Goal: Register for event/course: Sign up to attend an event or enroll in a course

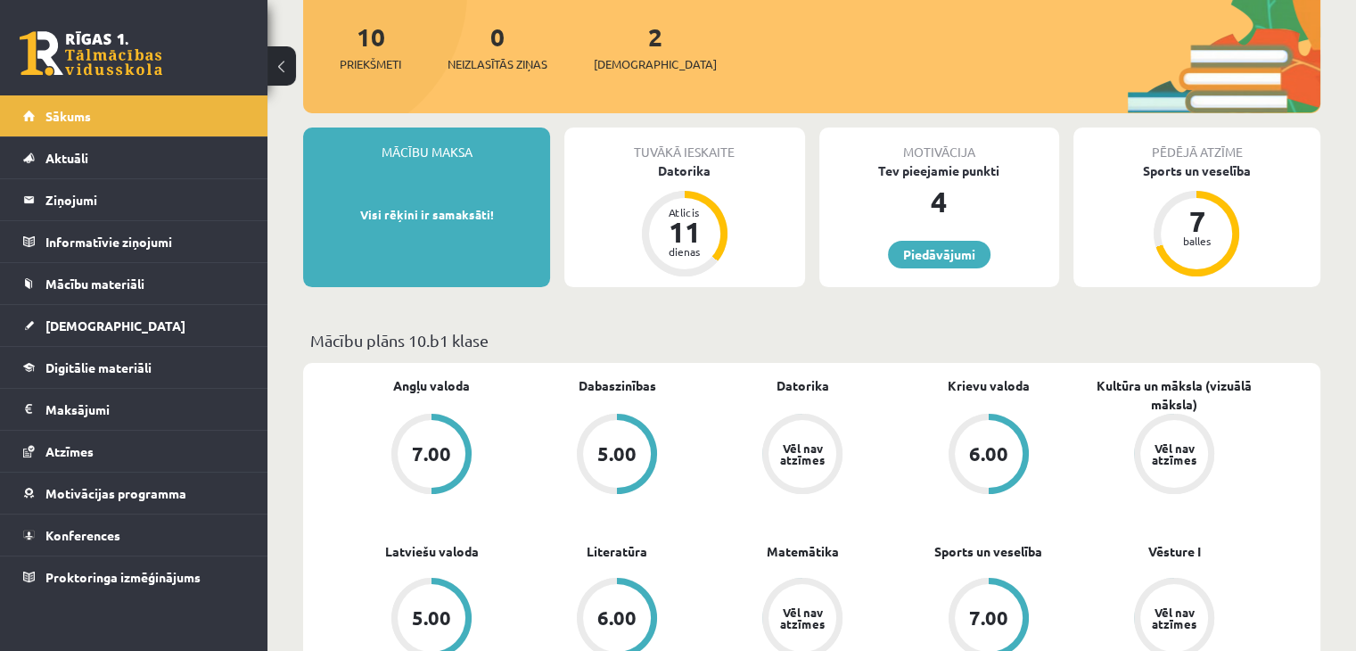
scroll to position [268, 0]
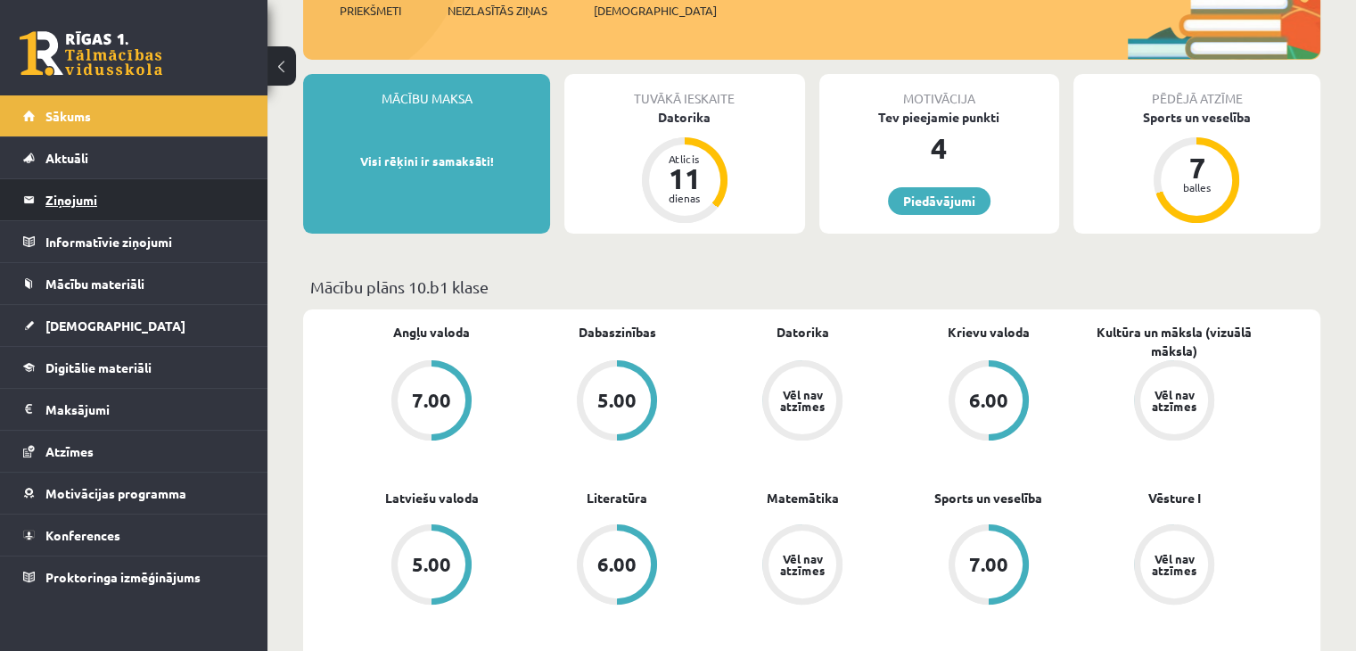
click at [82, 194] on legend "Ziņojumi 0" at bounding box center [145, 199] width 200 height 41
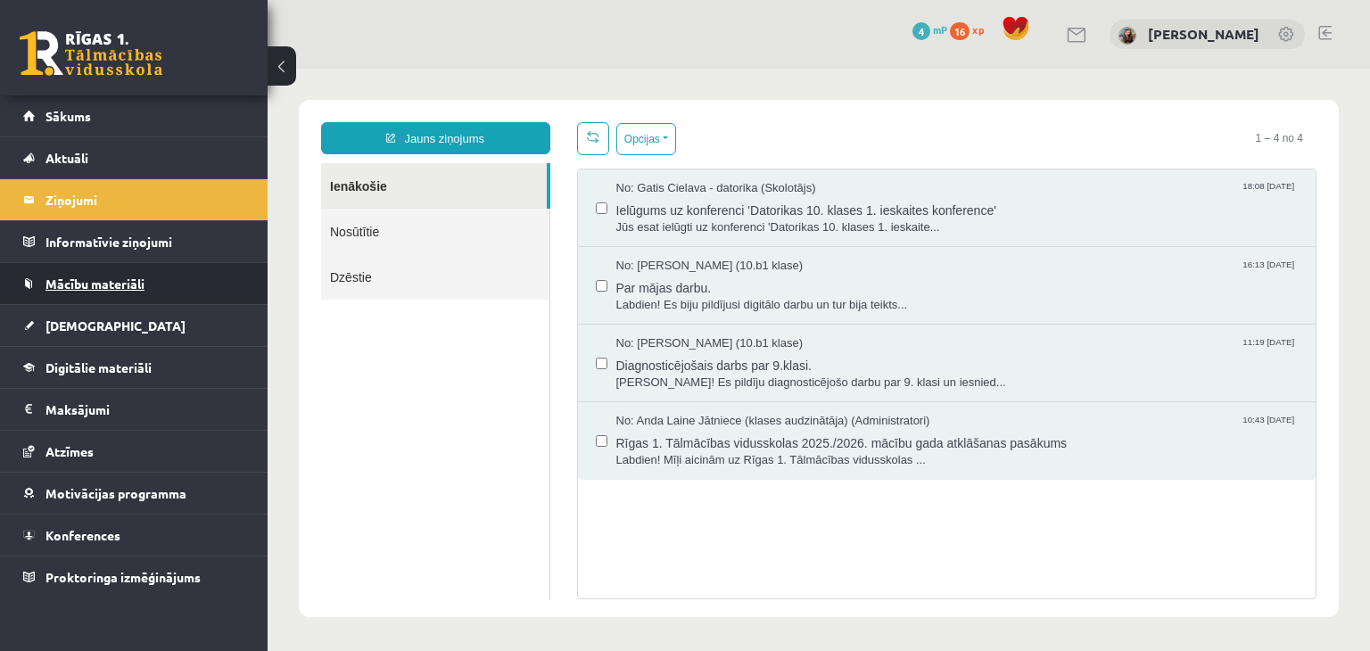
click at [87, 282] on span "Mācību materiāli" at bounding box center [94, 284] width 99 height 16
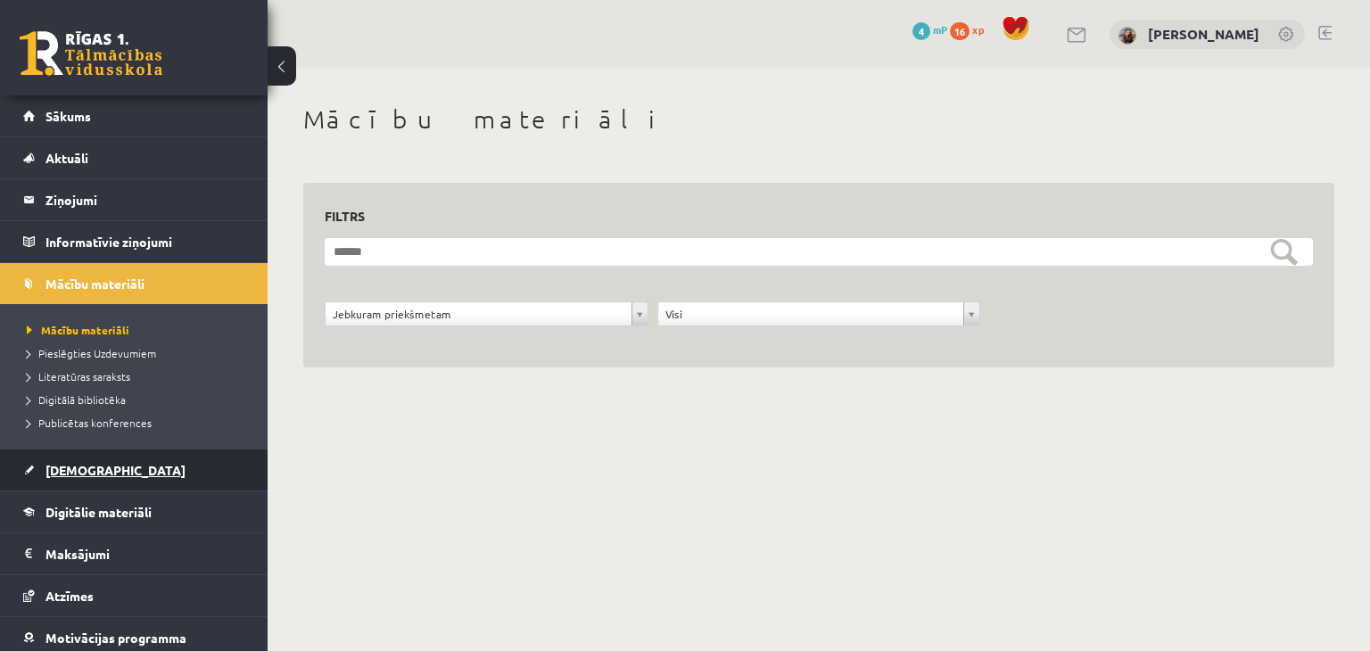
click at [92, 468] on span "[DEMOGRAPHIC_DATA]" at bounding box center [115, 470] width 140 height 16
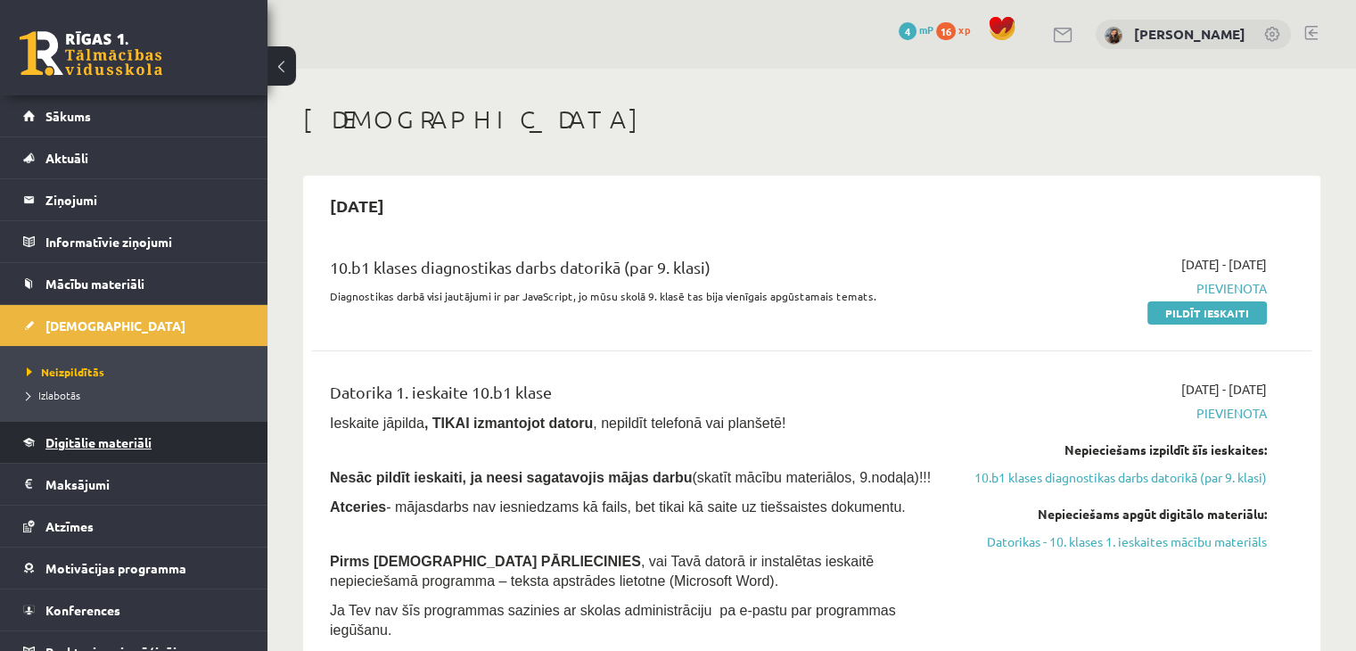
click at [89, 441] on span "Digitālie materiāli" at bounding box center [98, 442] width 106 height 16
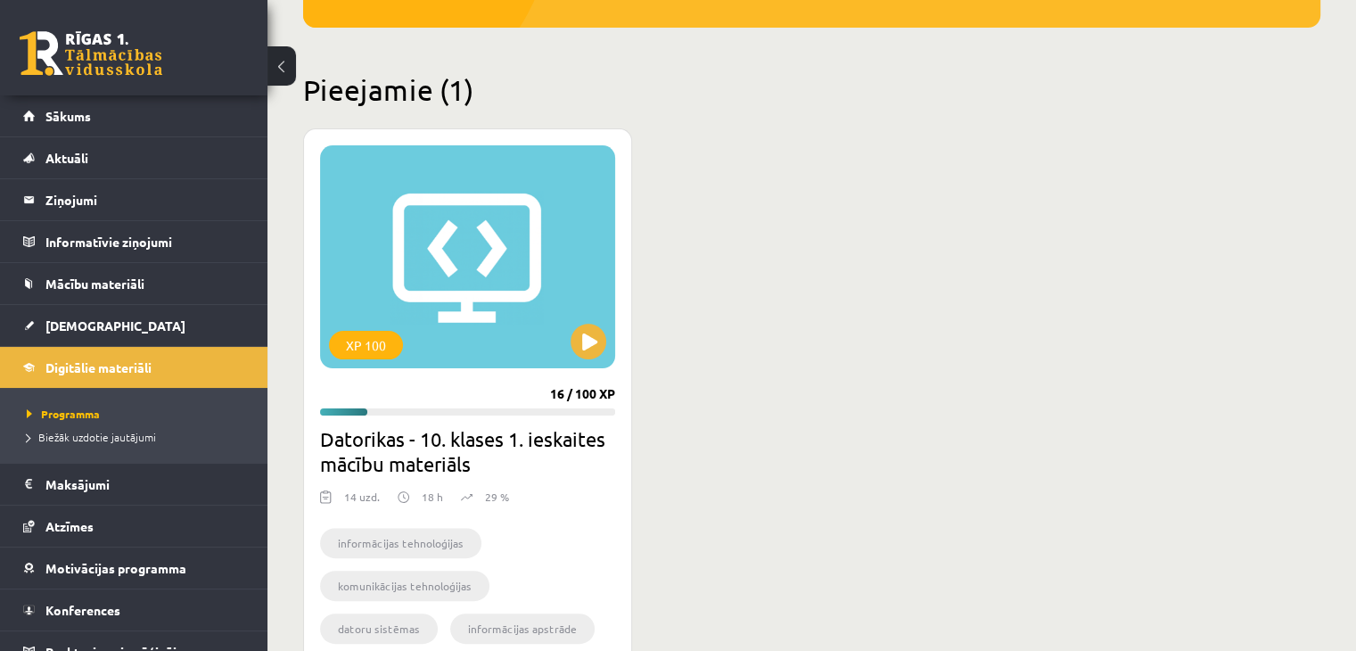
scroll to position [446, 0]
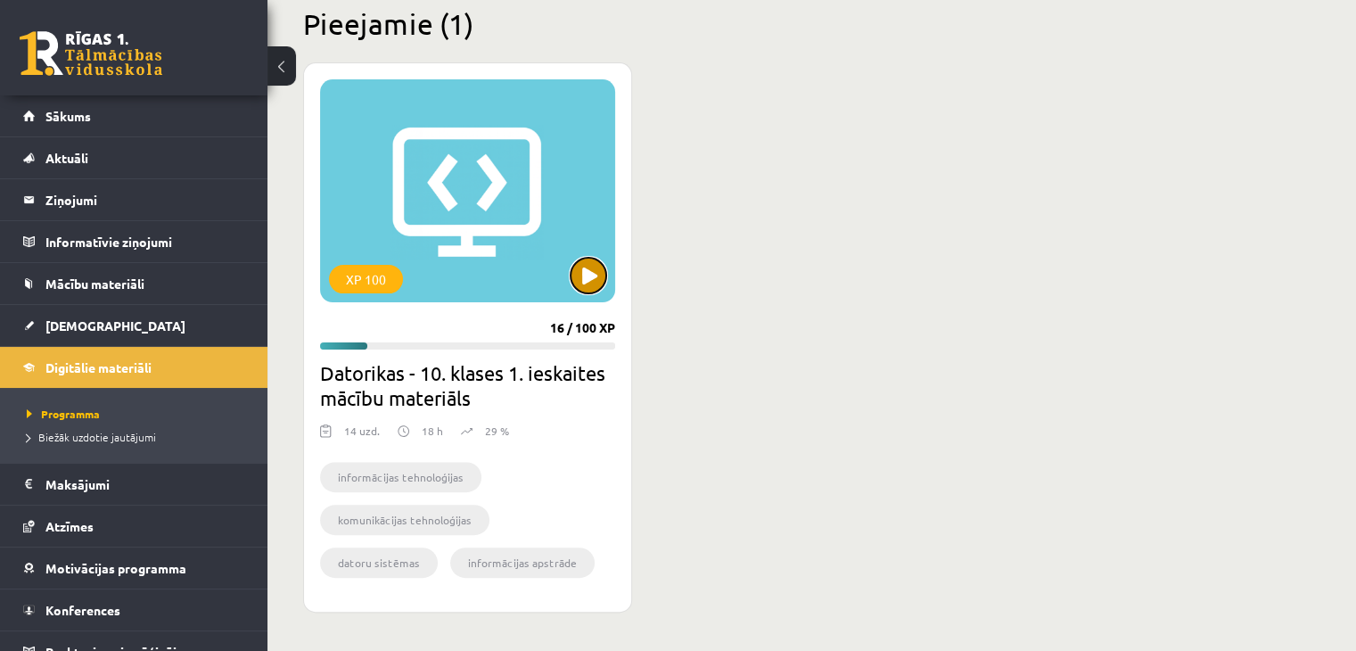
click at [582, 273] on button at bounding box center [589, 276] width 36 height 36
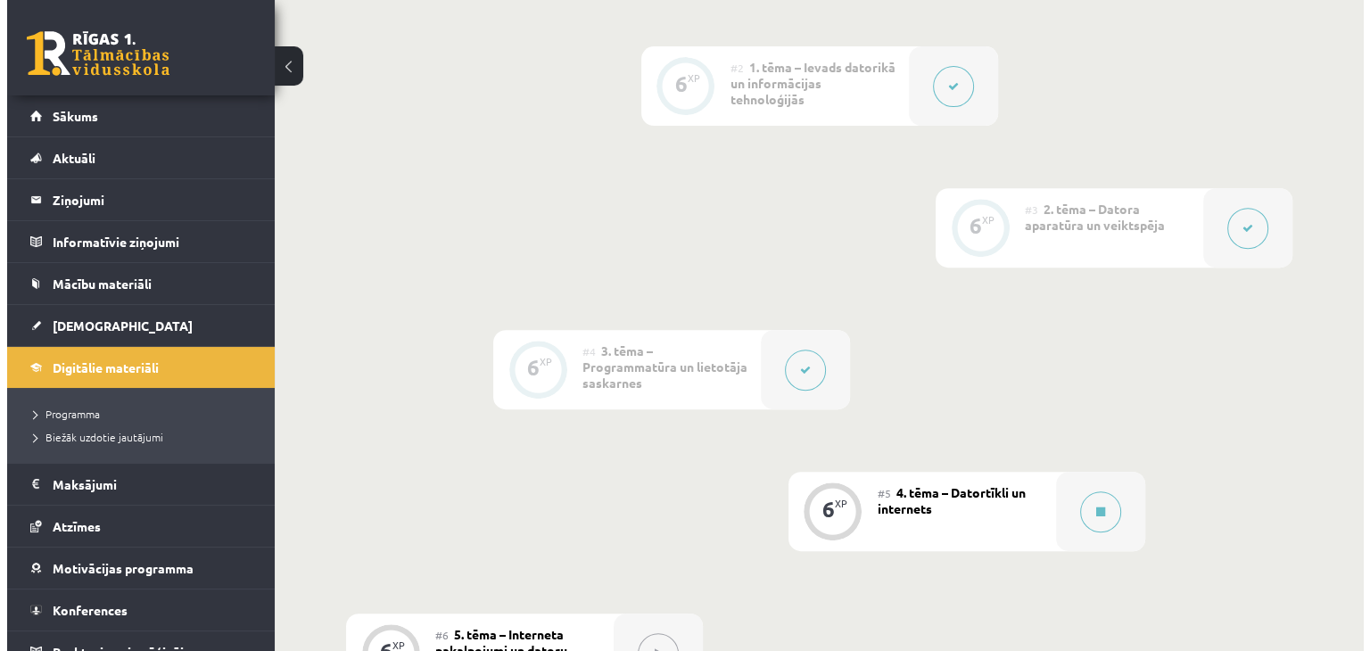
scroll to position [713, 0]
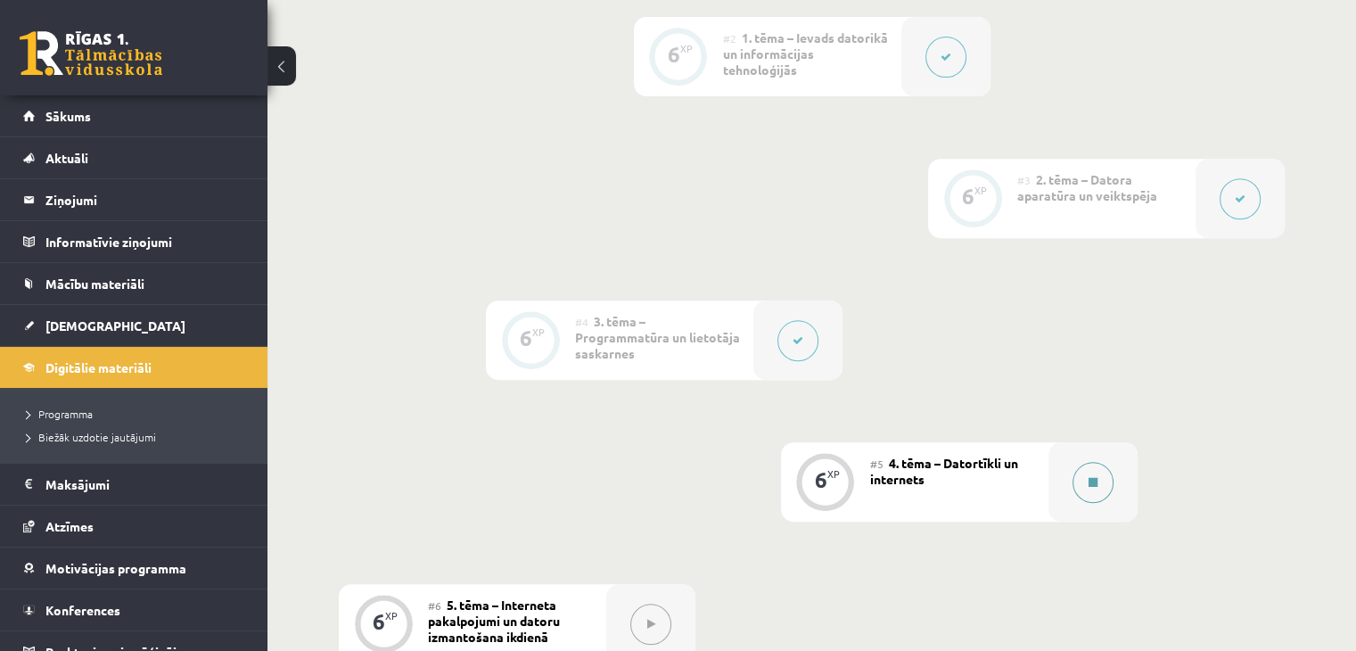
click at [1092, 477] on icon at bounding box center [1093, 482] width 9 height 11
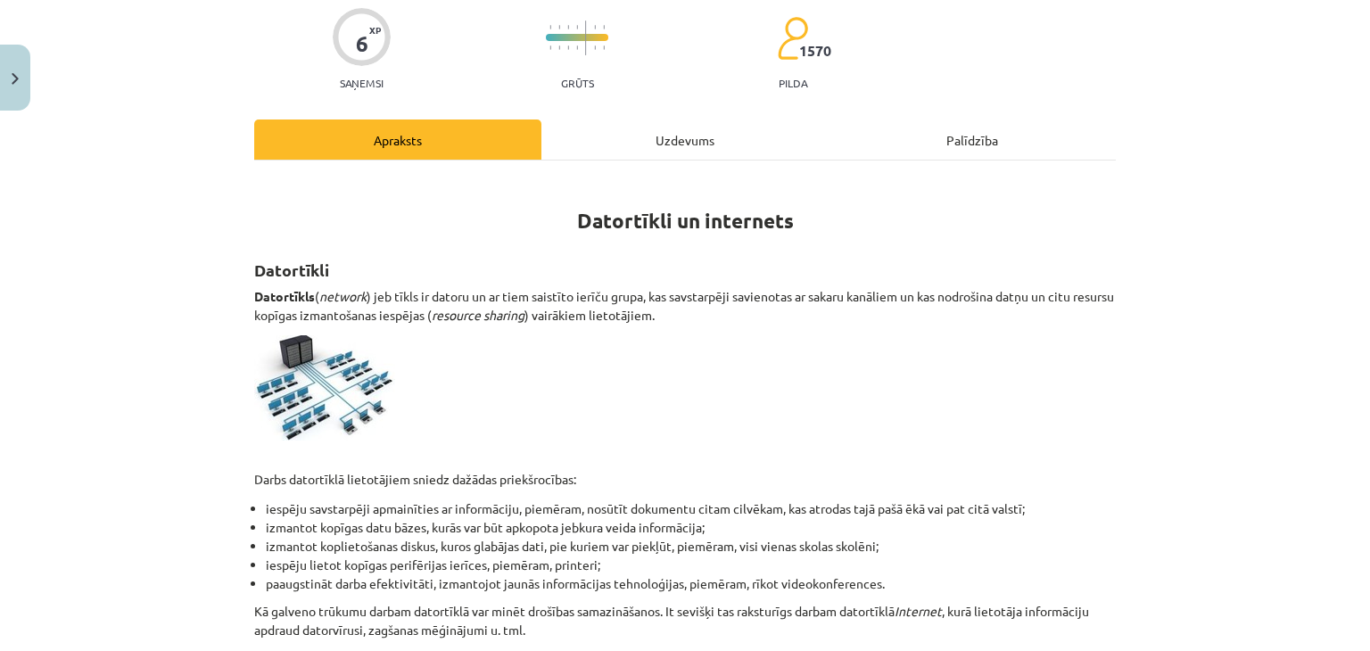
scroll to position [130, 0]
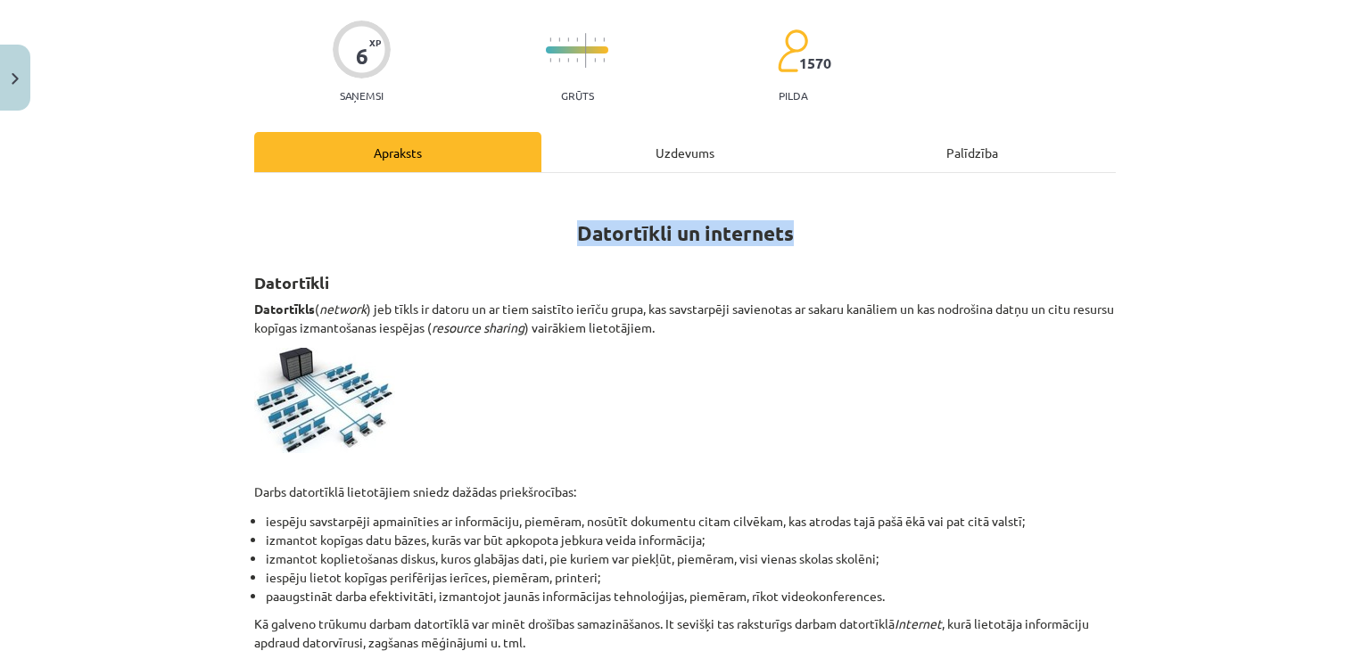
drag, startPoint x: 569, startPoint y: 230, endPoint x: 784, endPoint y: 239, distance: 215.1
click at [784, 239] on h1 "Datortīkli un internets" at bounding box center [684, 217] width 861 height 56
copy strong "Datortīkli un internets"
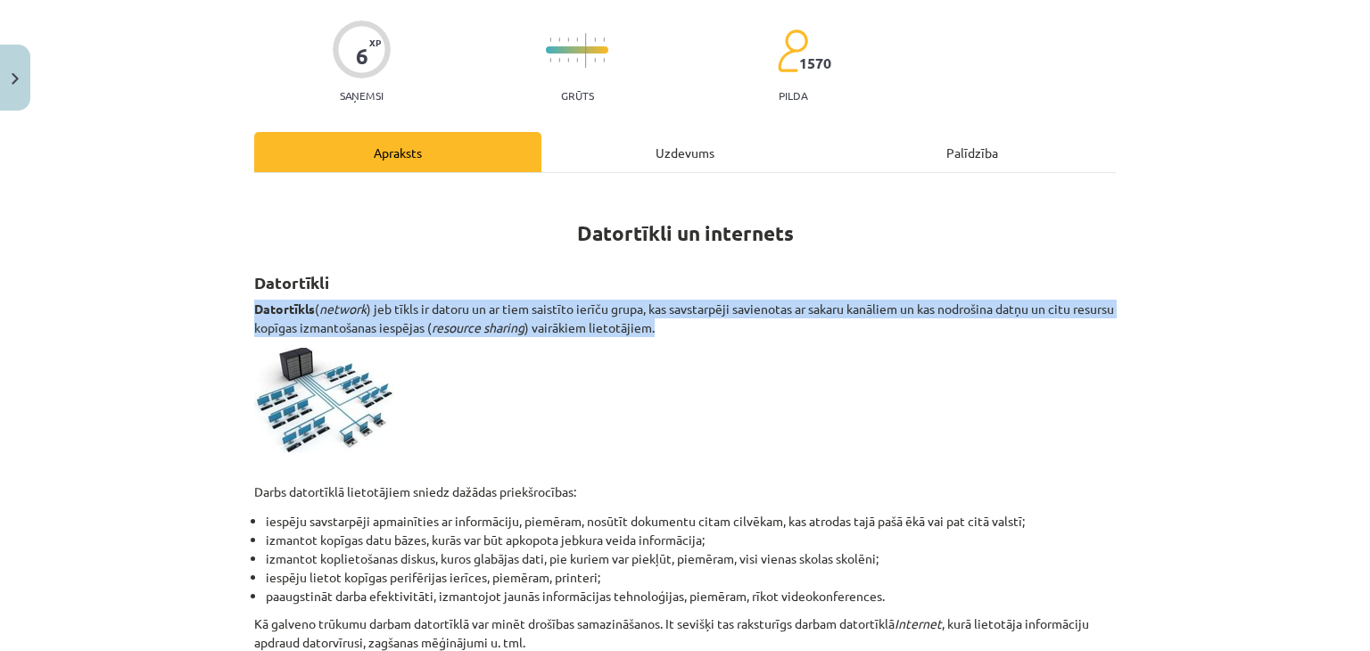
drag, startPoint x: 291, startPoint y: 305, endPoint x: 696, endPoint y: 328, distance: 406.4
click at [696, 328] on p "Datortīkls ( network ) jeb tīkls ir datoru un ar tiem saistīto ierīču grupa, ka…" at bounding box center [684, 318] width 861 height 37
copy p "Datortīkls ( network ) jeb tīkls ir datoru un ar tiem saistīto ierīču grupa, ka…"
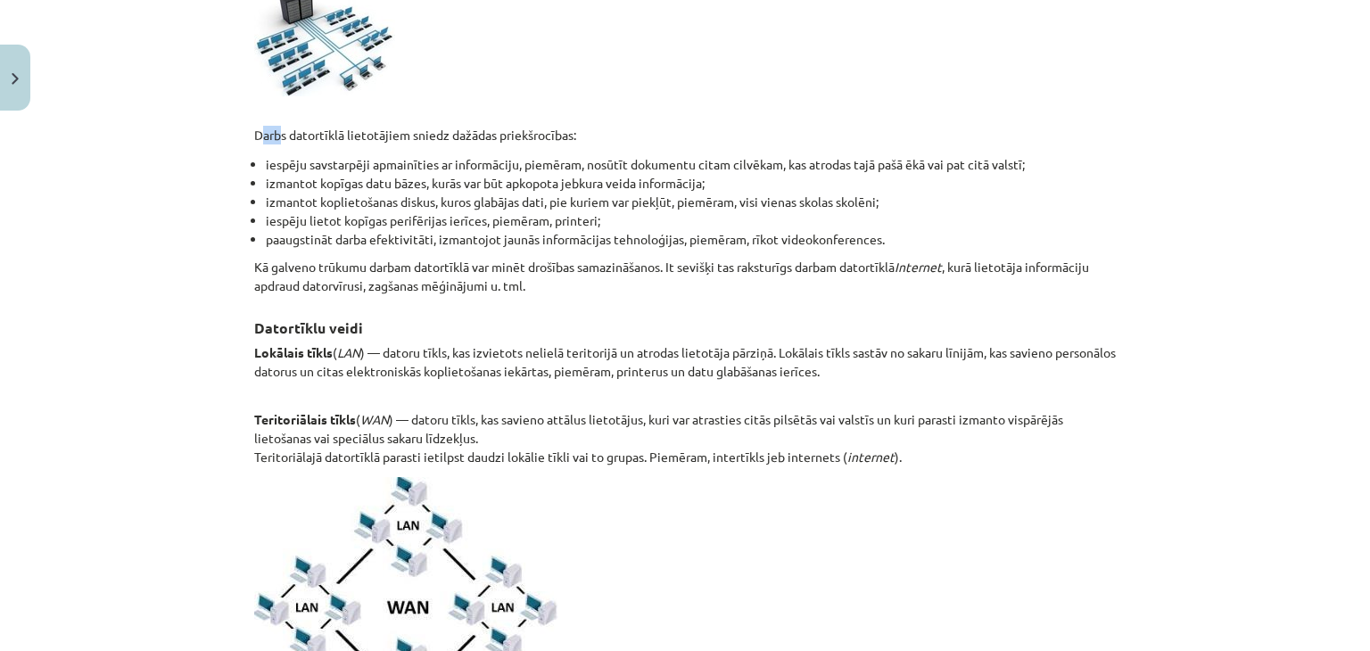
drag, startPoint x: 240, startPoint y: 132, endPoint x: 271, endPoint y: 132, distance: 31.2
click at [346, 204] on li "izmantot koplietošanas diskus, kuros glabājas dati, pie kuriem var piekļūt, pie…" at bounding box center [691, 202] width 850 height 19
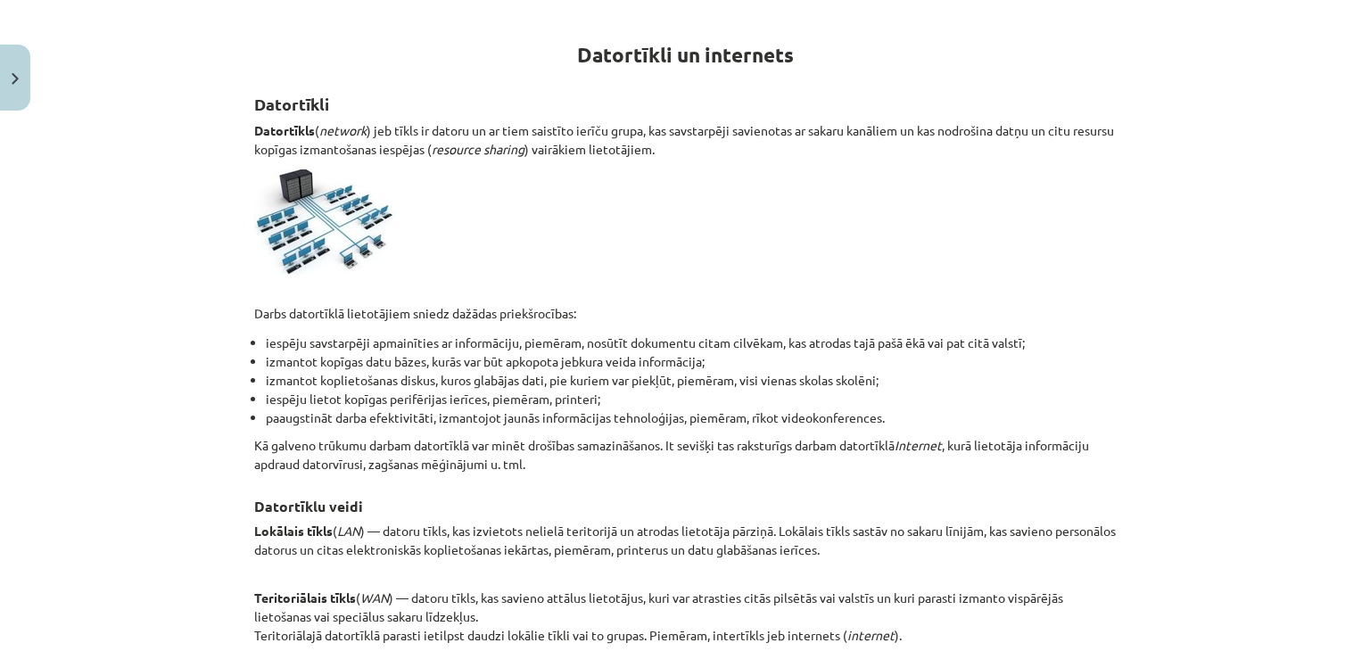
scroll to position [398, 0]
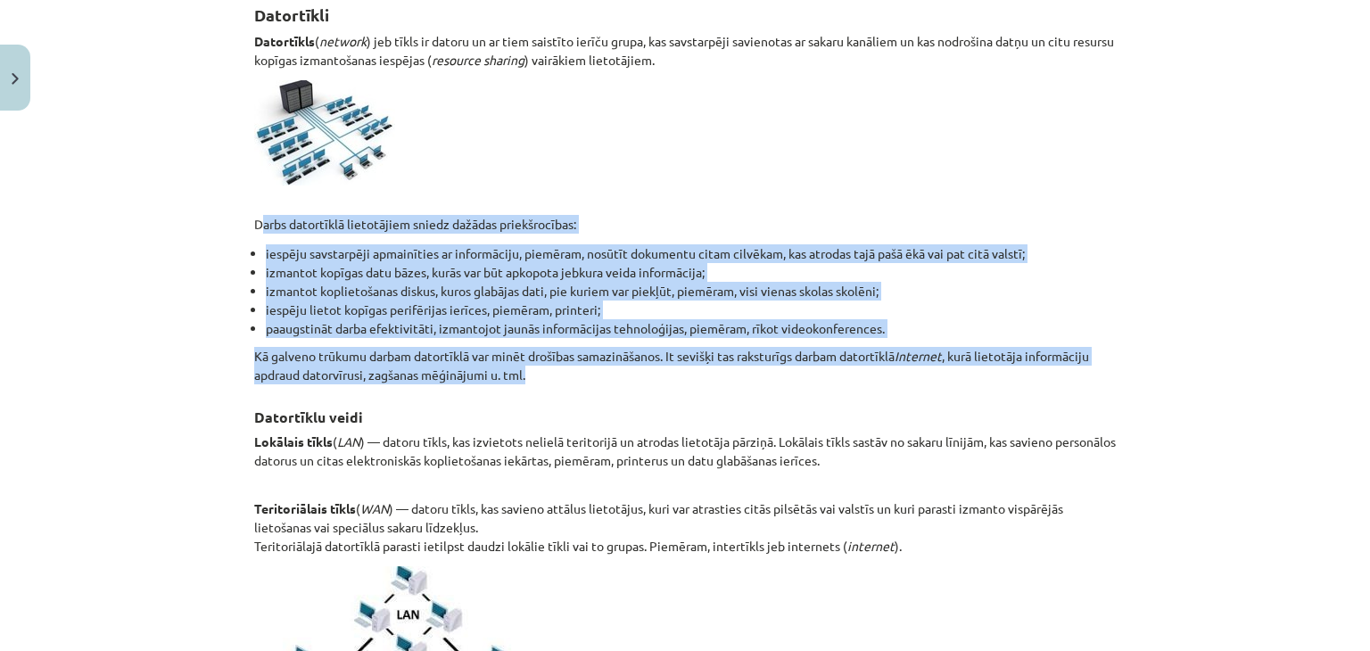
drag, startPoint x: 243, startPoint y: 218, endPoint x: 639, endPoint y: 376, distance: 426.6
copy div "Darbs datortīklā lietotājiem sniedz dažādas priekšrocības: iespēju savstarpēji …"
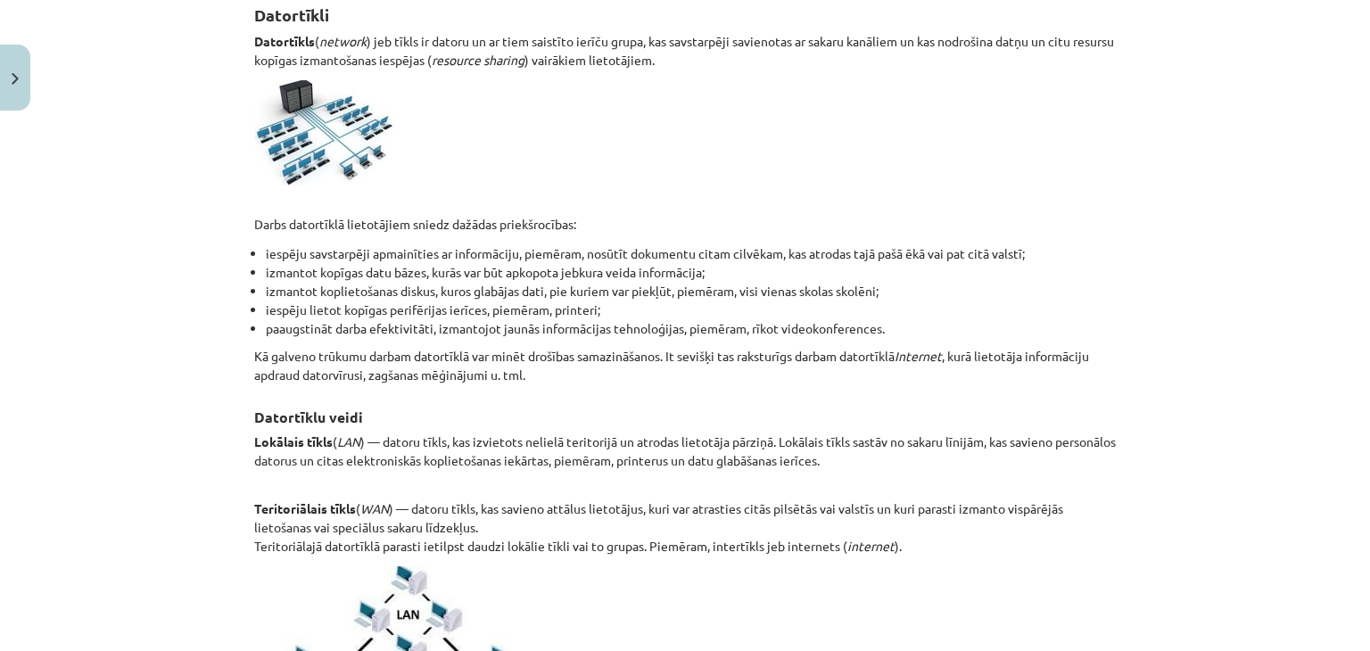
click at [815, 453] on p "Lokālais tīkls ( LAN ) — datoru tīkls, kas izvietots nelielā teritorijā un atro…" at bounding box center [684, 461] width 861 height 56
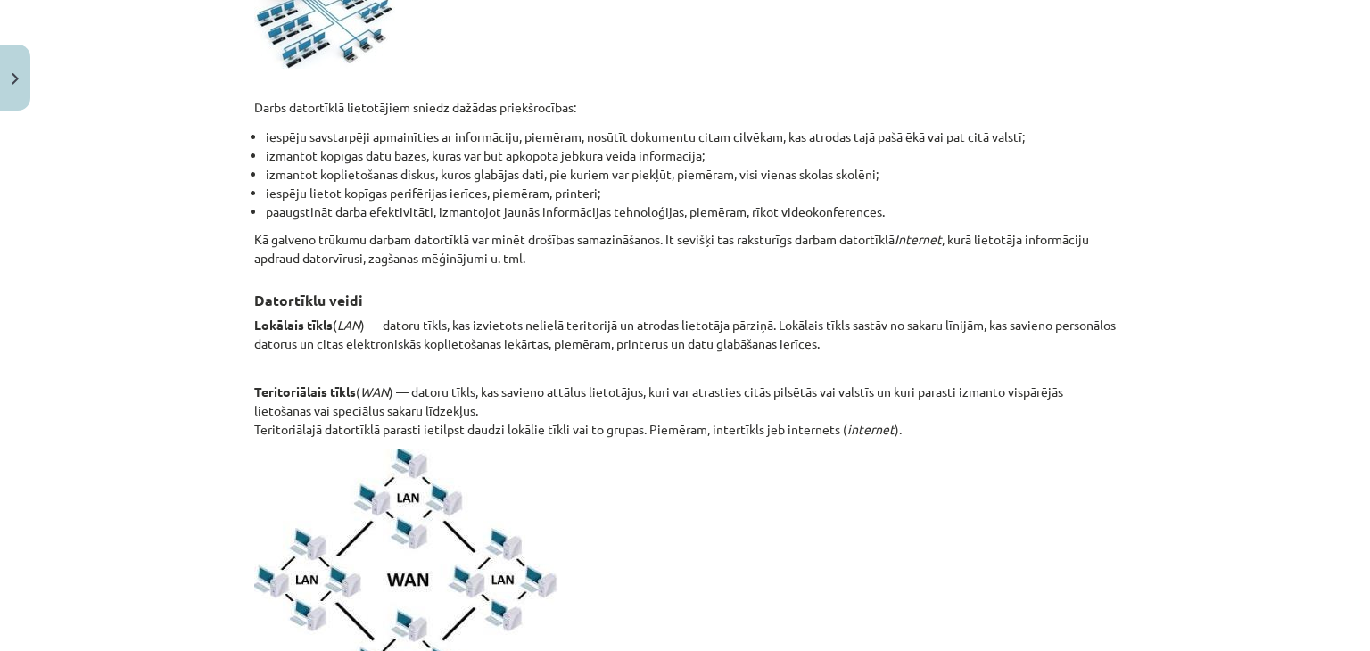
scroll to position [576, 0]
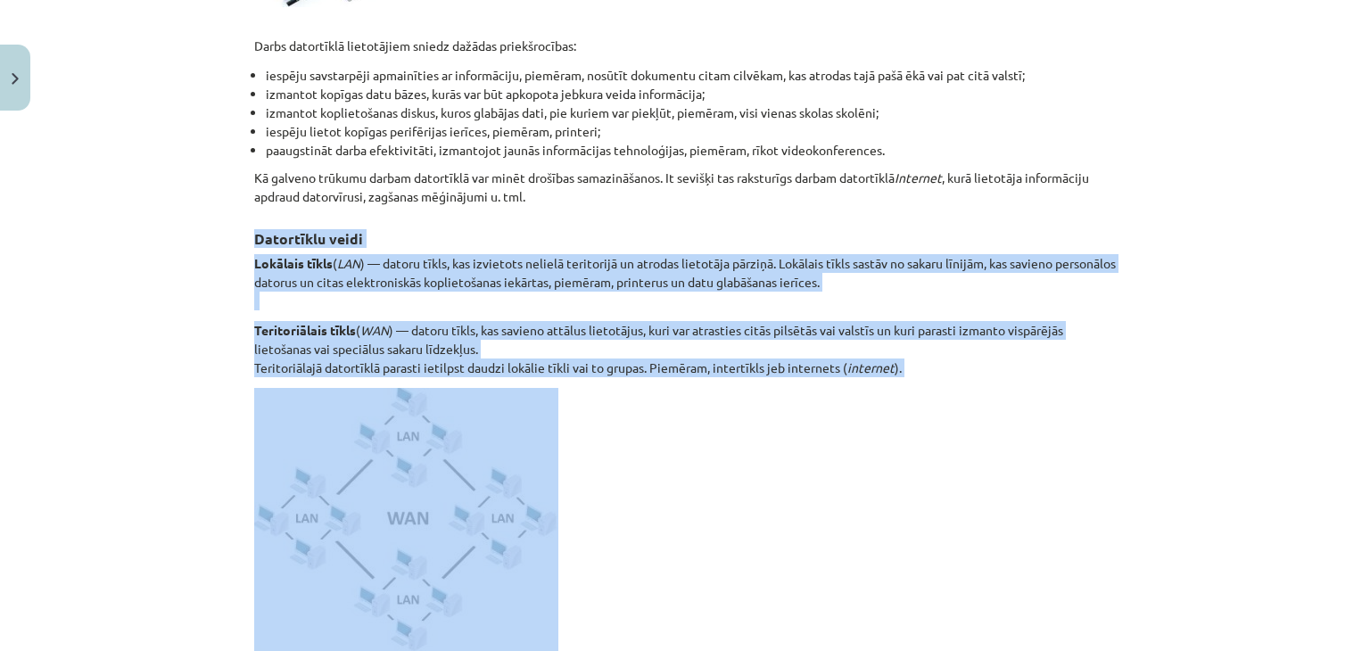
drag, startPoint x: 330, startPoint y: 240, endPoint x: 922, endPoint y: 375, distance: 607.5
copy div "Datortīklu veidi Lokālais tīkls ( LAN ) — datoru tīkls, kas izvietots nelielā t…"
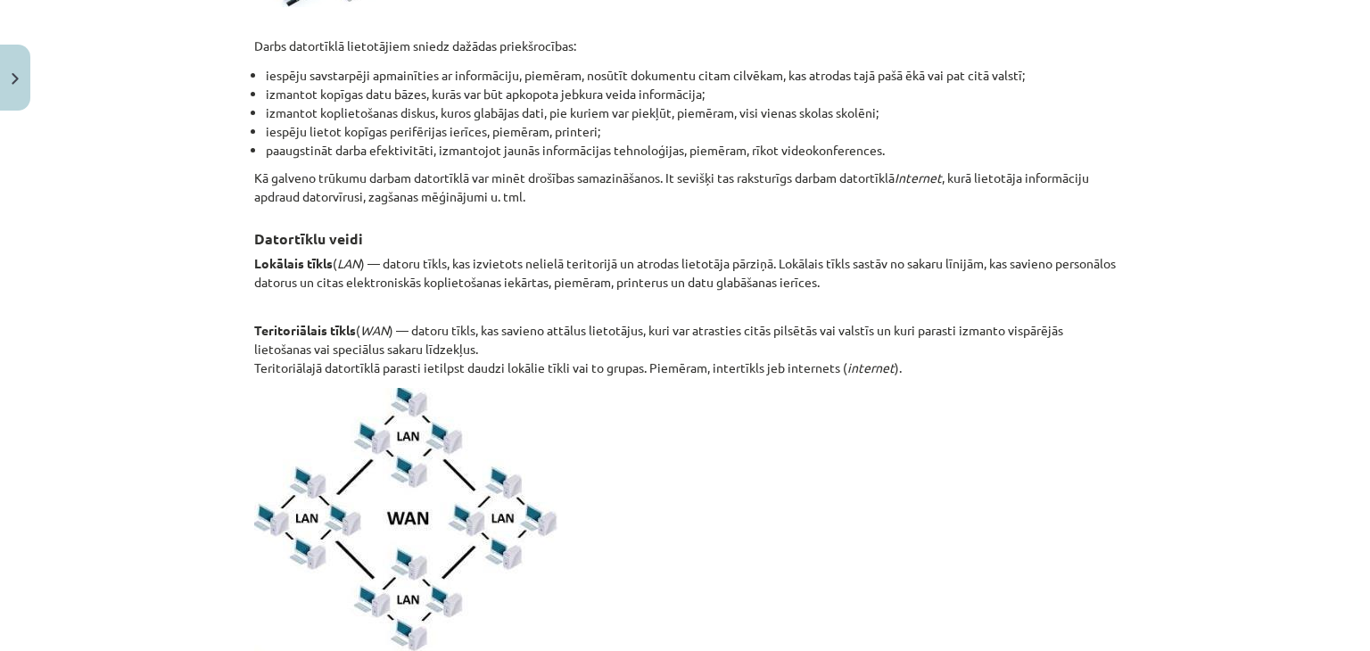
click at [792, 531] on p at bounding box center [684, 521] width 861 height 267
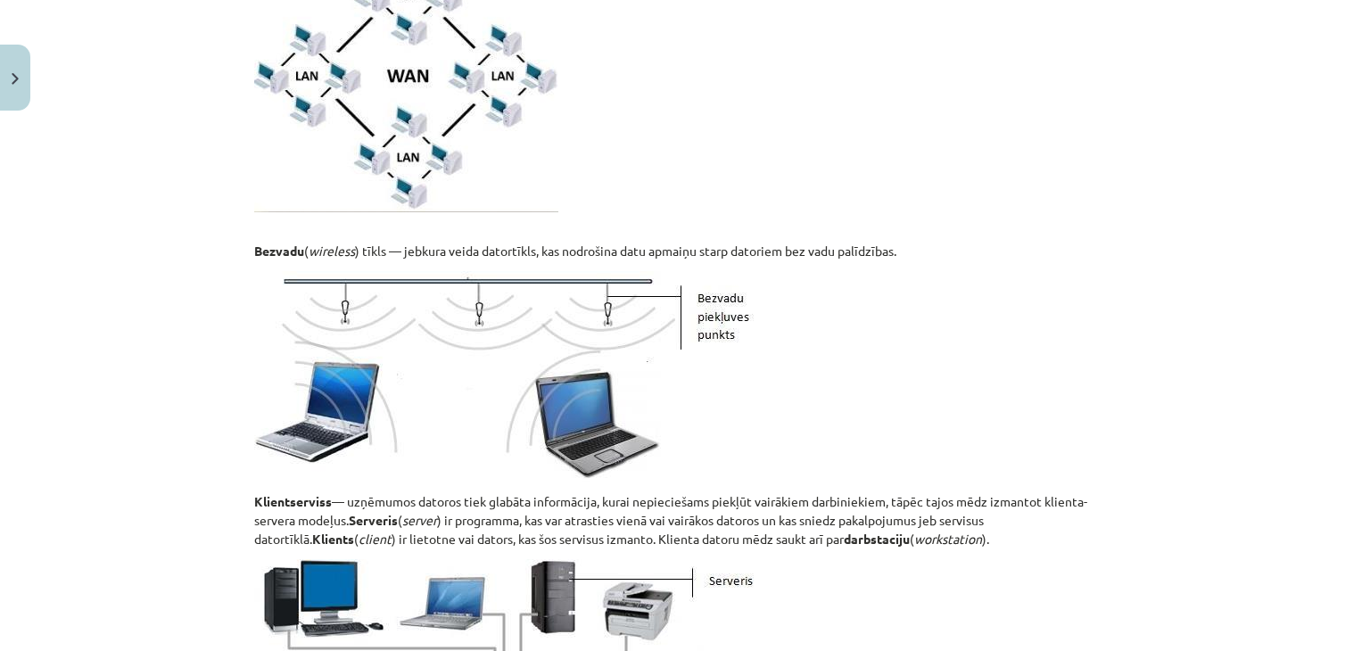
scroll to position [1111, 0]
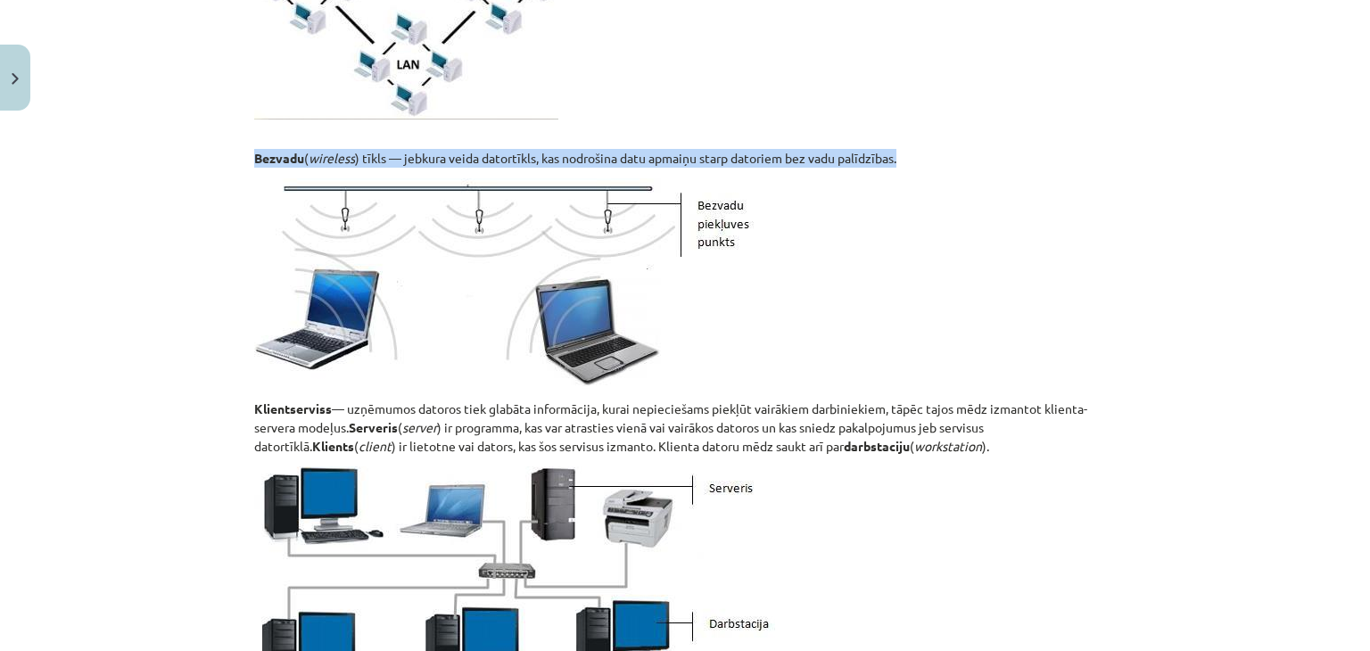
drag, startPoint x: 246, startPoint y: 153, endPoint x: 893, endPoint y: 161, distance: 646.6
click at [904, 164] on p "Bezvadu ( wireless ) tīkls — jebkura veida datortīkls, kas nodrošina datu apmai…" at bounding box center [684, 148] width 861 height 37
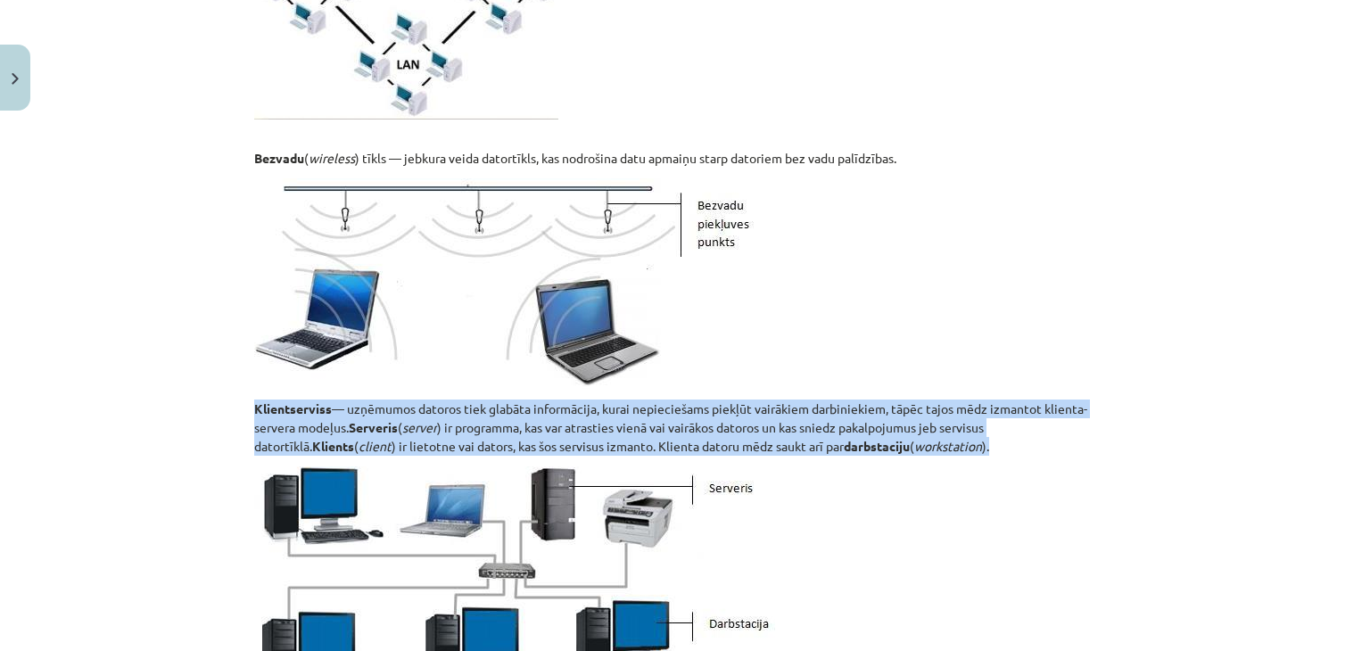
drag, startPoint x: 245, startPoint y: 404, endPoint x: 898, endPoint y: 443, distance: 654.0
click at [895, 442] on div "6 XP Saņemsi Grūts 1570 pilda Apraksts Uzdevums Palīdzība Datortīkli un interne…" at bounding box center [684, 343] width 883 height 2672
copy p "Klientserviss — uzņēmumos datoros tiek glabāta informācija, kurai nepieciešams …"
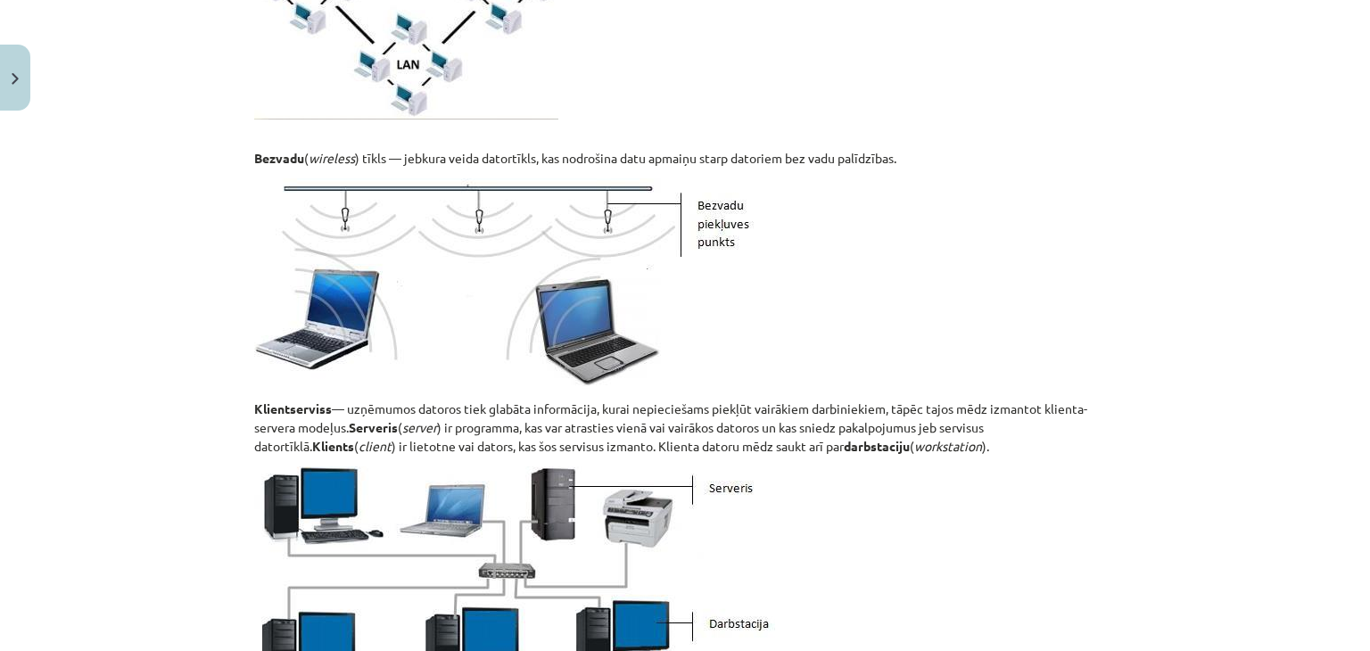
click at [1014, 557] on p at bounding box center [684, 580] width 861 height 228
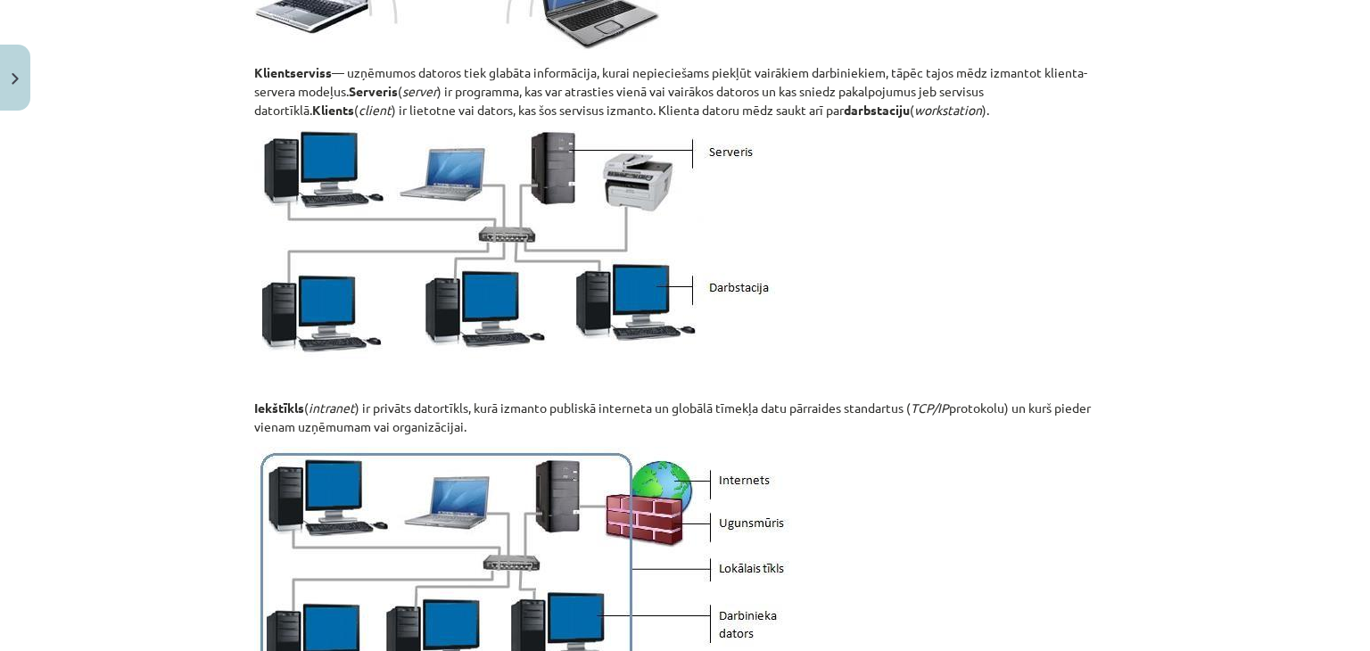
scroll to position [1557, 0]
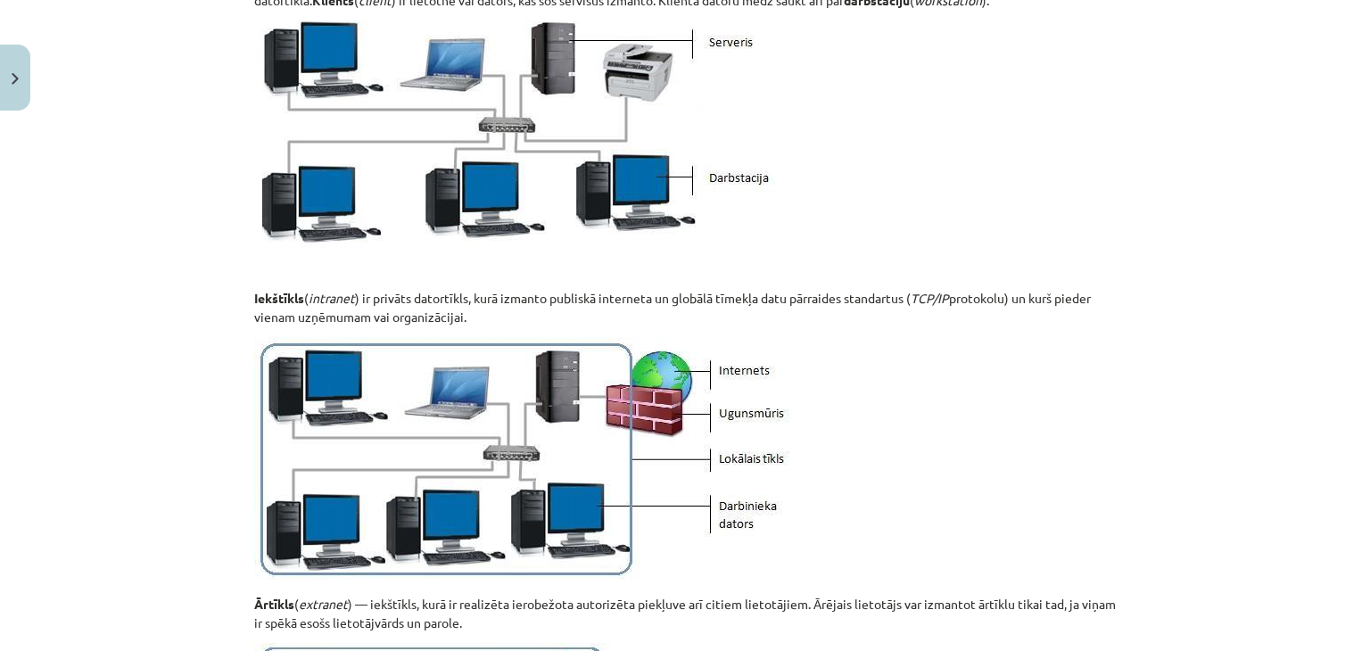
drag, startPoint x: 243, startPoint y: 293, endPoint x: 468, endPoint y: 316, distance: 226.7
copy p "Iekštīkls ( intranet ) ir privāts datortīkls, kurā izmanto publiskā interneta u…"
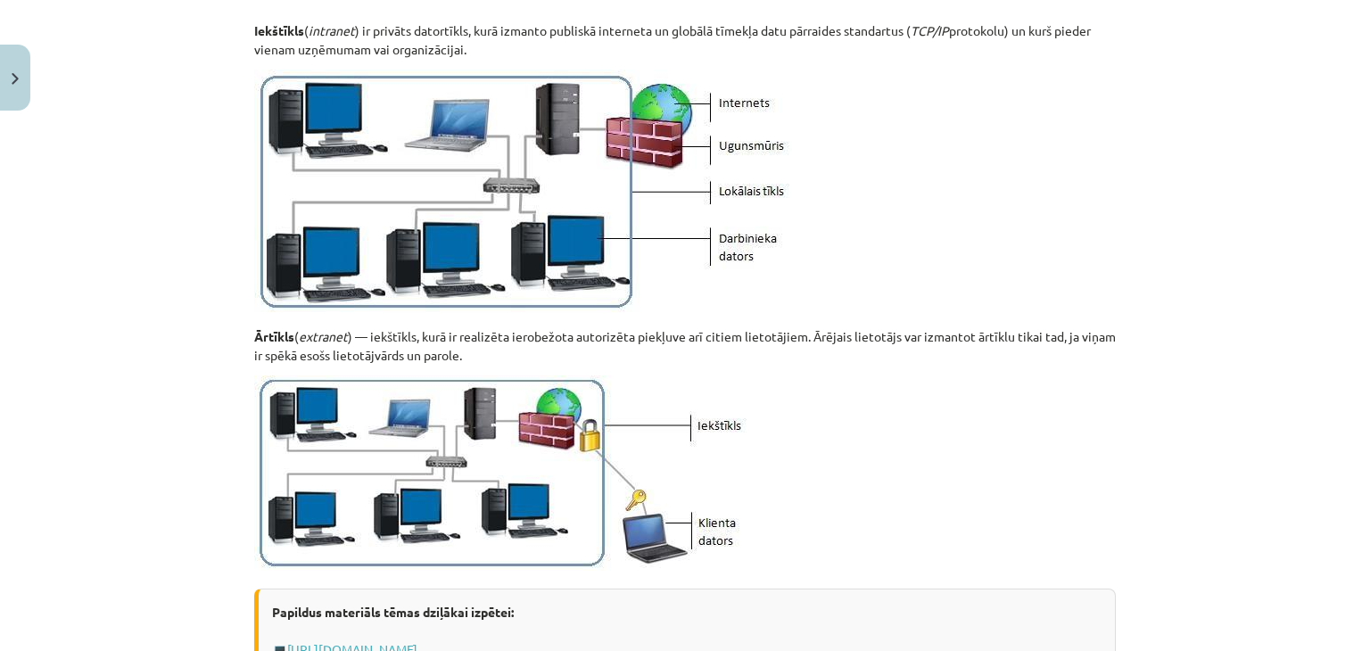
click at [796, 260] on p at bounding box center [684, 193] width 861 height 247
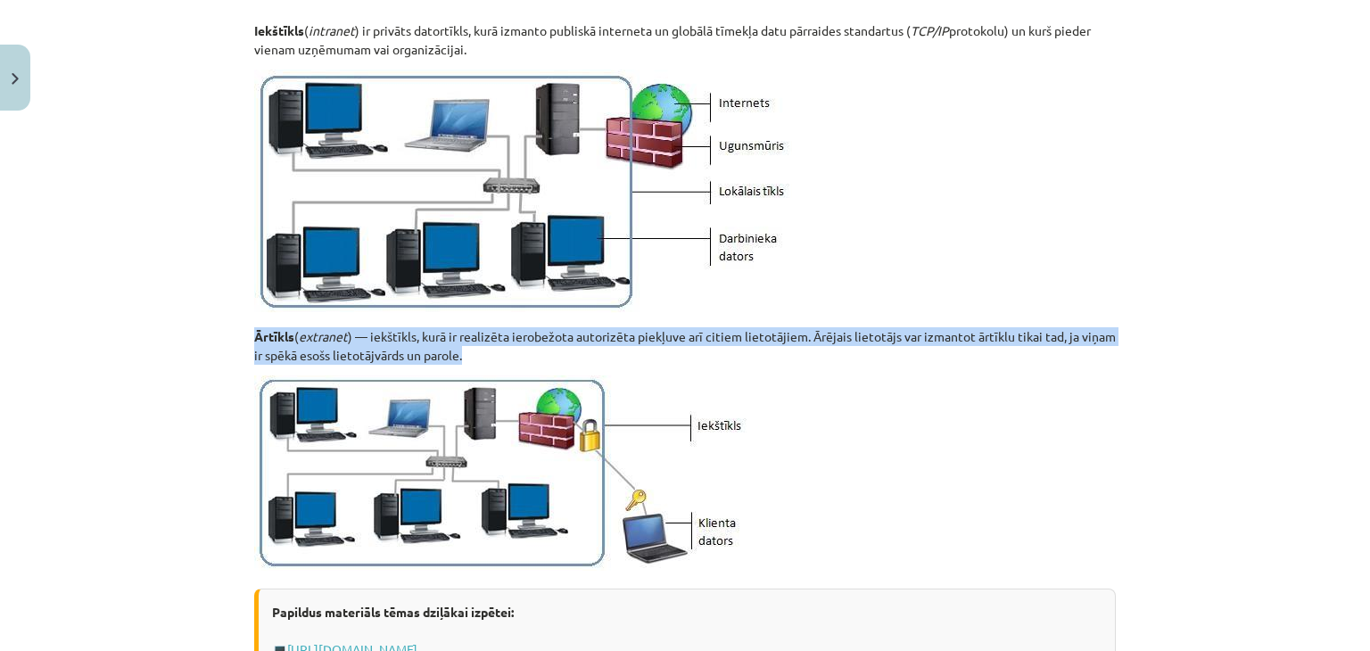
drag, startPoint x: 241, startPoint y: 323, endPoint x: 551, endPoint y: 359, distance: 312.5
copy p "Ārtīkls ( extranet ) — iekštīkls, kurā ir realizēta ierobežota autorizēta piekļ…"
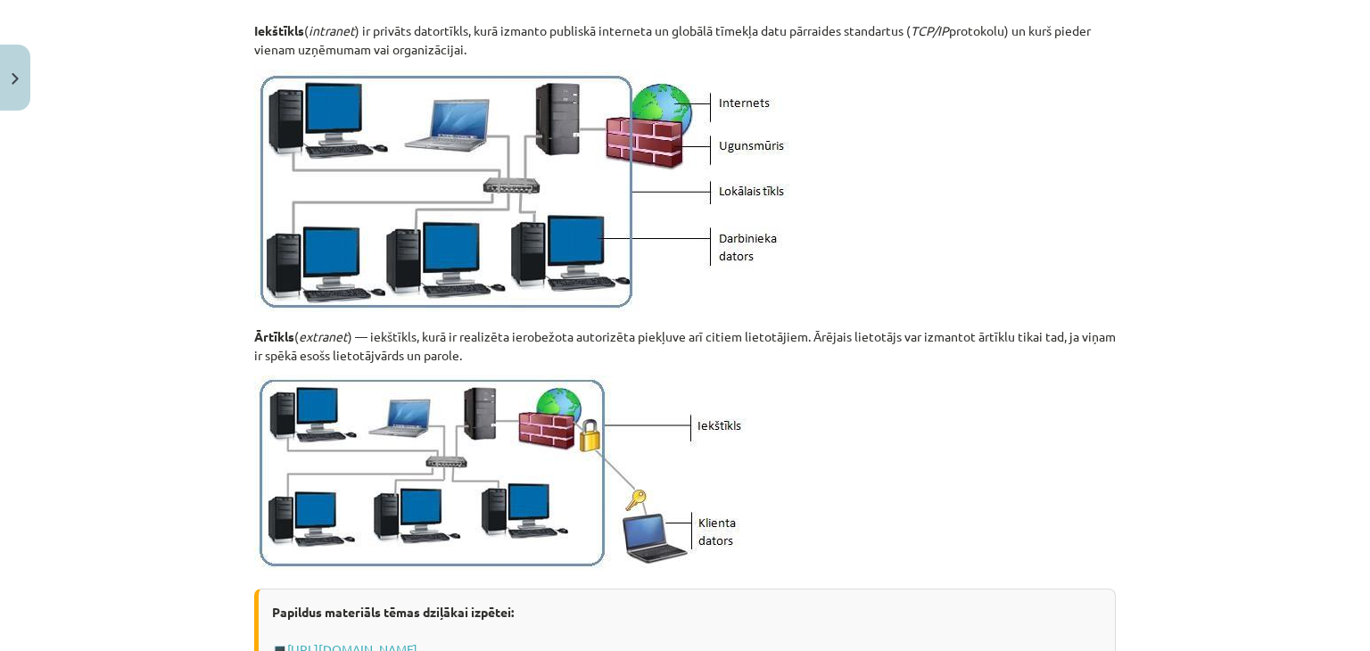
click at [886, 468] on p at bounding box center [684, 472] width 861 height 195
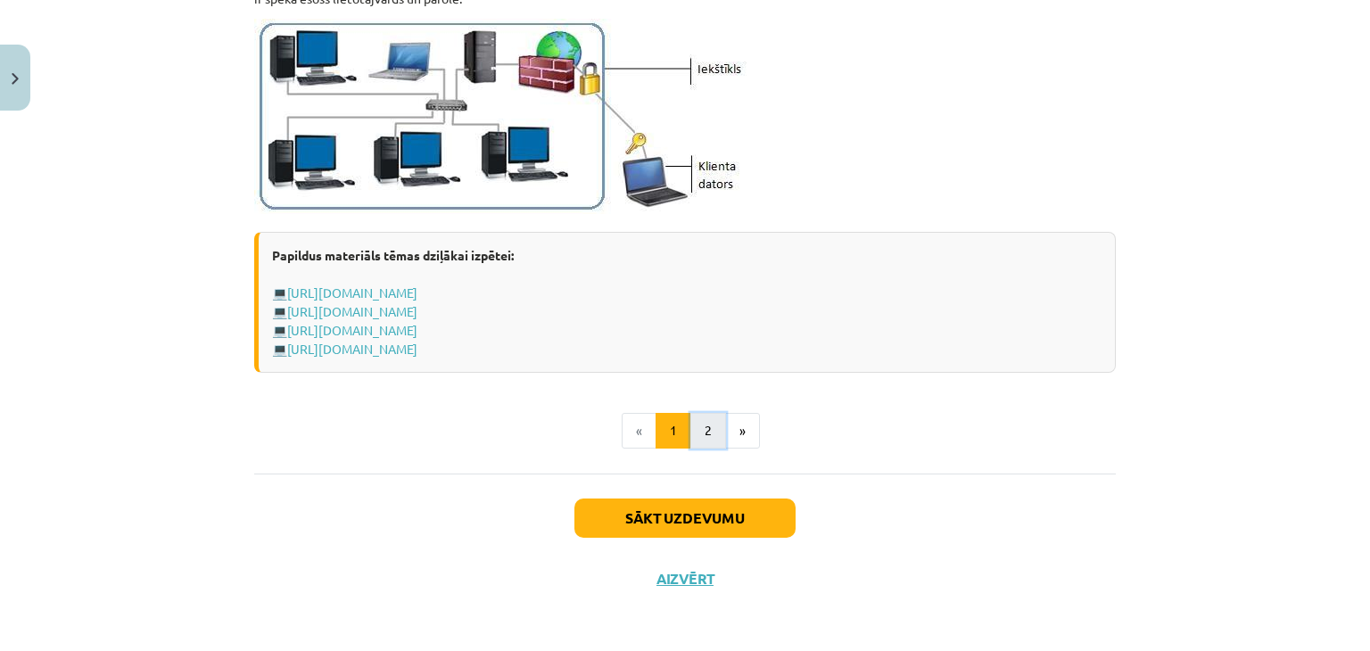
click at [694, 431] on button "2" at bounding box center [708, 431] width 36 height 36
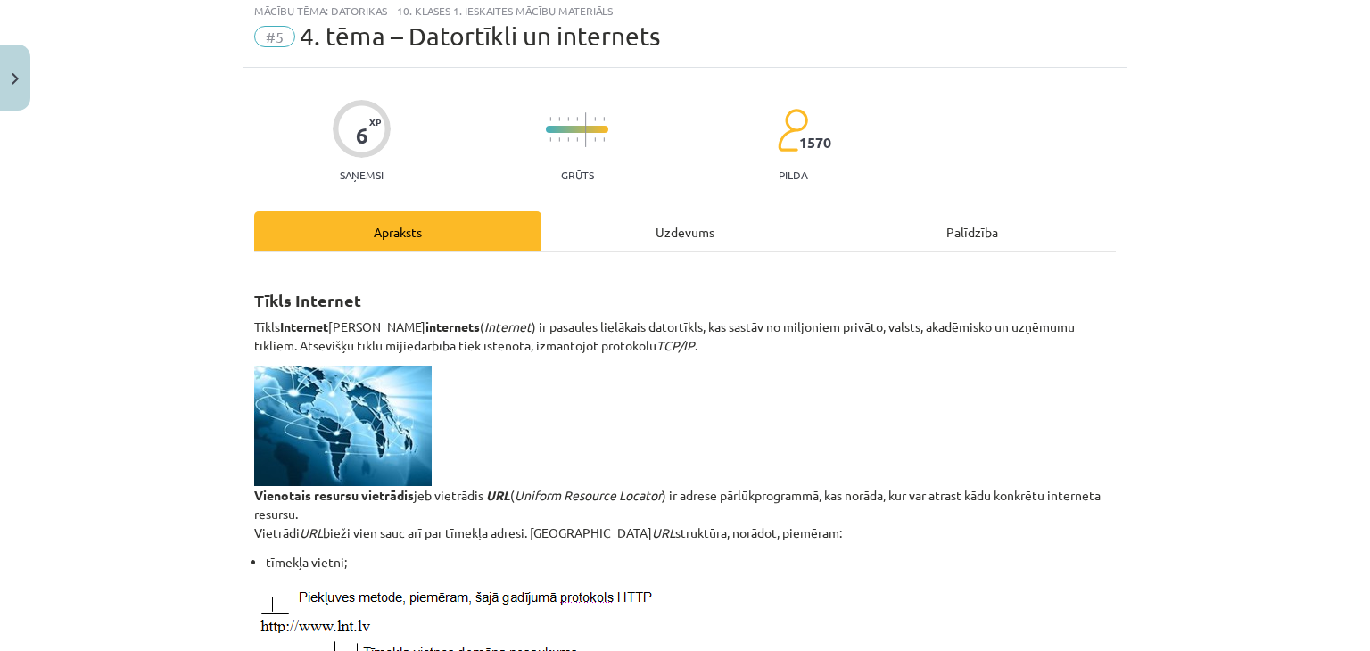
scroll to position [140, 0]
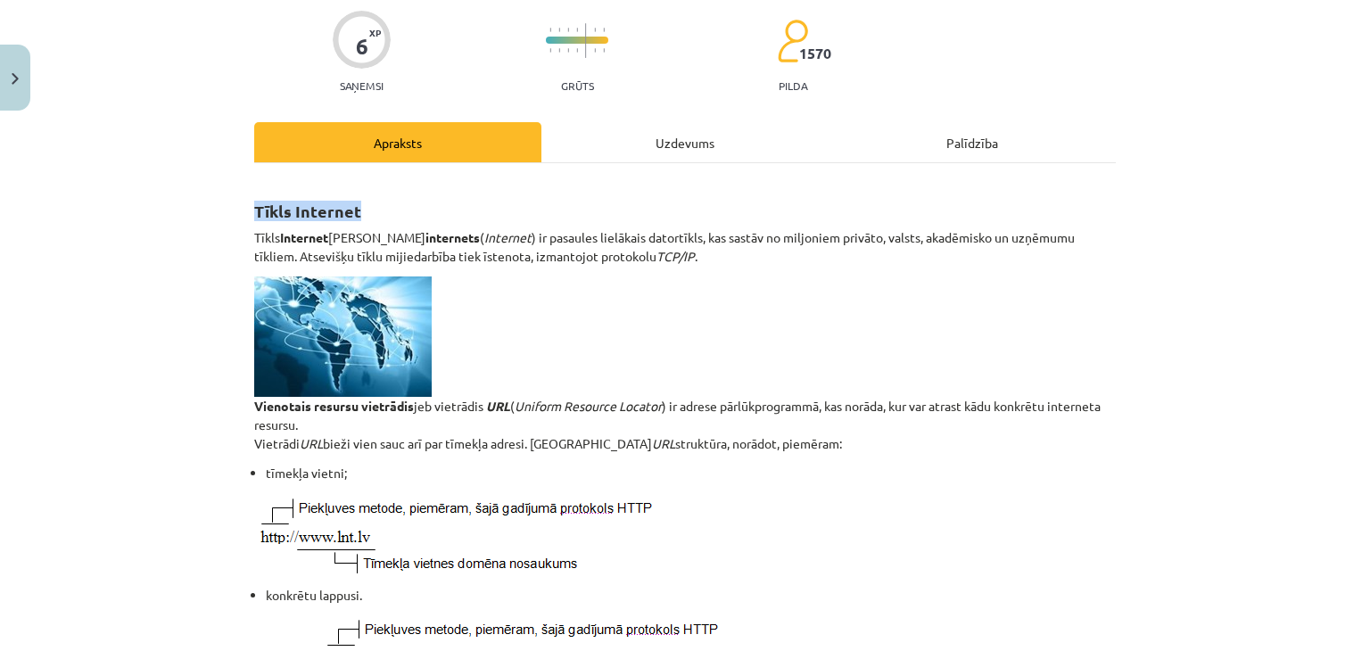
drag, startPoint x: 246, startPoint y: 201, endPoint x: 352, endPoint y: 194, distance: 106.4
click at [352, 194] on h2 "Tīkls Internet" at bounding box center [684, 201] width 861 height 44
copy strong "Tīkls Internet"
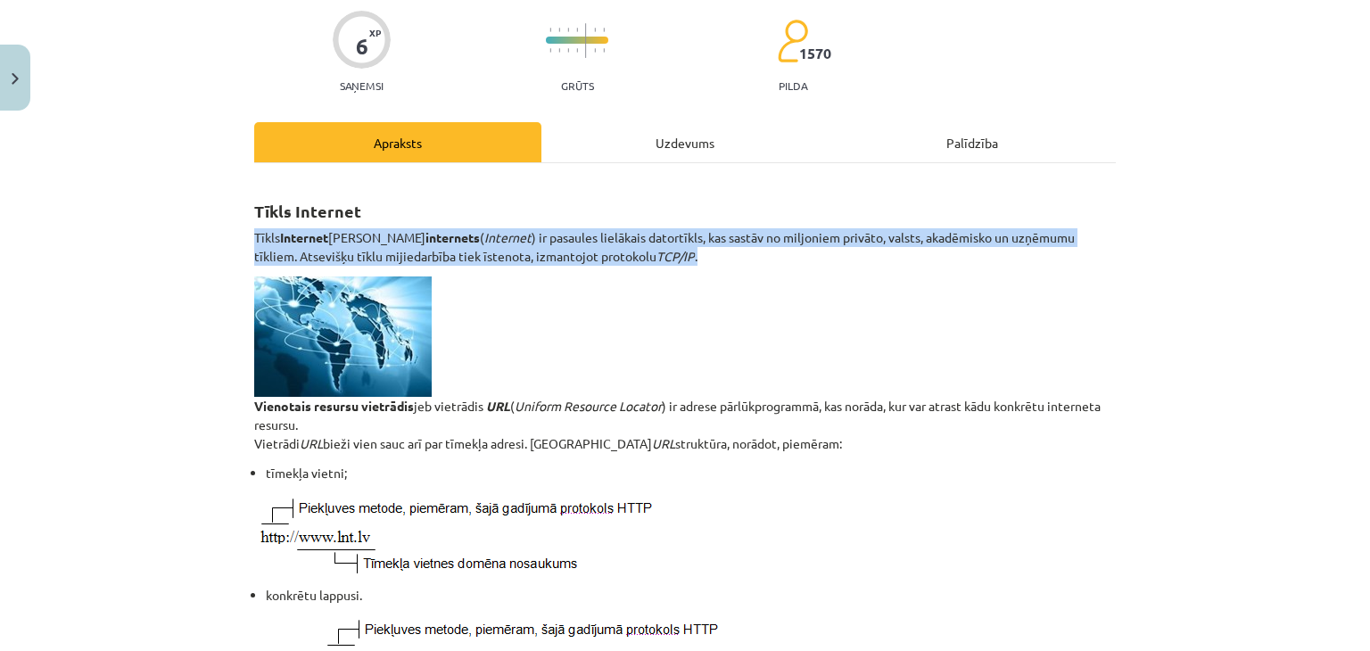
drag, startPoint x: 245, startPoint y: 233, endPoint x: 639, endPoint y: 256, distance: 394.0
copy p "Tīkls Internet jeb internets ( Internet ) ir pasaules lielākais datortīkls, kas…"
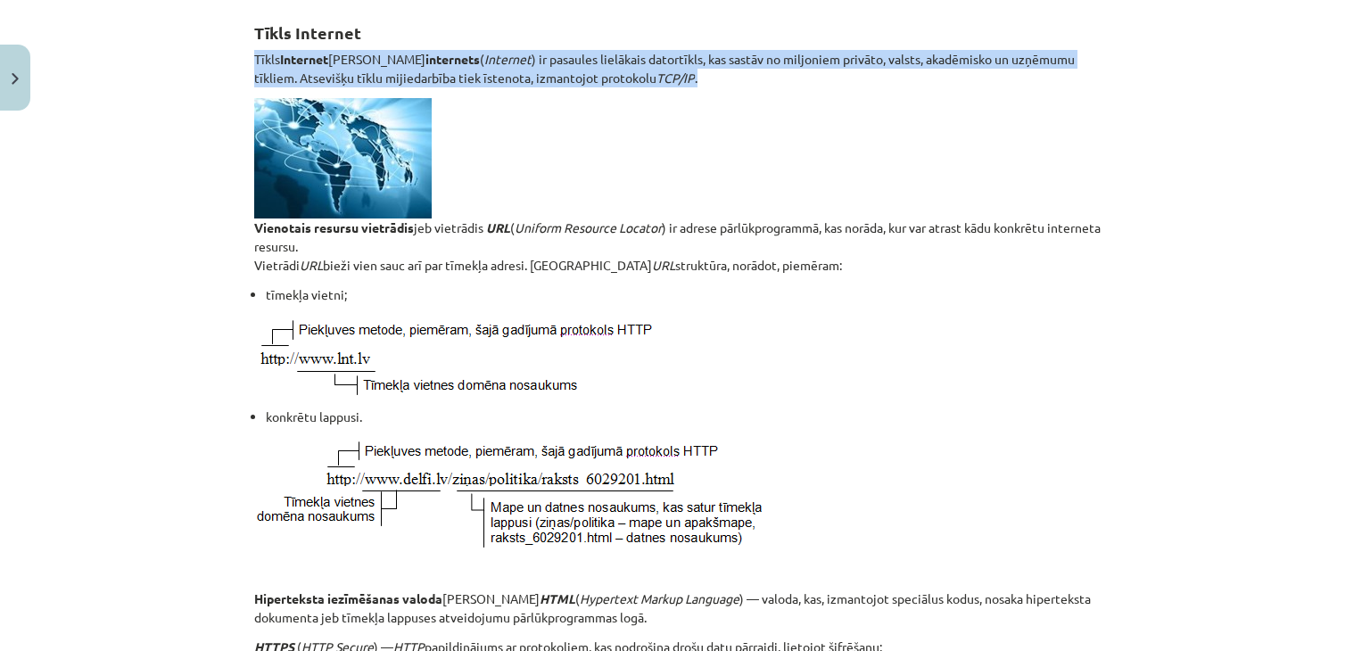
drag, startPoint x: 243, startPoint y: 222, endPoint x: 808, endPoint y: 270, distance: 567.4
copy p "Vienotais resursu vietrādis jeb vietrādis URL ( Uniform Resource Locator ) ir a…"
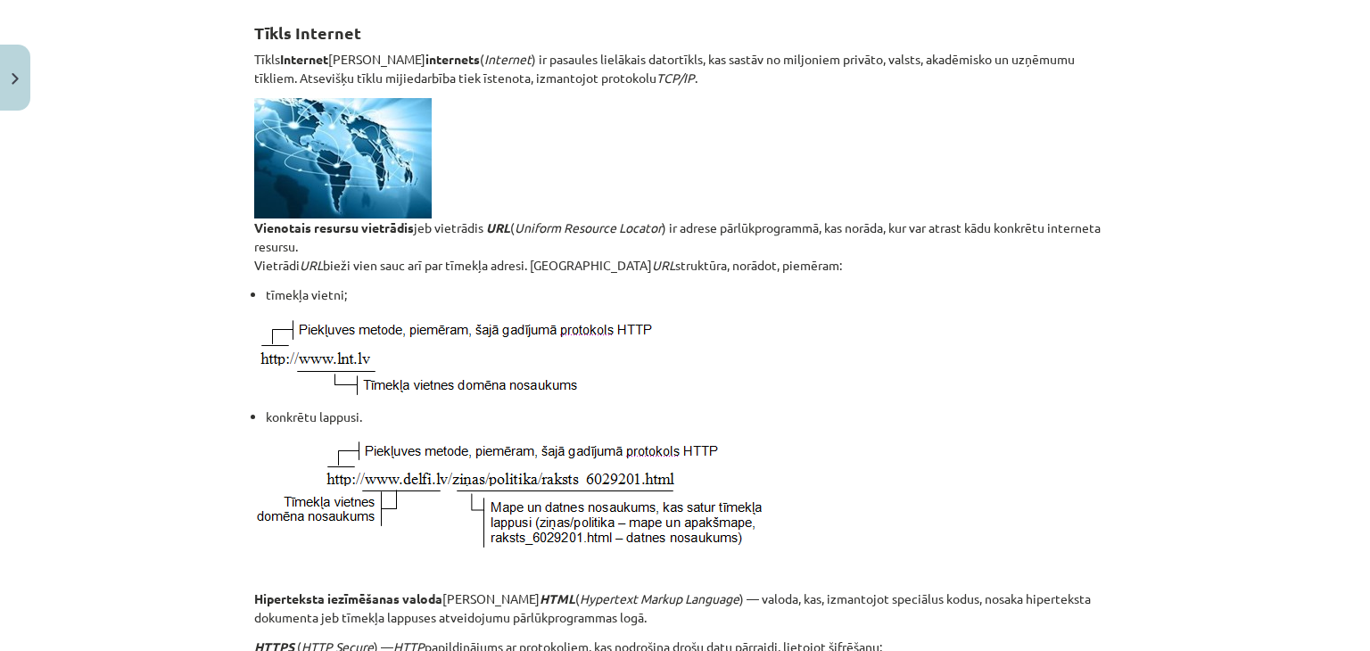
click at [935, 488] on p at bounding box center [684, 492] width 861 height 114
click at [854, 411] on li "konkrētu lappusi." at bounding box center [691, 417] width 850 height 19
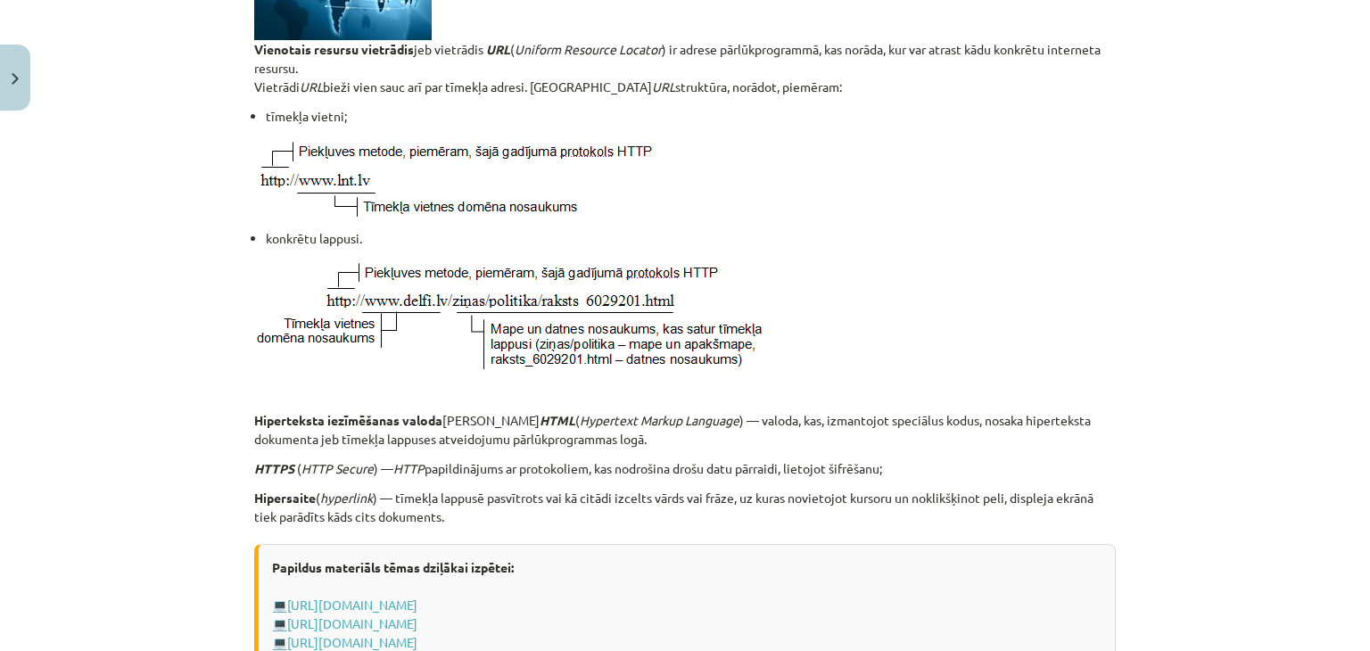
click at [243, 111] on div "6 XP Saņemsi Grūts 1570 pilda Apraksts Uzdevums Palīdzība Tīkls Internet Tīkls …" at bounding box center [684, 635] width 883 height 2027
drag, startPoint x: 248, startPoint y: 109, endPoint x: 347, endPoint y: 107, distance: 99.0
click at [344, 107] on li "tīmekļa vietni;" at bounding box center [691, 116] width 850 height 19
click at [460, 180] on img at bounding box center [454, 177] width 400 height 84
drag, startPoint x: 238, startPoint y: 233, endPoint x: 354, endPoint y: 235, distance: 116.0
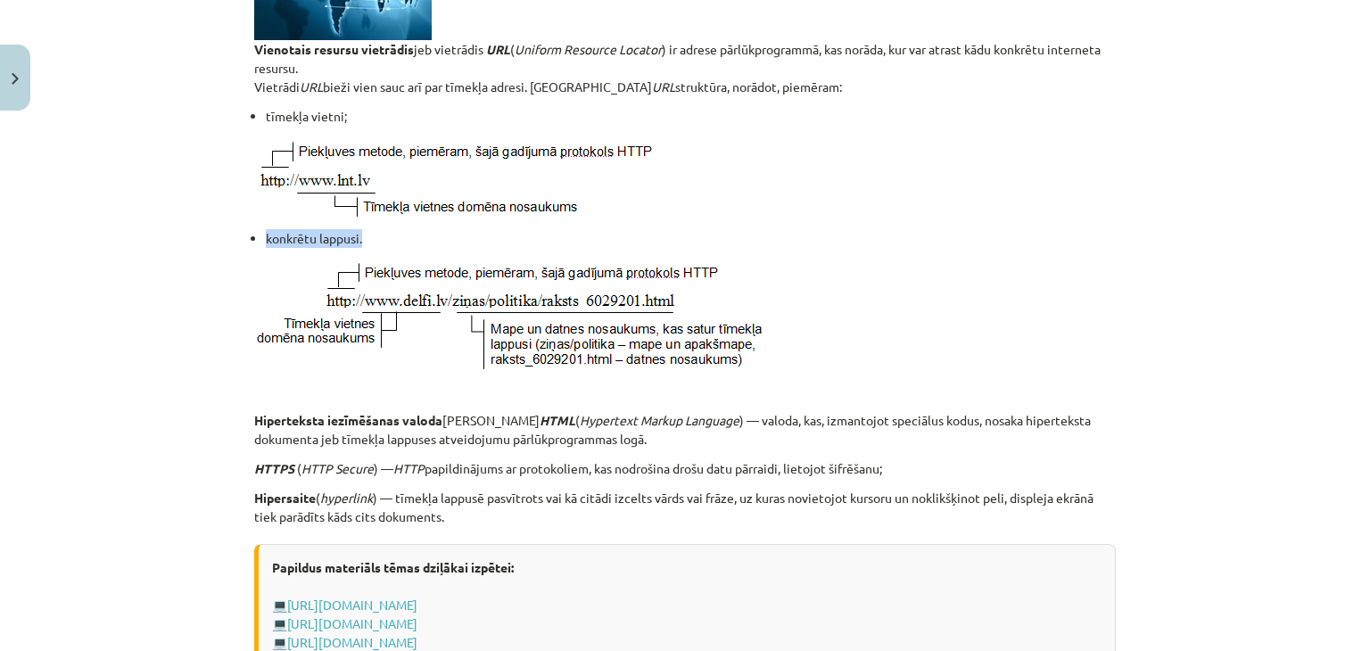
click at [364, 229] on div "6 XP Saņemsi Grūts 1570 pilda Apraksts Uzdevums Palīdzība Tīkls Internet Tīkls …" at bounding box center [684, 635] width 883 height 2027
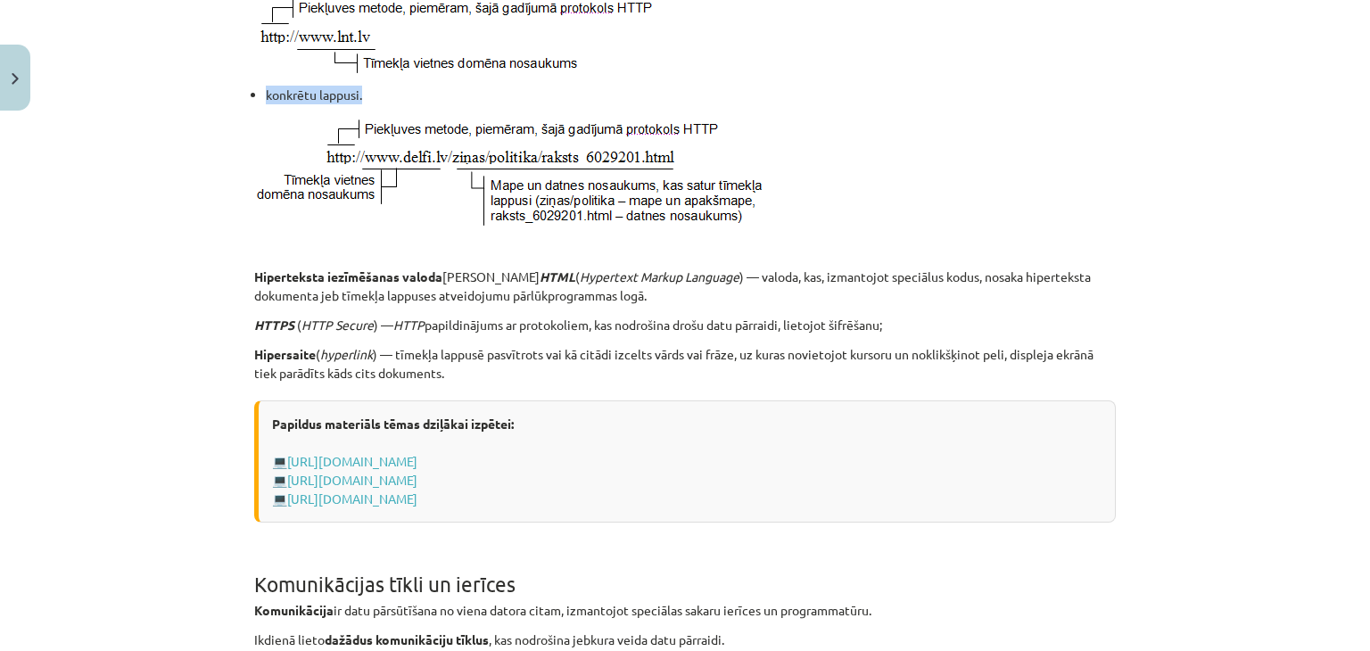
scroll to position [764, 0]
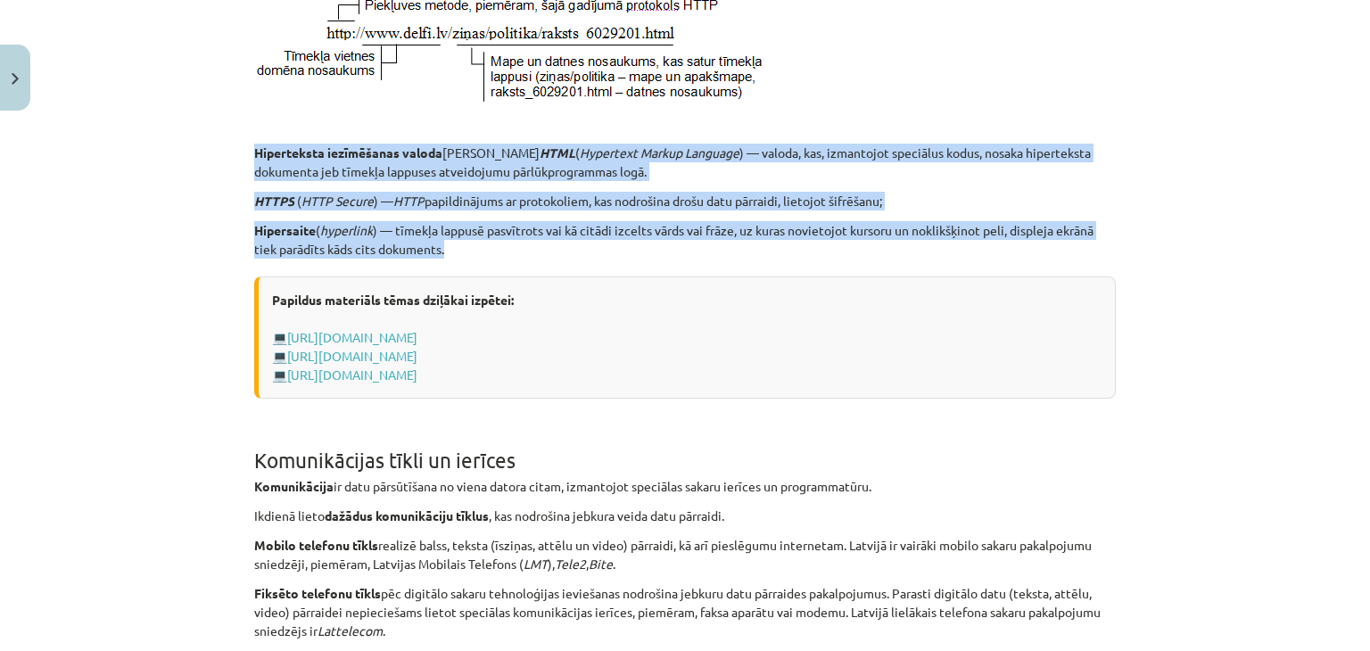
drag, startPoint x: 246, startPoint y: 147, endPoint x: 485, endPoint y: 248, distance: 259.4
click at [485, 248] on div "6 XP Saņemsi Grūts 1570 pilda Apraksts Uzdevums Palīdzība Tīkls Internet Tīkls …" at bounding box center [684, 367] width 883 height 2027
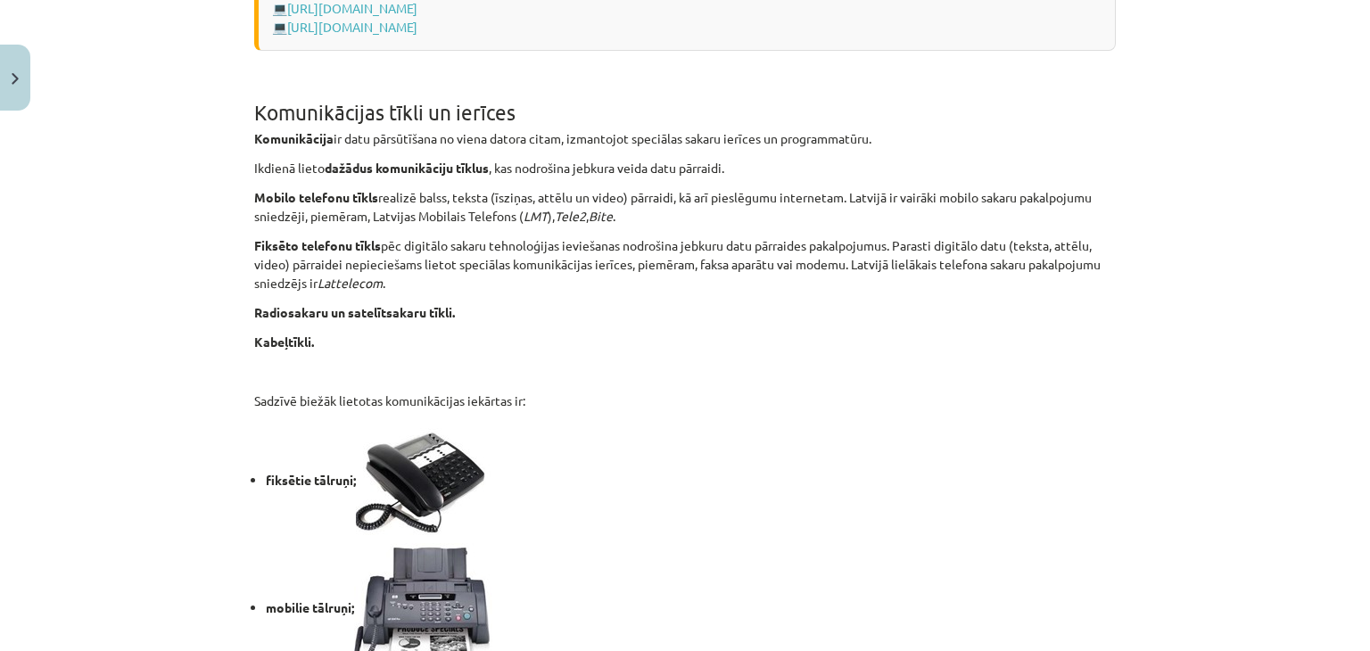
scroll to position [1092, 0]
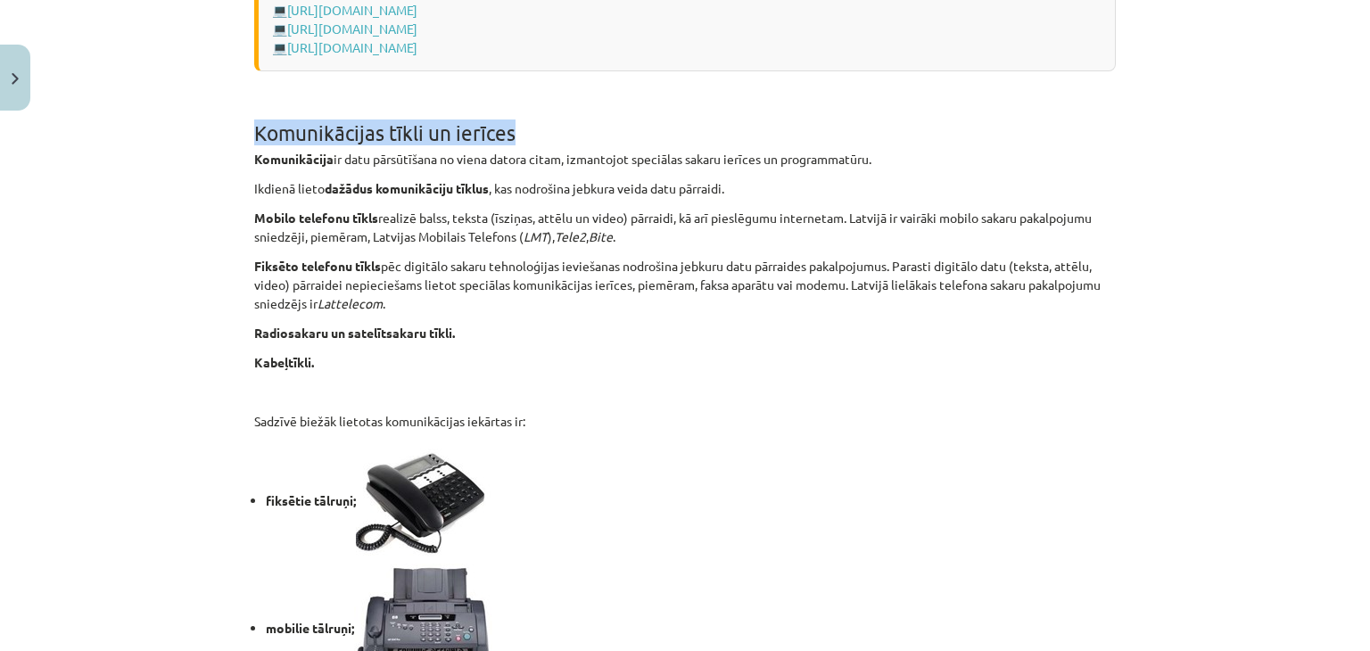
drag, startPoint x: 240, startPoint y: 129, endPoint x: 497, endPoint y: 125, distance: 256.9
click at [518, 133] on div "6 XP Saņemsi Grūts 1570 pilda Apraksts Uzdevums Palīdzība Tīkls Internet Tīkls …" at bounding box center [684, 40] width 883 height 2027
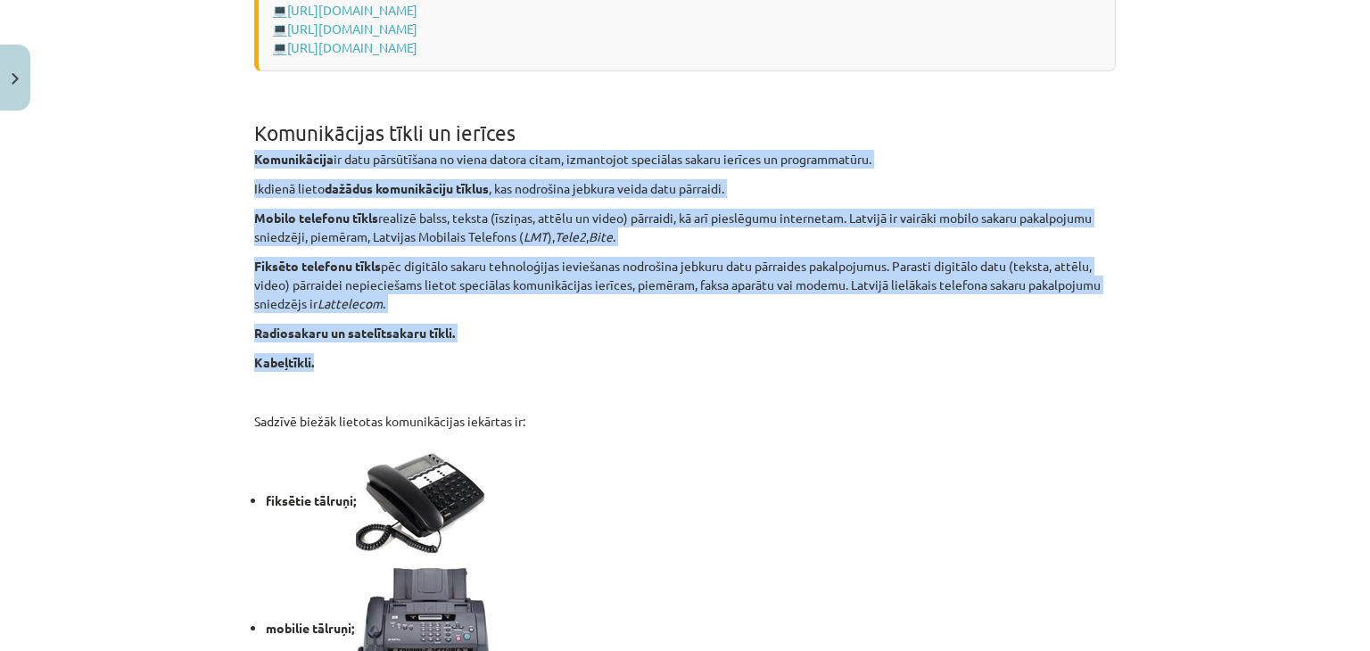
drag, startPoint x: 245, startPoint y: 154, endPoint x: 400, endPoint y: 368, distance: 263.8
click at [400, 368] on div "6 XP Saņemsi Grūts 1570 pilda Apraksts Uzdevums Palīdzība Tīkls Internet Tīkls …" at bounding box center [684, 40] width 883 height 2027
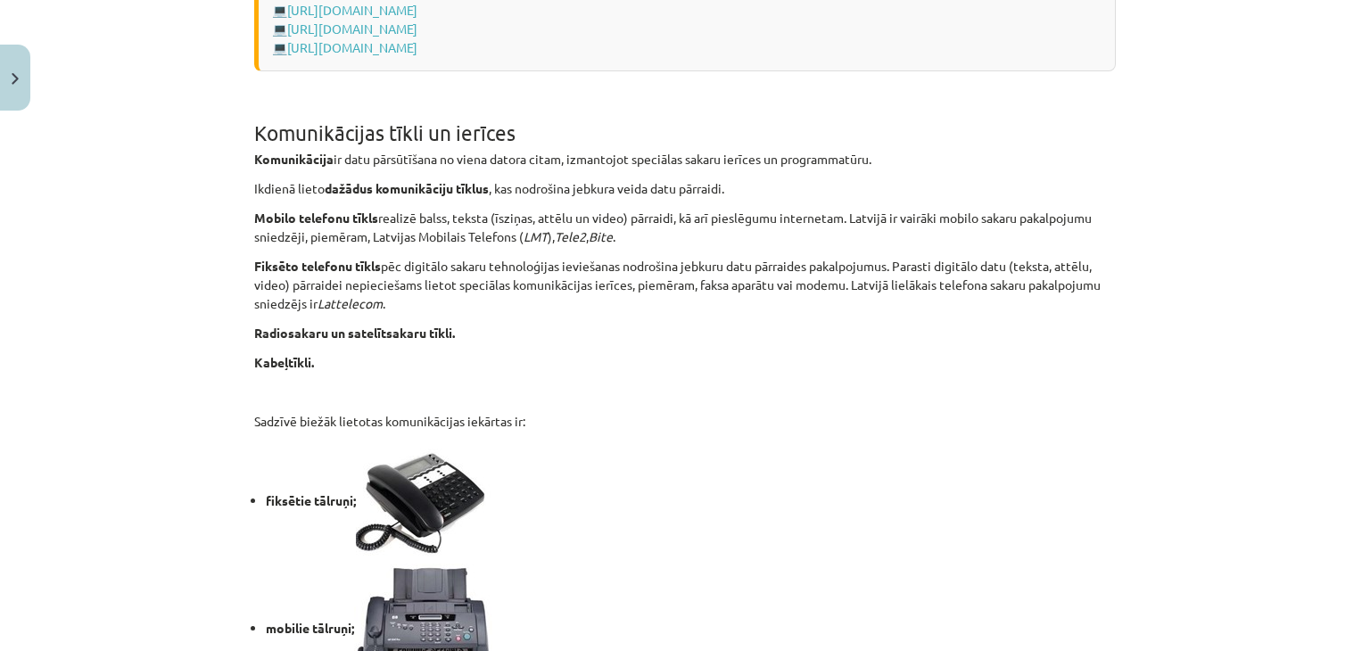
click at [952, 506] on li "fiksētie tālruņi;" at bounding box center [691, 502] width 850 height 122
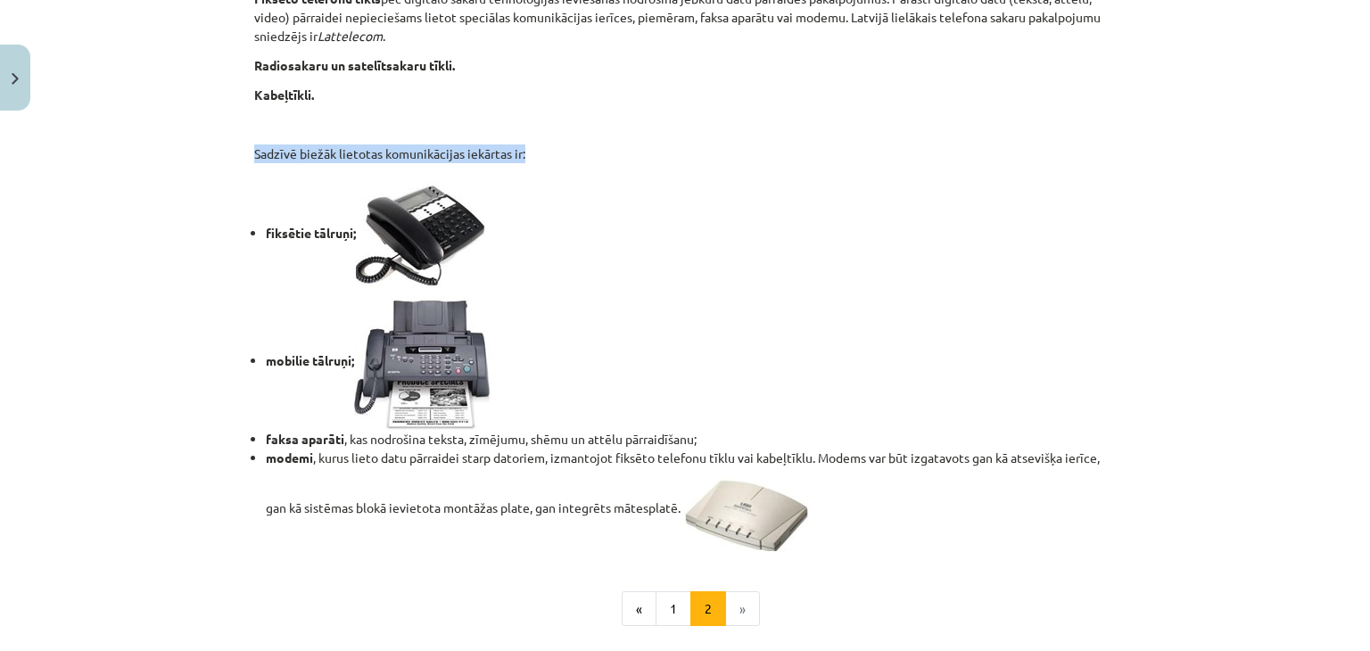
drag, startPoint x: 244, startPoint y: 149, endPoint x: 523, endPoint y: 156, distance: 278.3
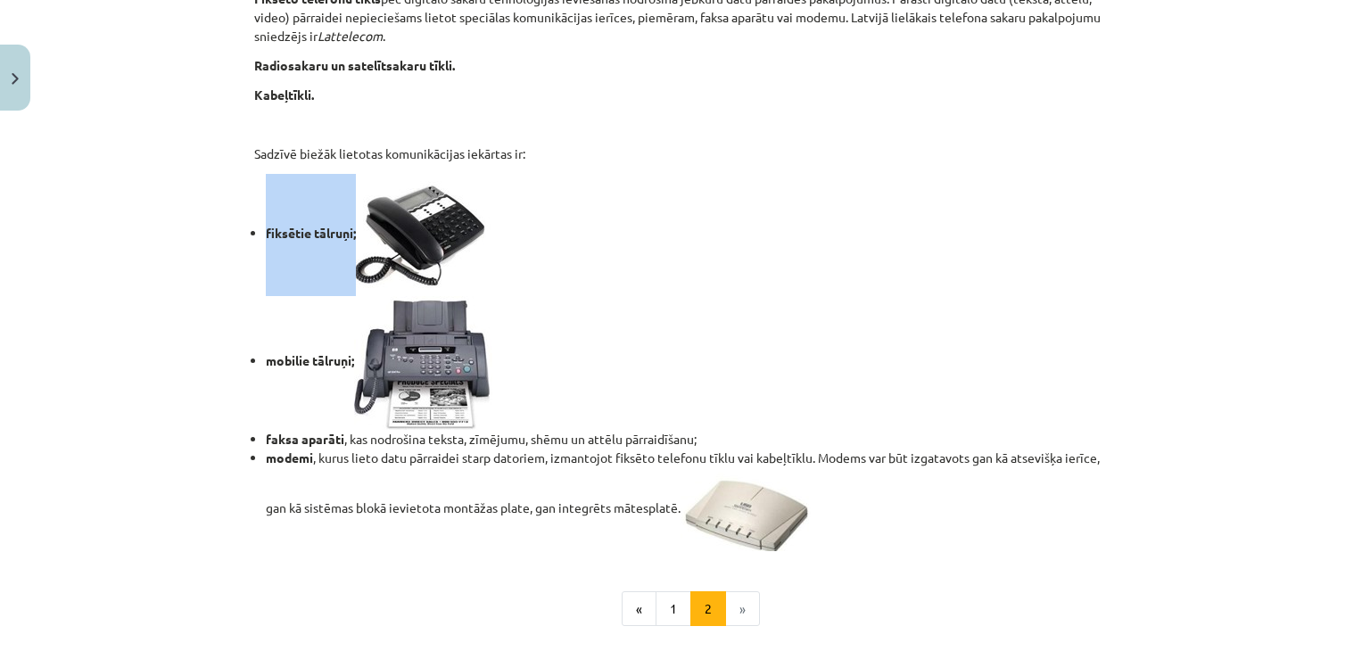
drag, startPoint x: 237, startPoint y: 231, endPoint x: 352, endPoint y: 235, distance: 115.1
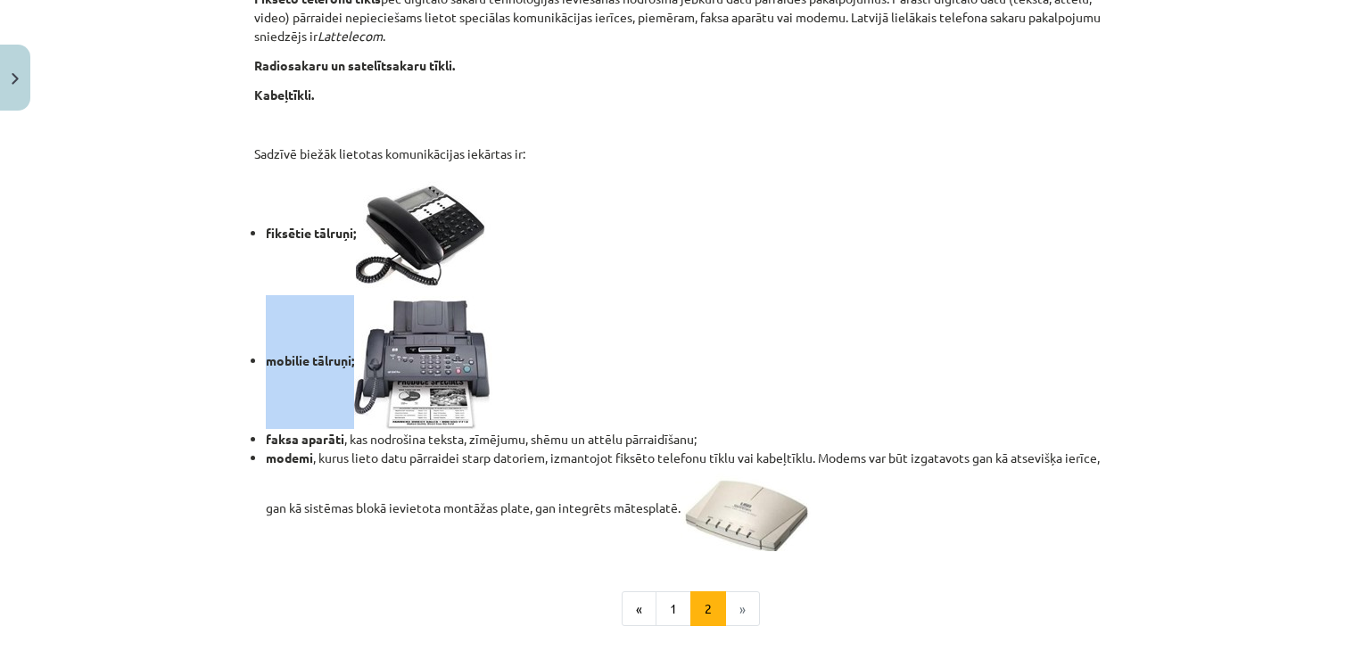
drag, startPoint x: 252, startPoint y: 359, endPoint x: 325, endPoint y: 361, distance: 72.3
click at [348, 361] on ul "fiksētie tālruņi; mobilie tālruņi; faksa aparāti , kas nodrošina teksta, zīmēju…" at bounding box center [684, 362] width 861 height 377
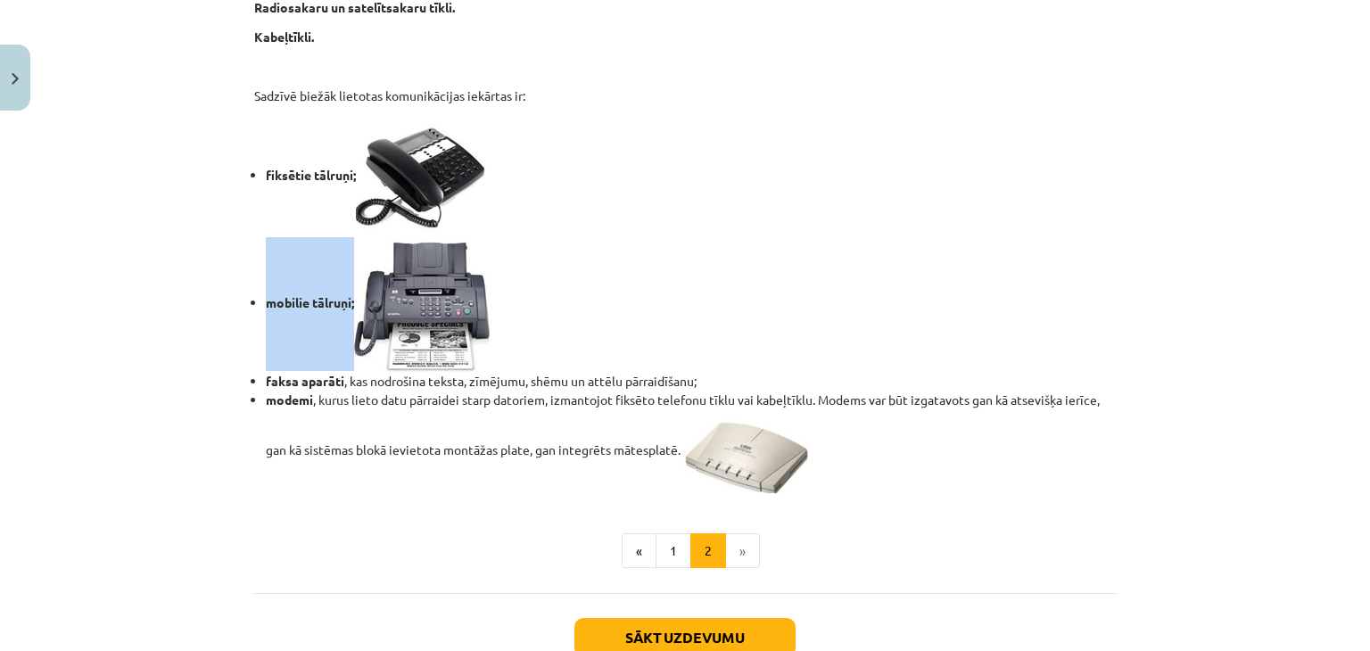
scroll to position [1448, 0]
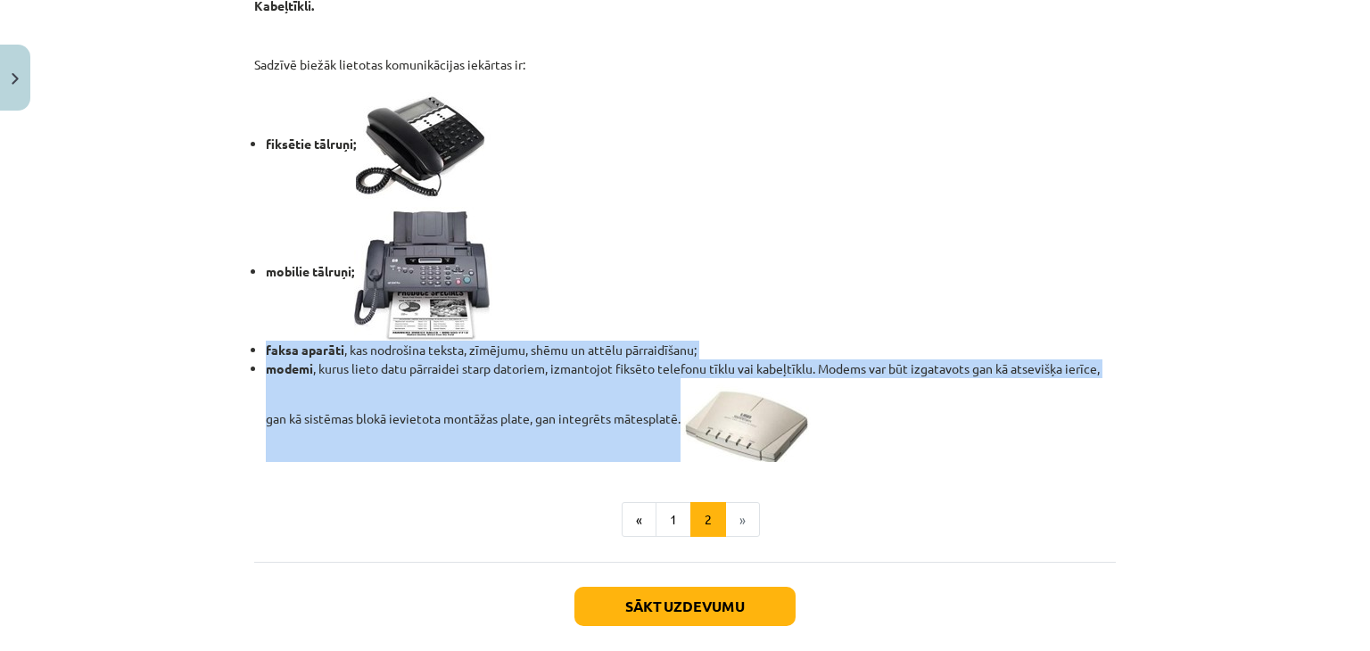
drag, startPoint x: 257, startPoint y: 343, endPoint x: 668, endPoint y: 426, distance: 419.4
click at [678, 431] on ul "fiksētie tālruņi; mobilie tālruņi; faksa aparāti , kas nodrošina teksta, zīmēju…" at bounding box center [684, 273] width 861 height 377
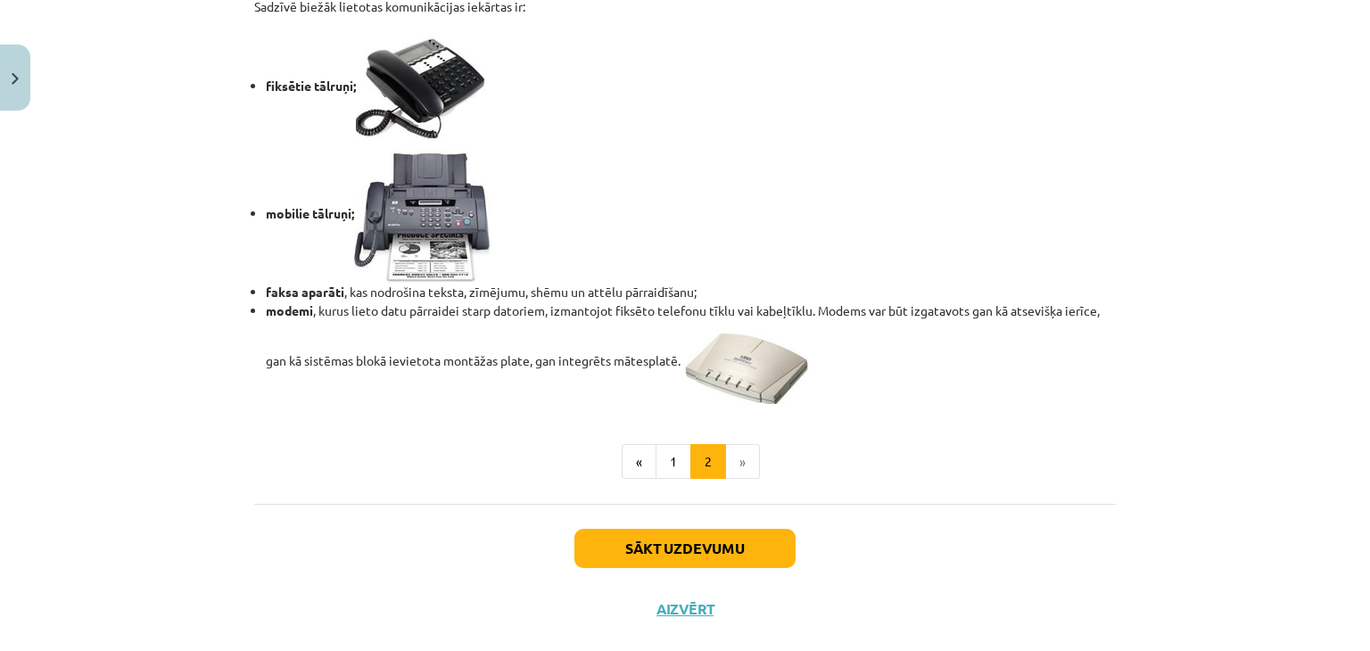
scroll to position [1537, 0]
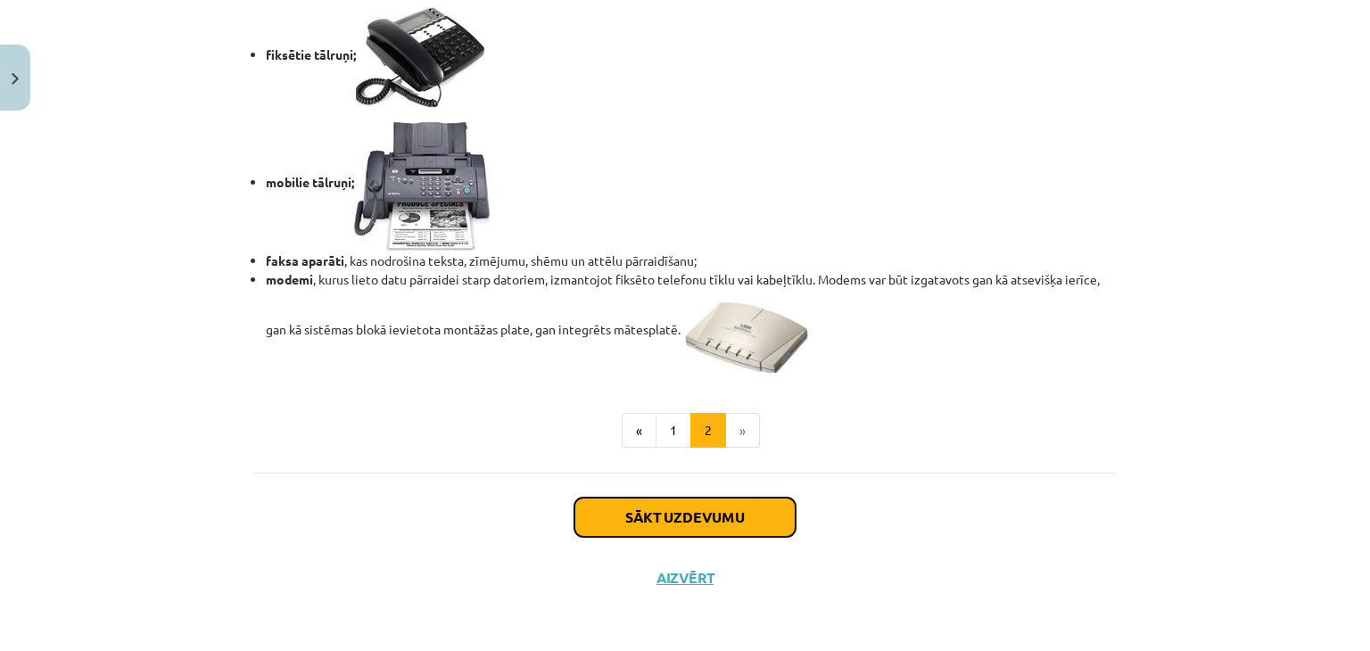
click at [727, 523] on button "Sākt uzdevumu" at bounding box center [684, 517] width 221 height 39
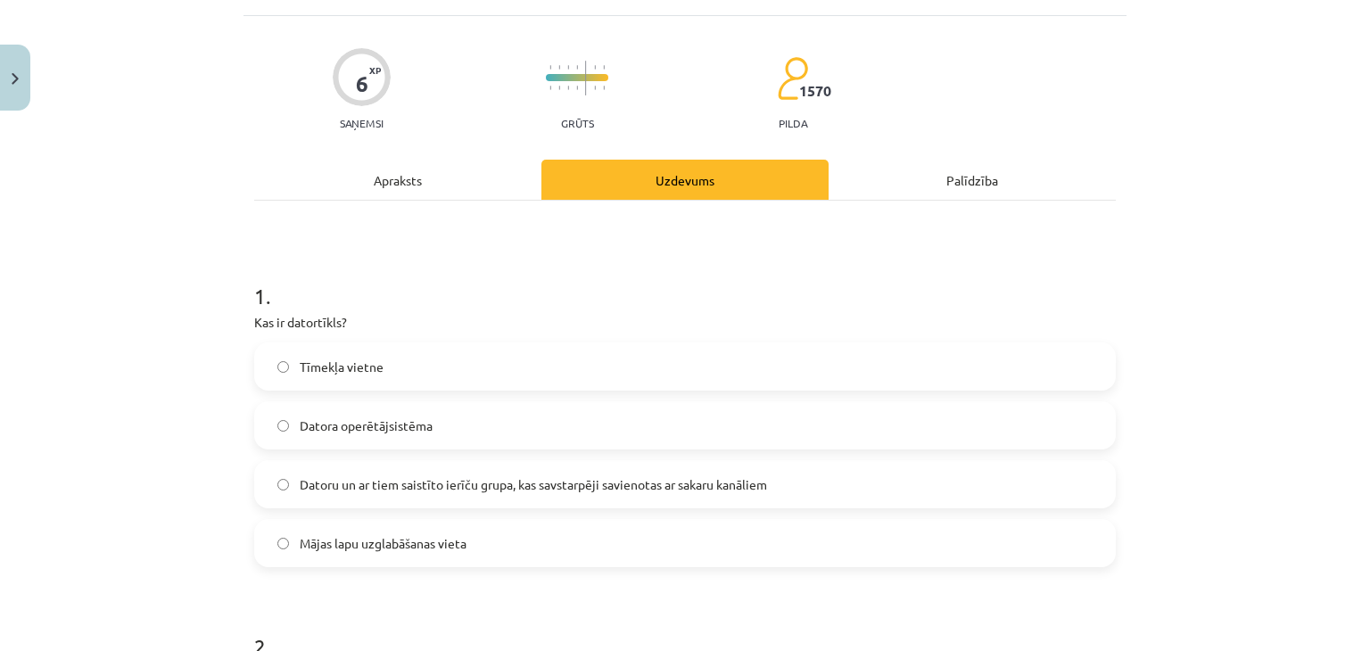
scroll to position [134, 0]
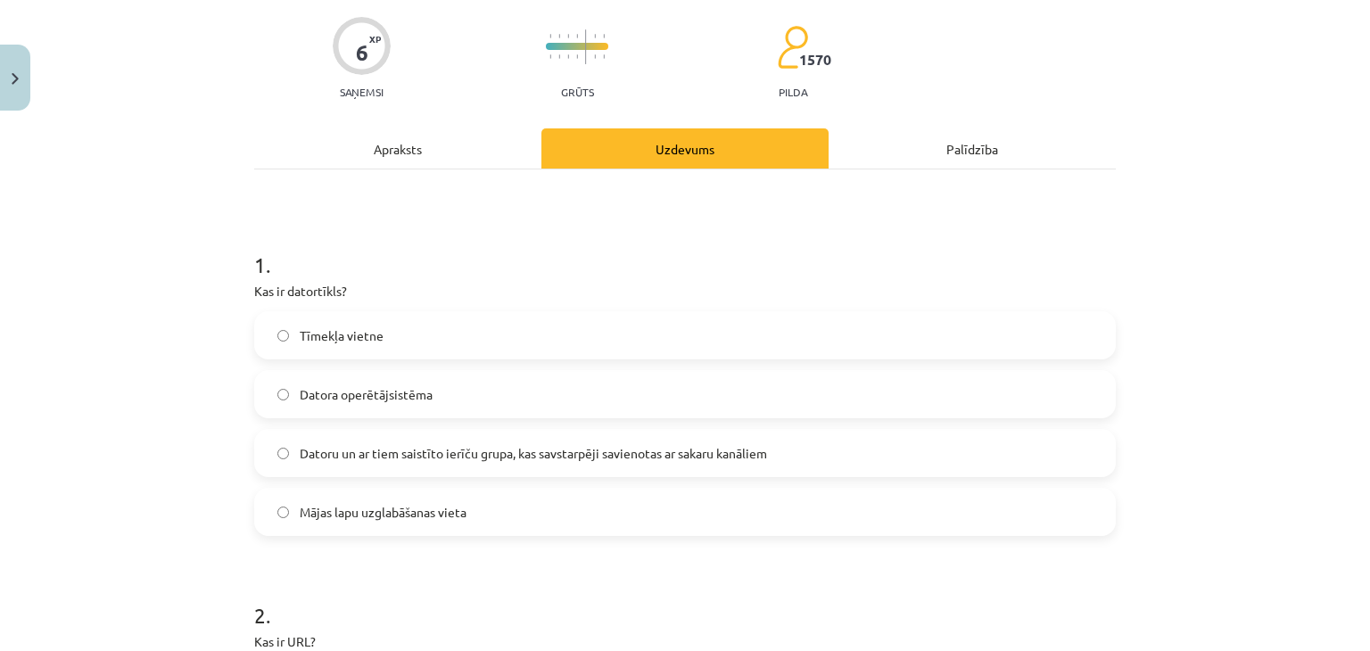
click at [457, 461] on label "Datoru un ar tiem saistīto ierīču grupa, kas savstarpēji savienotas ar sakaru k…" at bounding box center [685, 453] width 858 height 45
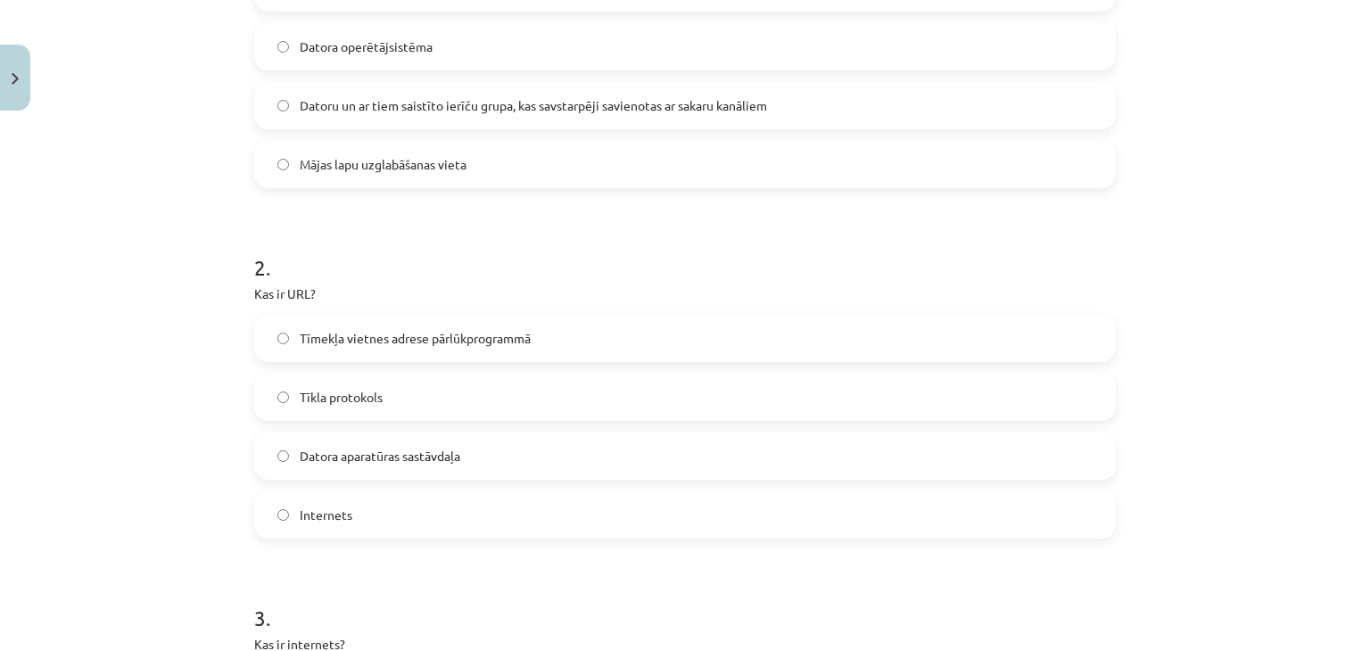
scroll to position [490, 0]
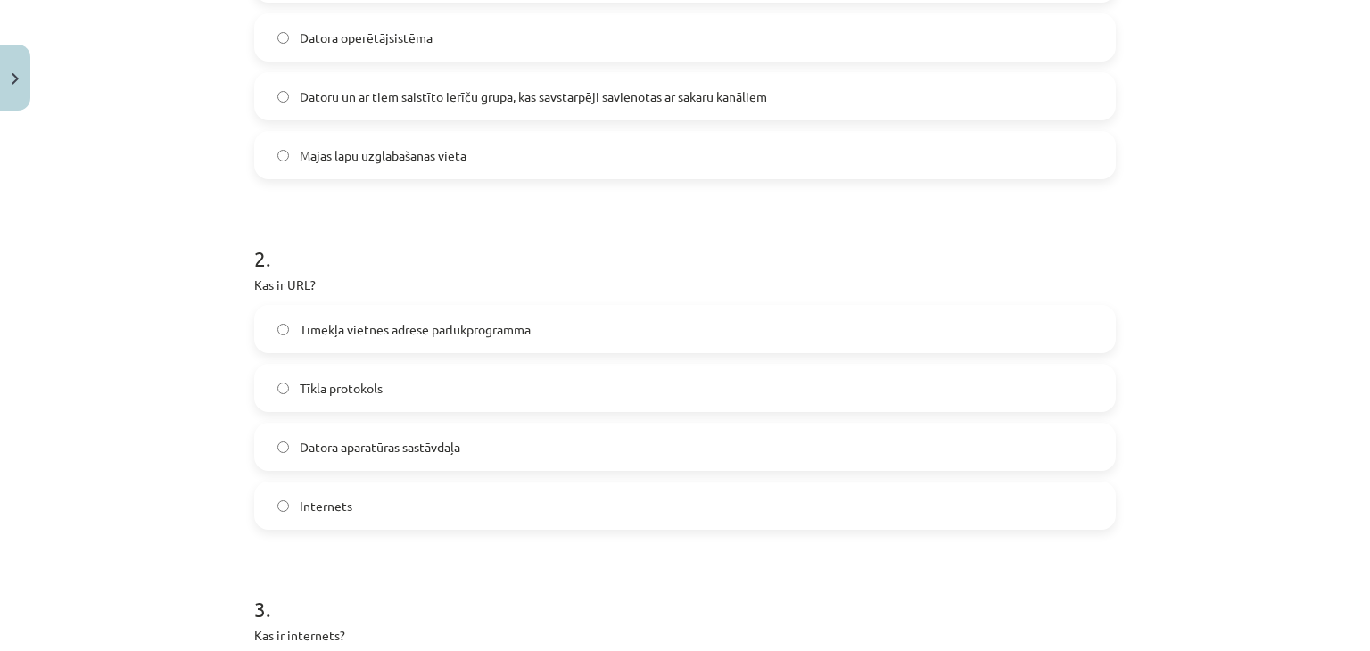
click at [498, 331] on span "Tīmekļa vietnes adrese pārlūkprogrammā" at bounding box center [415, 329] width 231 height 19
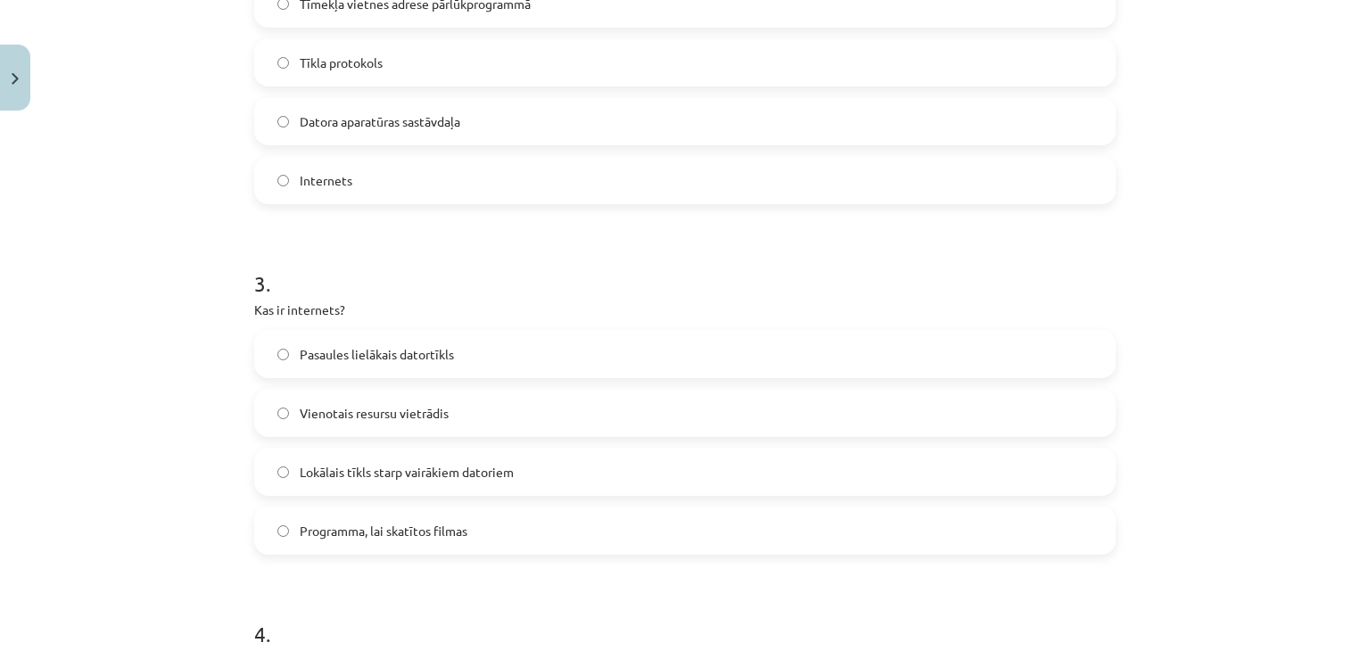
scroll to position [847, 0]
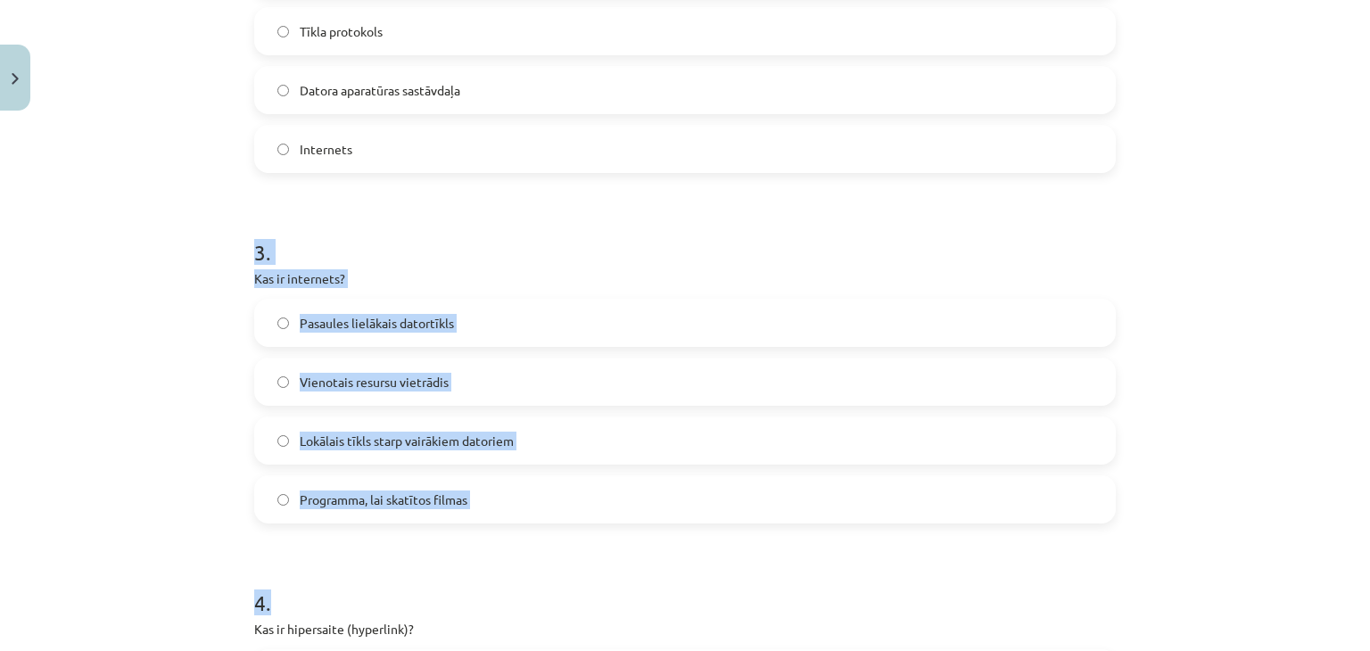
drag, startPoint x: 240, startPoint y: 229, endPoint x: 565, endPoint y: 547, distance: 454.7
click at [565, 547] on div "6 XP Saņemsi Grūts 1570 pilda Apraksts Uzdevums Palīdzība 1 . Kas ir datortīkls…" at bounding box center [684, 504] width 883 height 2466
click at [601, 282] on p "Kas ir internets?" at bounding box center [684, 278] width 861 height 19
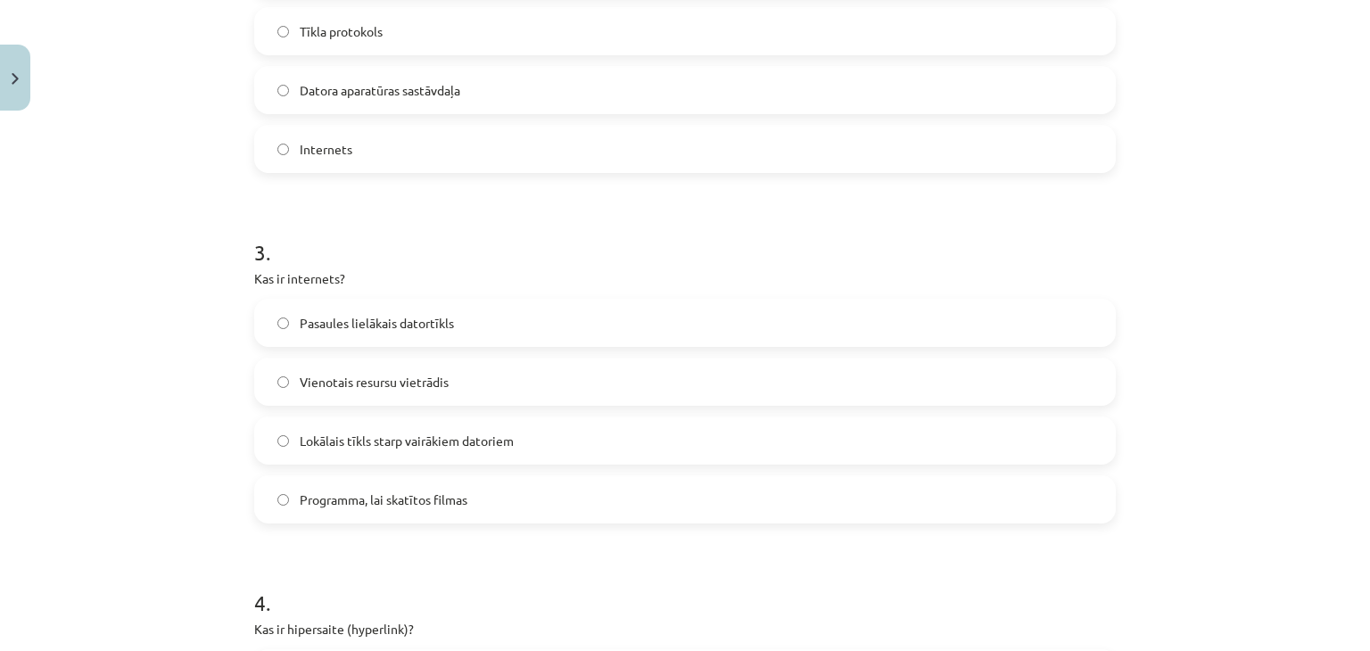
click at [407, 320] on span "Pasaules lielākais datortīkls" at bounding box center [377, 323] width 154 height 19
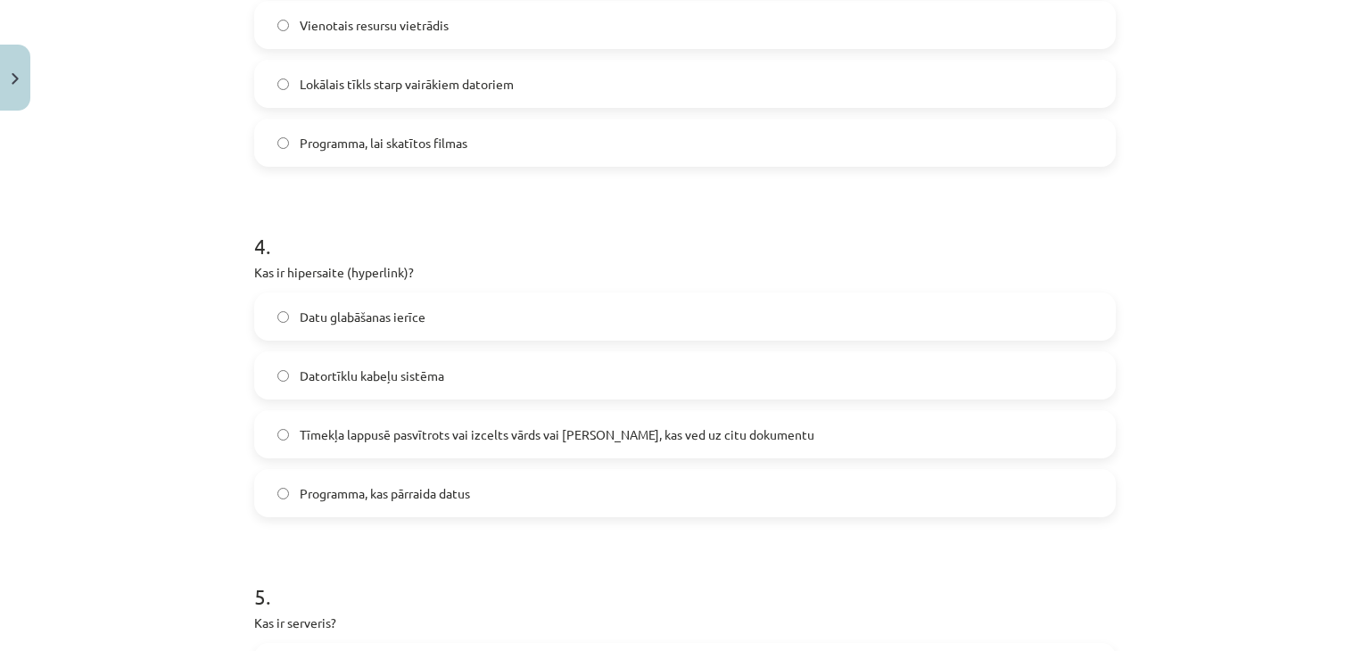
click at [513, 433] on span "Tīmekļa lappusē pasvītrots vai izcelts vārds vai frāze, kas ved uz citu dokumen…" at bounding box center [557, 434] width 515 height 19
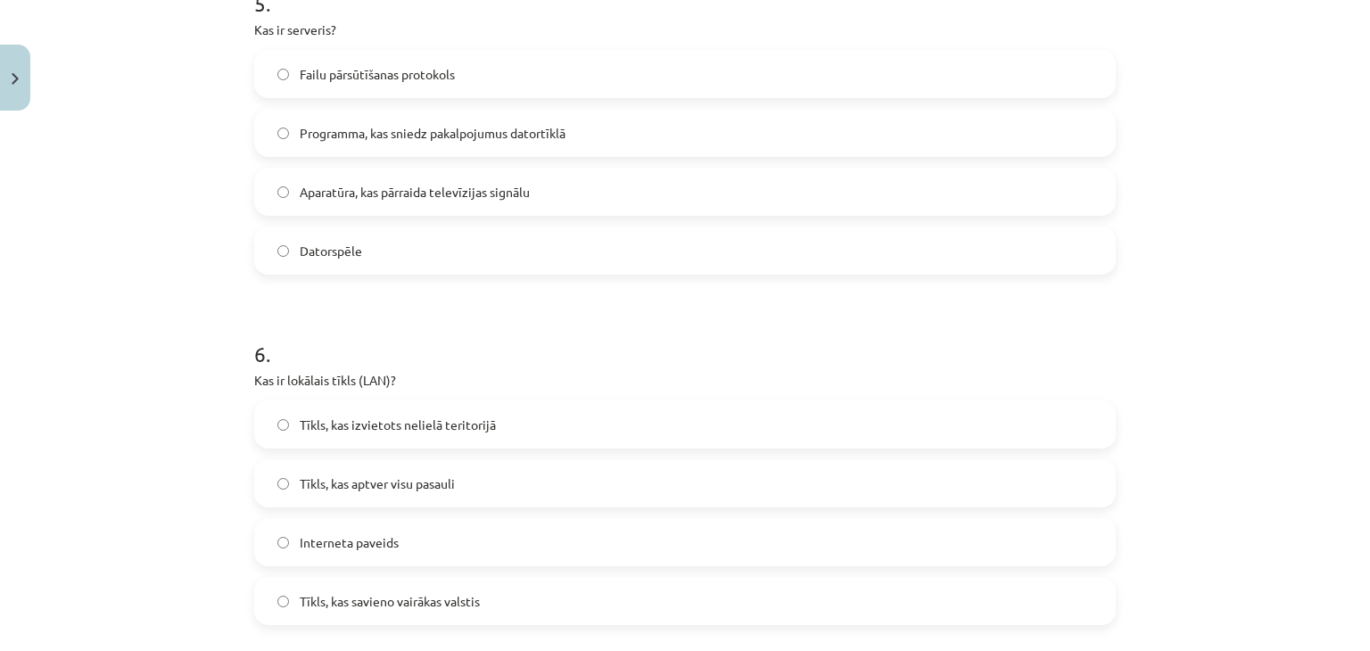
scroll to position [1828, 0]
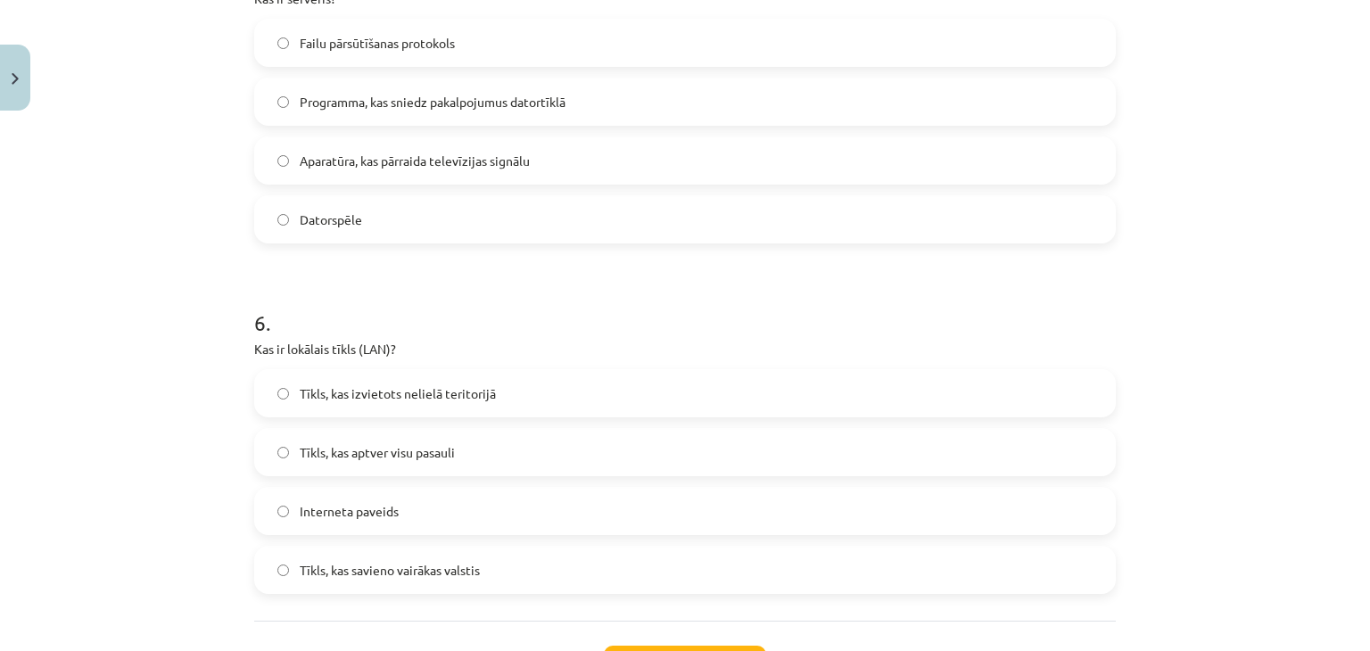
click at [560, 391] on label "Tīkls, kas izvietots nelielā teritorijā" at bounding box center [685, 393] width 858 height 45
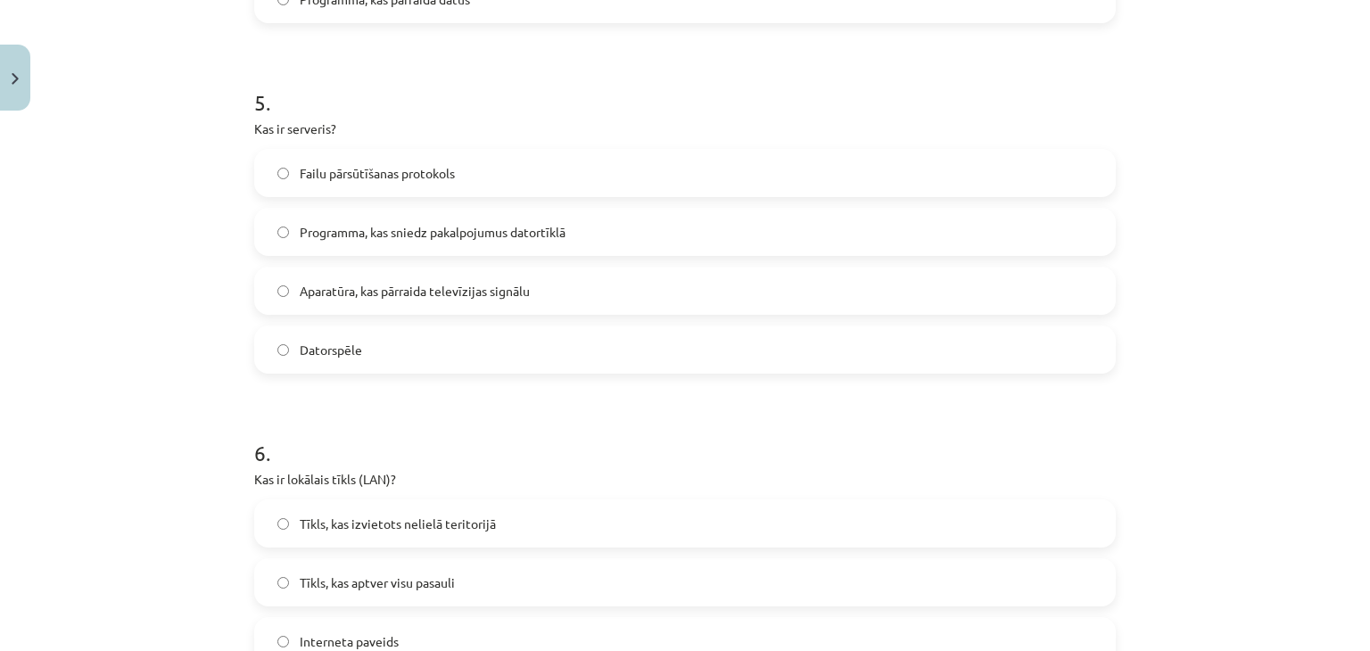
scroll to position [1620, 0]
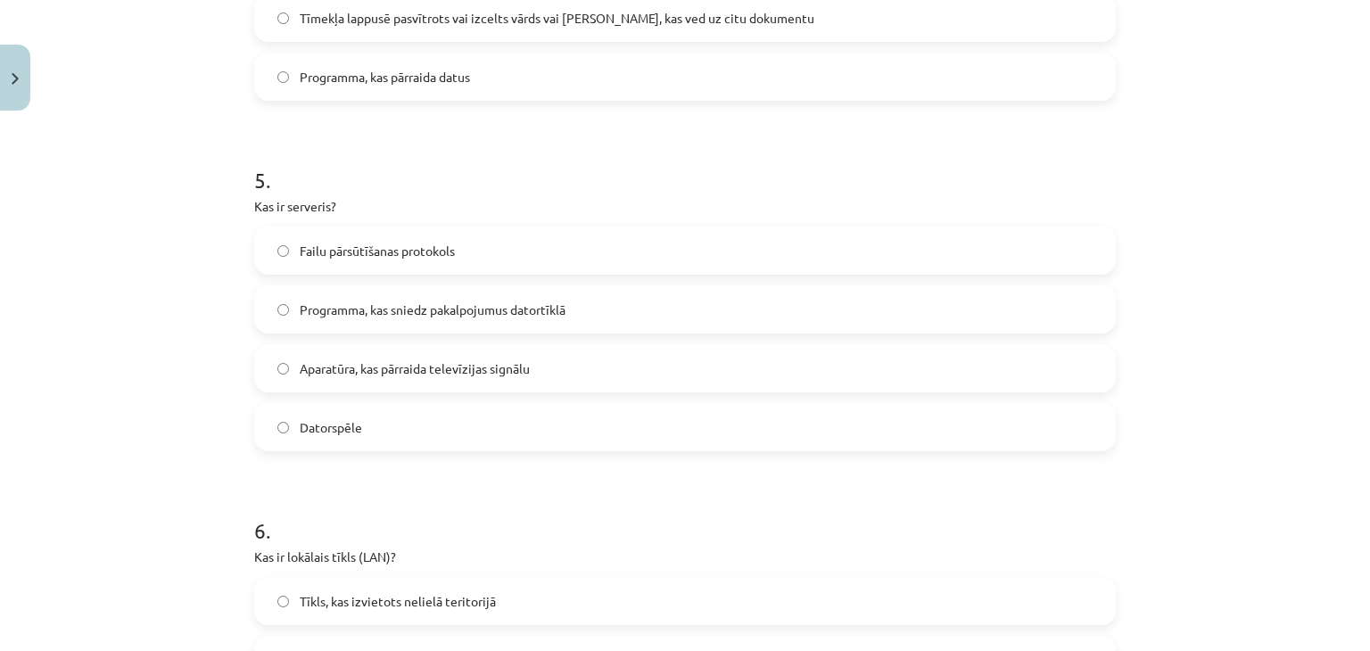
click at [450, 311] on span "Programma, kas sniedz pakalpojumus datortīklā" at bounding box center [433, 310] width 266 height 19
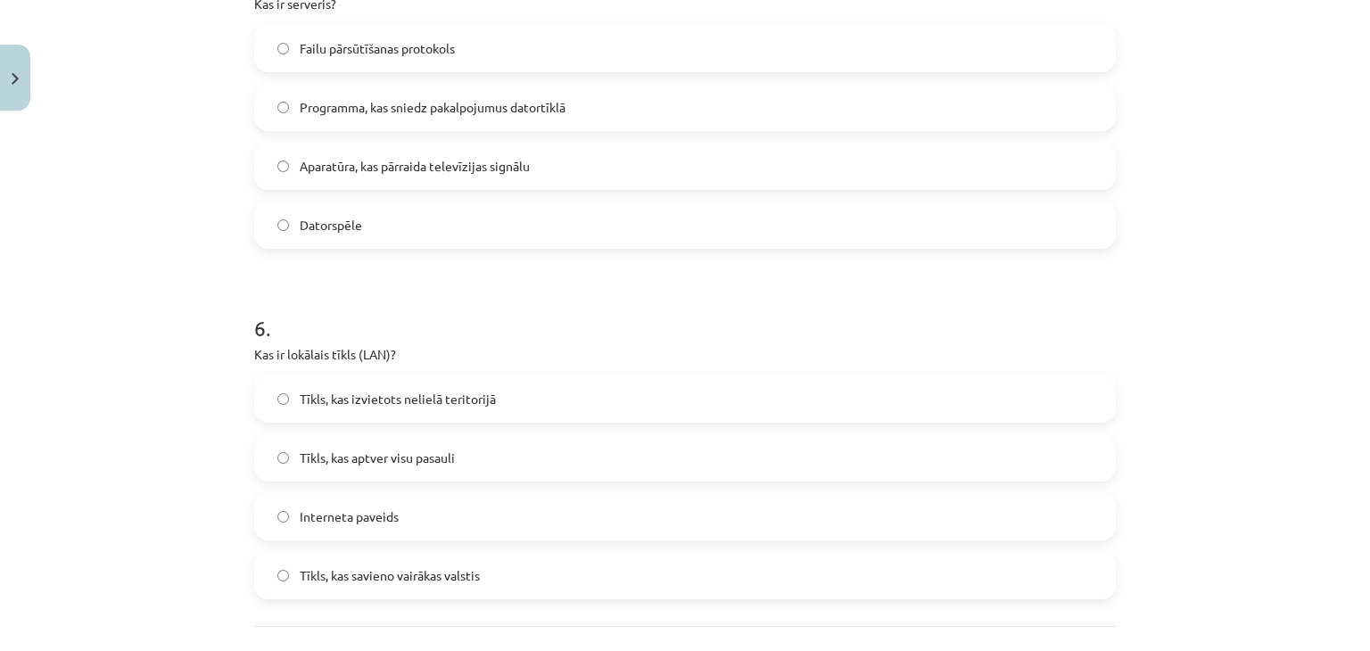
scroll to position [1977, 0]
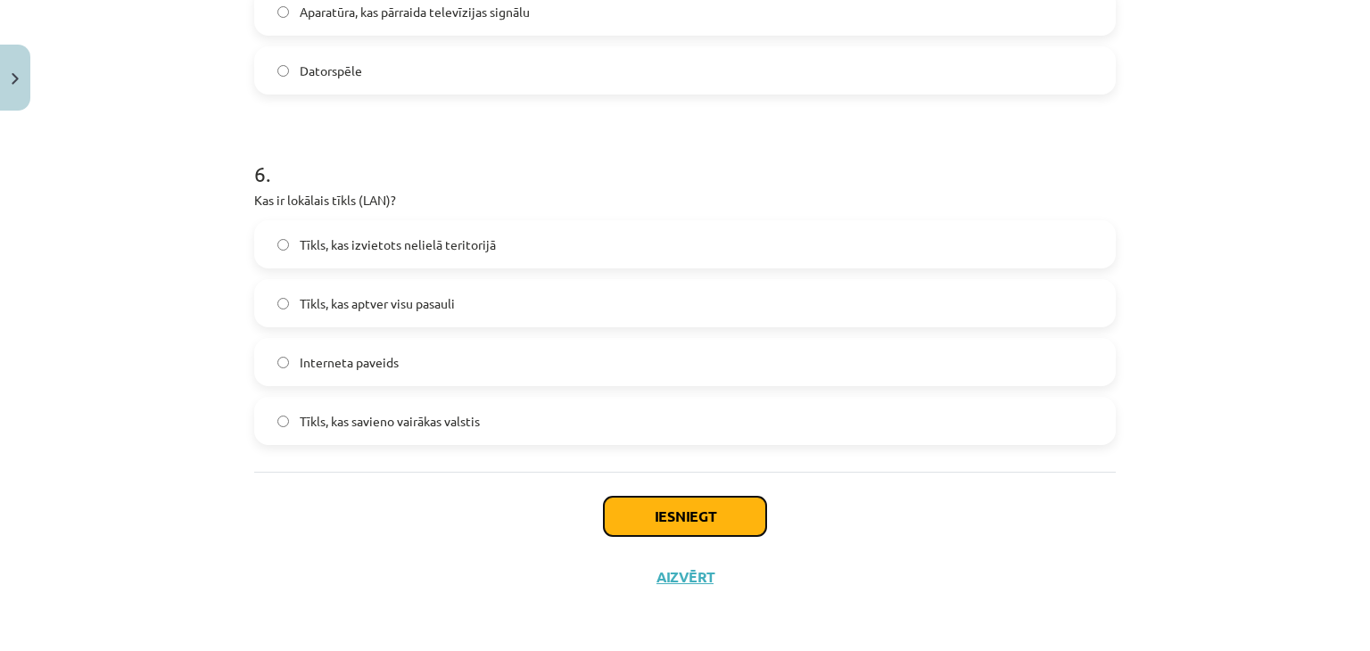
click at [694, 507] on button "Iesniegt" at bounding box center [685, 516] width 162 height 39
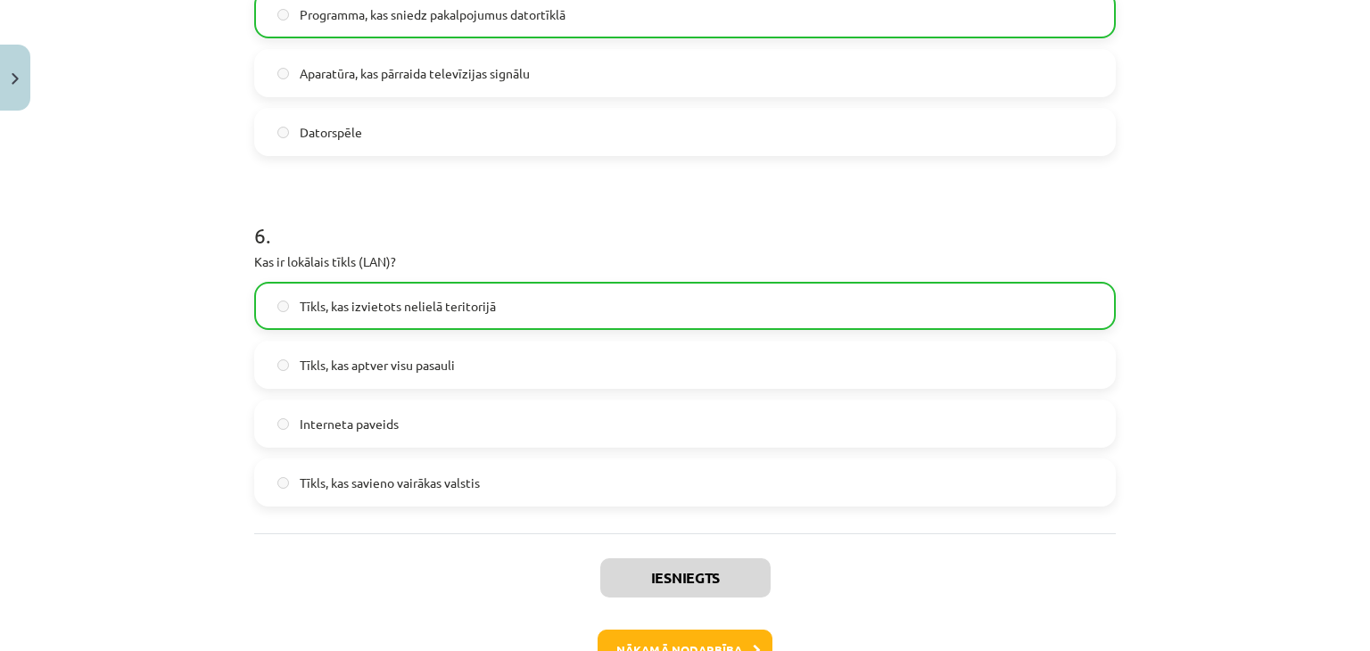
scroll to position [2033, 0]
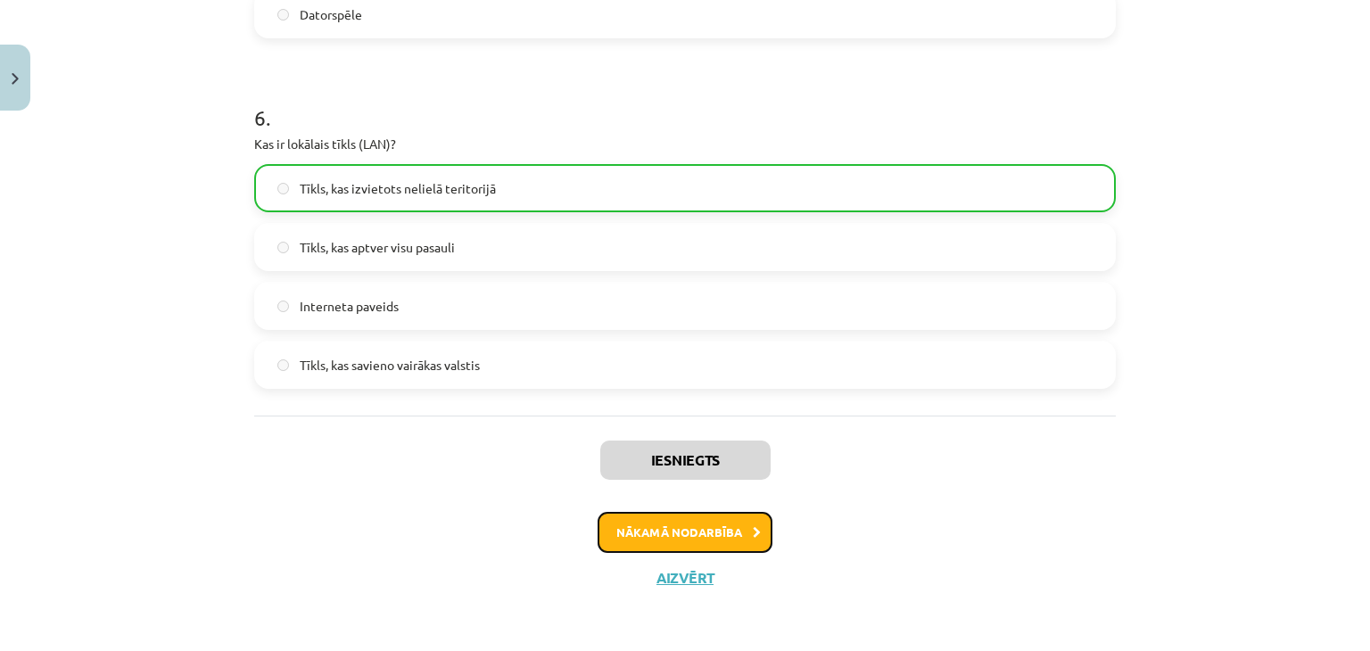
click at [722, 528] on button "Nākamā nodarbība" at bounding box center [684, 532] width 175 height 41
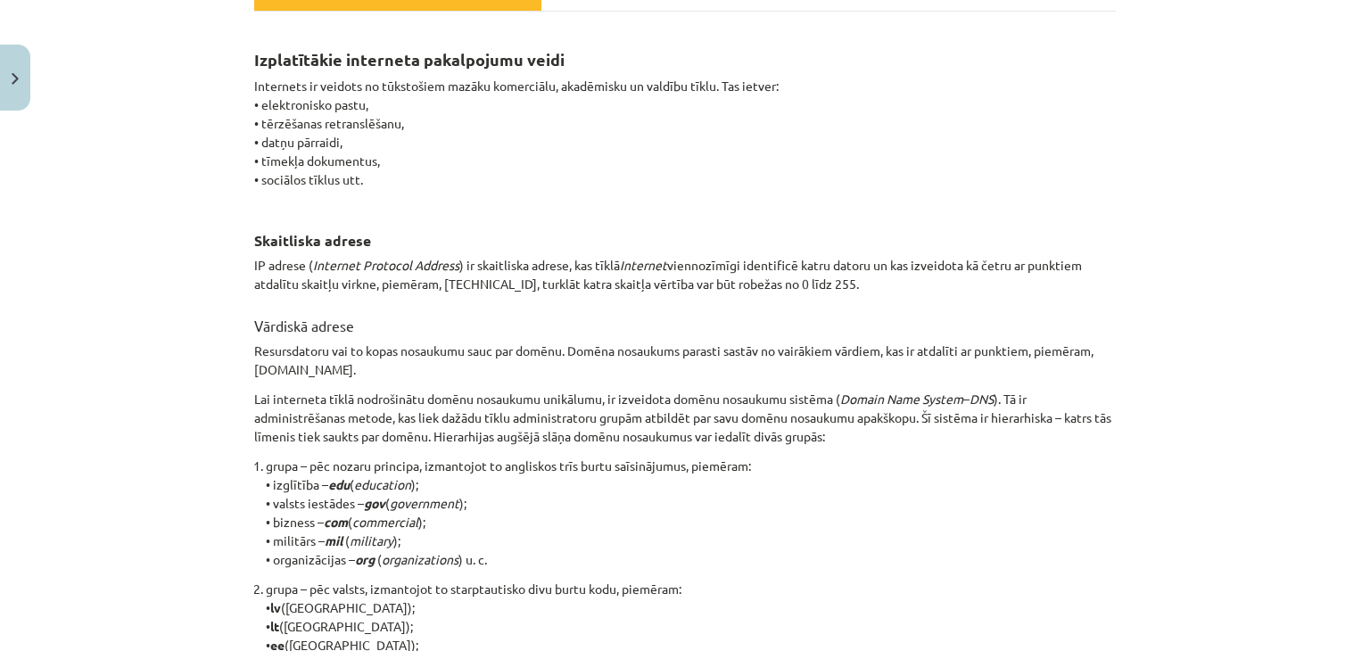
scroll to position [113, 0]
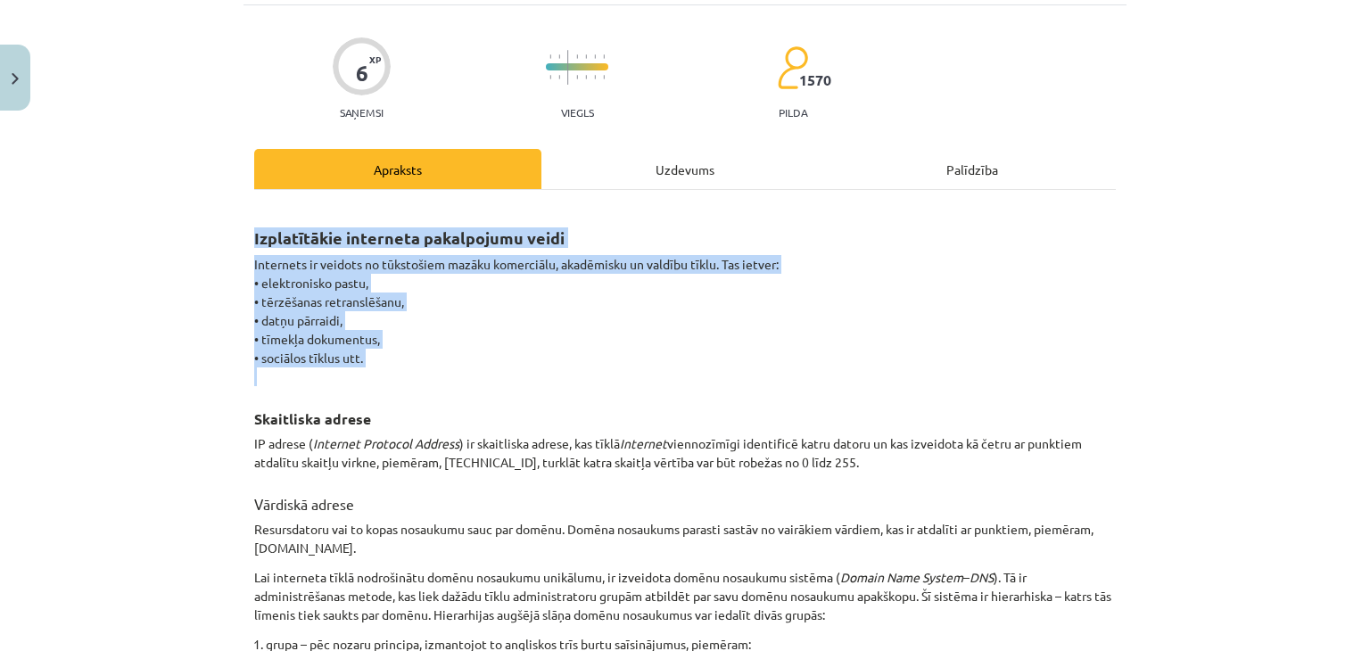
drag, startPoint x: 281, startPoint y: 234, endPoint x: 570, endPoint y: 370, distance: 319.5
click at [545, 328] on p "Internets ir veidots no tūkstošiem mazāku komerciālu, akadēmisku un valdību tīk…" at bounding box center [684, 320] width 861 height 131
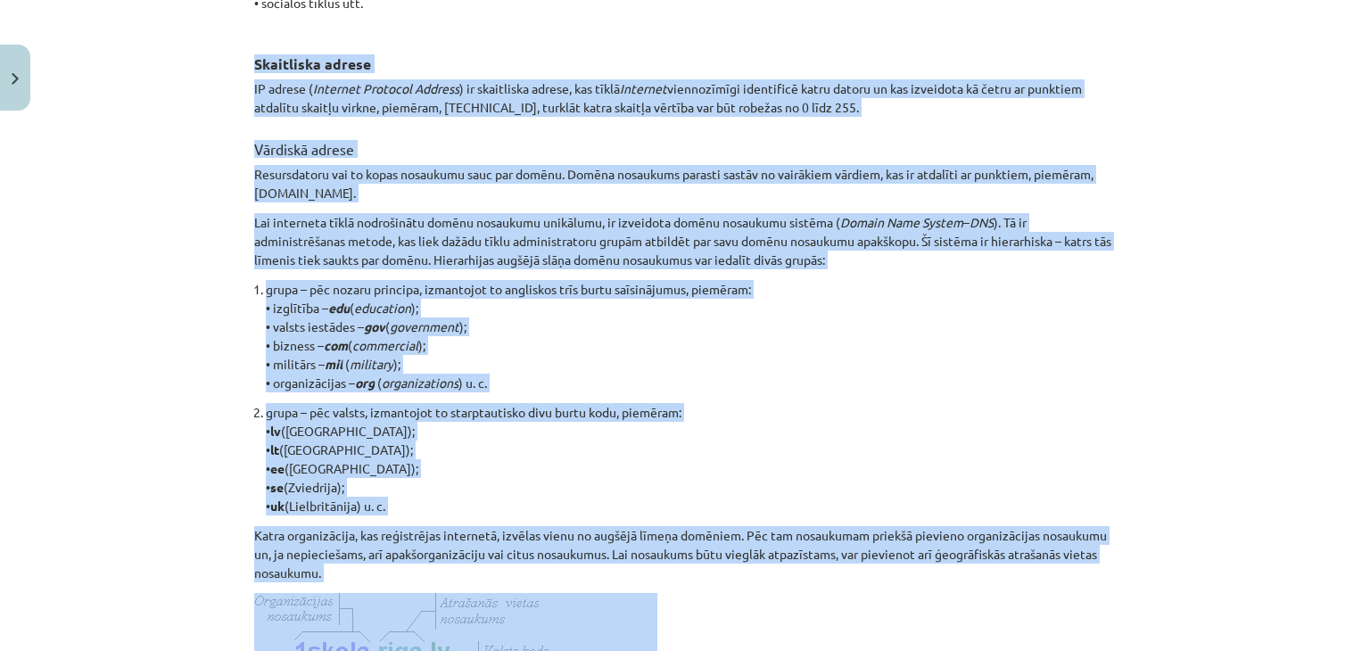
scroll to position [559, 0]
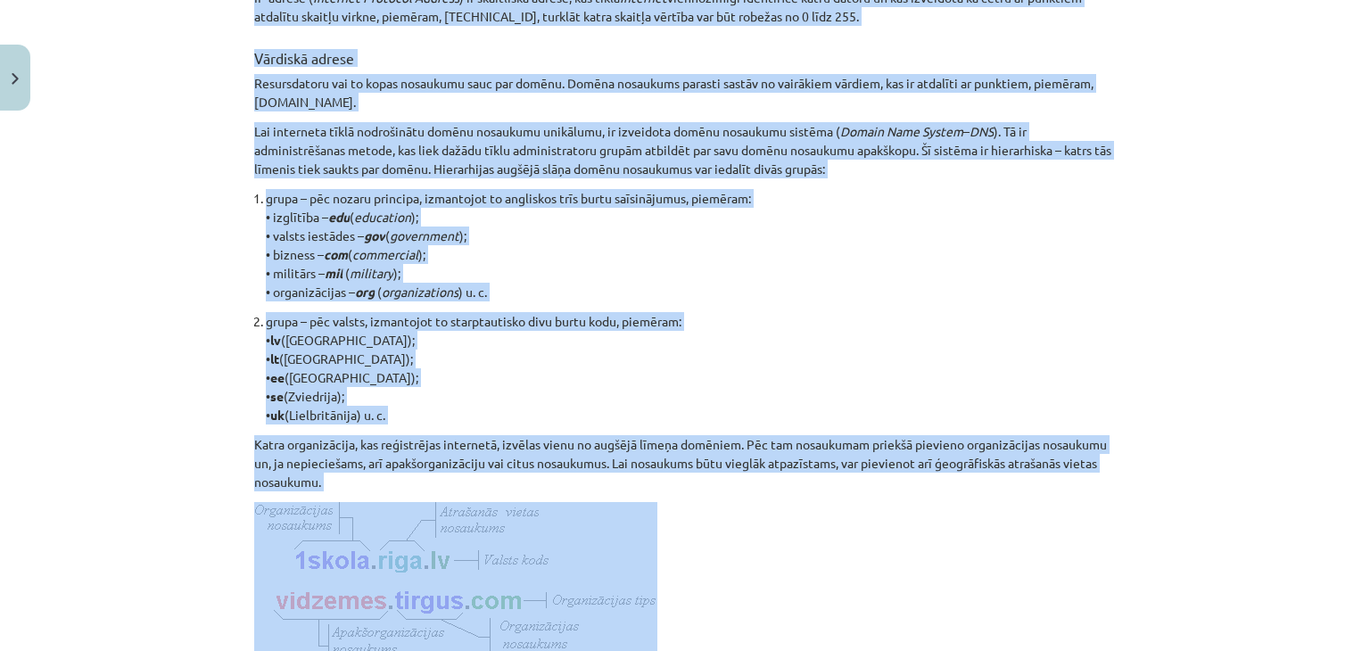
drag, startPoint x: 240, startPoint y: 139, endPoint x: 577, endPoint y: 491, distance: 487.6
click at [577, 491] on div "6 XP Saņemsi Viegls 1570 pilda Apraksts Uzdevums Palīdzība Izplatītākie interne…" at bounding box center [684, 297] width 883 height 1476
click at [898, 387] on p "grupa – pēc valsts, izmantojot to starptautisko divu burtu kodu, piemēram: • lv…" at bounding box center [691, 368] width 850 height 112
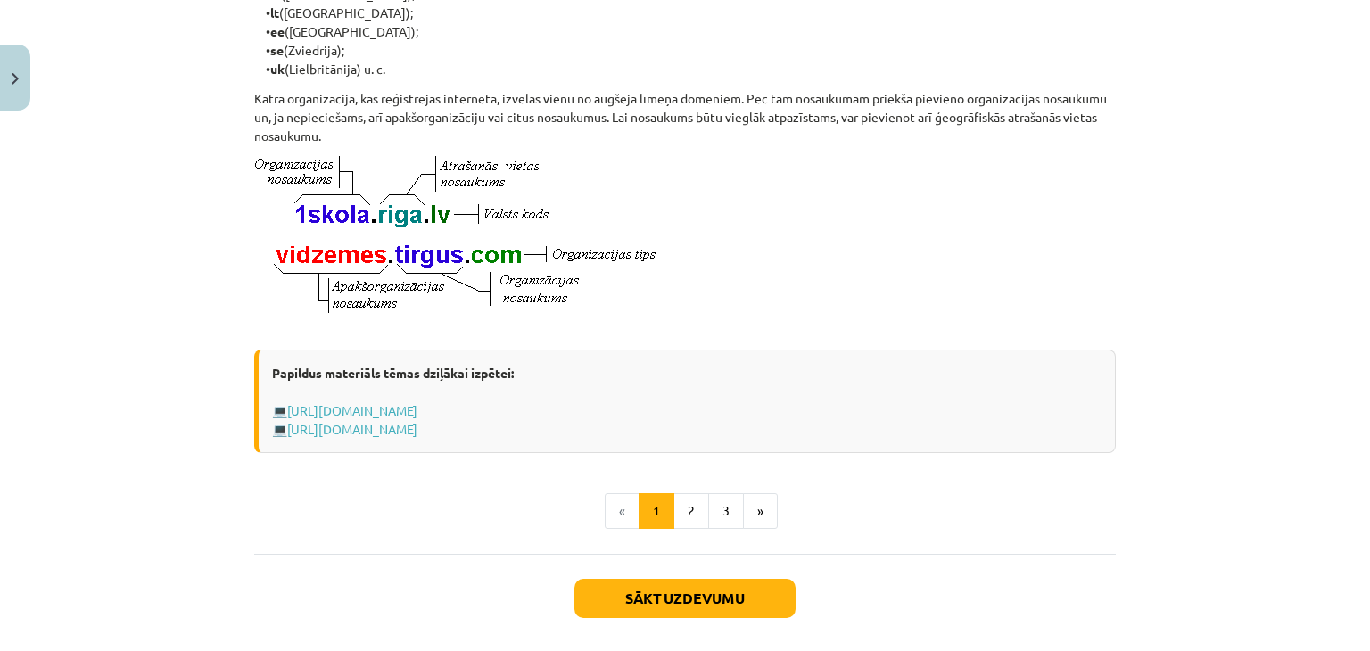
scroll to position [1005, 0]
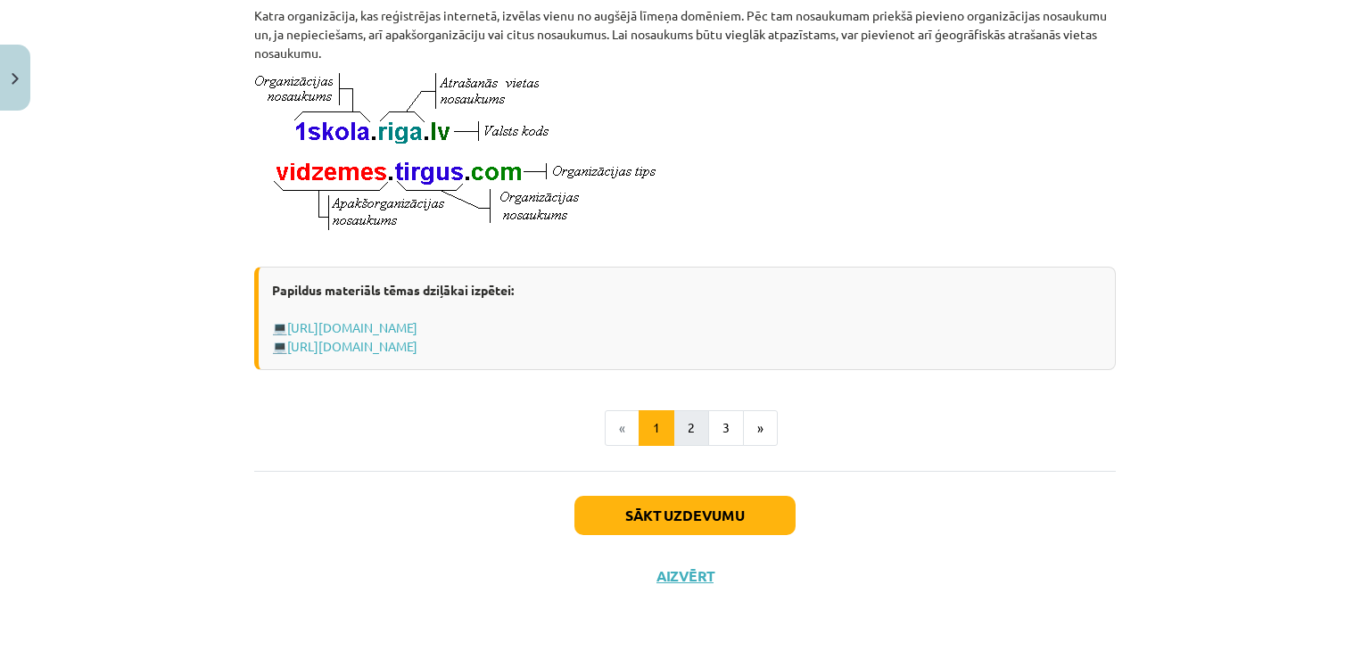
click at [692, 436] on button "2" at bounding box center [691, 428] width 36 height 36
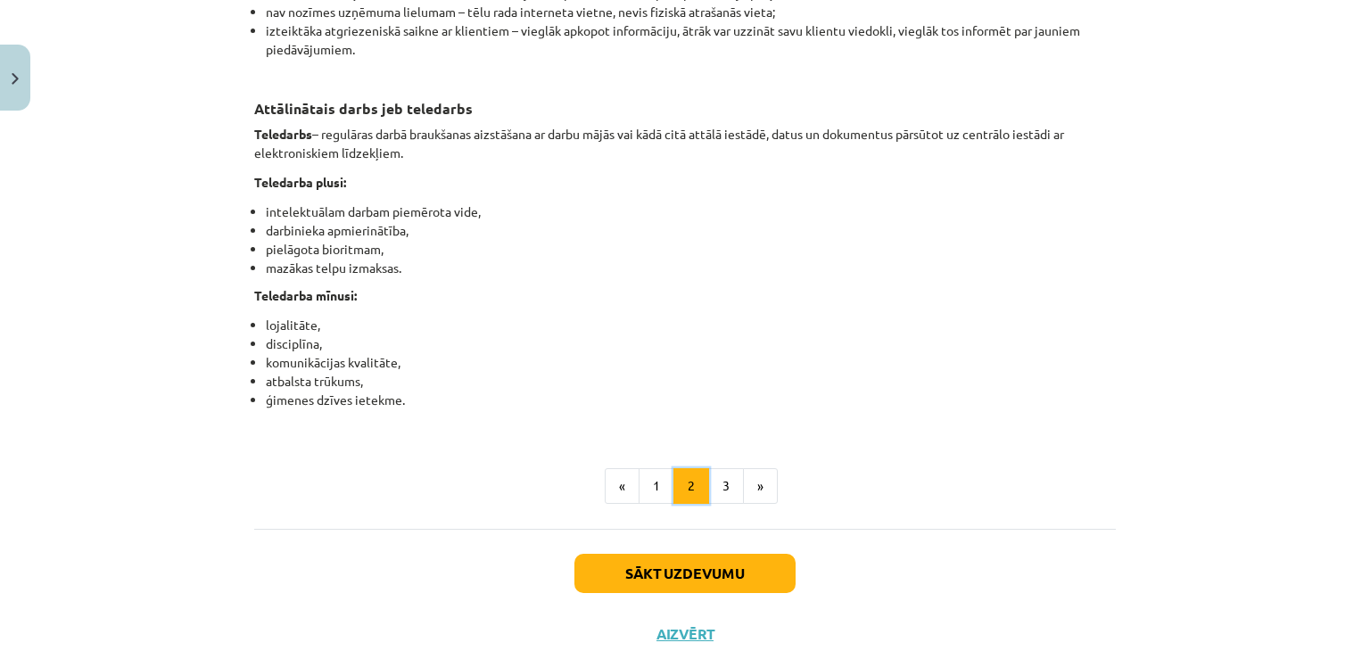
scroll to position [2893, 0]
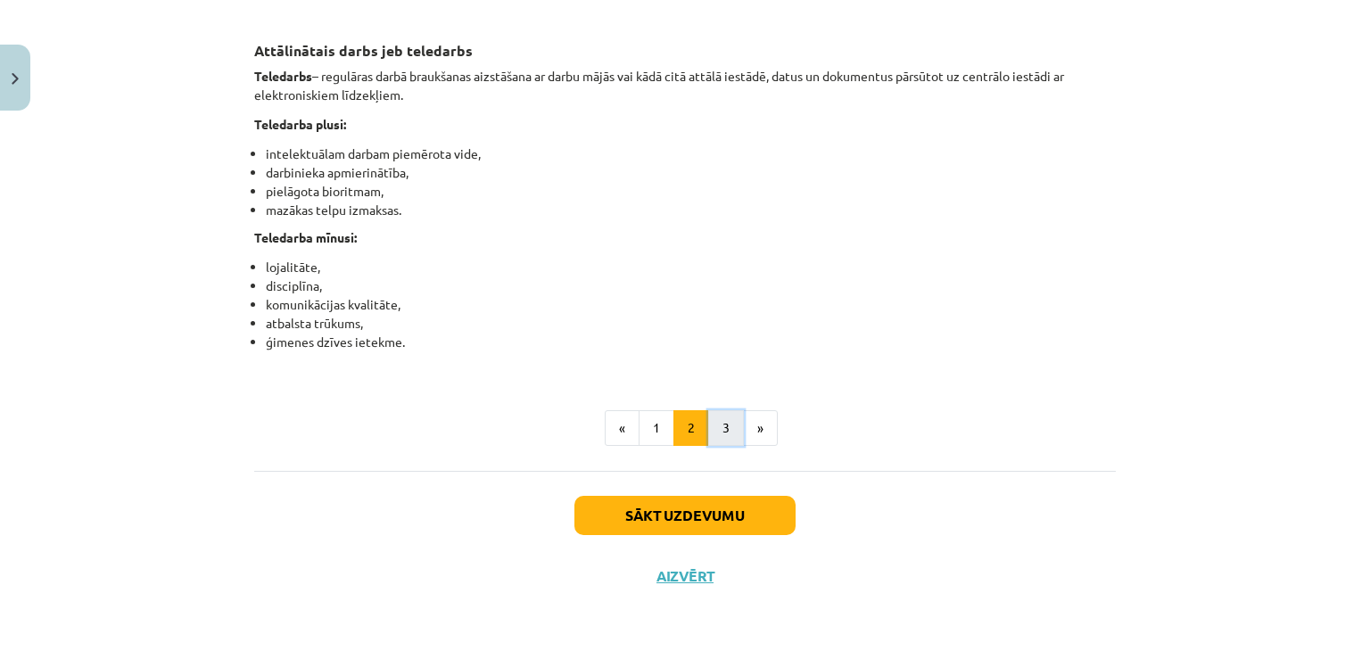
click at [711, 427] on button "3" at bounding box center [726, 428] width 36 height 36
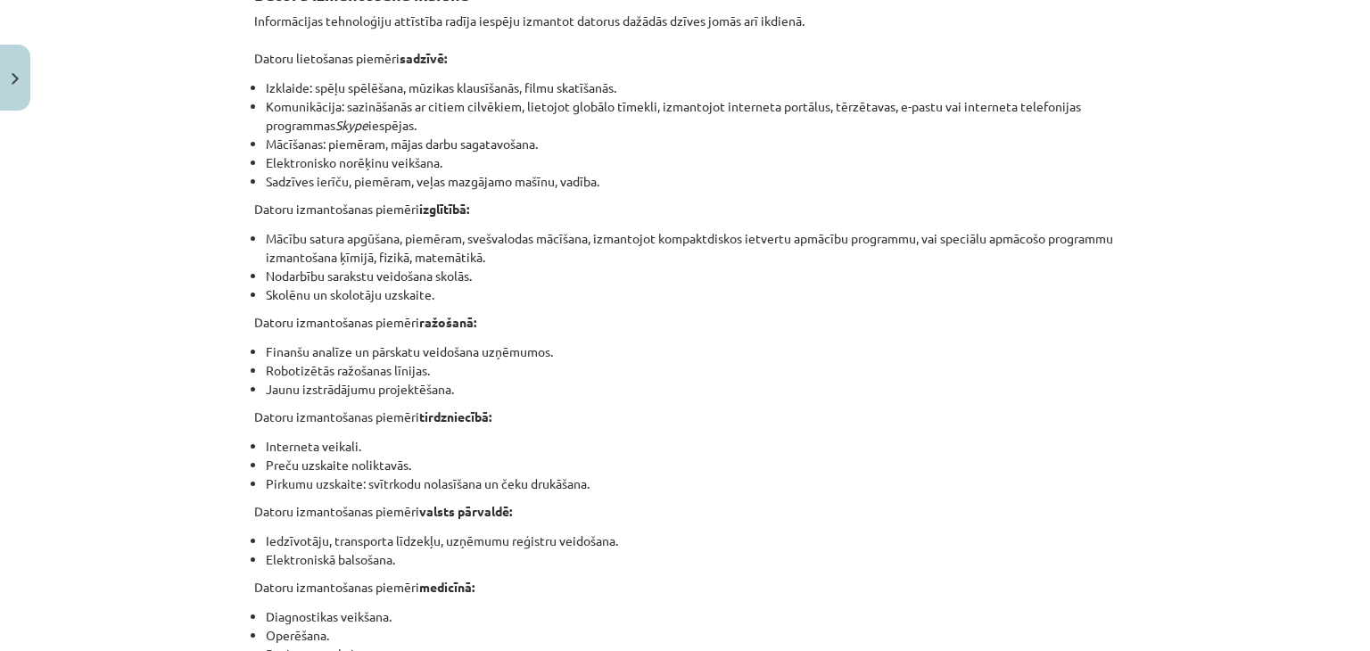
scroll to position [0, 0]
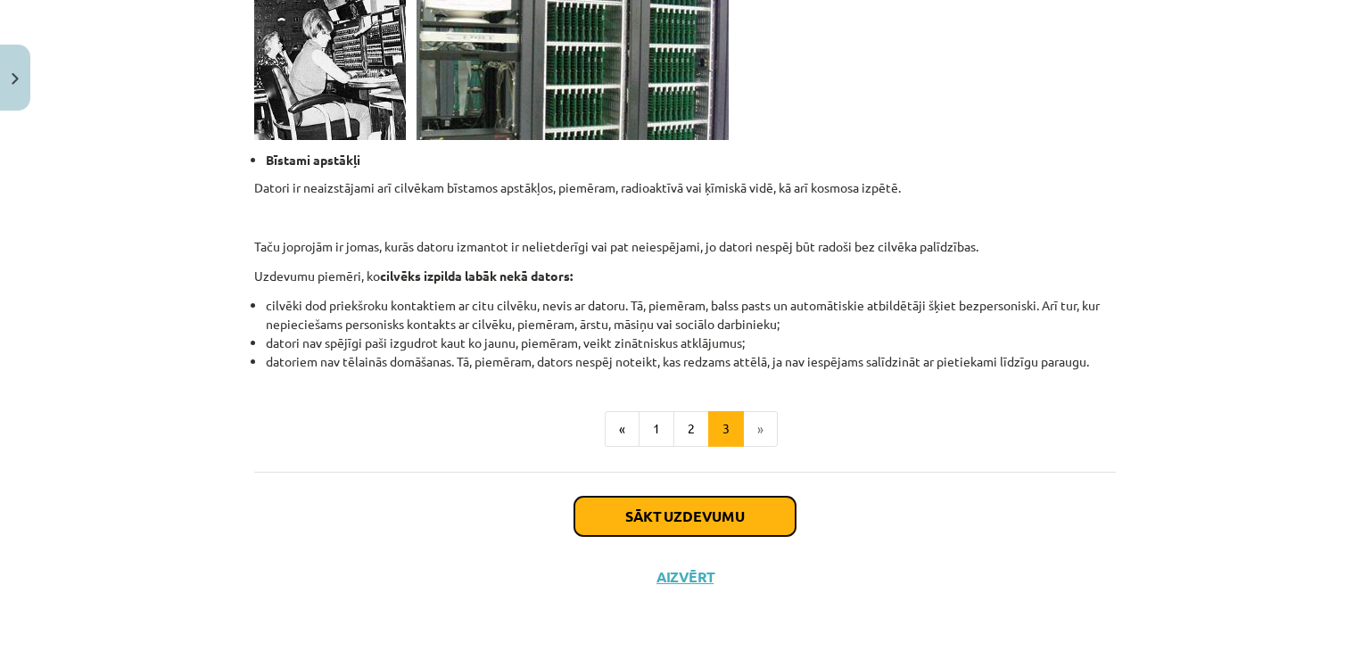
click at [763, 512] on button "Sākt uzdevumu" at bounding box center [684, 516] width 221 height 39
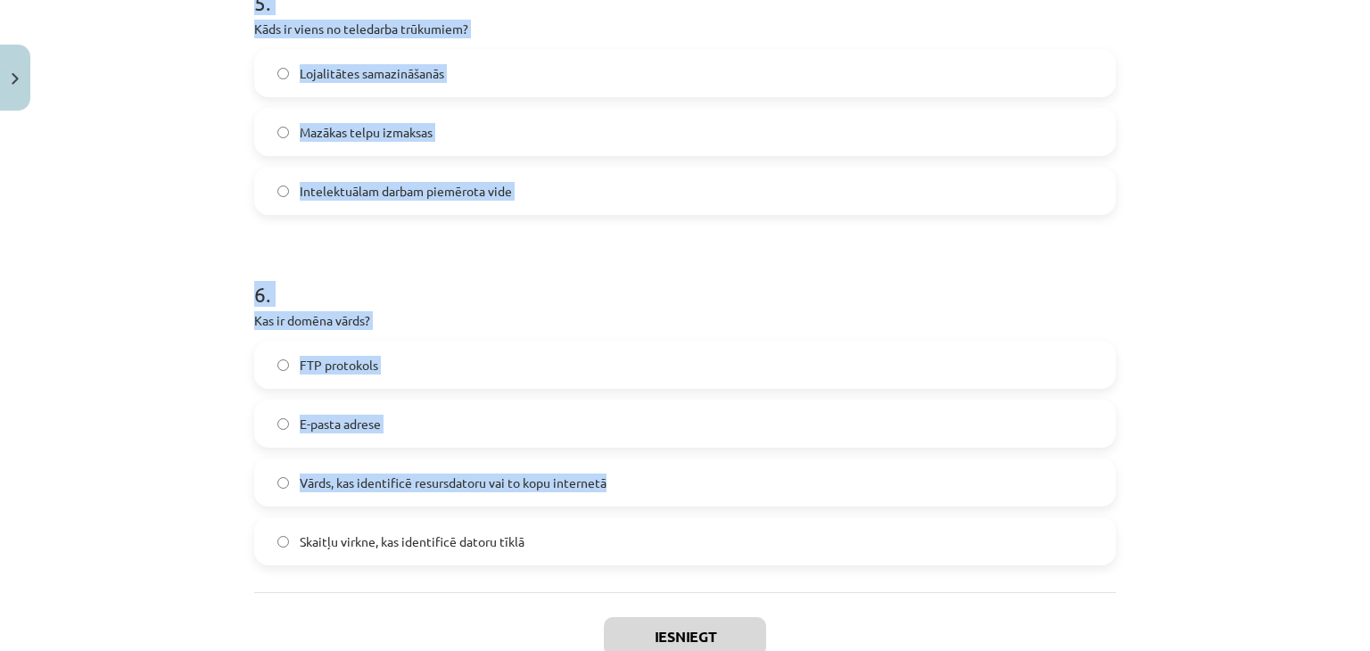
scroll to position [1859, 0]
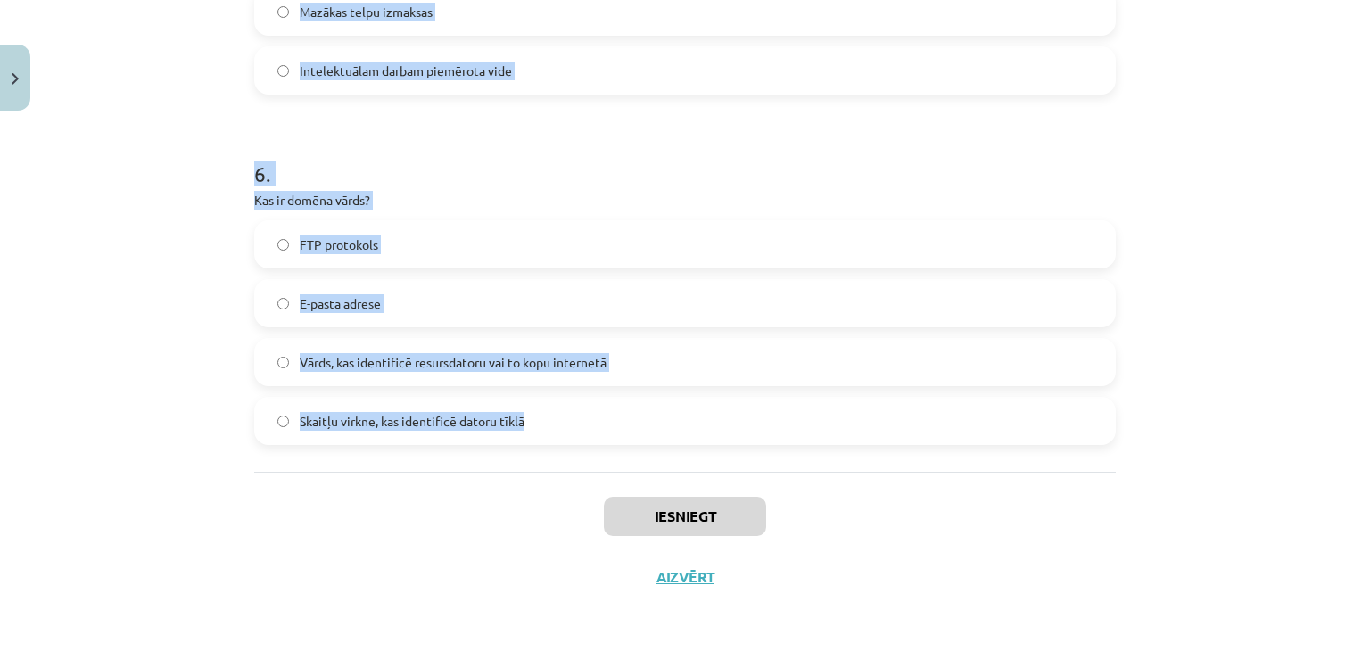
drag, startPoint x: 207, startPoint y: 318, endPoint x: 633, endPoint y: 454, distance: 447.3
click at [633, 454] on div "Mācību tēma: Datorikas - 10. klases 1. ieskaites mācību materiāls #6 5. tēma – …" at bounding box center [685, 325] width 1370 height 651
click at [150, 108] on div "Mācību tēma: Datorikas - 10. klases 1. ieskaites mācību materiāls #6 5. tēma – …" at bounding box center [685, 325] width 1370 height 651
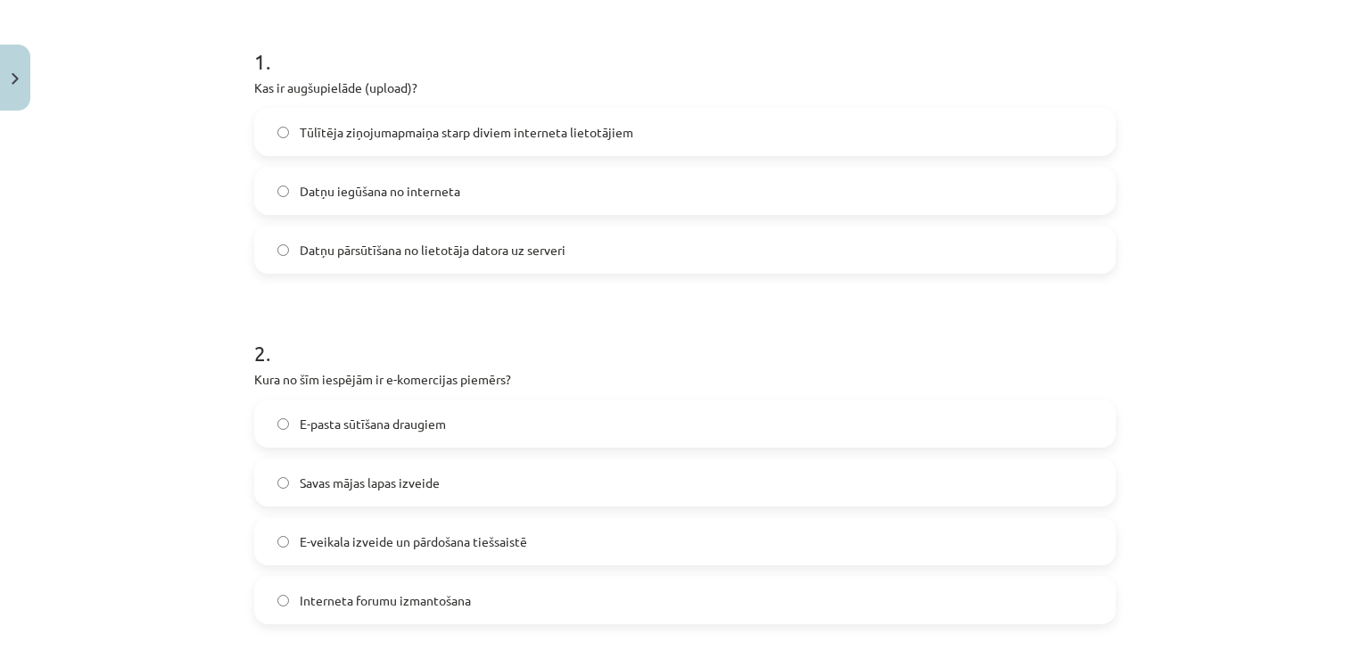
scroll to position [165, 0]
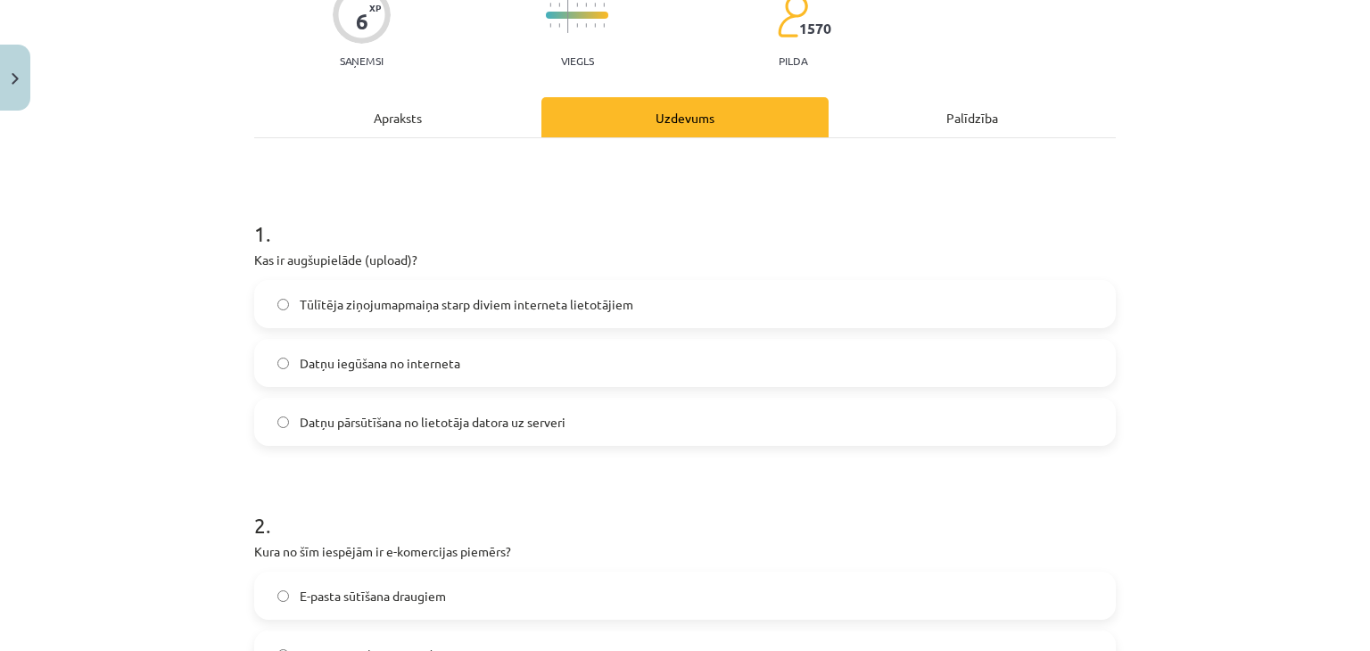
click at [329, 422] on span "Datņu pārsūtīšana no lietotāja datora uz serveri" at bounding box center [433, 422] width 266 height 19
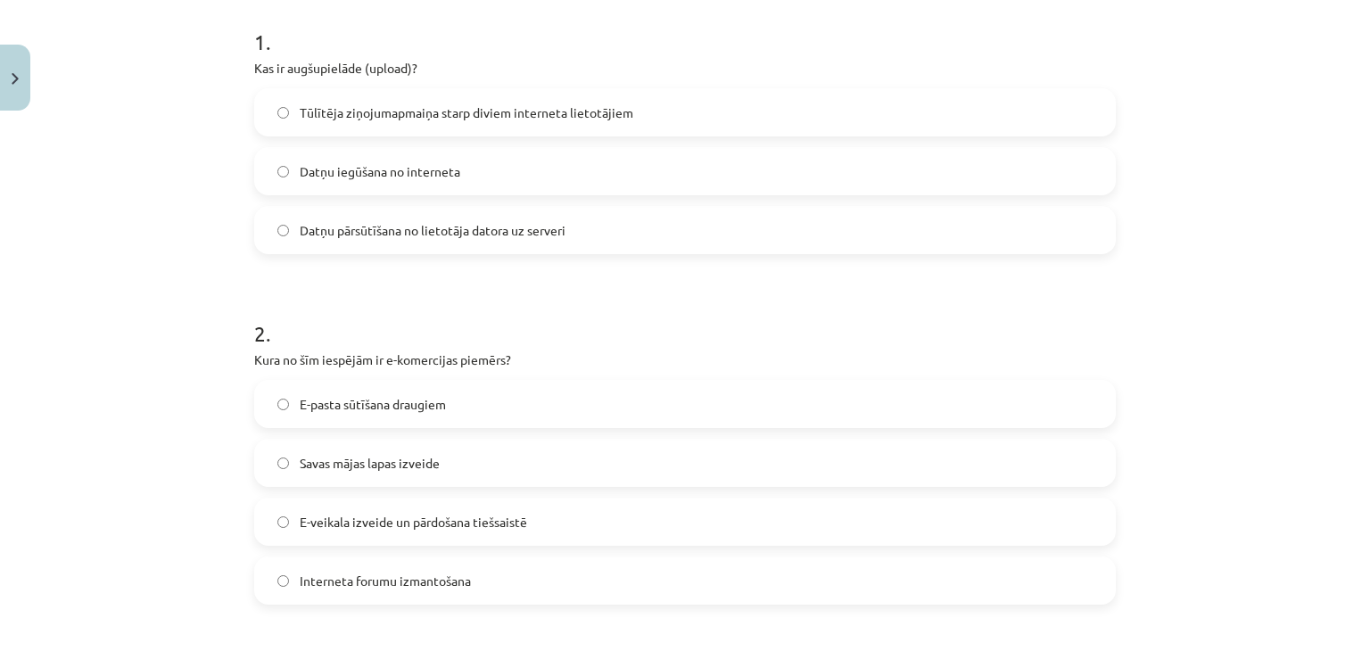
scroll to position [433, 0]
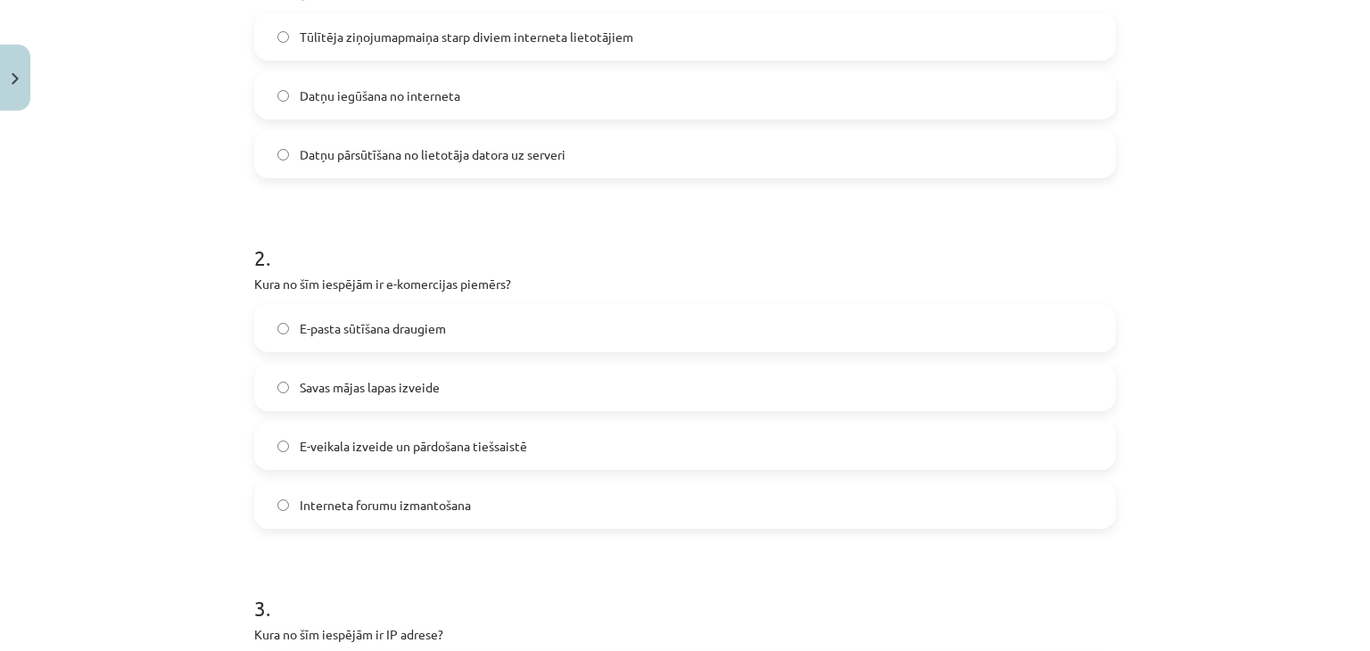
click at [495, 444] on span "E-veikala izveide un pārdošana tiešsaistē" at bounding box center [413, 446] width 227 height 19
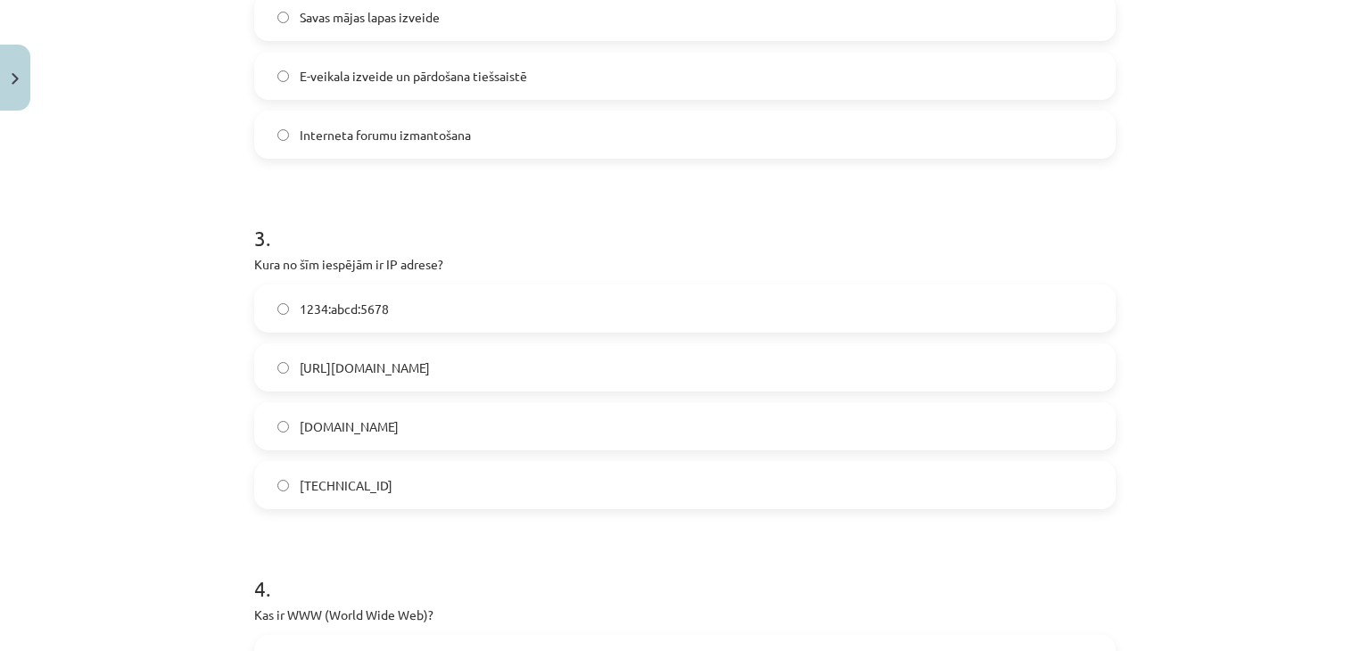
scroll to position [878, 0]
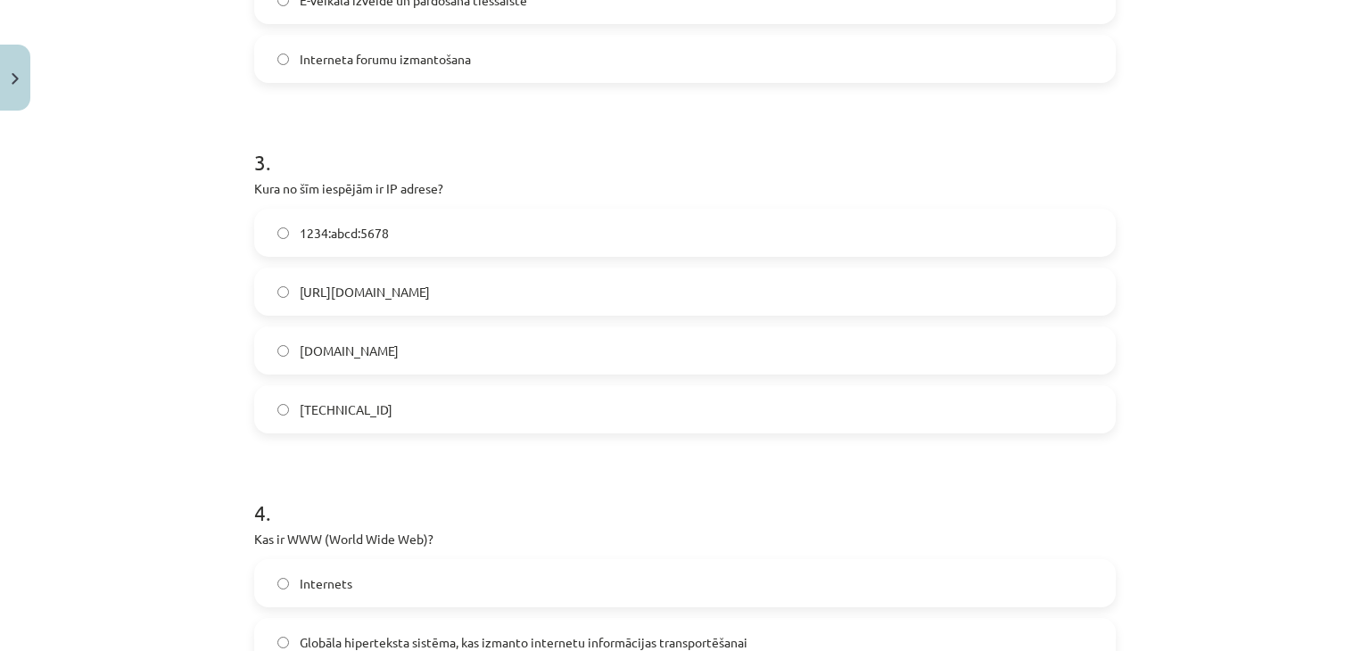
click at [420, 415] on label "192.100.81.101" at bounding box center [685, 409] width 858 height 45
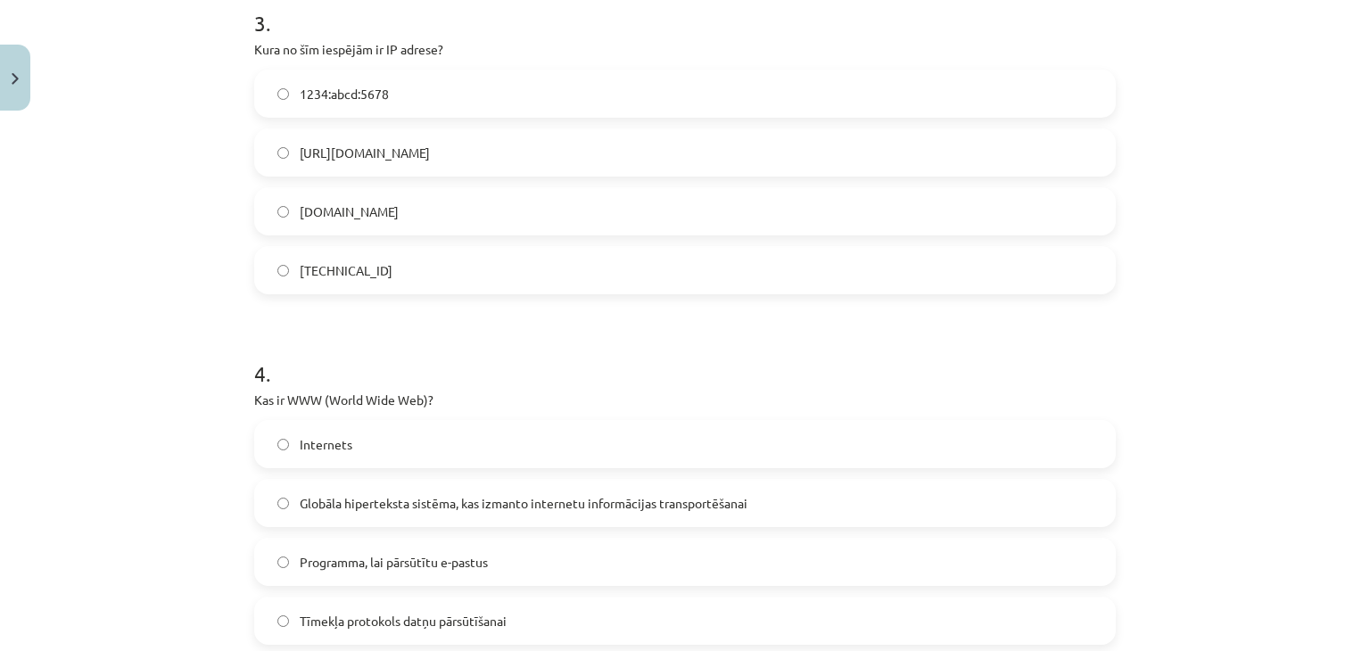
scroll to position [1235, 0]
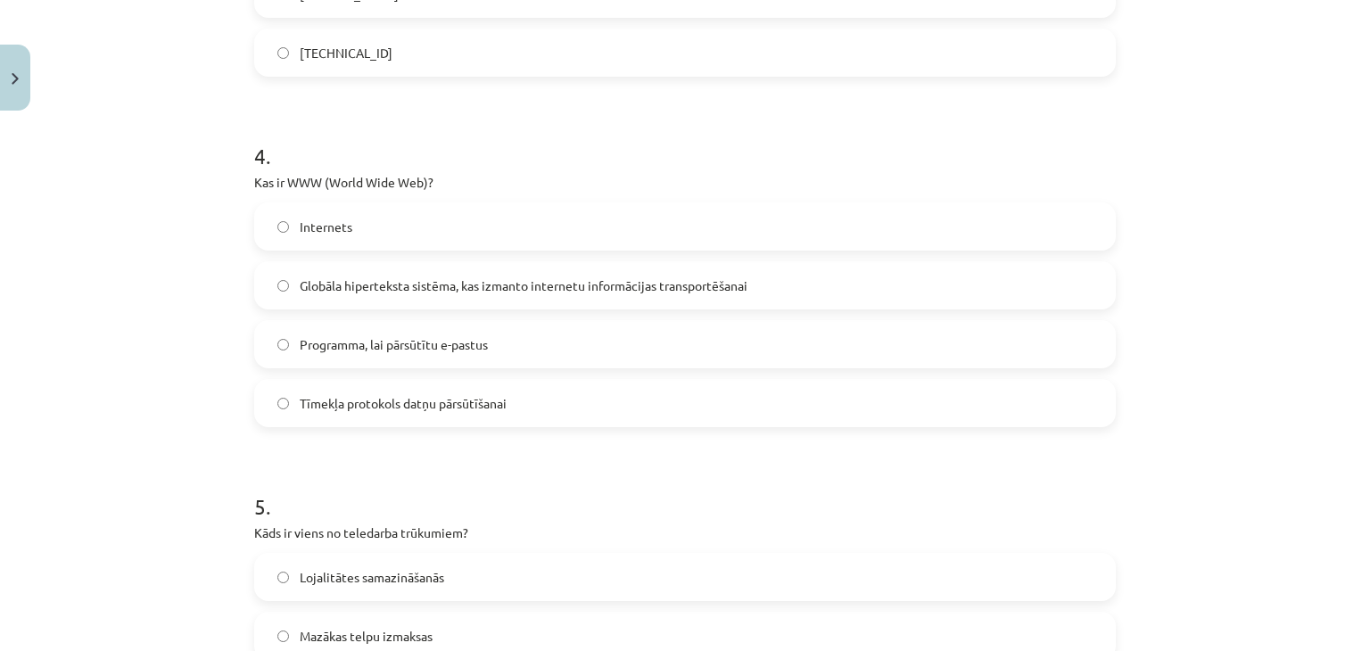
click at [417, 289] on span "Globāla hiperteksta sistēma, kas izmanto internetu informācijas transportēšanai" at bounding box center [524, 285] width 448 height 19
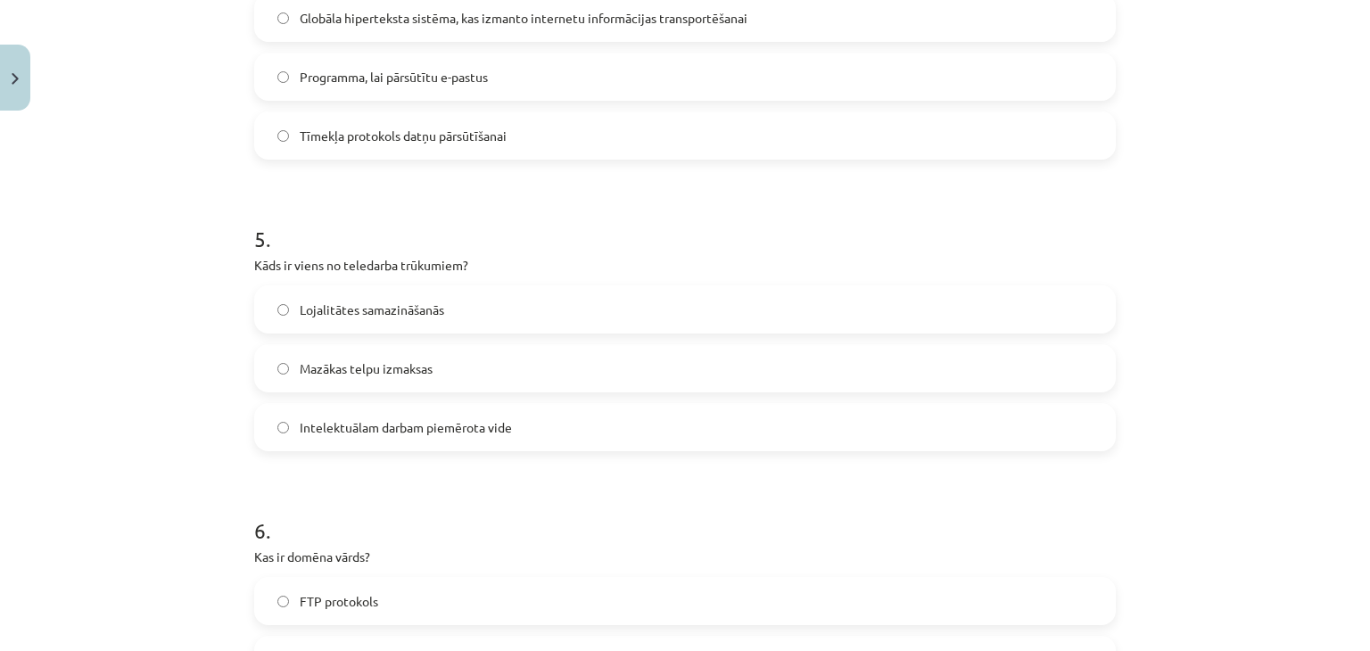
drag, startPoint x: 364, startPoint y: 301, endPoint x: 396, endPoint y: 318, distance: 36.3
click at [365, 307] on span "Lojalitātes samazināšanās" at bounding box center [372, 310] width 144 height 19
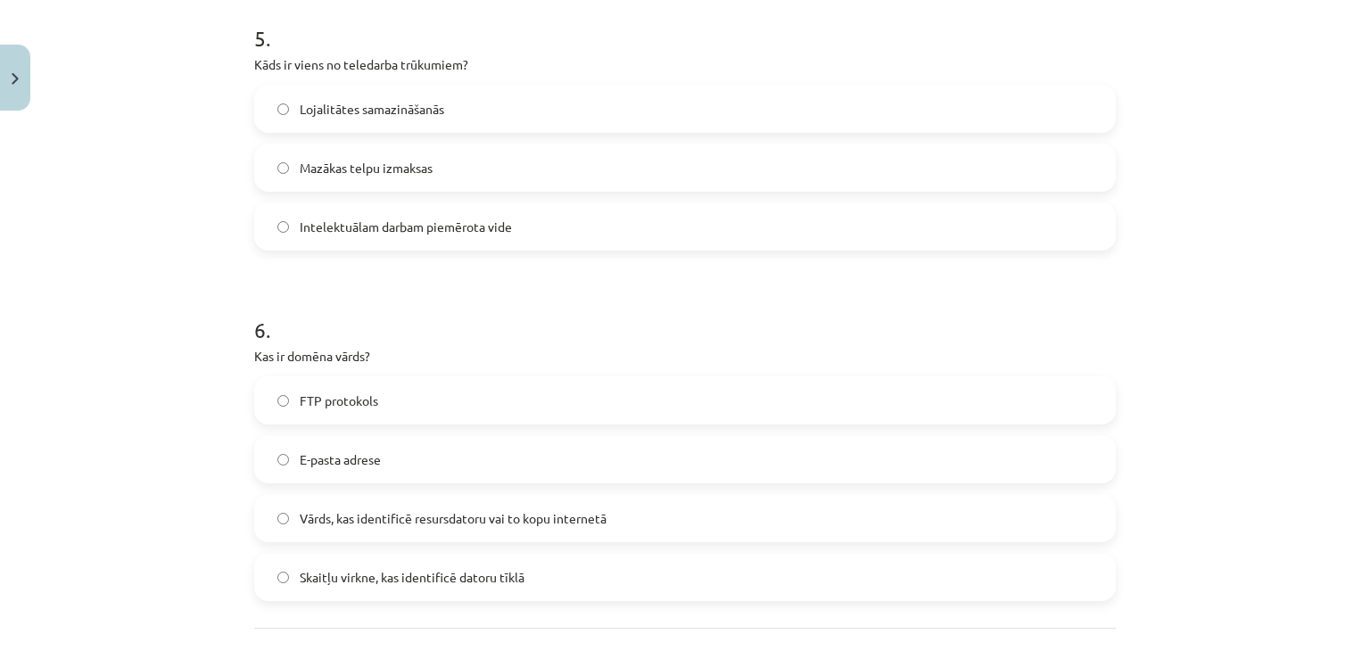
scroll to position [1770, 0]
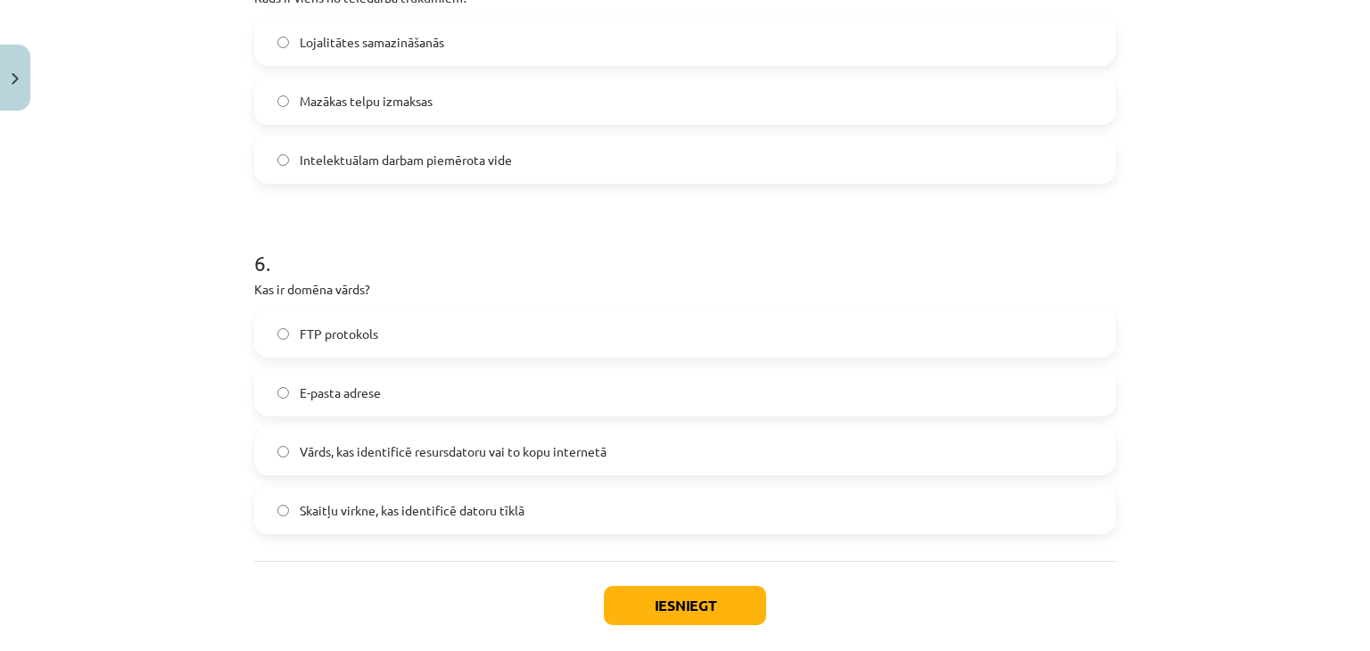
click at [486, 509] on span "Skaitļu virkne, kas identificē datoru tīklā" at bounding box center [412, 510] width 225 height 19
click at [706, 612] on button "Iesniegt" at bounding box center [685, 605] width 162 height 39
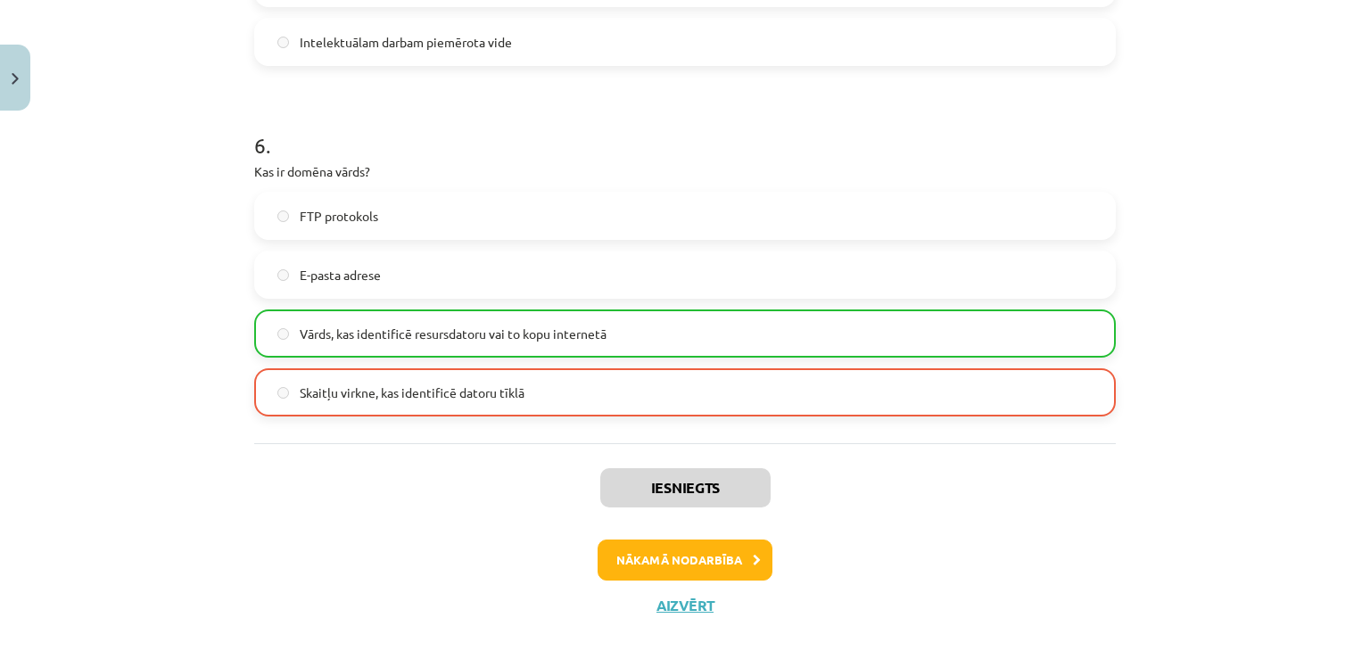
scroll to position [1916, 0]
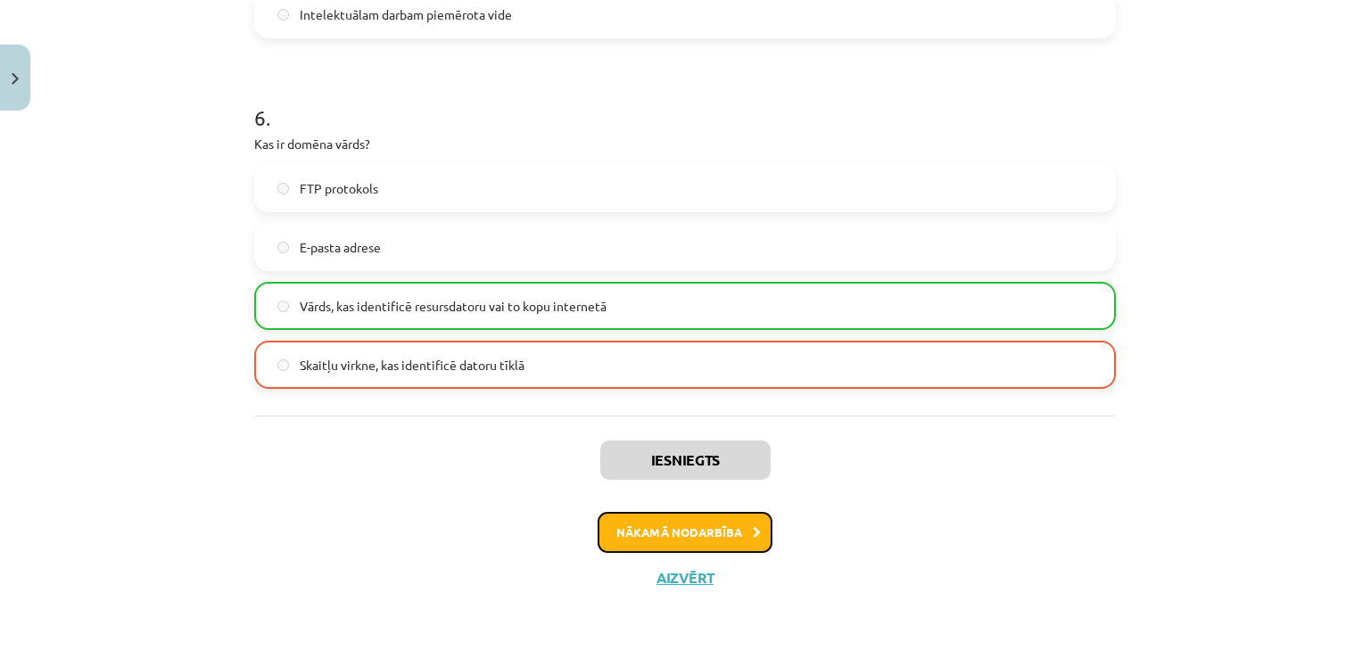
click at [695, 540] on button "Nākamā nodarbība" at bounding box center [684, 532] width 175 height 41
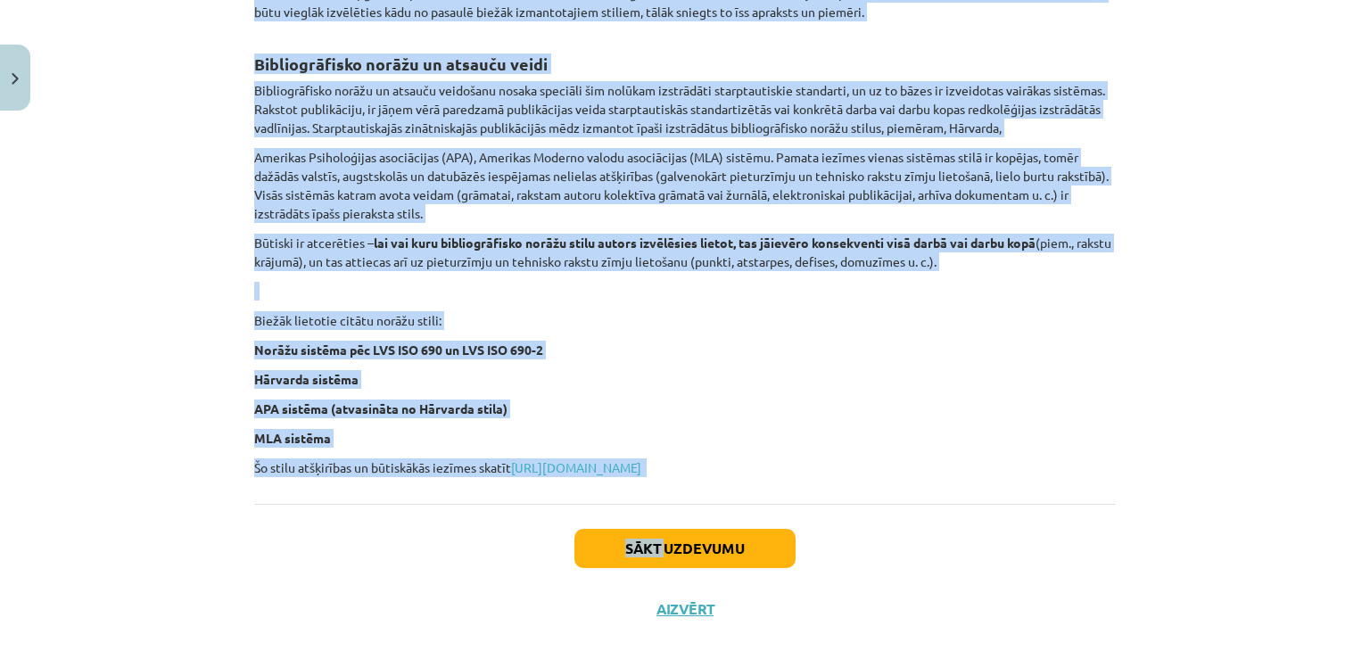
scroll to position [714, 0]
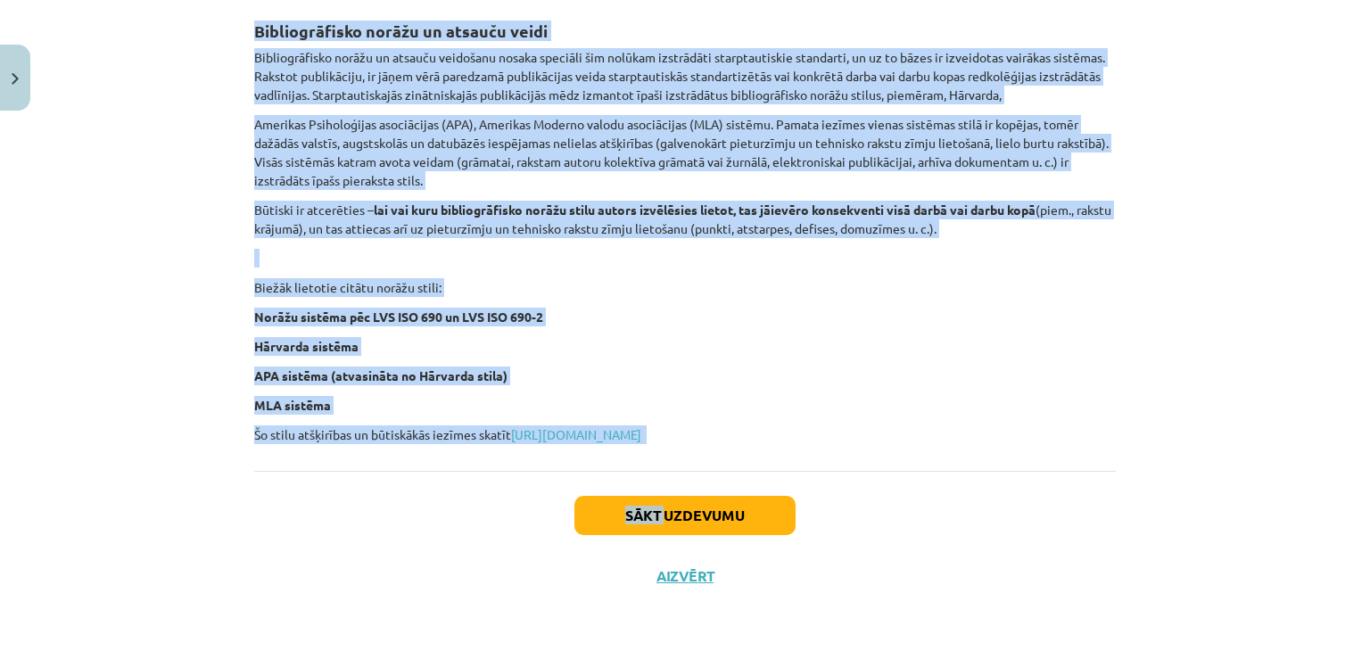
drag, startPoint x: 243, startPoint y: 254, endPoint x: 704, endPoint y: 410, distance: 487.6
click at [704, 410] on div "2 XP Saņemsi Viegls 1570 pilda Apraksts Uzdevums Palīdzība Atsauces un norādes …" at bounding box center [684, 13] width 883 height 1185
click at [883, 397] on p "MLA sistēma" at bounding box center [684, 405] width 861 height 19
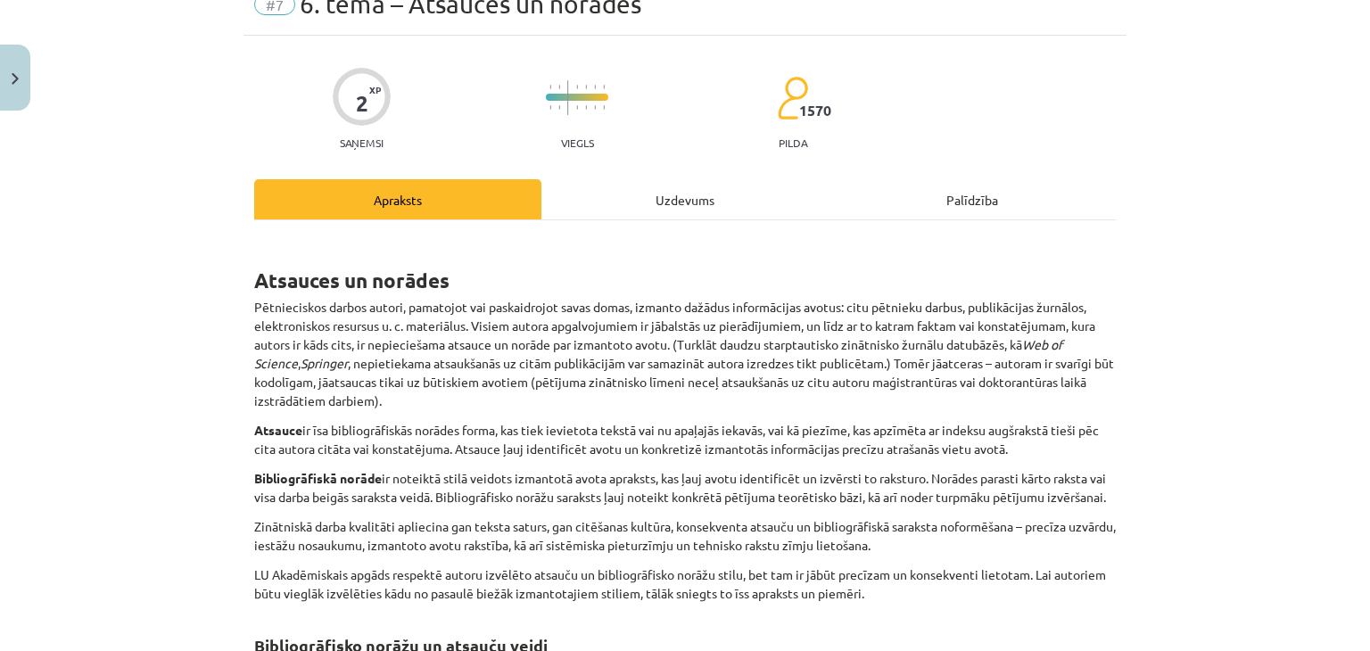
scroll to position [179, 0]
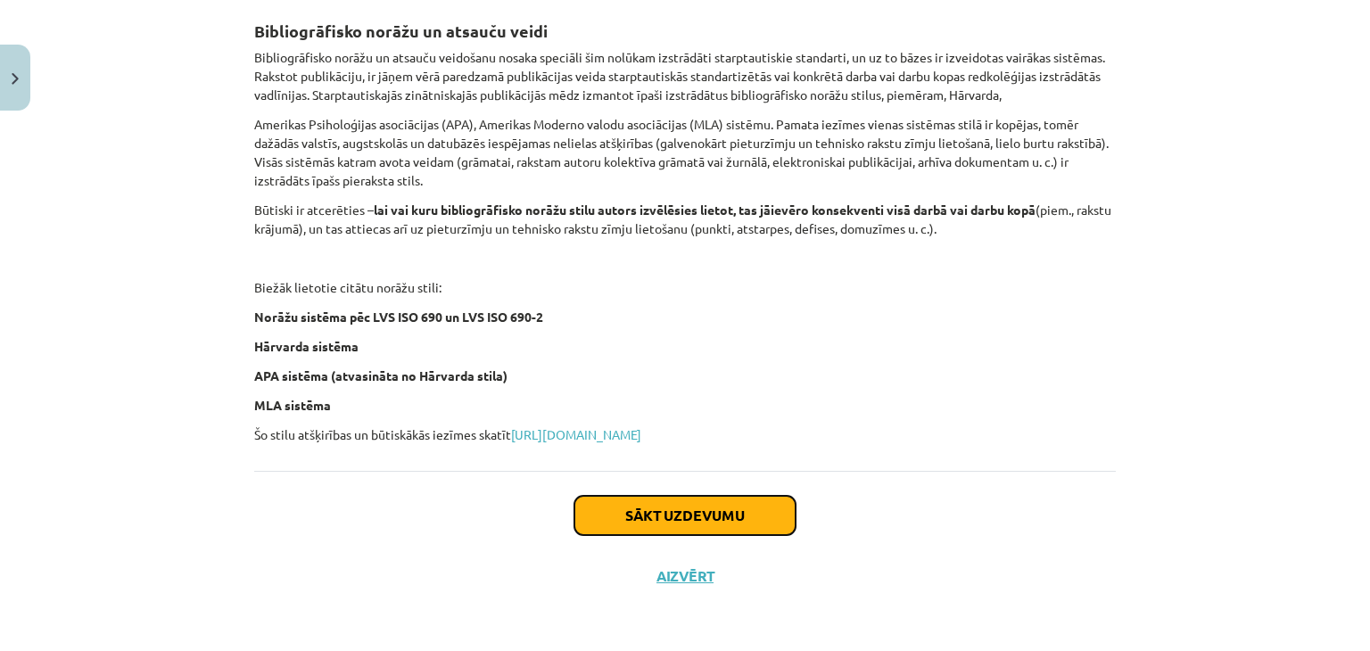
click at [761, 523] on button "Sākt uzdevumu" at bounding box center [684, 515] width 221 height 39
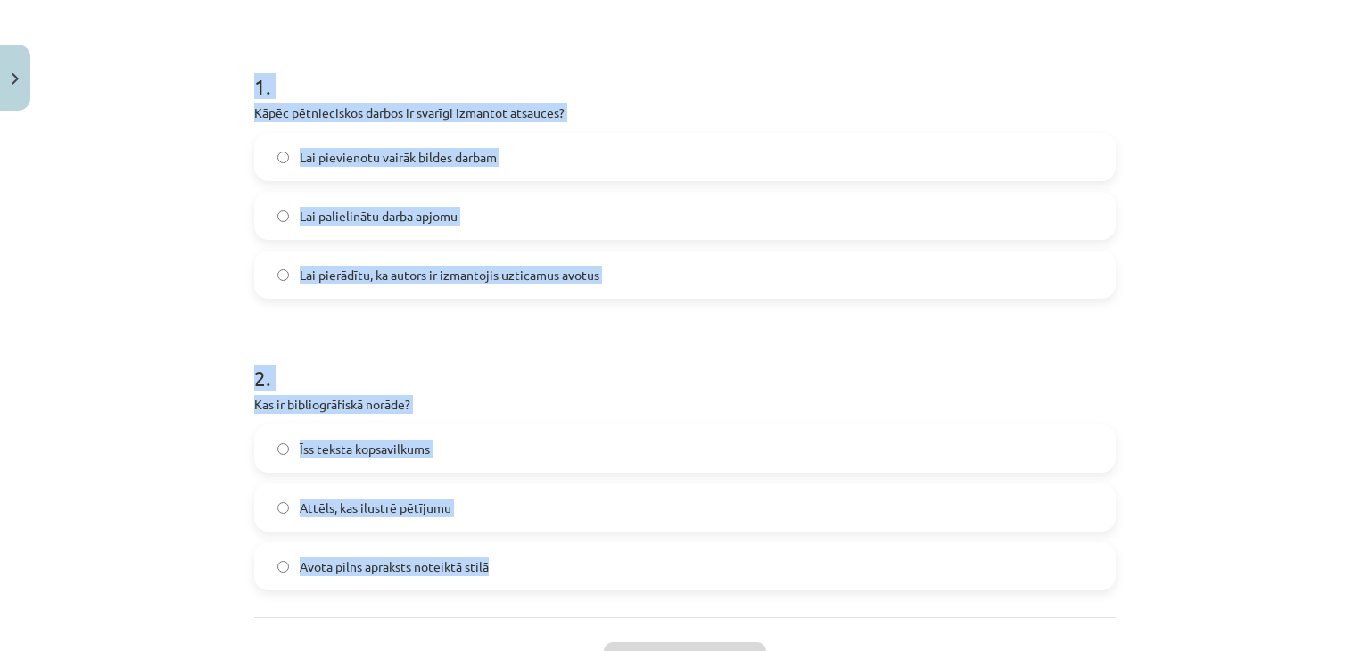
scroll to position [457, 0]
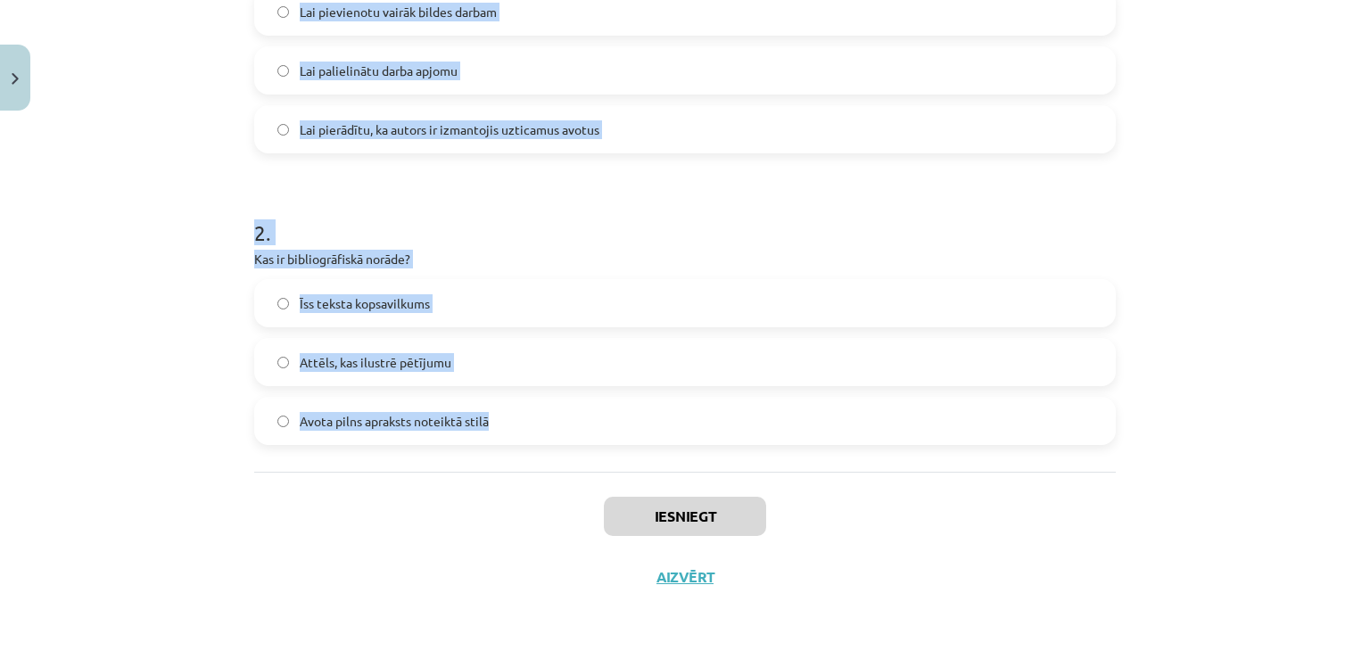
drag, startPoint x: 230, startPoint y: 68, endPoint x: 660, endPoint y: 386, distance: 534.9
click at [660, 386] on div "Mācību tēma: Datorikas - 10. klases 1. ieskaites mācību materiāls #7 6. tēma – …" at bounding box center [685, 325] width 1370 height 651
click at [708, 244] on div "2 . Kas ir bibliogrāfiskā norāde? Īss teksta kopsavilkums Attēls, kas ilustrē p…" at bounding box center [684, 317] width 861 height 256
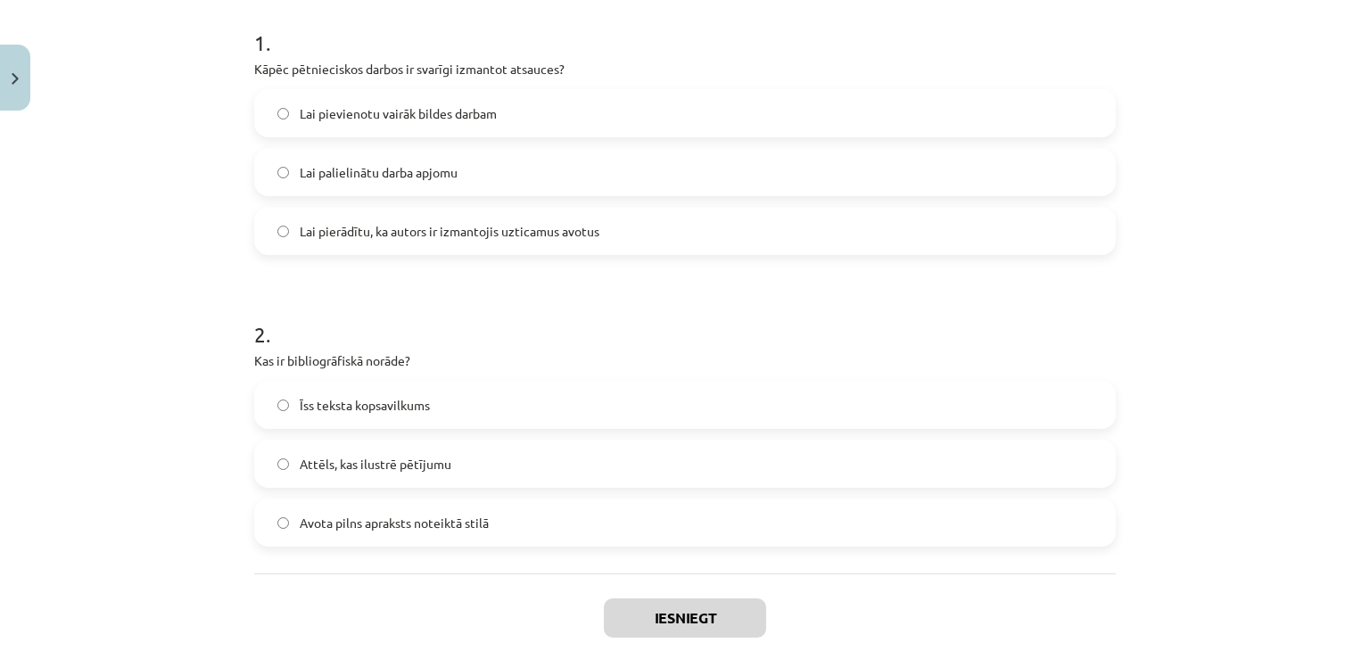
scroll to position [279, 0]
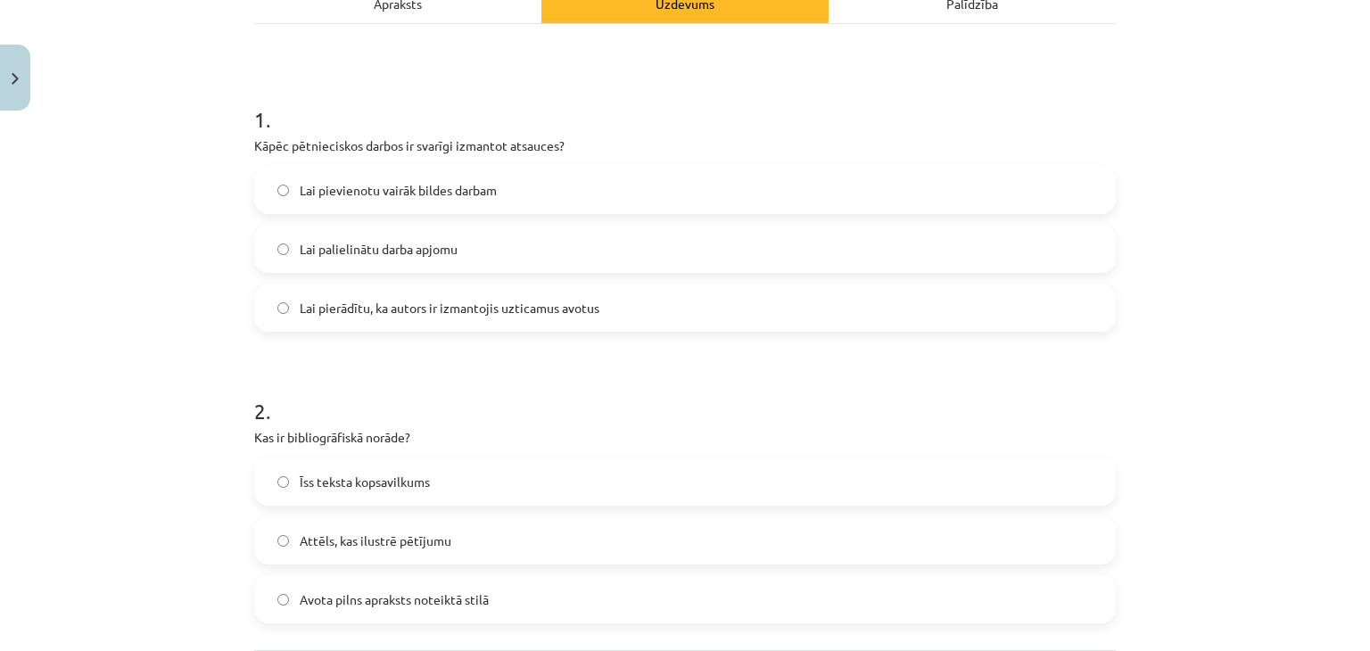
click at [433, 317] on label "Lai pierādītu, ka autors ir izmantojis uzticamus avotus" at bounding box center [685, 307] width 858 height 45
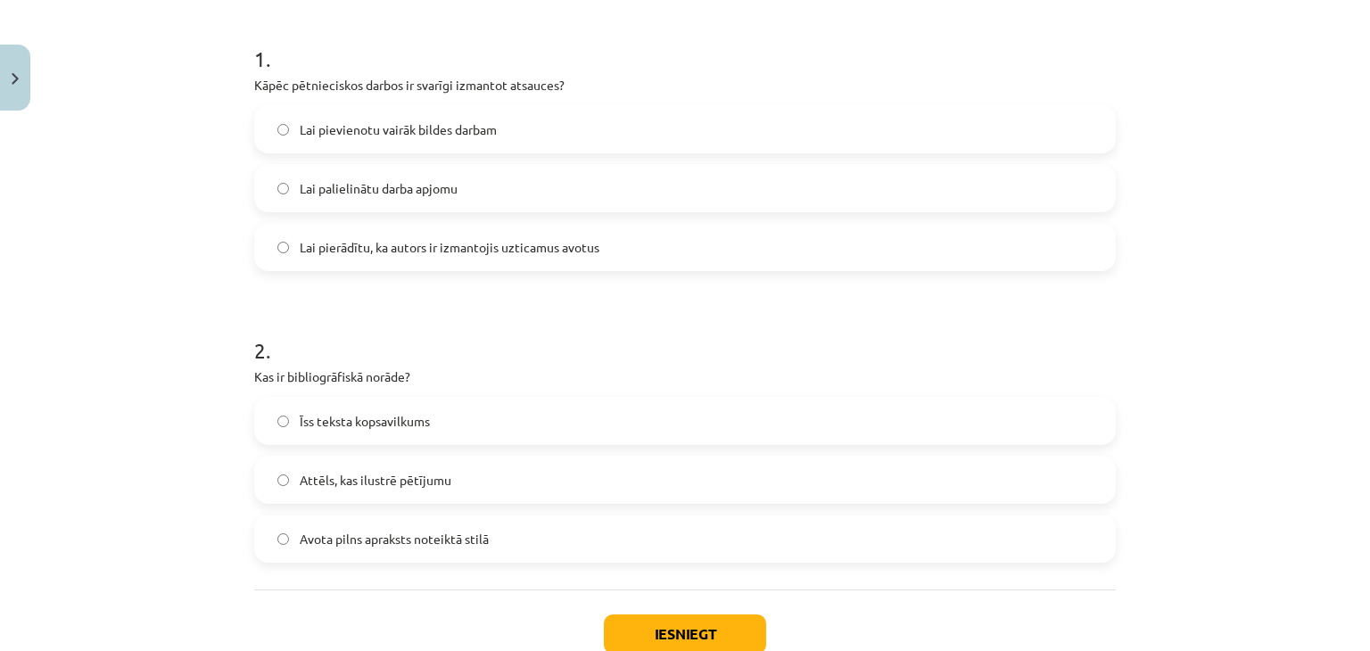
scroll to position [368, 0]
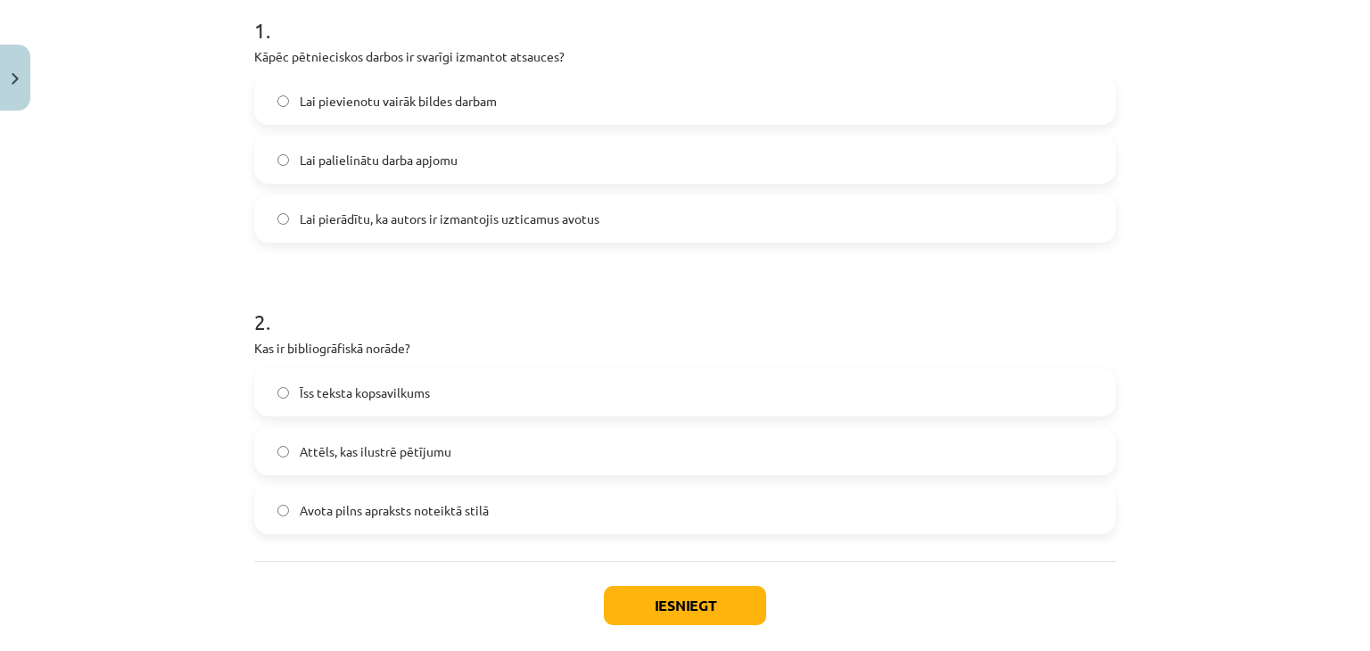
click at [410, 517] on span "Avota pilns apraksts noteiktā stilā" at bounding box center [394, 510] width 189 height 19
click at [721, 605] on button "Iesniegt" at bounding box center [685, 605] width 162 height 39
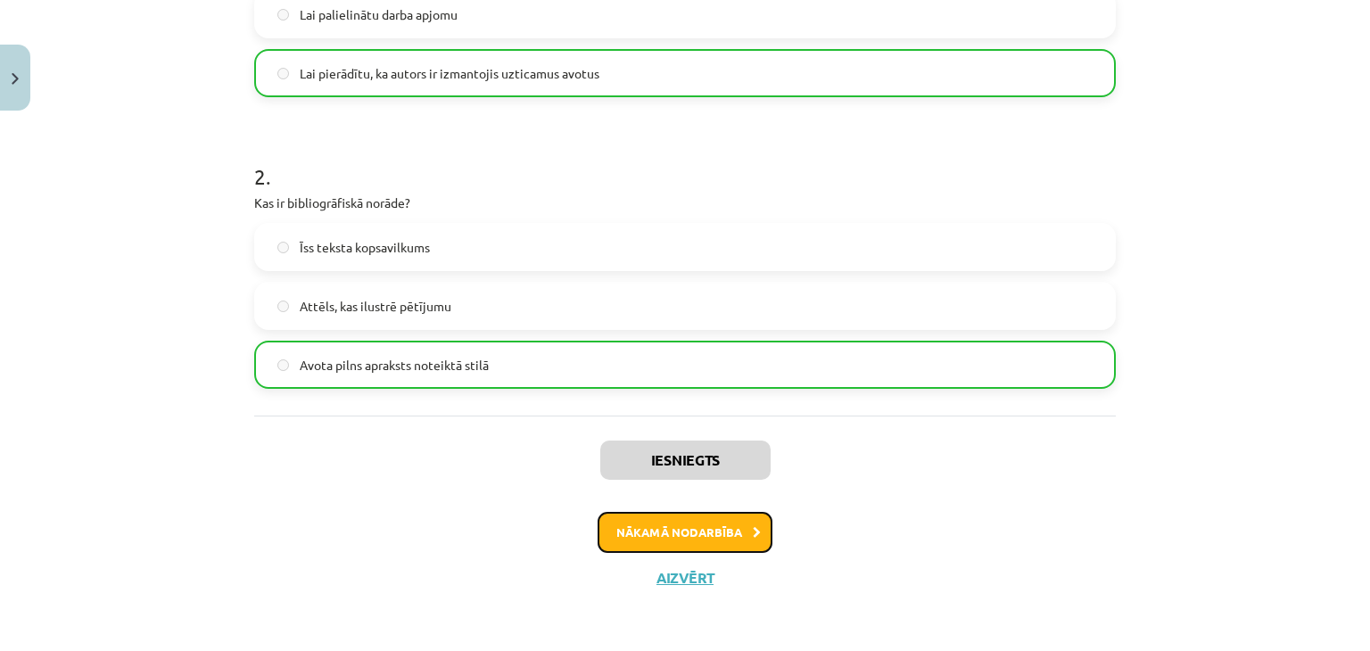
click at [735, 523] on button "Nākamā nodarbība" at bounding box center [684, 532] width 175 height 41
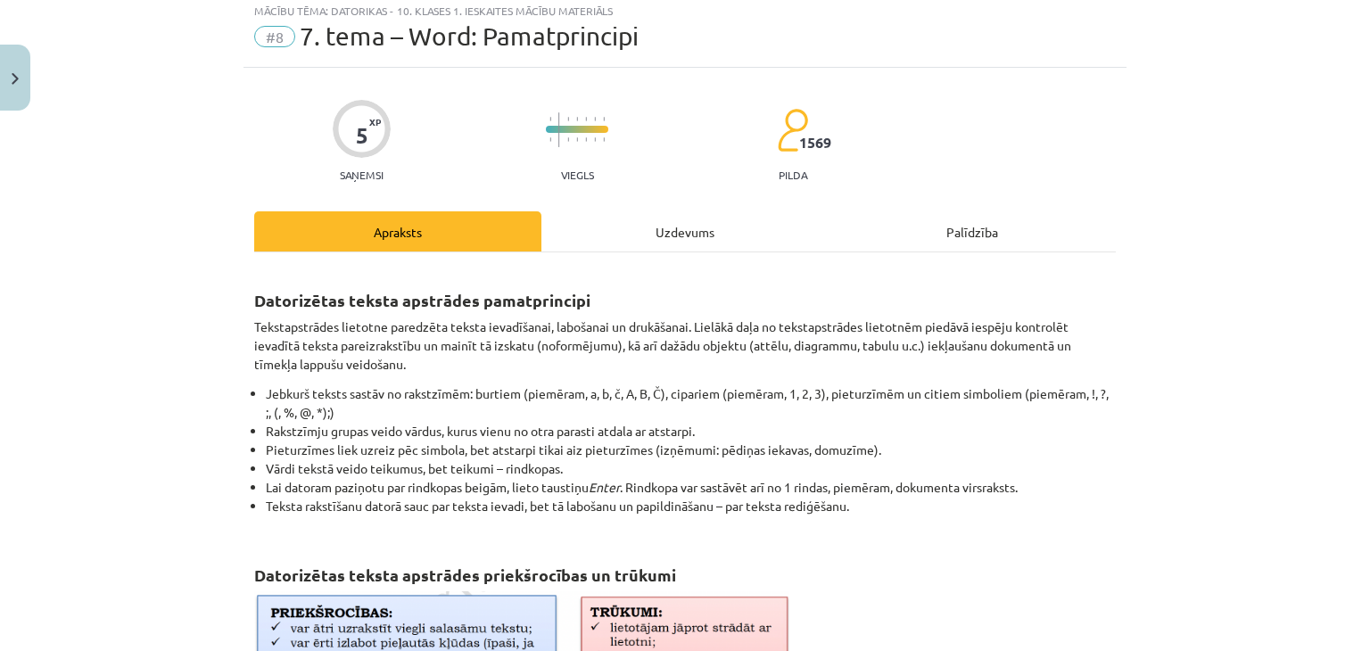
scroll to position [45, 0]
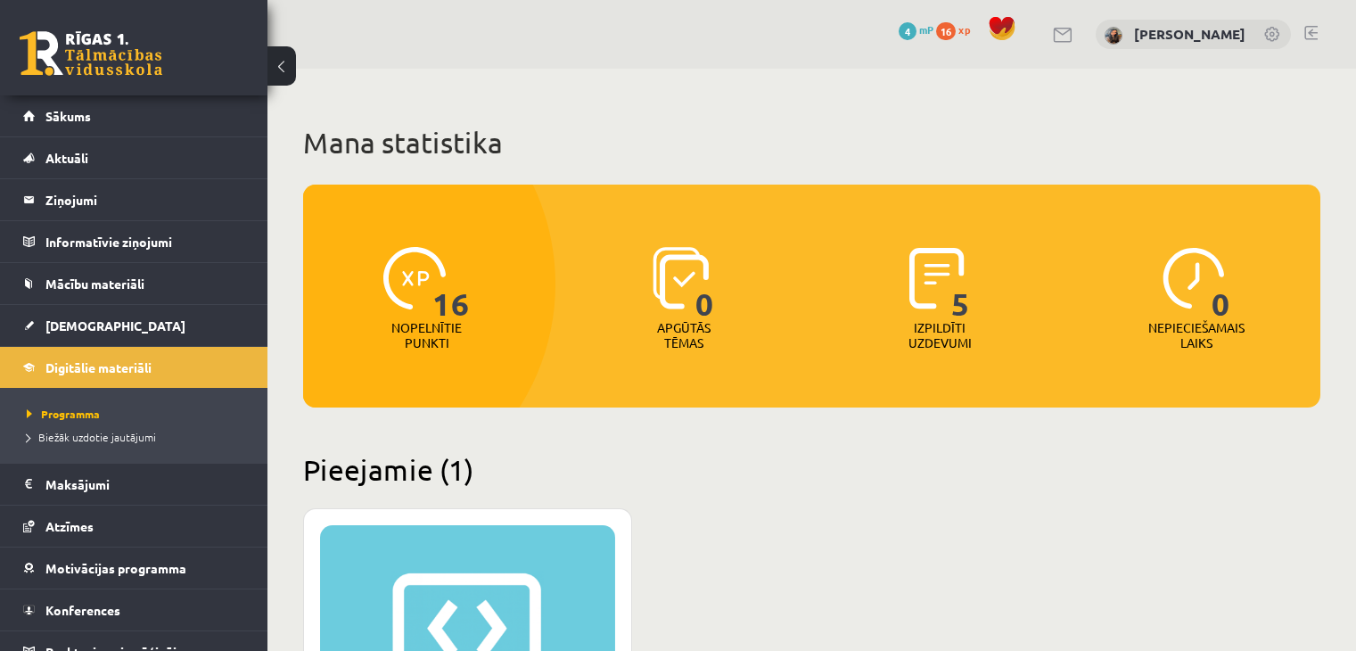
scroll to position [446, 0]
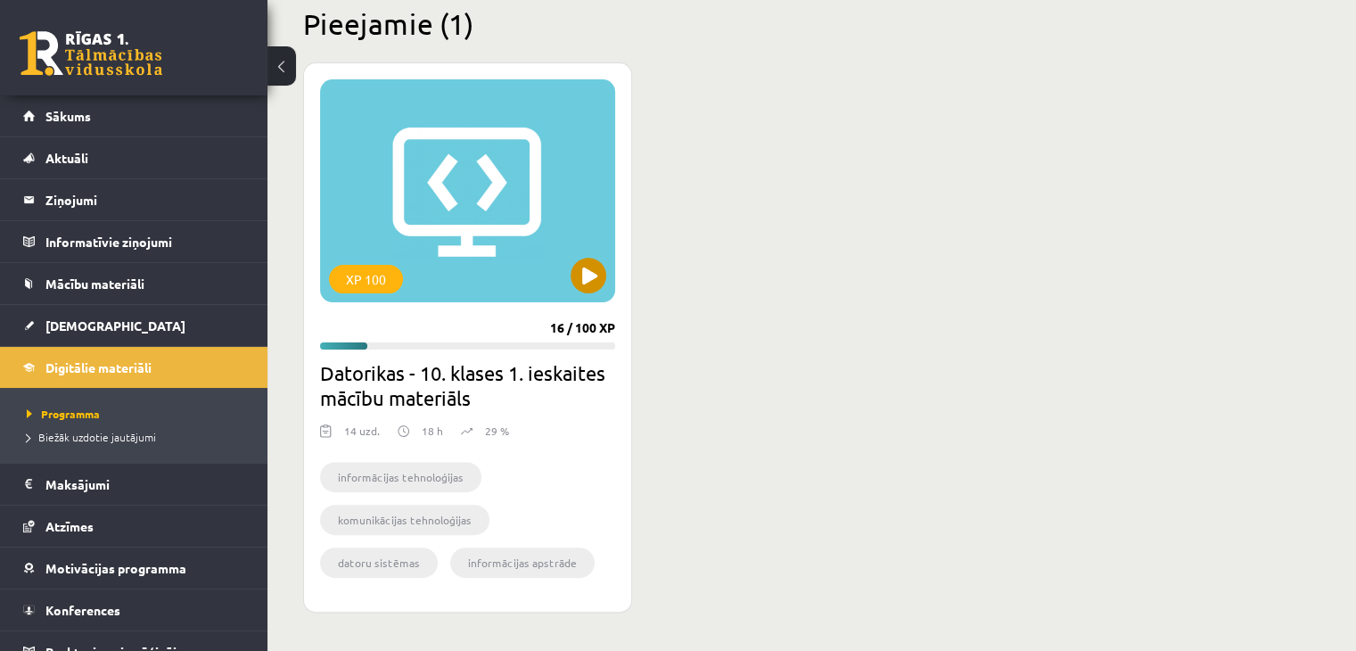
click at [390, 222] on div "XP 100" at bounding box center [467, 190] width 295 height 223
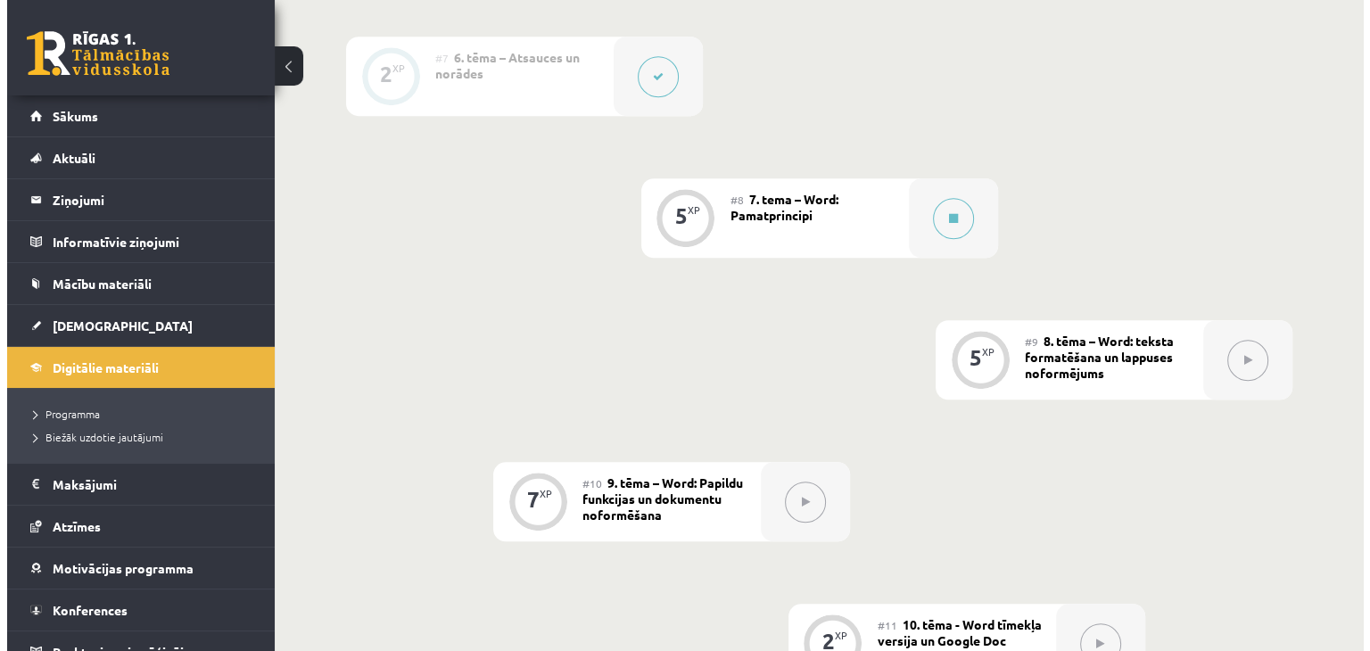
scroll to position [1327, 0]
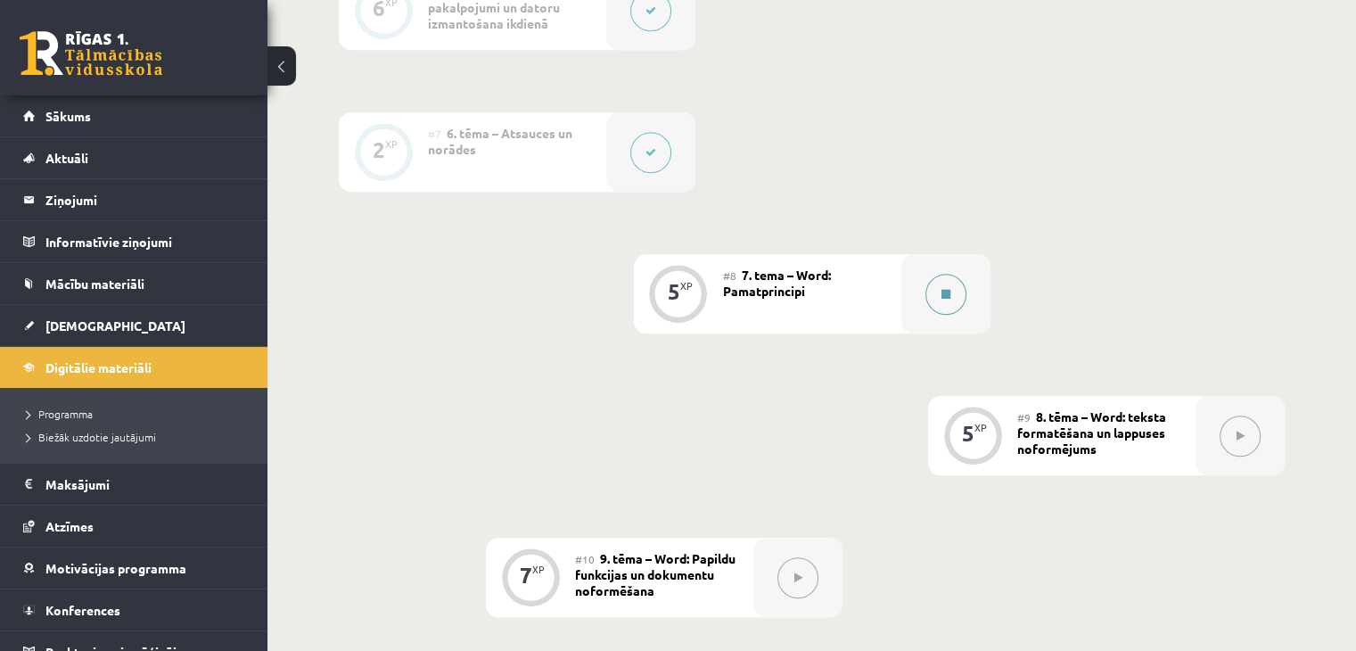
click at [942, 289] on icon at bounding box center [946, 294] width 9 height 11
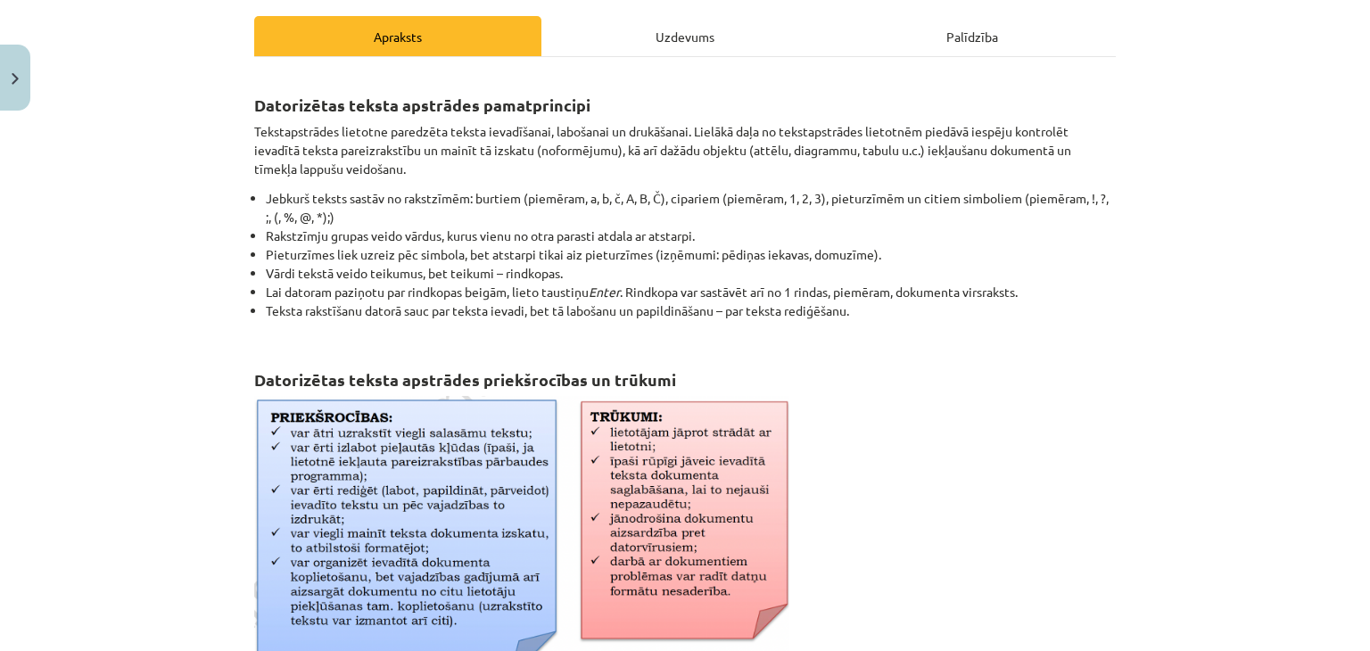
scroll to position [207, 0]
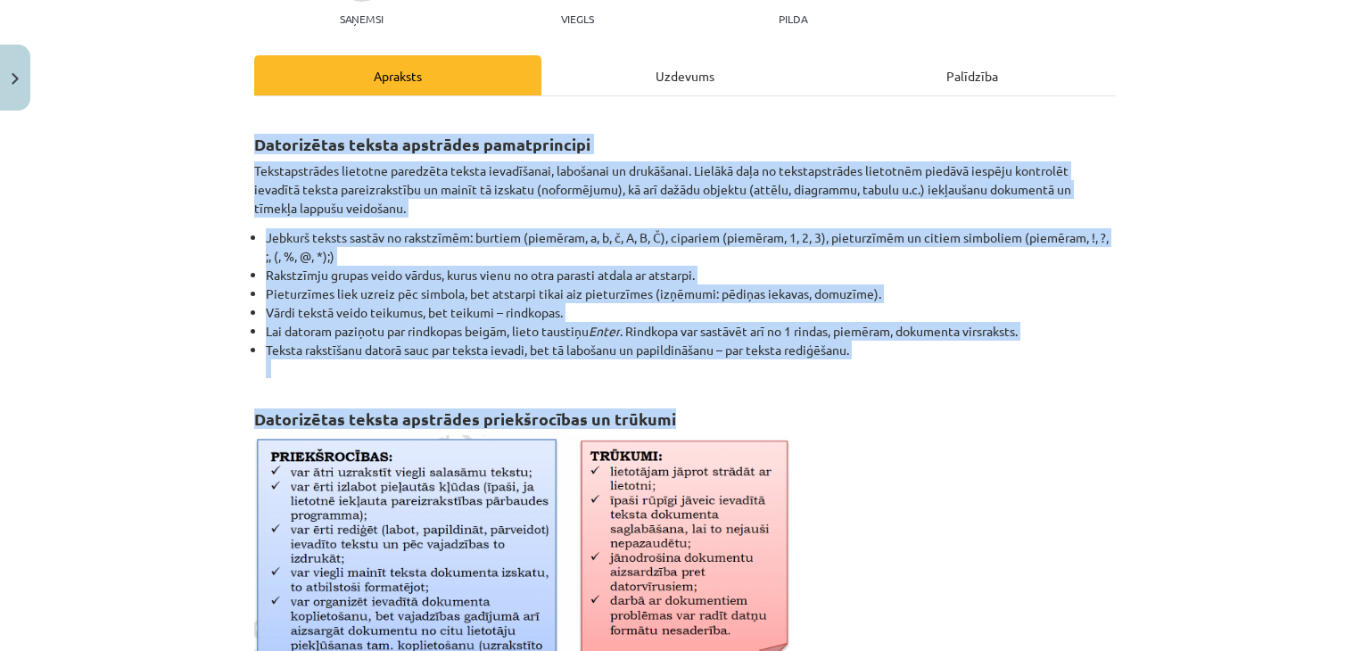
drag, startPoint x: 237, startPoint y: 129, endPoint x: 893, endPoint y: 405, distance: 711.0
click at [893, 405] on div "5 XP Saņemsi Viegls 1569 pilda Apraksts Uzdevums Palīdzība Datorizētas teksta a…" at bounding box center [684, 572] width 883 height 1321
copy div "Datorizētas teksta apstrādes pamatprincipi Tekstapstrādes lietotne paredzēta te…"
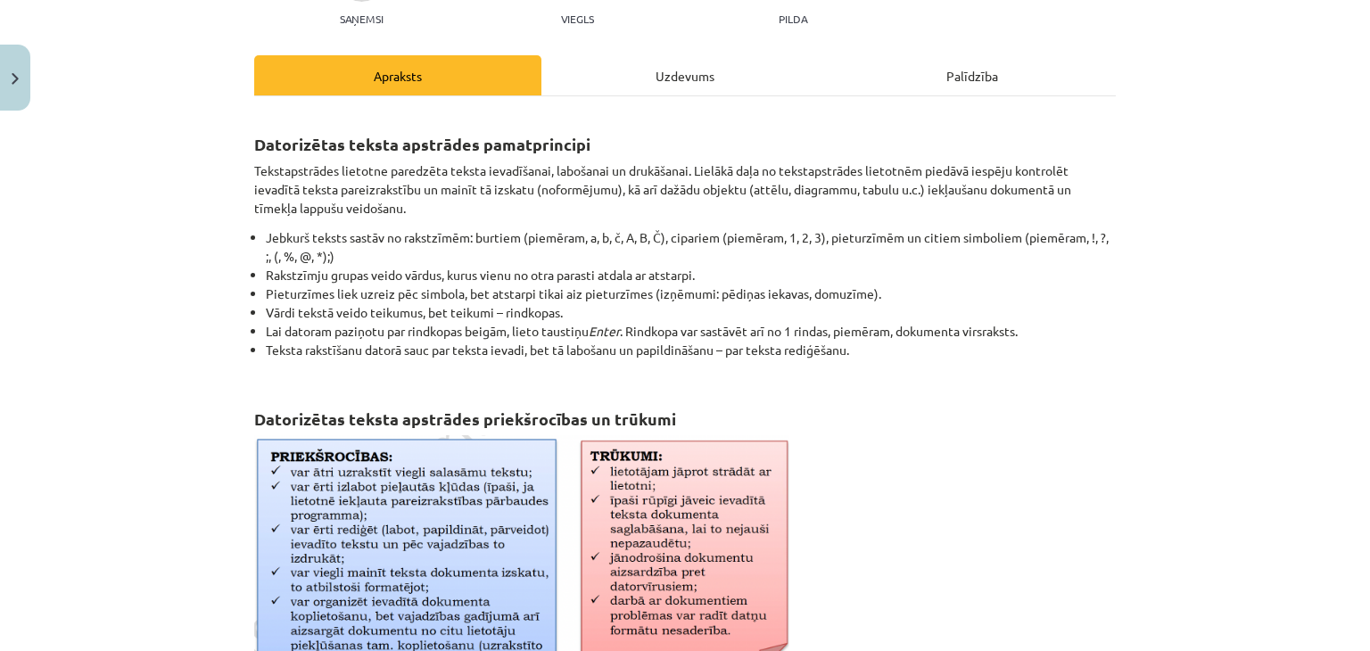
click at [889, 530] on p at bounding box center [684, 578] width 861 height 287
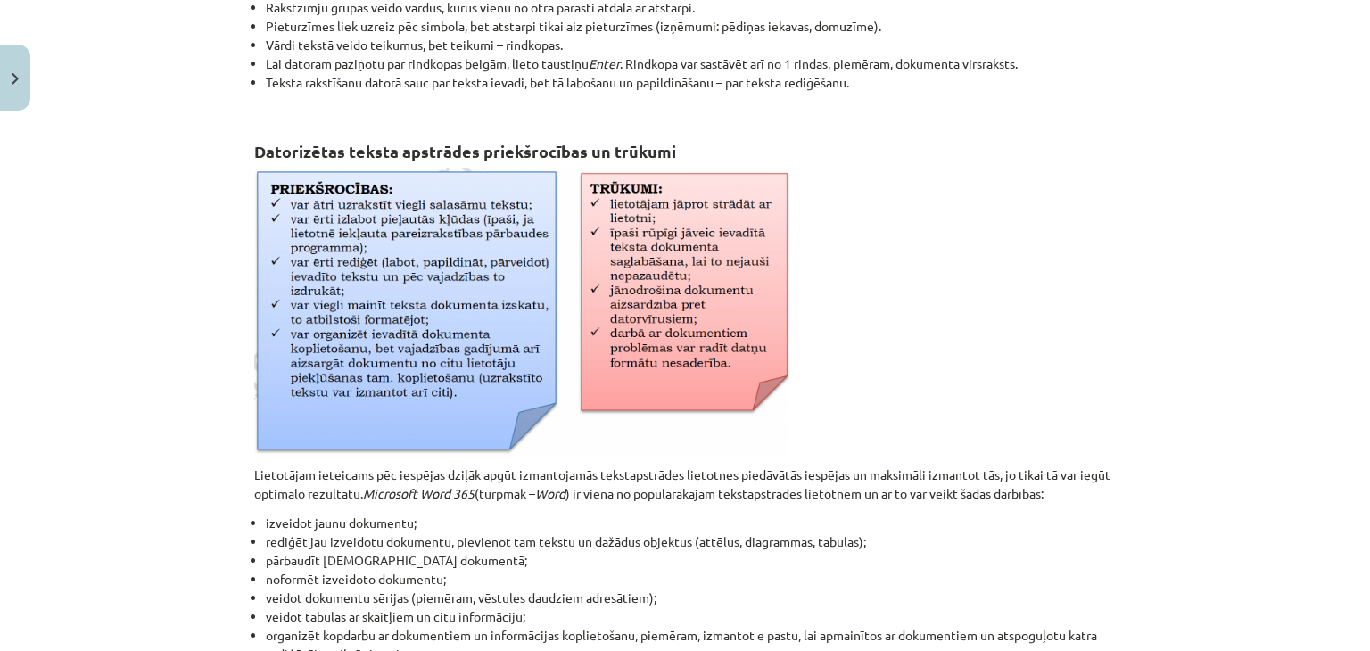
scroll to position [742, 0]
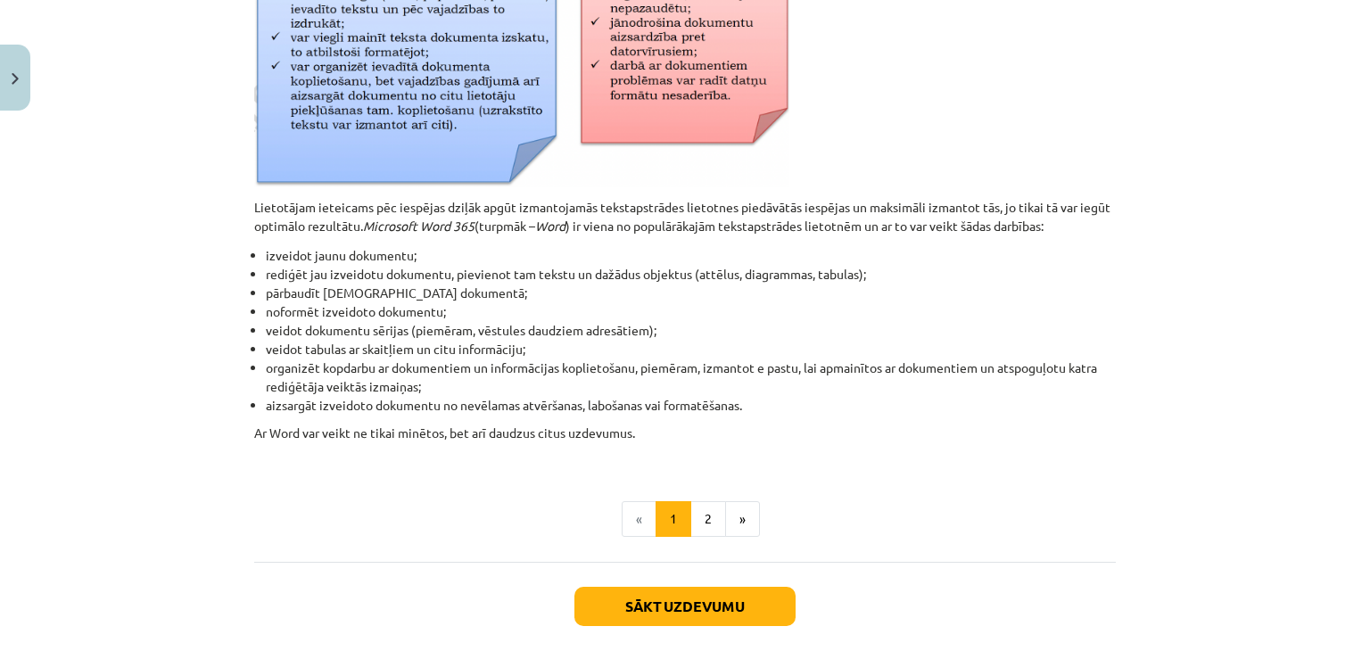
drag, startPoint x: 246, startPoint y: 204, endPoint x: 1073, endPoint y: 236, distance: 827.3
click at [1073, 236] on div "5 XP Saņemsi Viegls 1569 pilda Apraksts Uzdevums Palīdzība Datorizētas teksta a…" at bounding box center [684, 37] width 883 height 1321
copy div "Lietotājam ieteicams pēc iespējas dziļāk apgūt izmantojamās tekstapstrādes liet…"
click at [770, 310] on li "noformēt izveidoto dokumentu;" at bounding box center [691, 311] width 850 height 19
drag, startPoint x: 255, startPoint y: 247, endPoint x: 763, endPoint y: 407, distance: 532.8
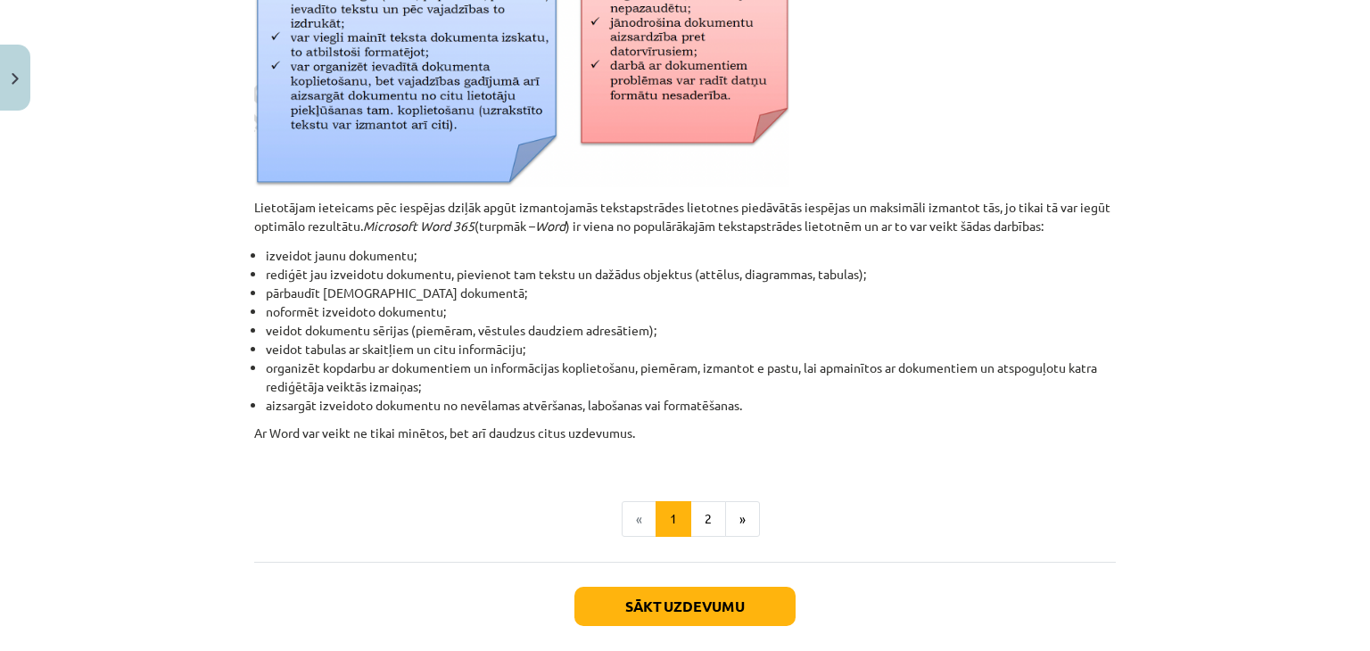
click at [763, 407] on ul "izveidot jaunu dokumentu; rediģēt jau izveidotu dokumentu, pievienot tam tekstu…" at bounding box center [684, 330] width 861 height 169
copy ul "izveidot jaunu dokumentu; rediģēt jau izveidotu dokumentu, pievienot tam tekstu…"
drag, startPoint x: 293, startPoint y: 418, endPoint x: 284, endPoint y: 422, distance: 9.6
click at [293, 419] on div "Datorizētas teksta apstrādes pamatprincipi Tekstapstrādes lietotne paredzēta te…" at bounding box center [684, 19] width 861 height 884
drag, startPoint x: 245, startPoint y: 426, endPoint x: 649, endPoint y: 430, distance: 404.0
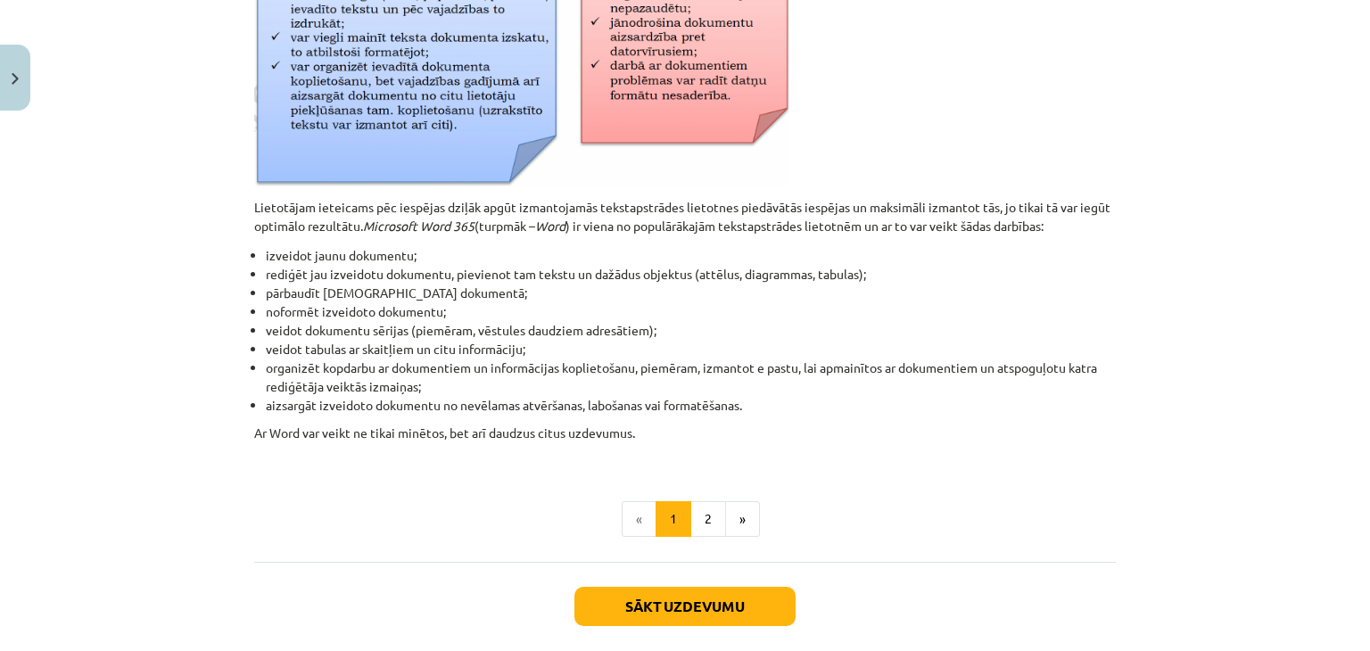
click at [649, 430] on div "5 XP Saņemsi Viegls 1569 pilda Apraksts Uzdevums Palīdzība Datorizētas teksta a…" at bounding box center [684, 37] width 883 height 1321
copy p "Ar Word var veikt ne tikai minētos, bet arī daudzus citus uzdevumus."
click at [690, 519] on button "2" at bounding box center [708, 519] width 36 height 36
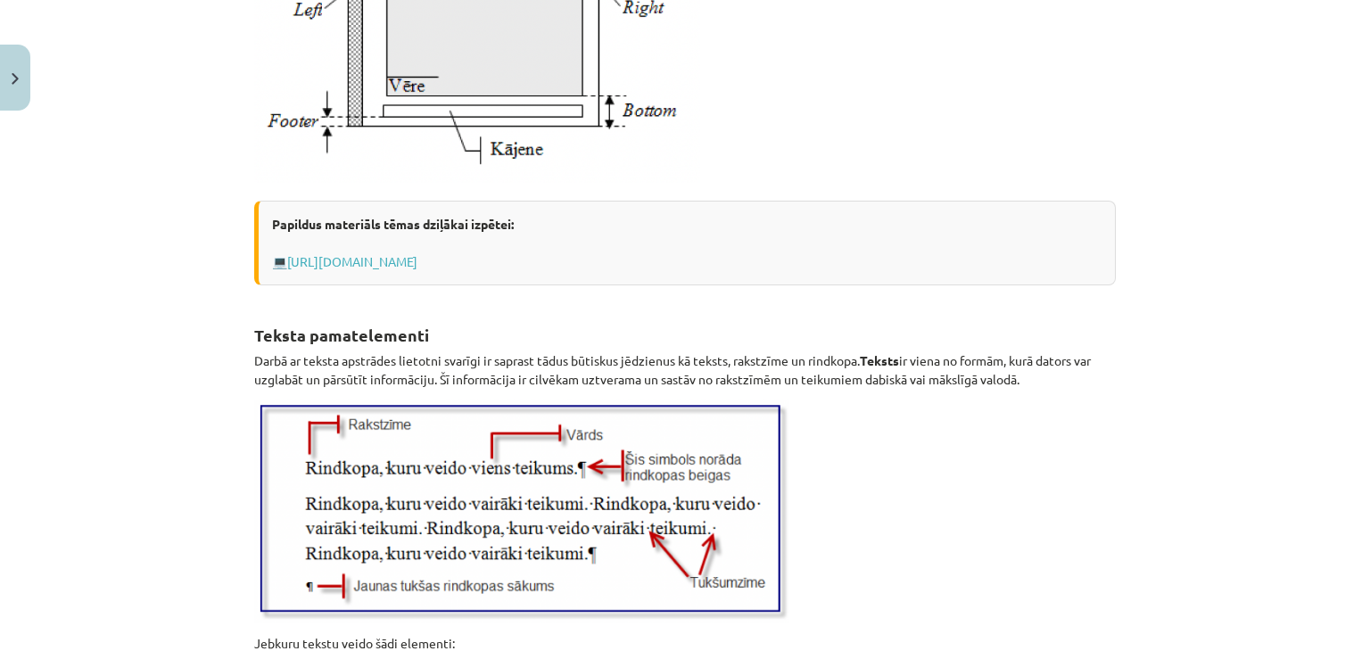
scroll to position [1943, 0]
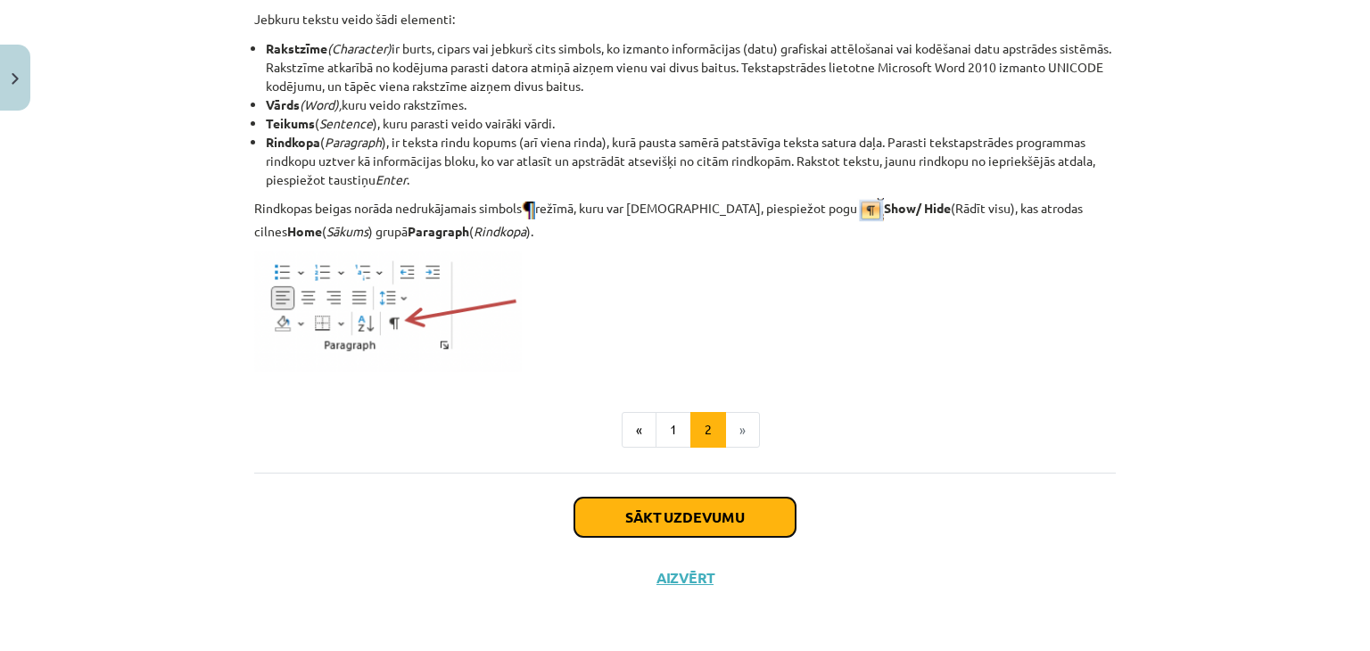
click at [656, 515] on button "Sākt uzdevumu" at bounding box center [684, 517] width 221 height 39
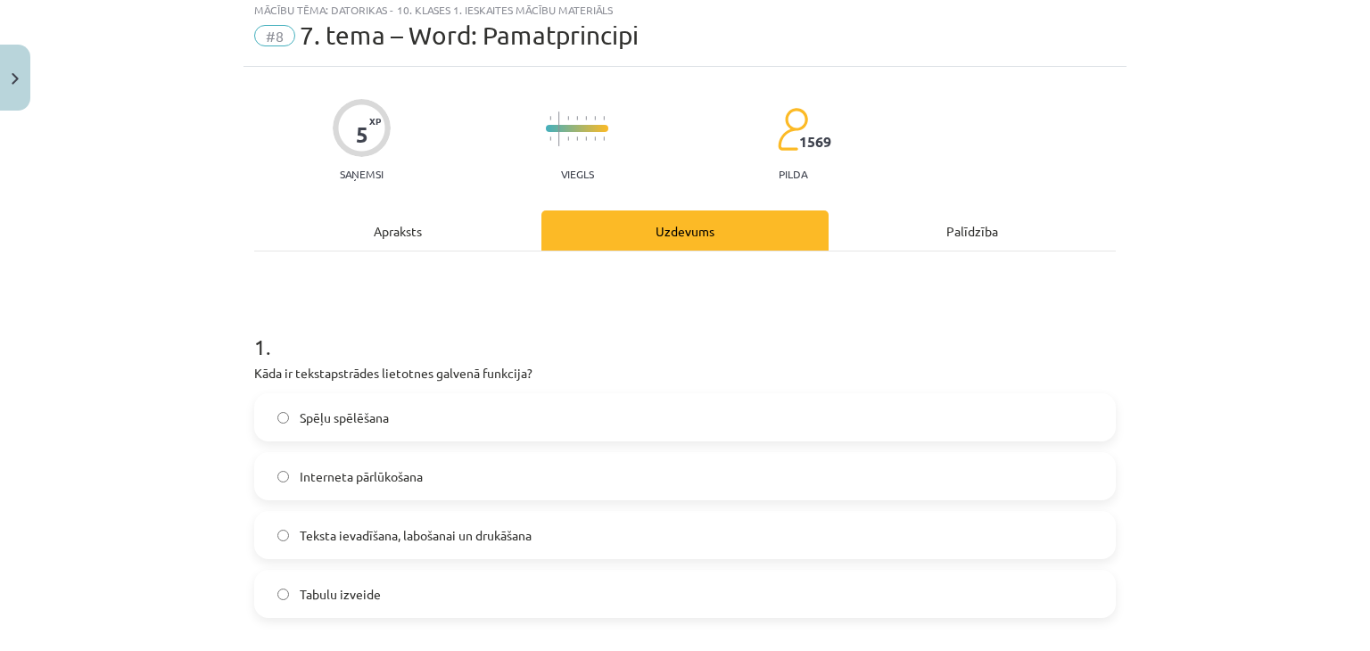
scroll to position [45, 0]
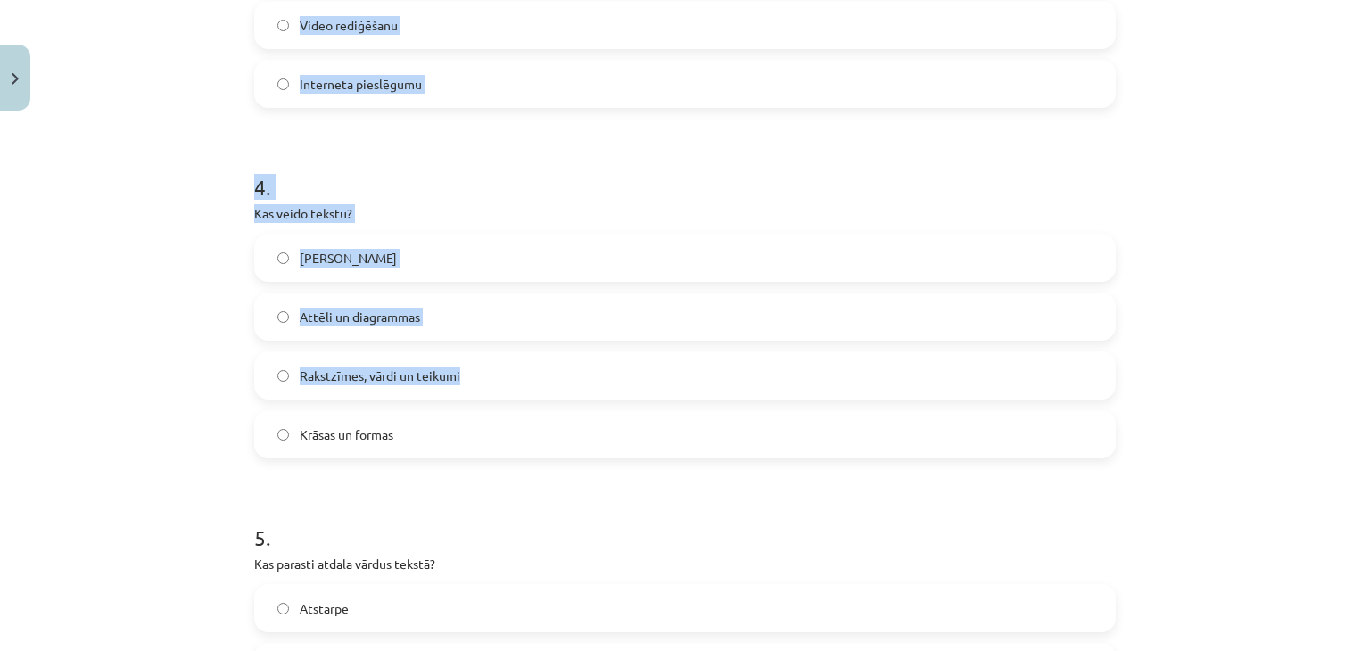
drag, startPoint x: 230, startPoint y: 336, endPoint x: 542, endPoint y: 388, distance: 316.4
click at [542, 388] on div "Mācību tēma: Datorikas - 10. klases 1. ieskaites mācību materiāls #8 7. tema – …" at bounding box center [685, 325] width 1370 height 651
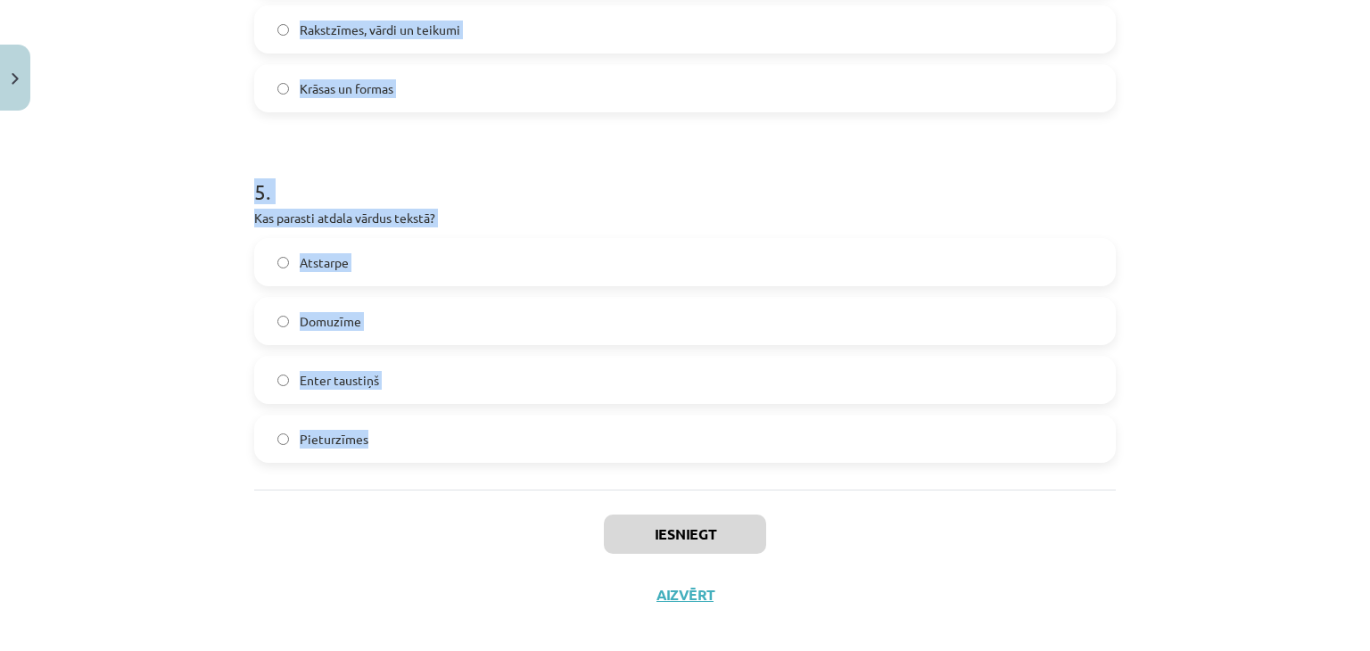
scroll to position [1569, 0]
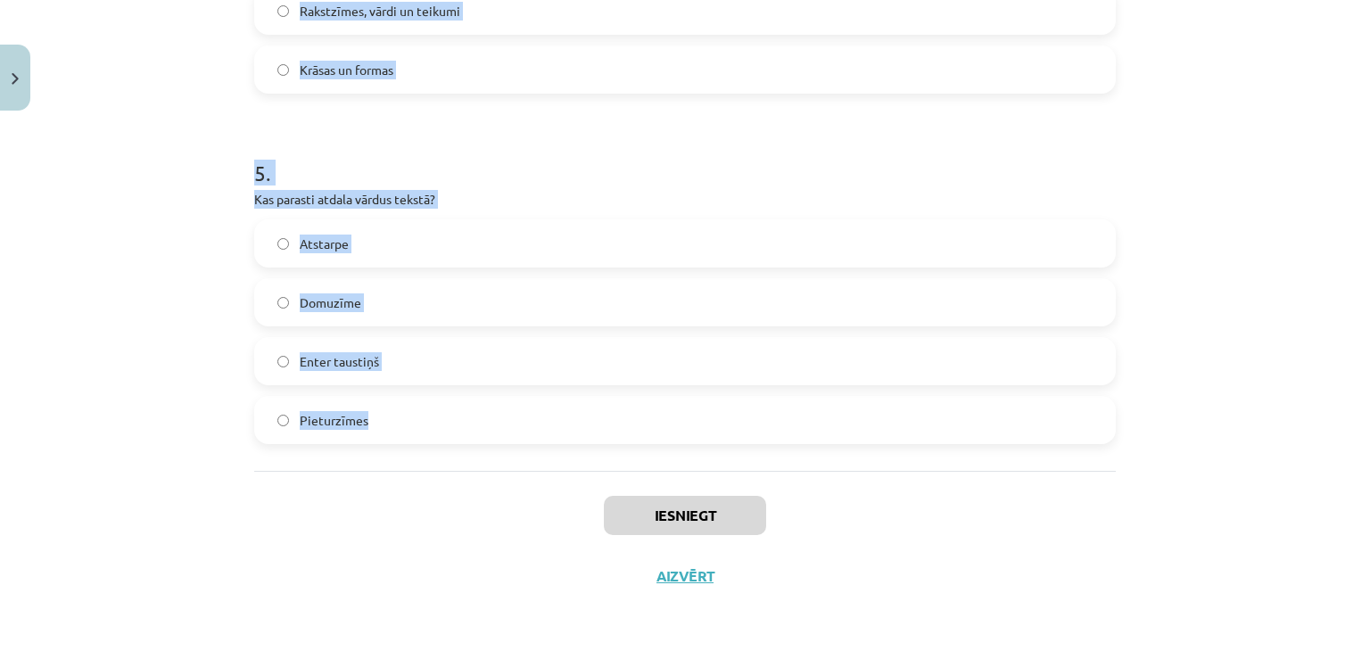
drag, startPoint x: 235, startPoint y: 375, endPoint x: 512, endPoint y: 440, distance: 284.0
click at [512, 440] on div "Mācību tēma: Datorikas - 10. klases 1. ieskaites mācību materiāls #8 7. tema – …" at bounding box center [685, 325] width 1370 height 651
copy form "1 . Kāda ir tekstapstrādes lietotnes galvenā funkcija? Spēļu spēlēšana Internet…"
drag, startPoint x: 504, startPoint y: 176, endPoint x: 460, endPoint y: 94, distance: 93.0
click at [503, 176] on h1 "5 ." at bounding box center [684, 156] width 861 height 55
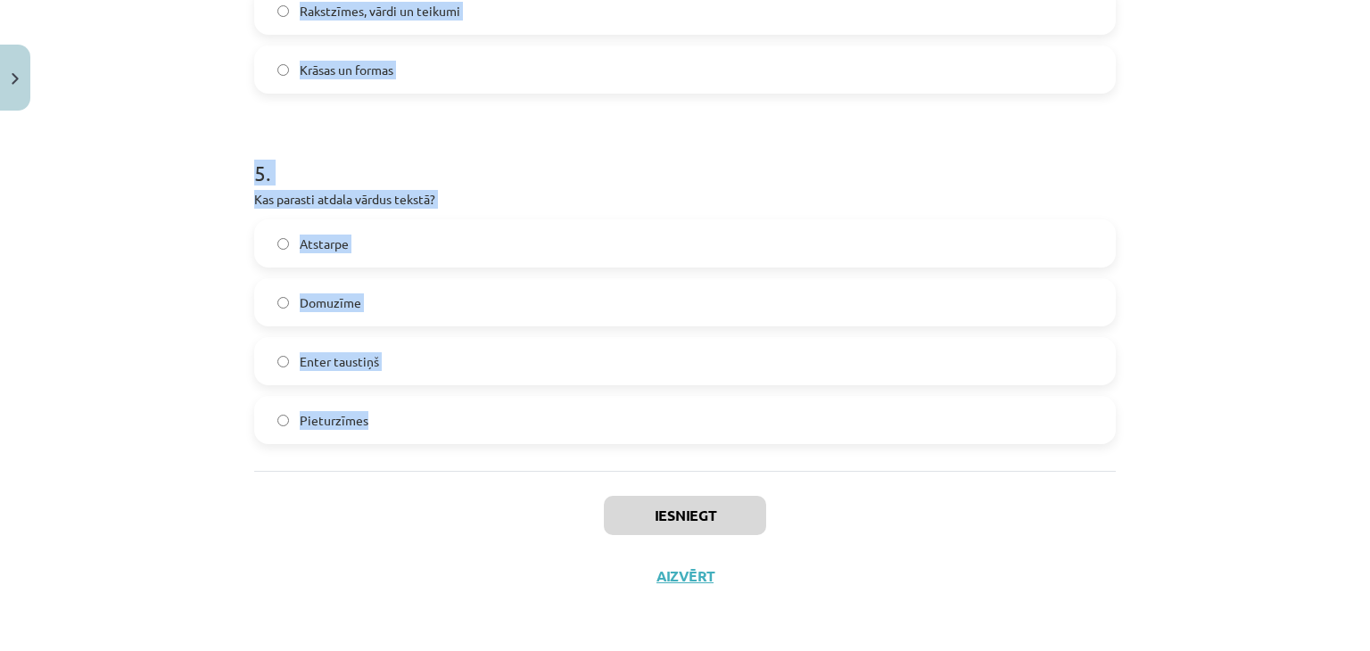
click at [943, 187] on div "5 . Kas parasti atdala vārdus tekstā? Atstarpe Domuzīme Enter taustiņš Pieturzī…" at bounding box center [684, 286] width 861 height 315
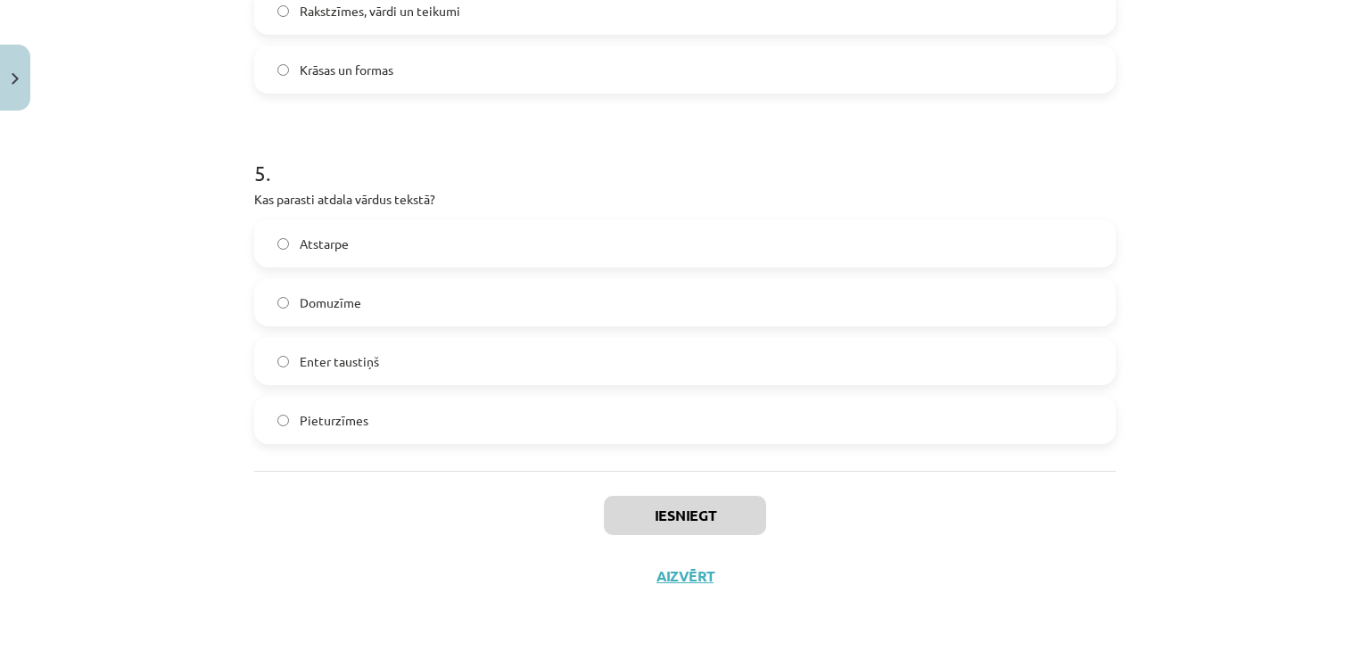
click at [339, 251] on span "Atstarpe" at bounding box center [324, 244] width 49 height 19
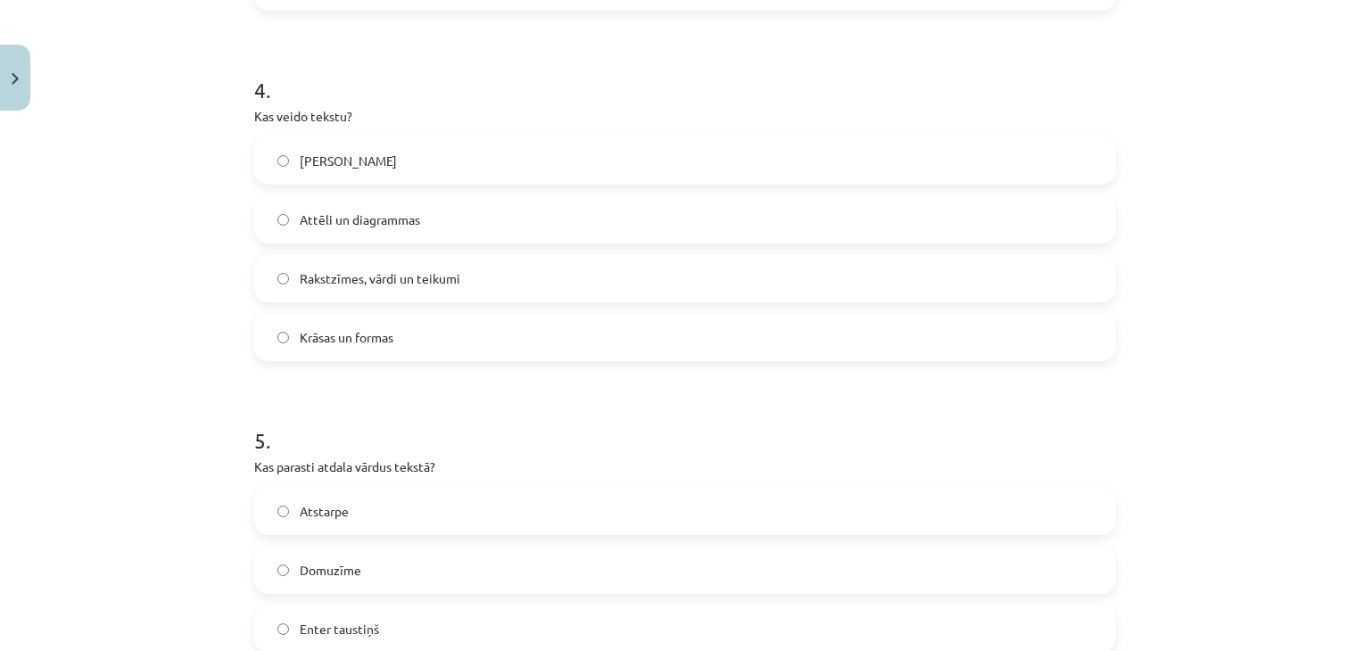
click at [433, 278] on span "Rakstzīmes, vārdi un teikumi" at bounding box center [380, 278] width 161 height 19
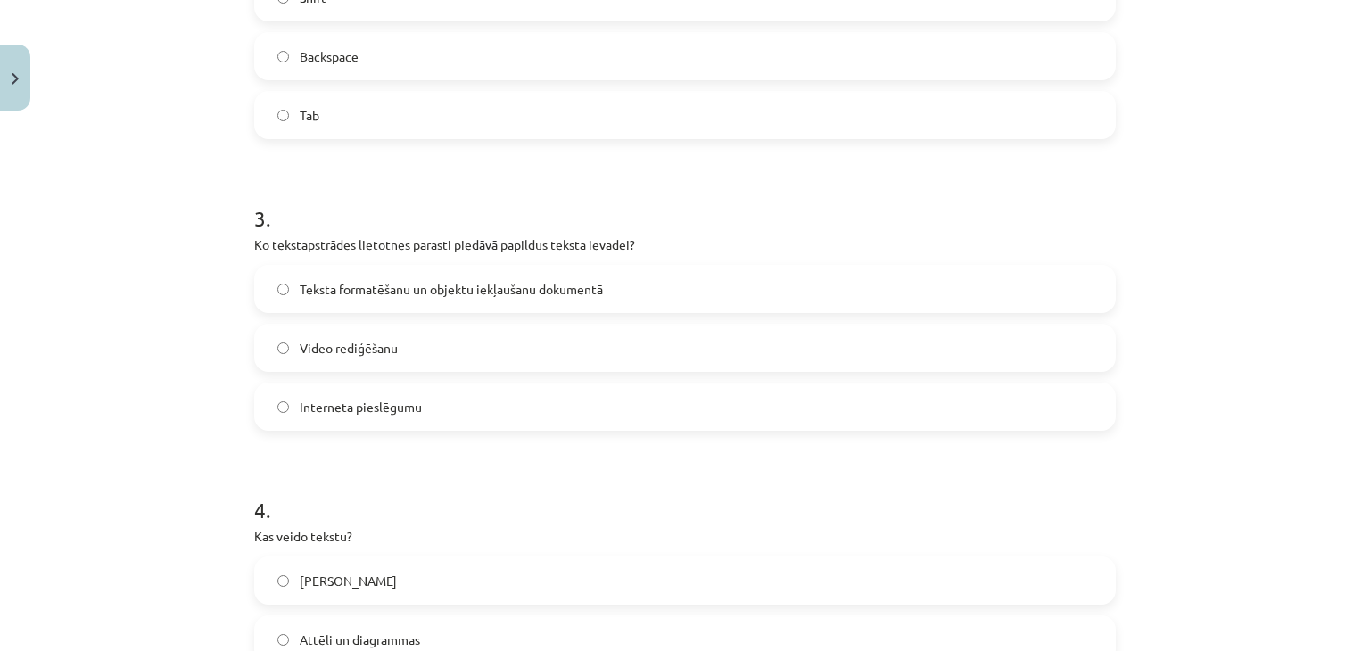
scroll to position [855, 0]
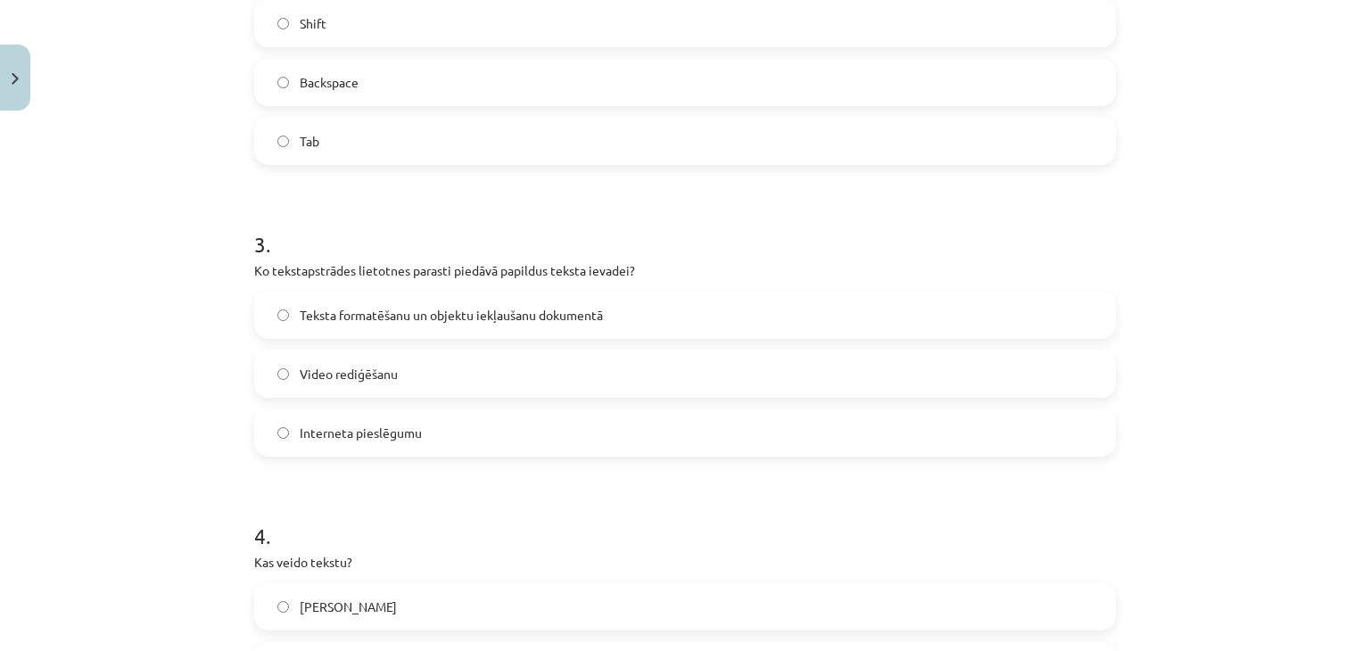
click at [393, 322] on span "Teksta formatēšanu un objektu iekļaušanu dokumentā" at bounding box center [451, 315] width 303 height 19
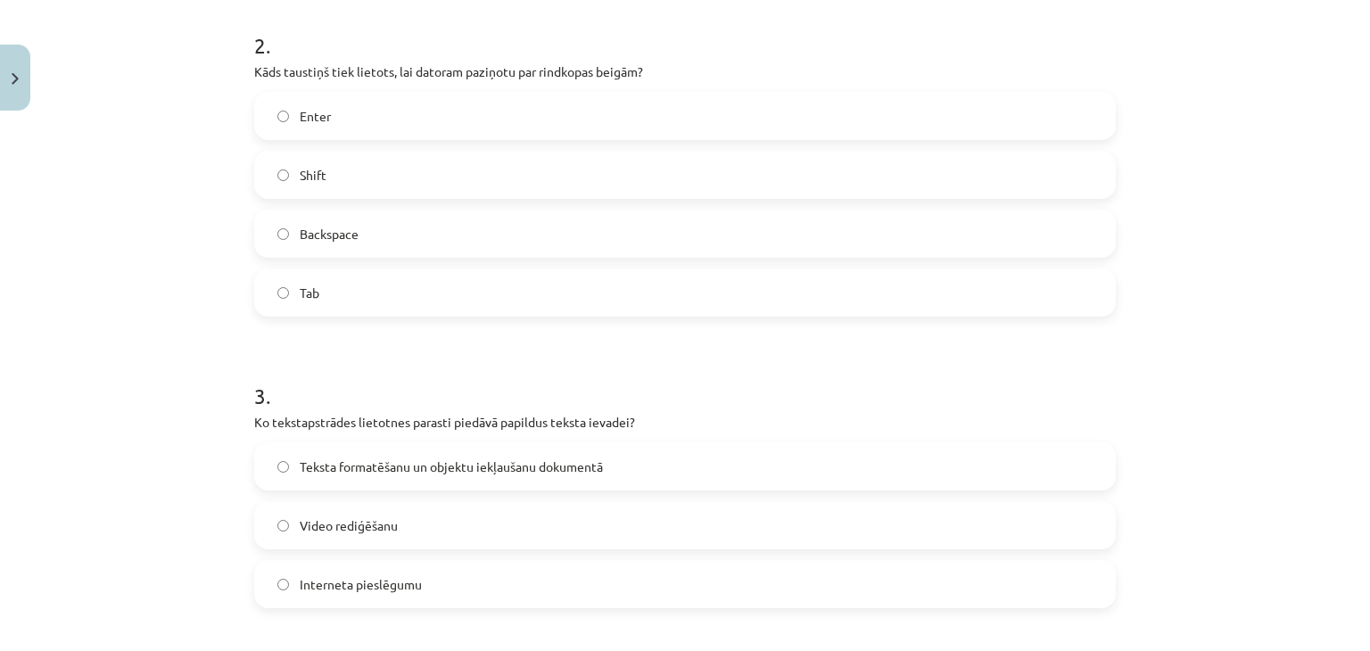
scroll to position [677, 0]
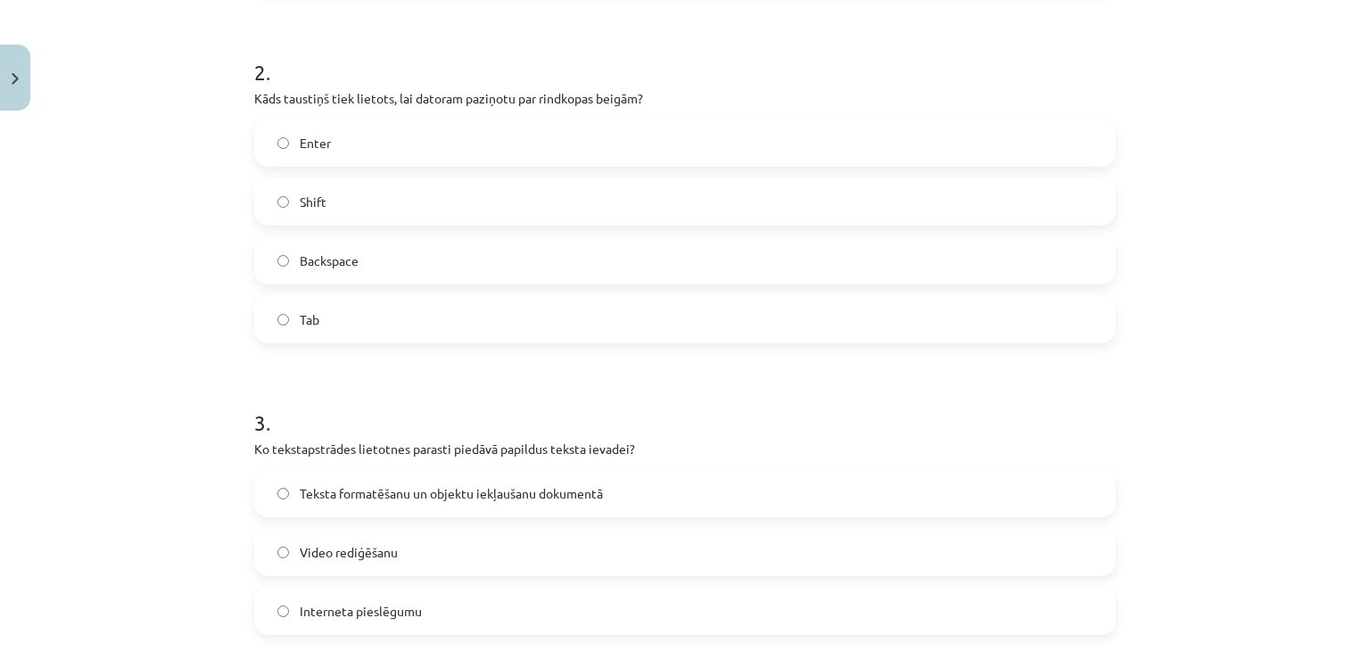
click at [355, 148] on label "Enter" at bounding box center [685, 142] width 858 height 45
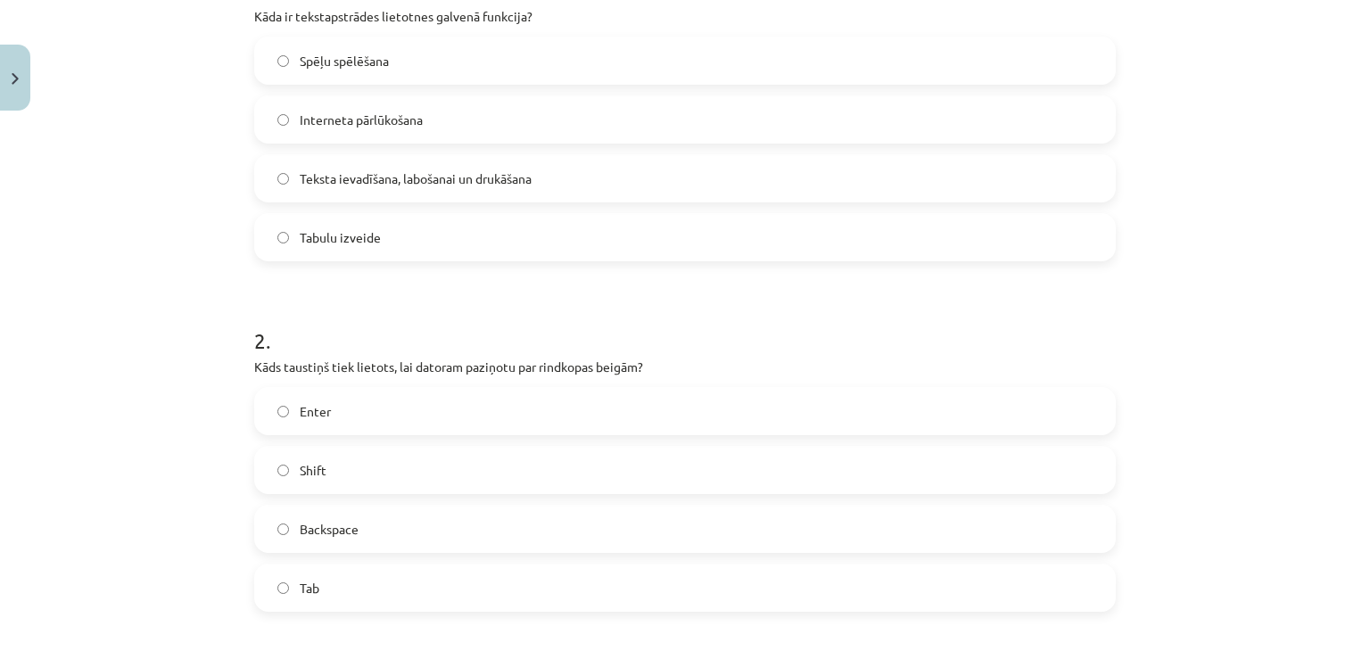
scroll to position [320, 0]
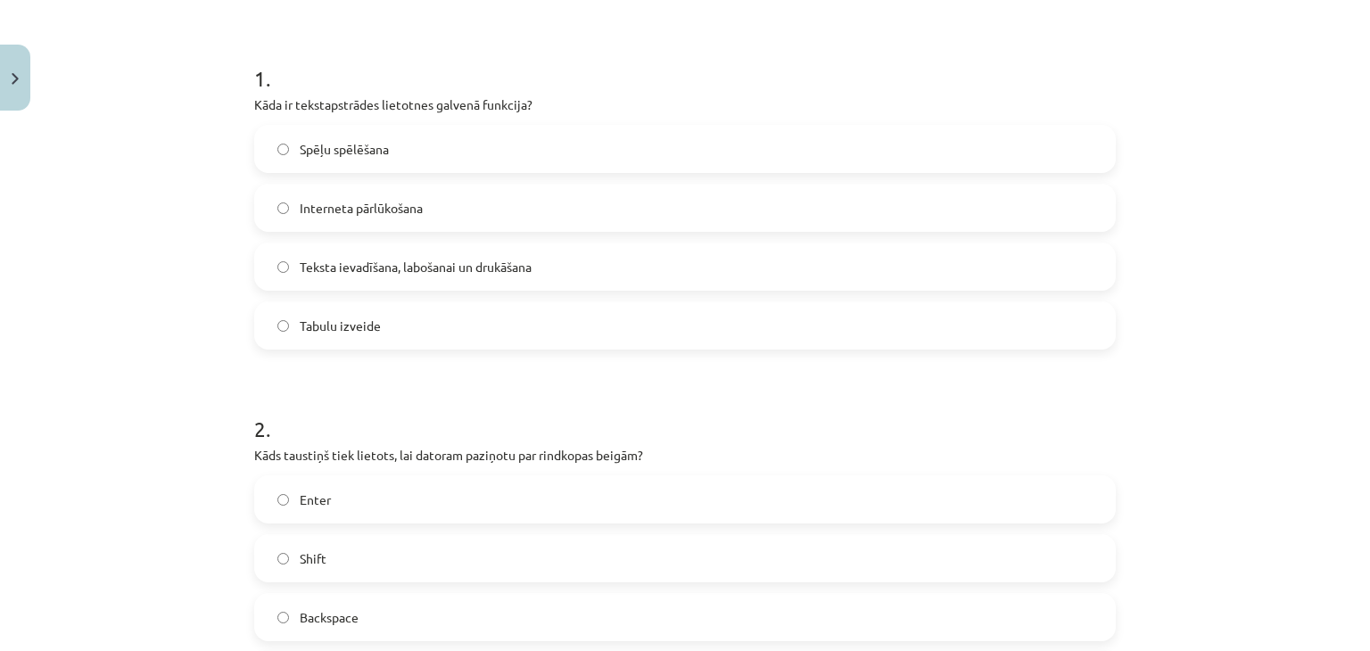
click at [418, 272] on span "Teksta ievadīšana, labošanai un drukāšana" at bounding box center [416, 267] width 232 height 19
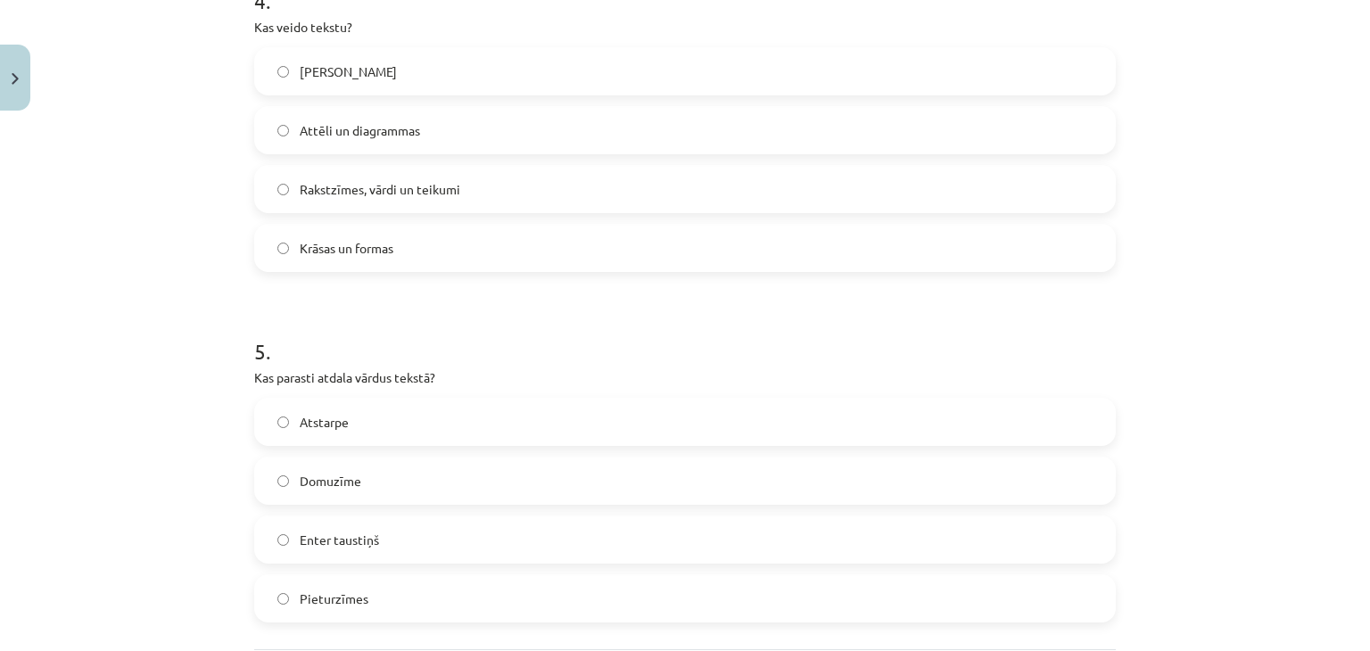
scroll to position [1569, 0]
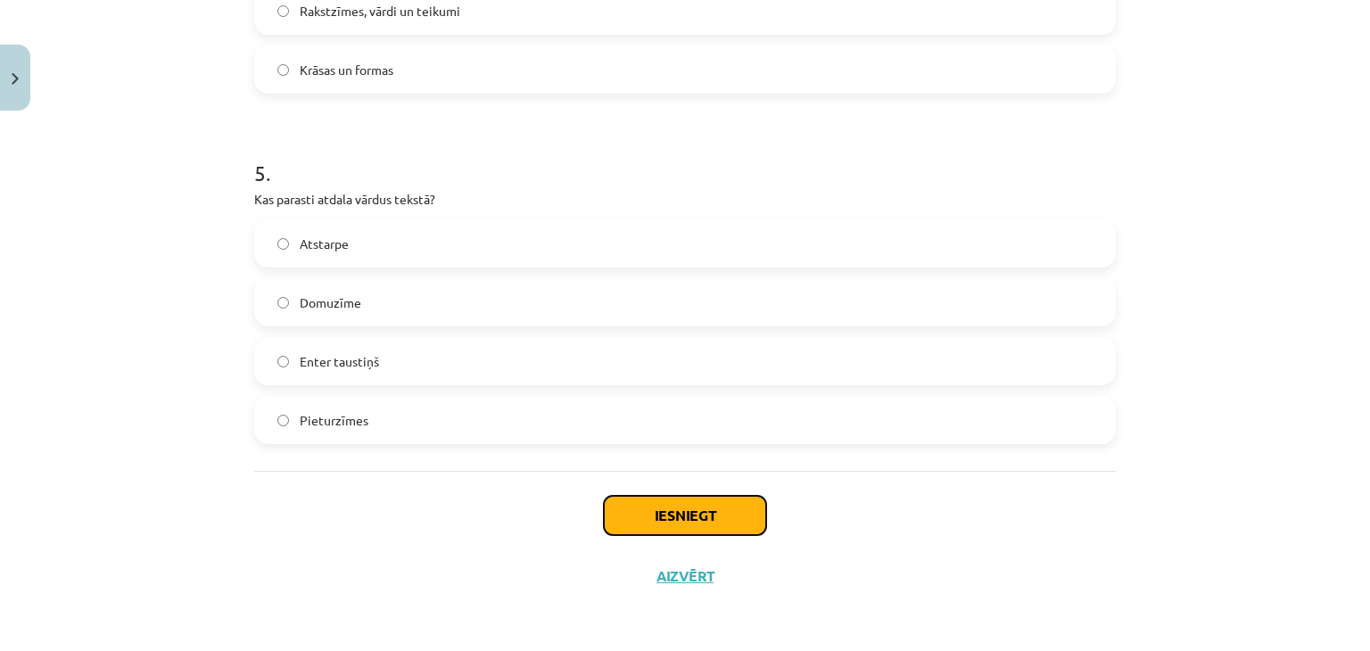
click at [704, 519] on button "Iesniegt" at bounding box center [685, 515] width 162 height 39
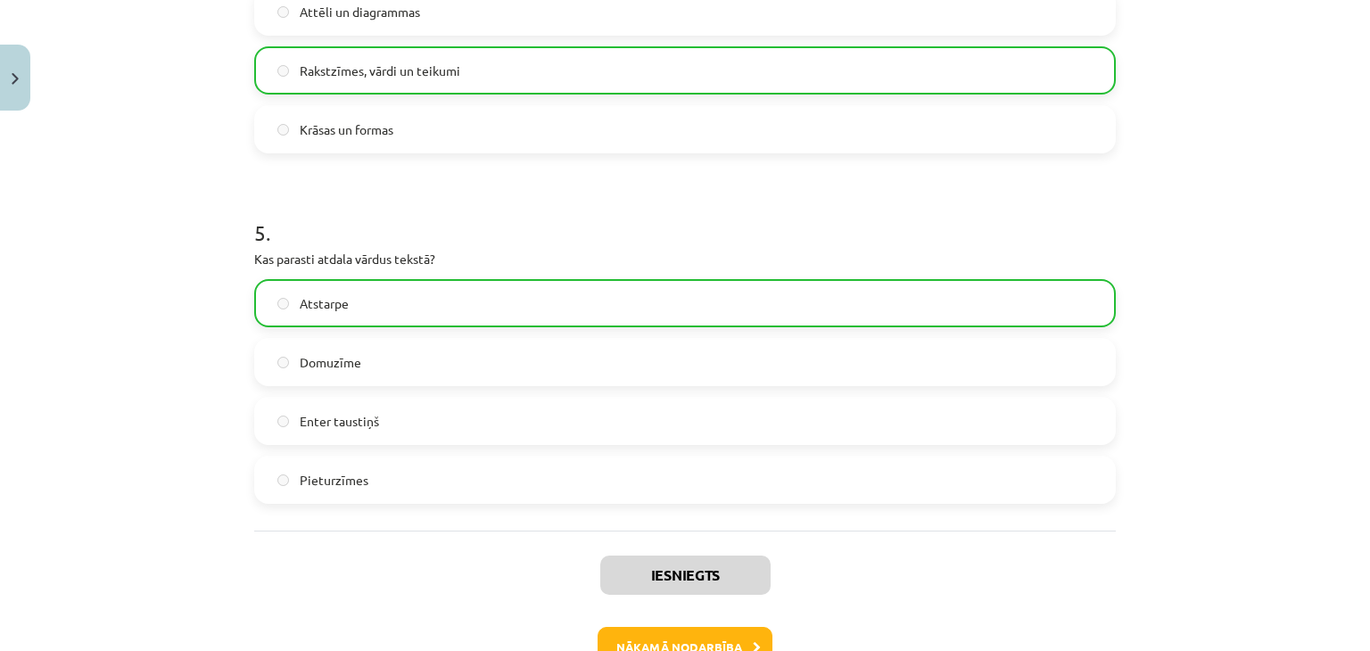
scroll to position [1624, 0]
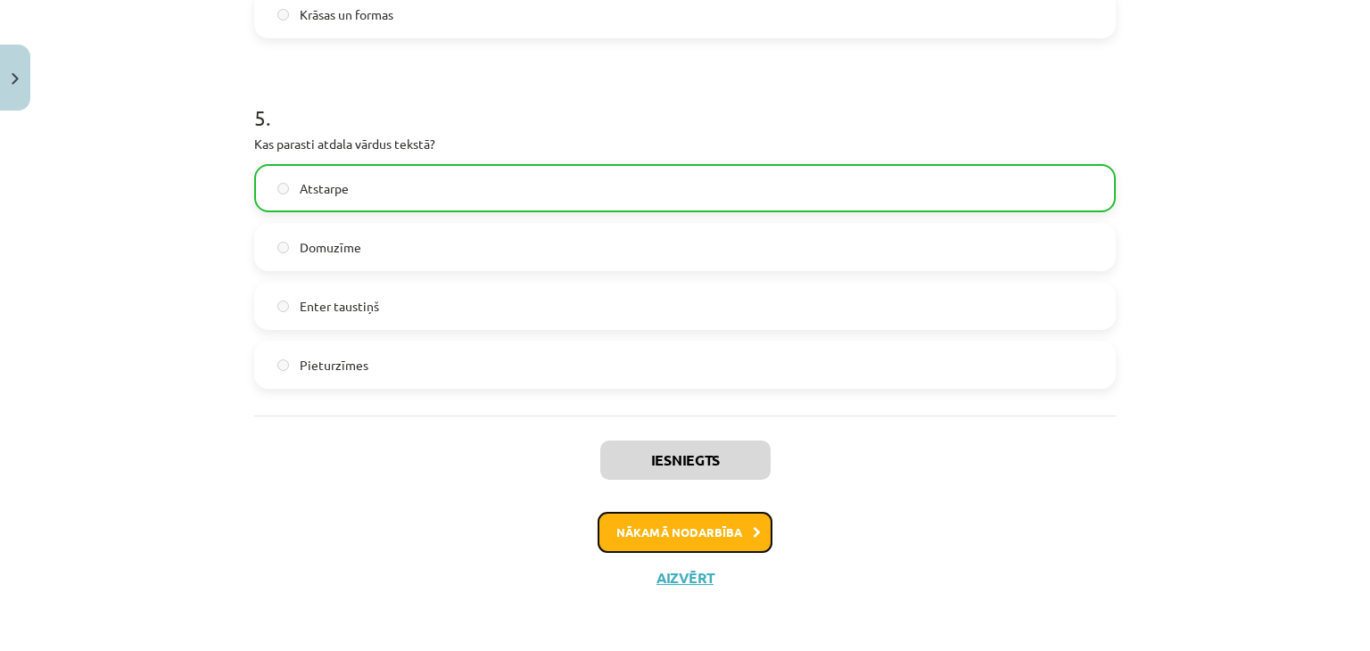
click at [727, 536] on button "Nākamā nodarbība" at bounding box center [684, 532] width 175 height 41
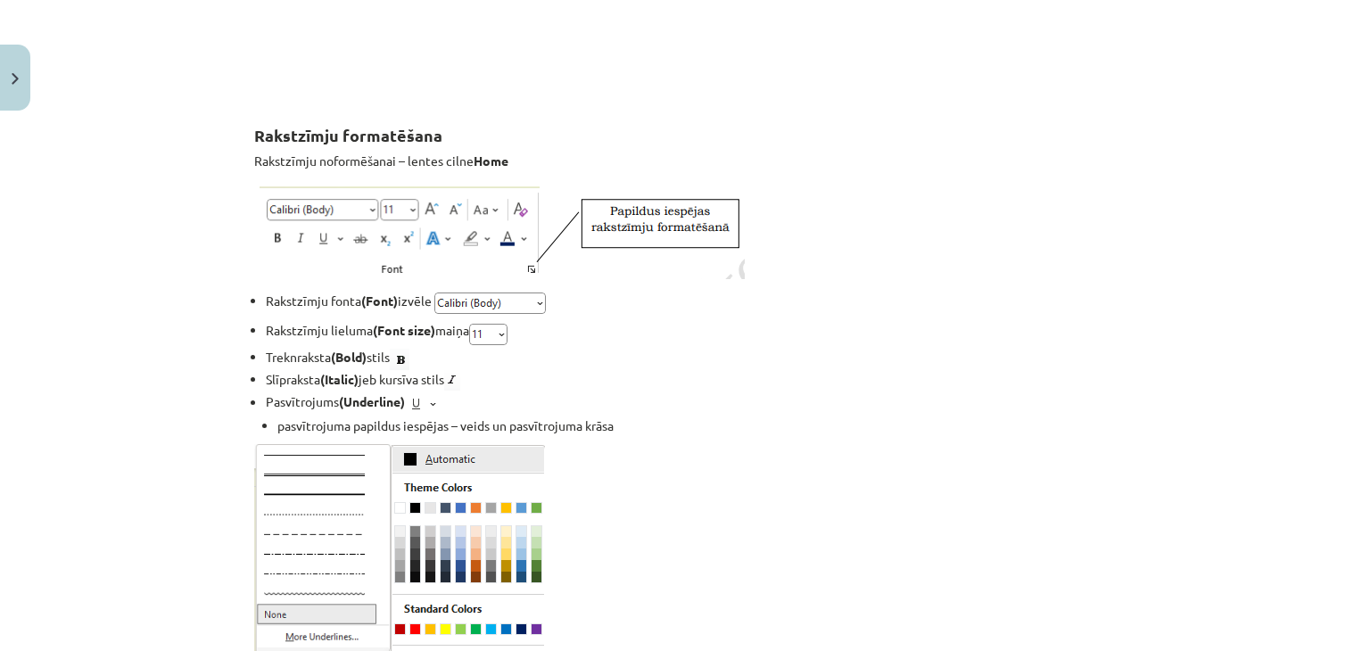
scroll to position [2006, 0]
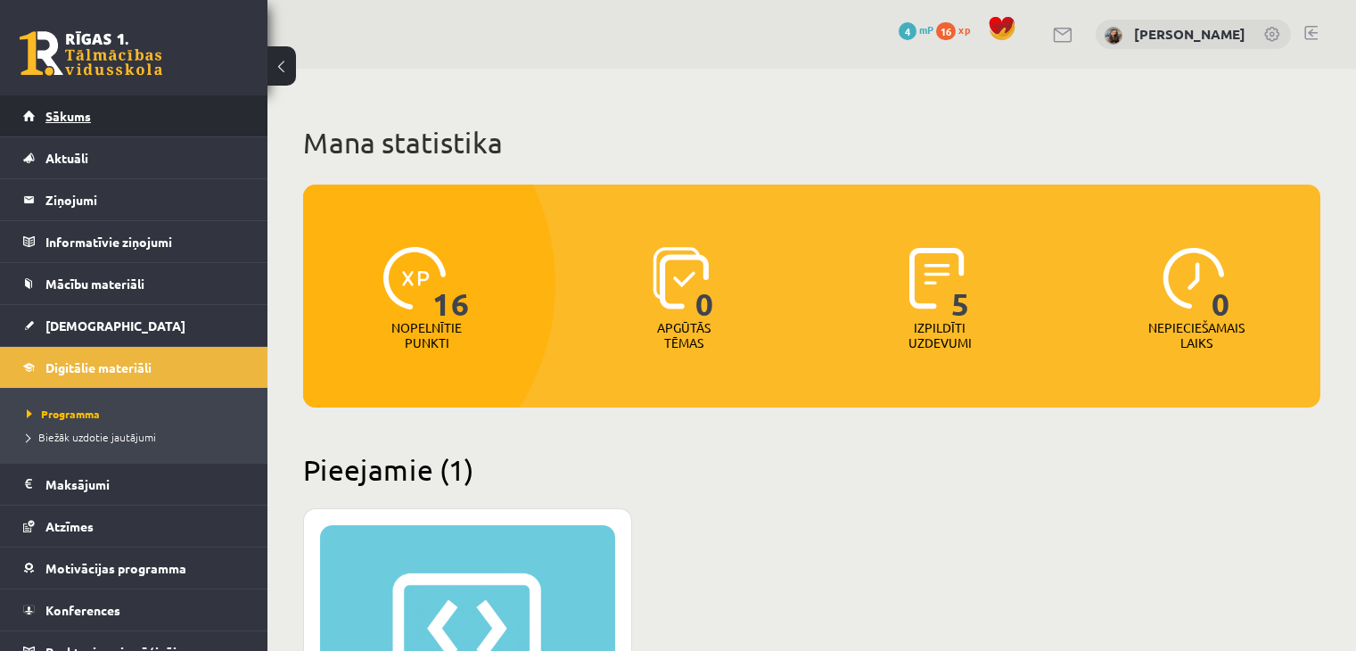
scroll to position [446, 0]
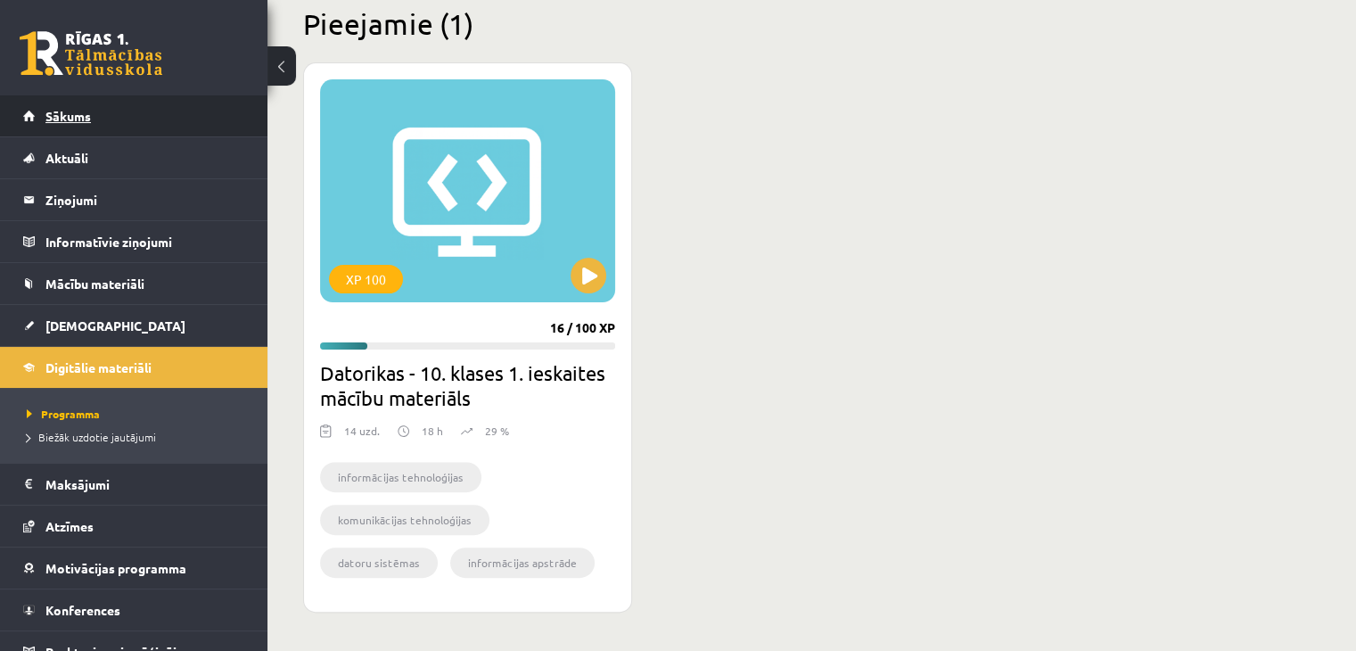
click at [105, 124] on link "Sākums" at bounding box center [134, 115] width 222 height 41
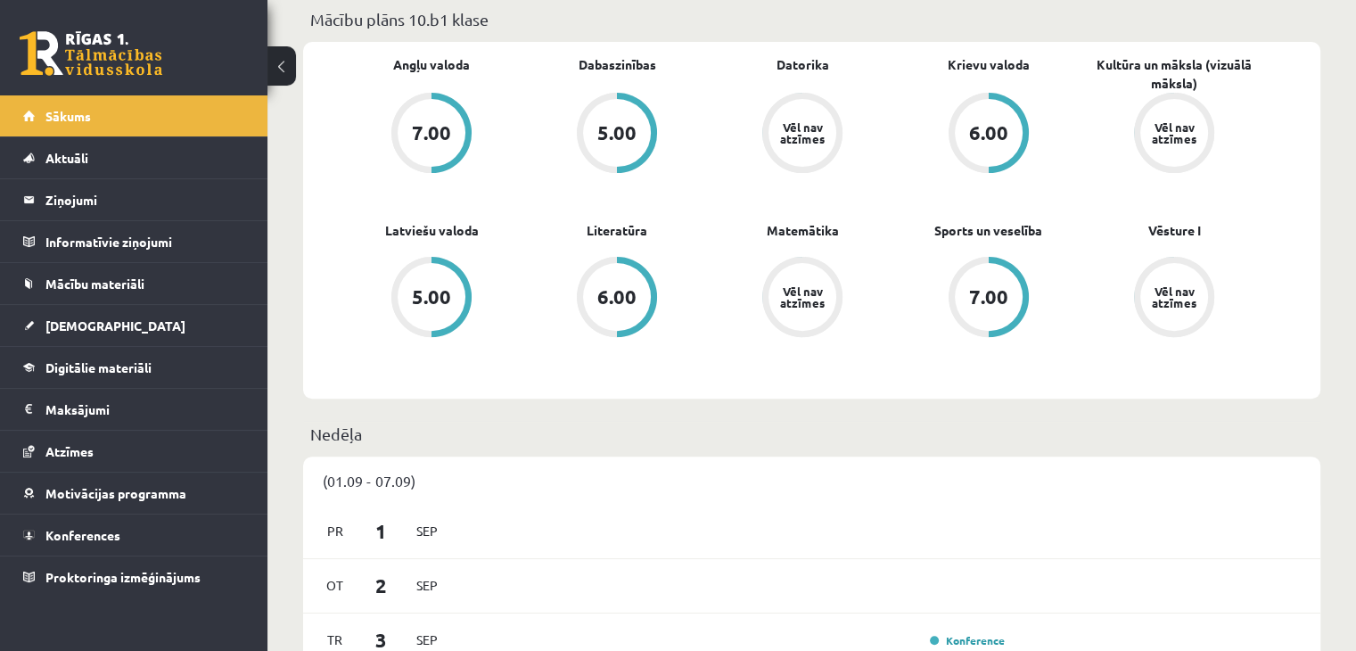
scroll to position [446, 0]
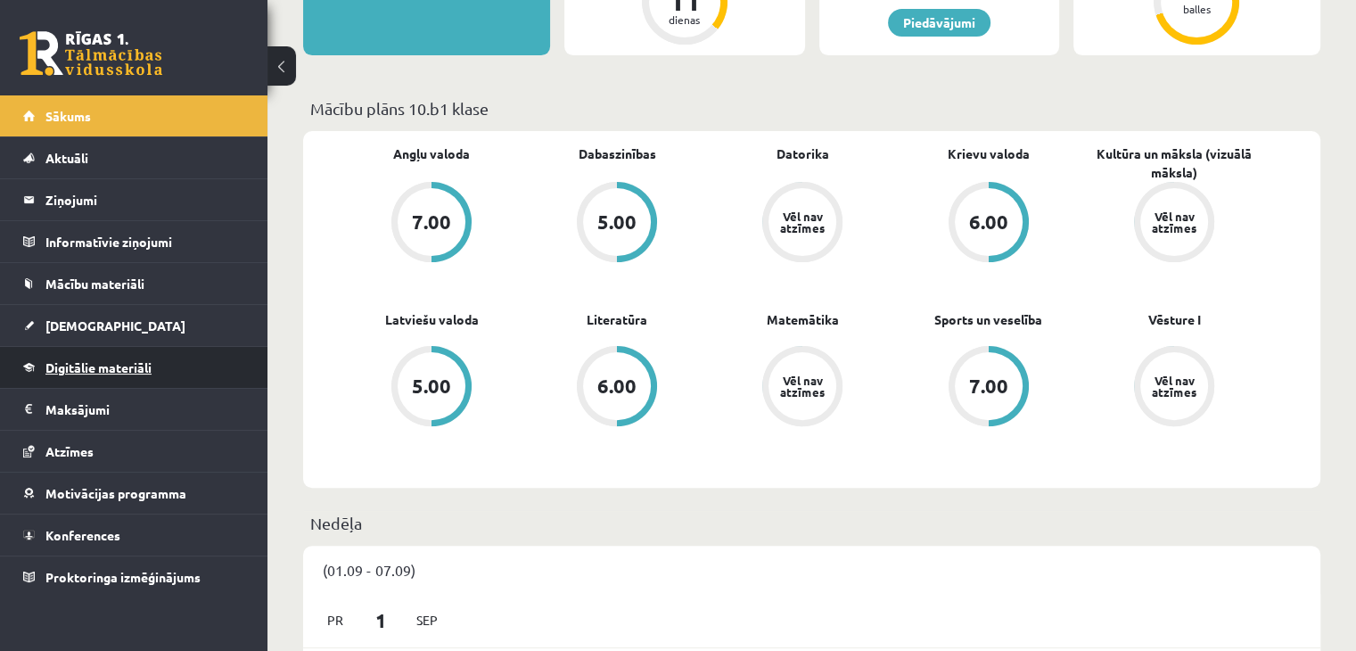
click at [119, 368] on span "Digitālie materiāli" at bounding box center [98, 367] width 106 height 16
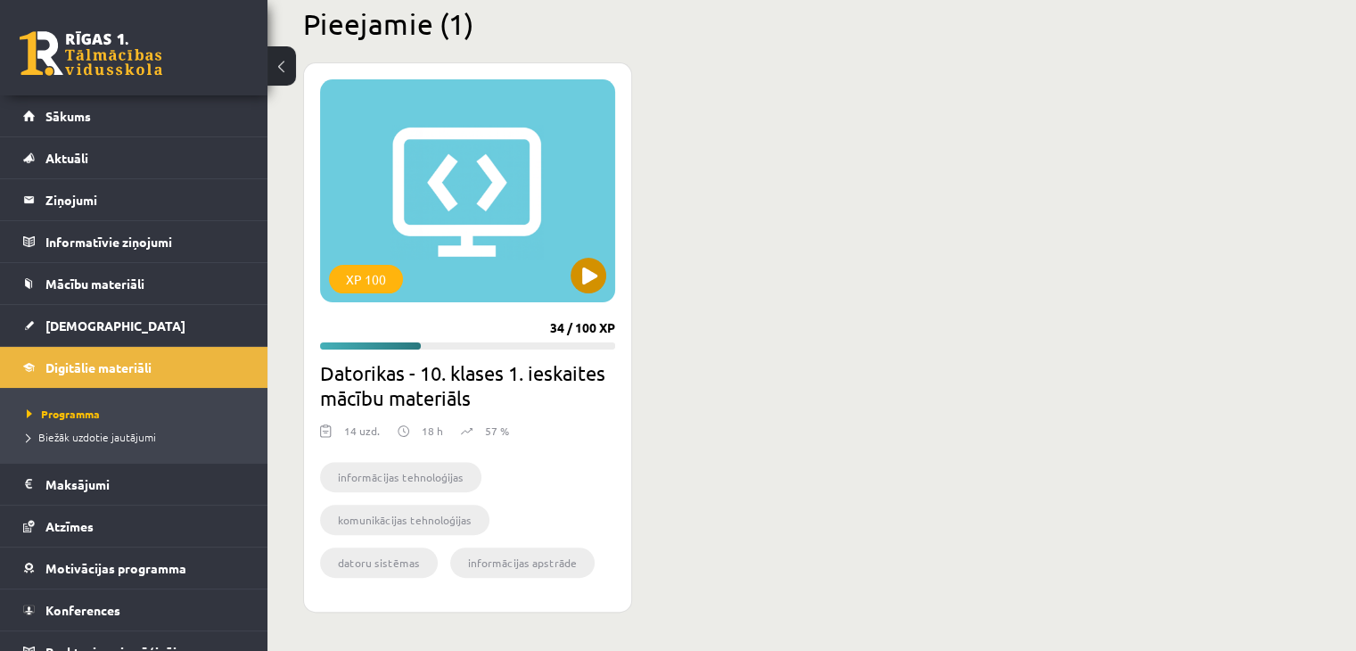
click at [494, 236] on div "XP 100" at bounding box center [467, 190] width 295 height 223
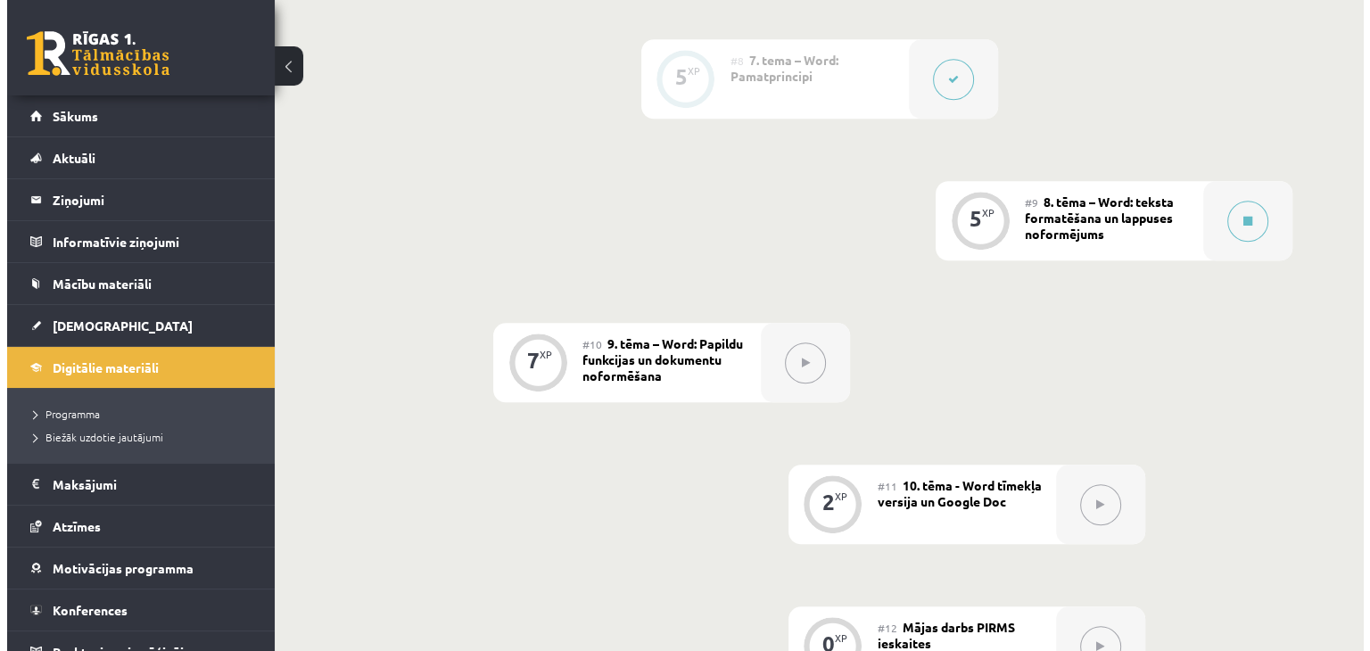
scroll to position [1516, 0]
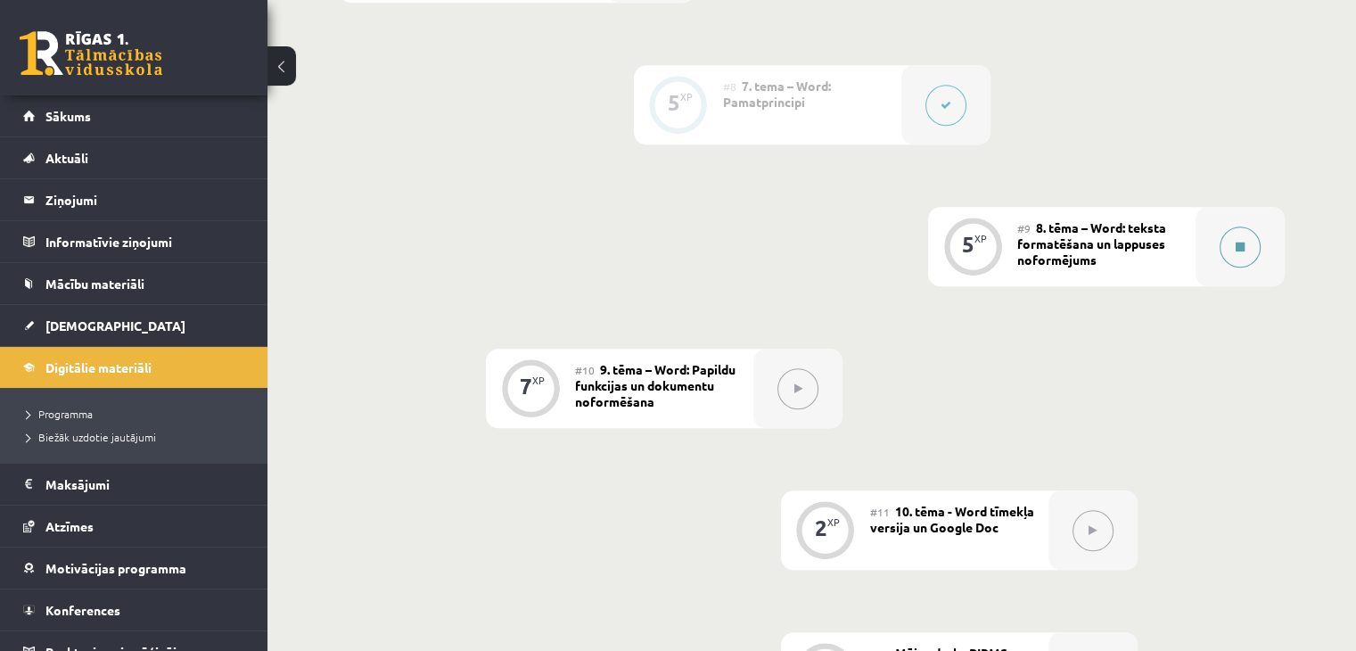
click at [1253, 227] on button at bounding box center [1240, 247] width 41 height 41
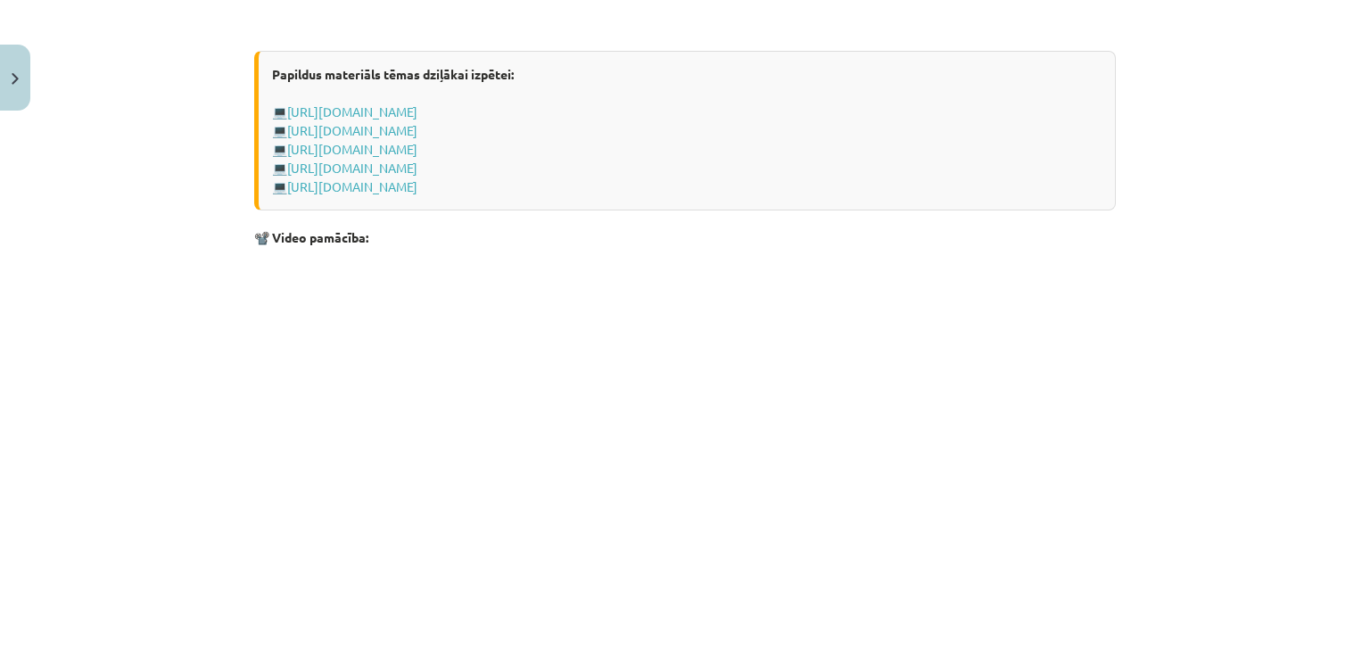
scroll to position [3392, 0]
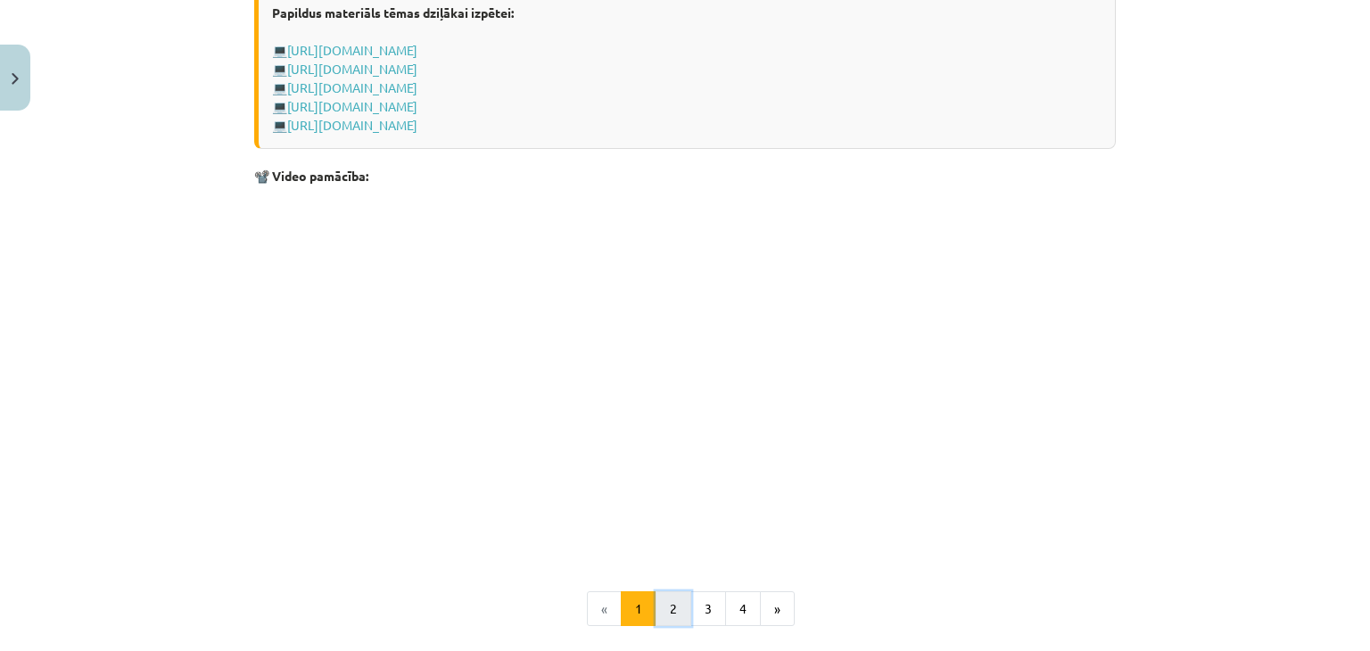
click at [657, 615] on button "2" at bounding box center [673, 609] width 36 height 36
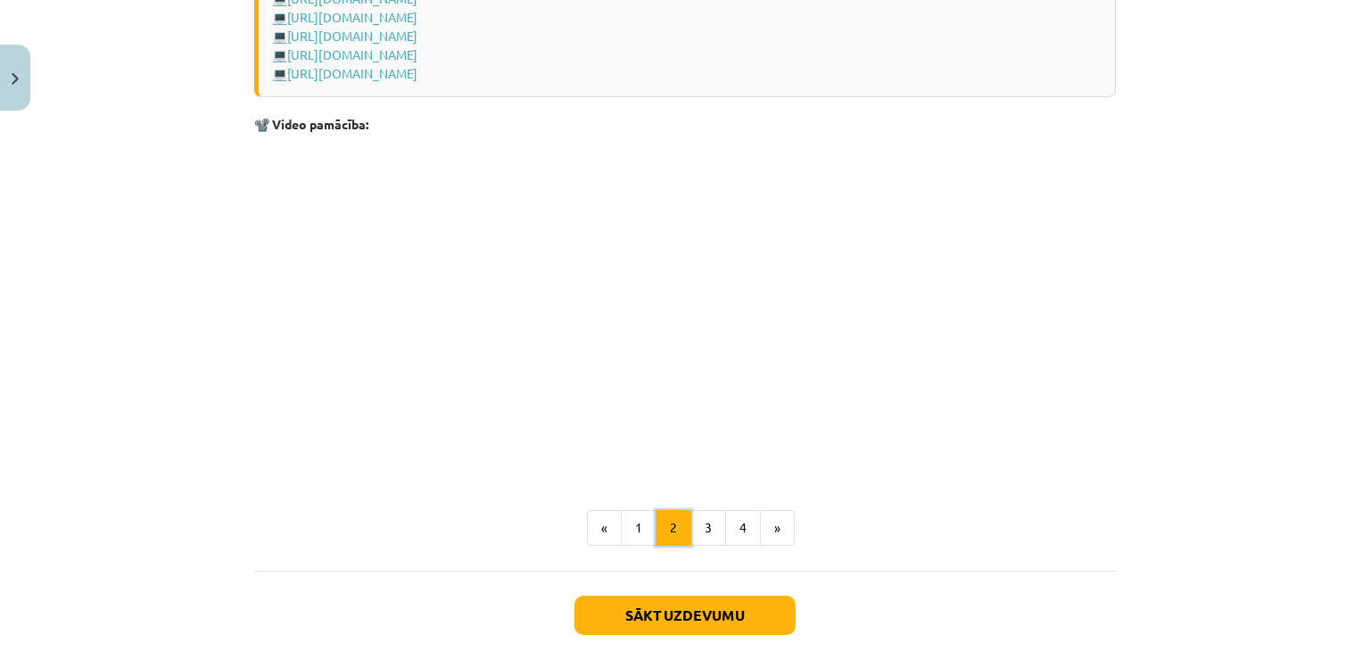
scroll to position [2757, 0]
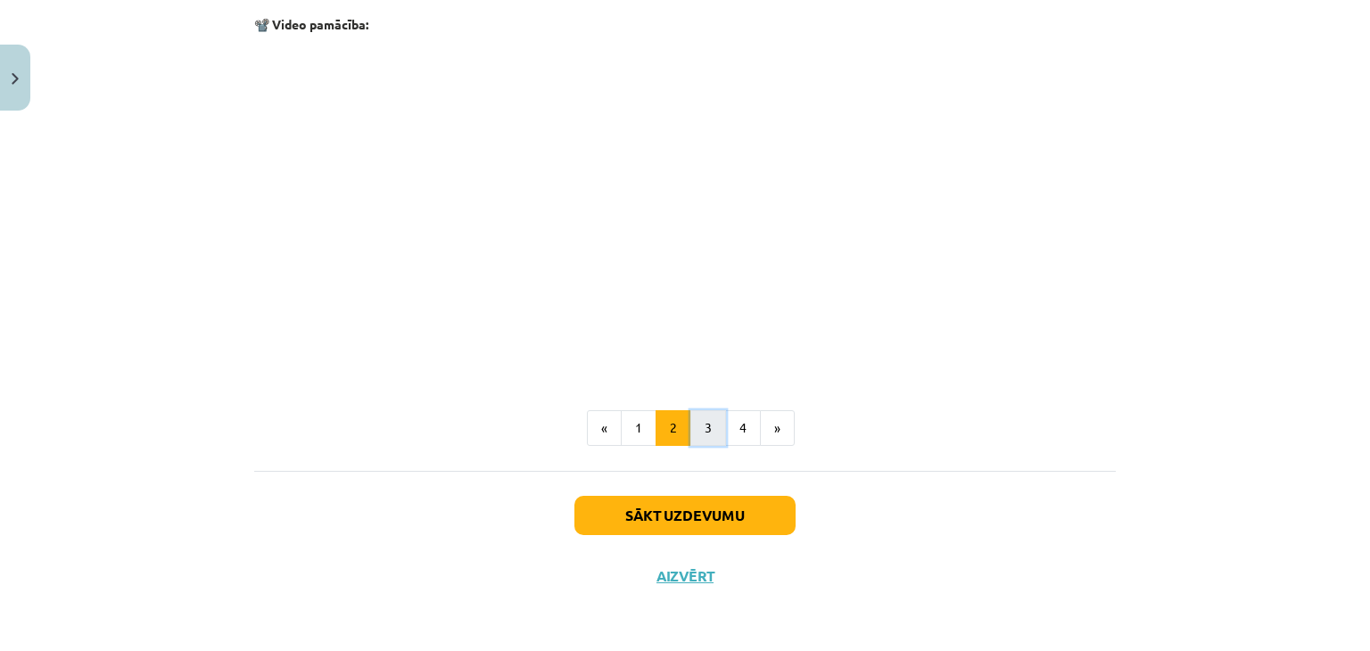
click at [706, 429] on button "3" at bounding box center [708, 428] width 36 height 36
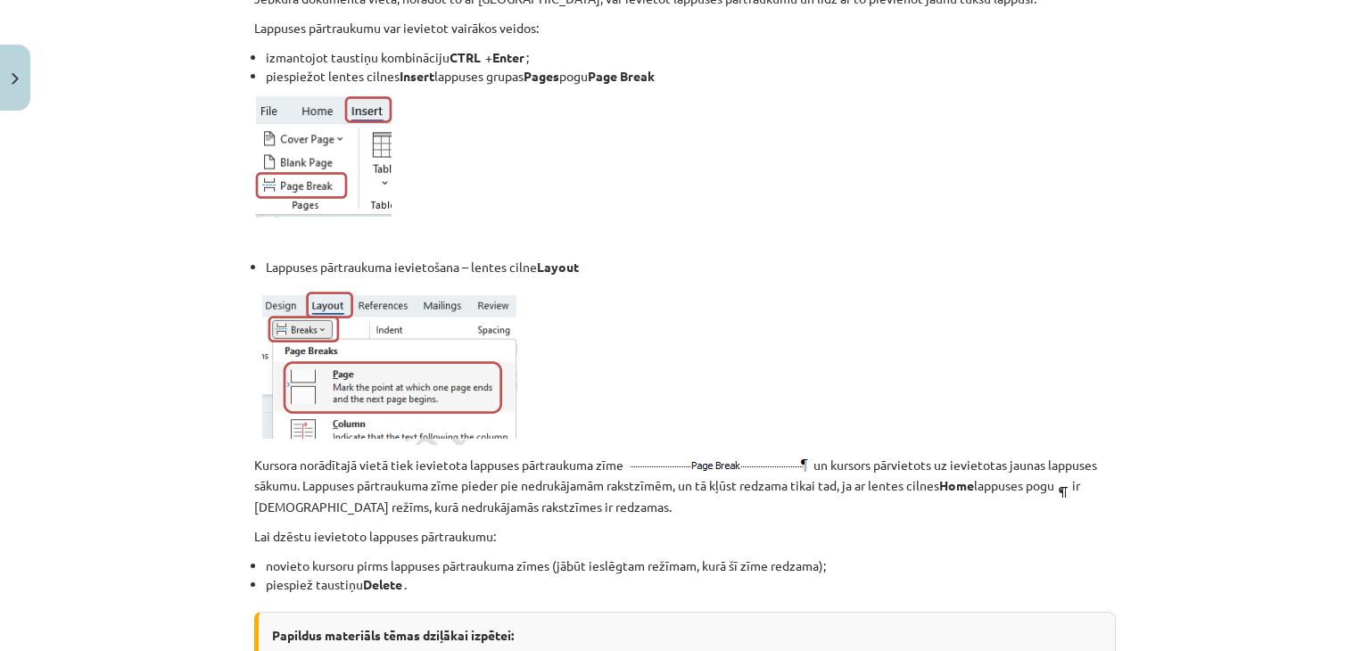
scroll to position [318, 0]
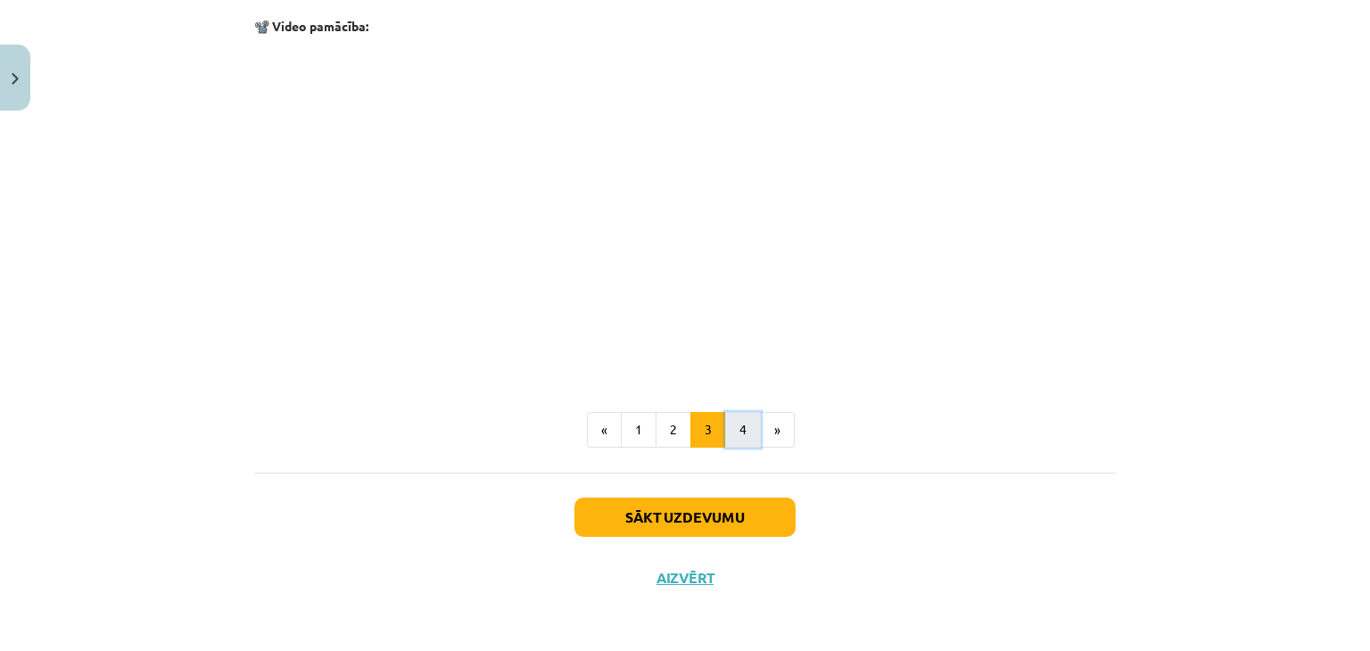
click at [730, 428] on button "4" at bounding box center [743, 430] width 36 height 36
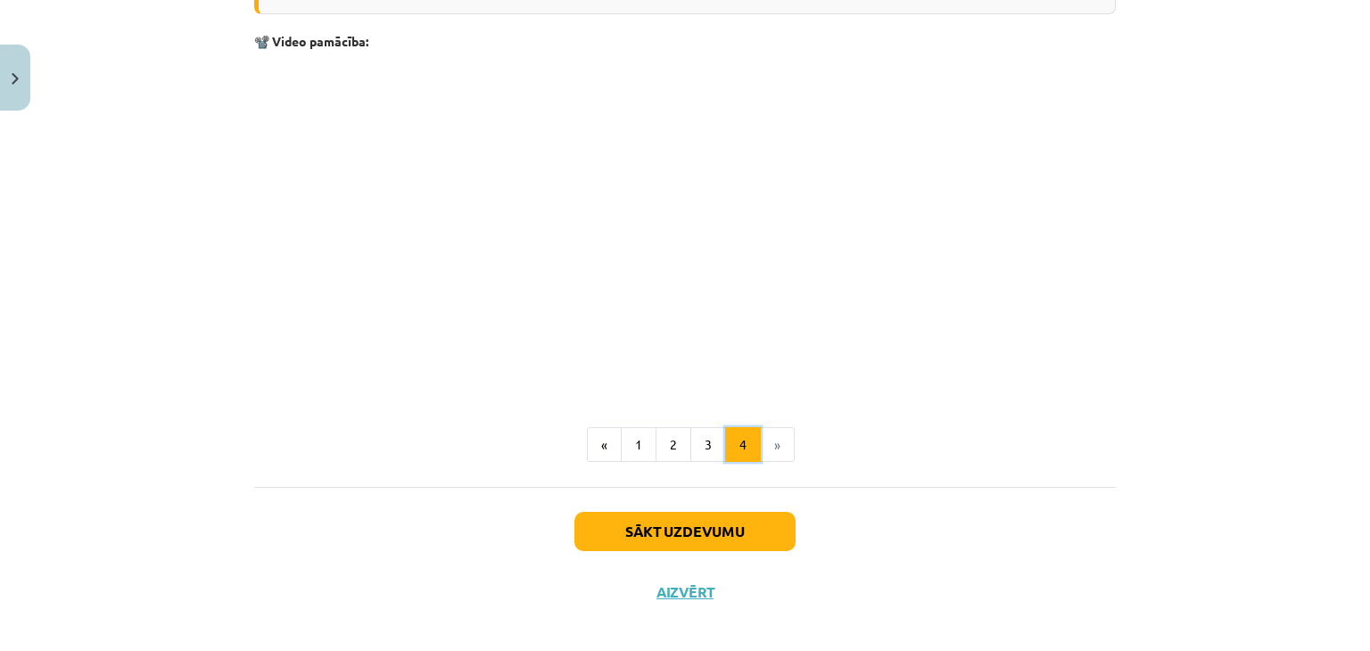
scroll to position [2665, 0]
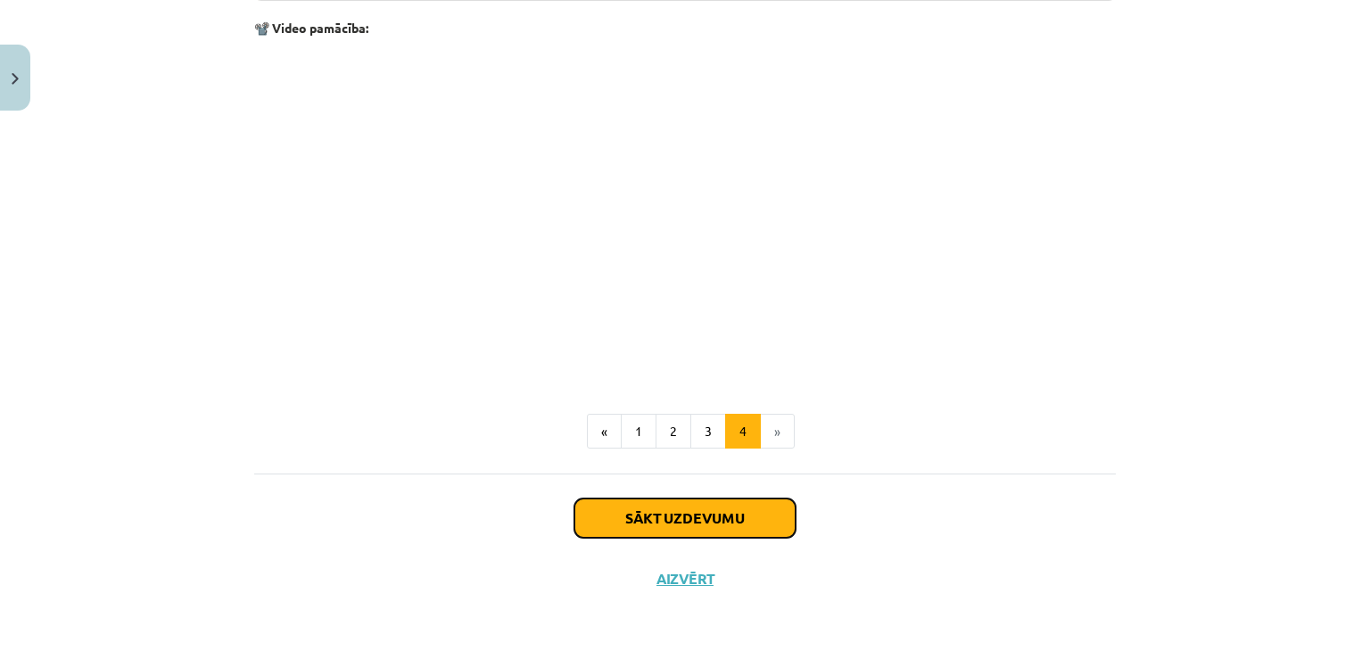
click at [754, 504] on button "Sākt uzdevumu" at bounding box center [684, 518] width 221 height 39
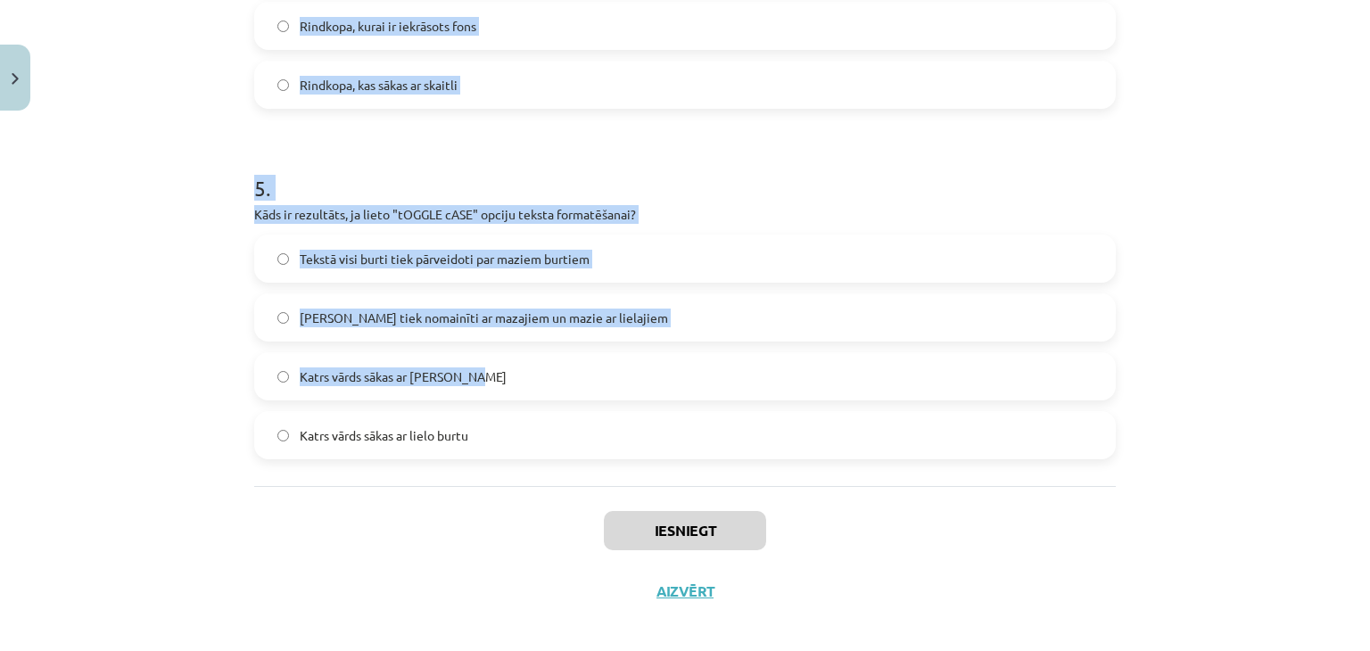
scroll to position [1644, 0]
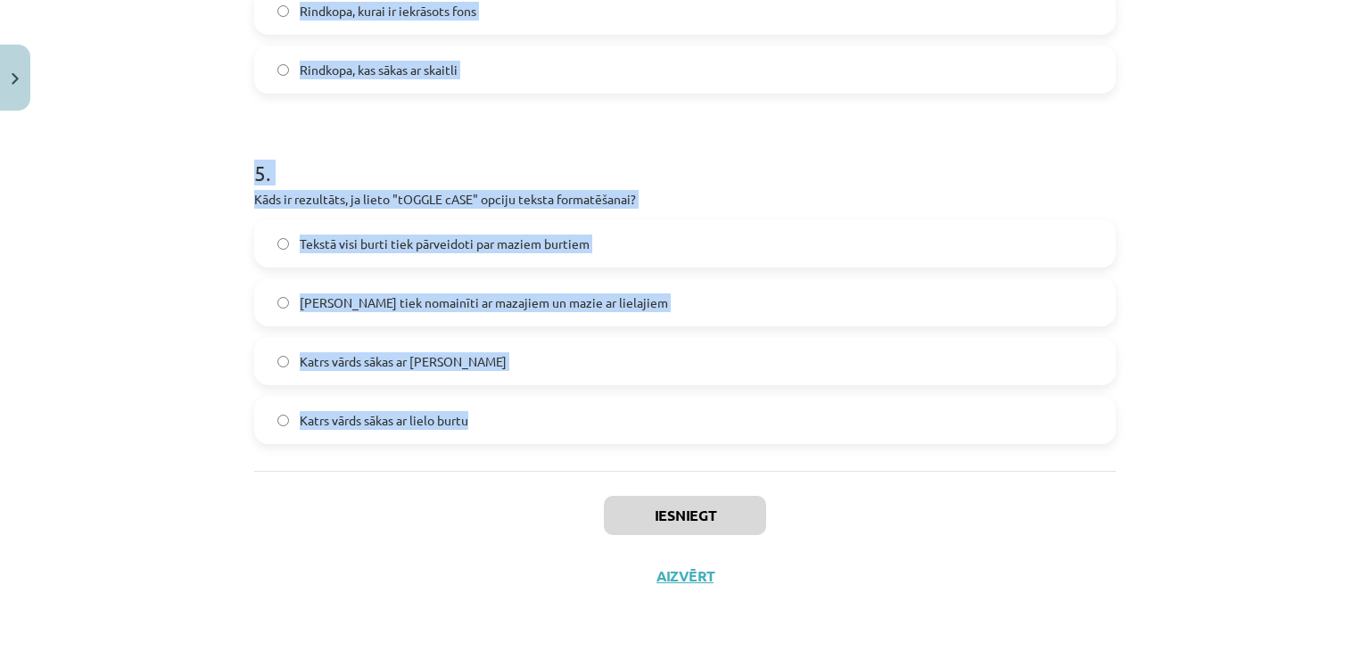
drag, startPoint x: 202, startPoint y: 330, endPoint x: 555, endPoint y: 449, distance: 372.0
click at [555, 449] on div "Mācību tēma: Datorikas - 10. klases 1. ieskaites mācību materiāls #9 8. tēma – …" at bounding box center [685, 325] width 1370 height 651
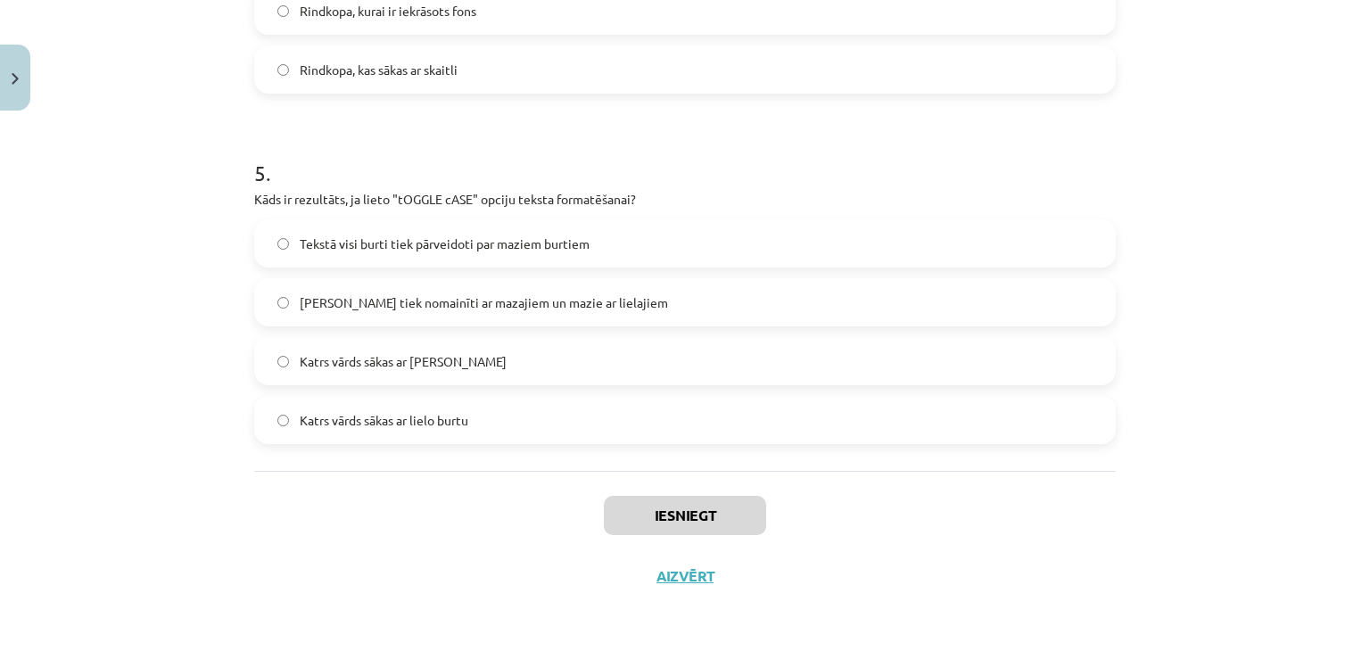
drag, startPoint x: 550, startPoint y: 473, endPoint x: 399, endPoint y: 390, distance: 172.8
click at [399, 390] on div "Tekstā visi burti tiek pārveidoti par maziem burtiem Lielie burti tiek nomainīt…" at bounding box center [684, 331] width 861 height 225
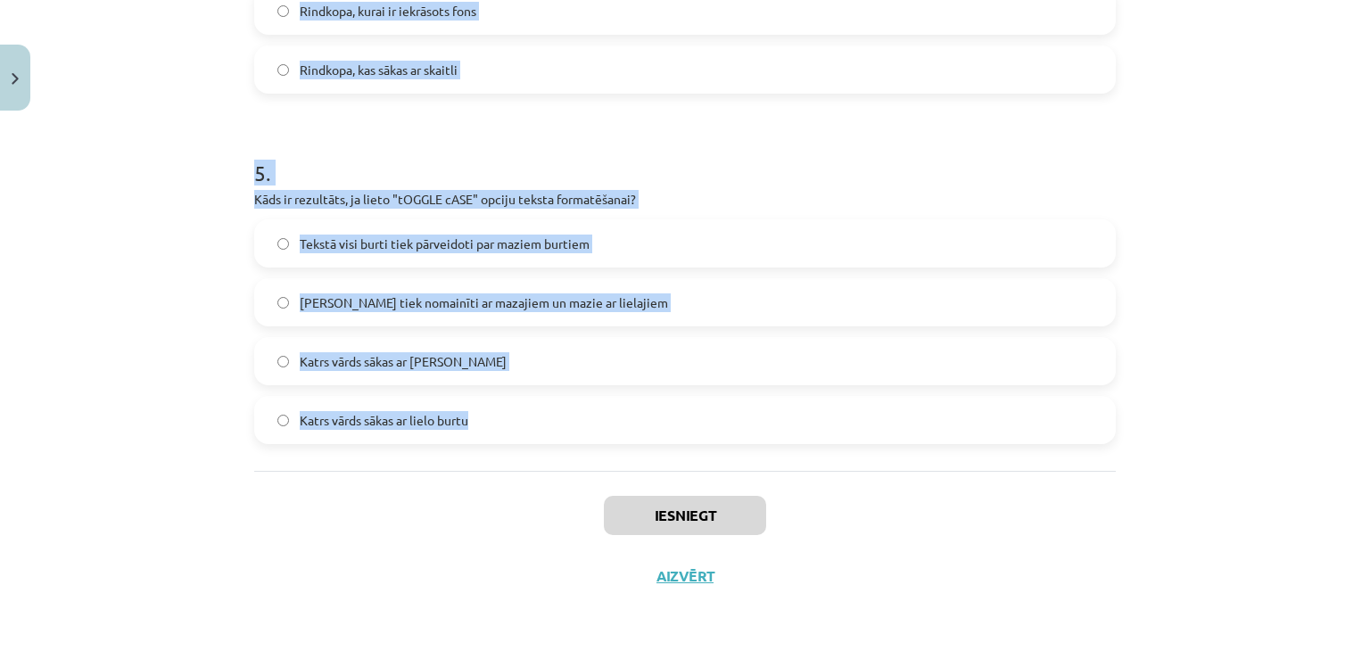
drag, startPoint x: 226, startPoint y: 241, endPoint x: 505, endPoint y: 408, distance: 325.1
click at [505, 408] on div "Mācību tēma: Datorikas - 10. klases 1. ieskaites mācību materiāls #9 8. tēma – …" at bounding box center [685, 325] width 1370 height 651
copy form "1 . Kas ir apakšraksts (Subscript) rakstzīmju formatēšanā? Rakstzīmes ir noviet…"
click at [556, 161] on h1 "5 ." at bounding box center [684, 156] width 861 height 55
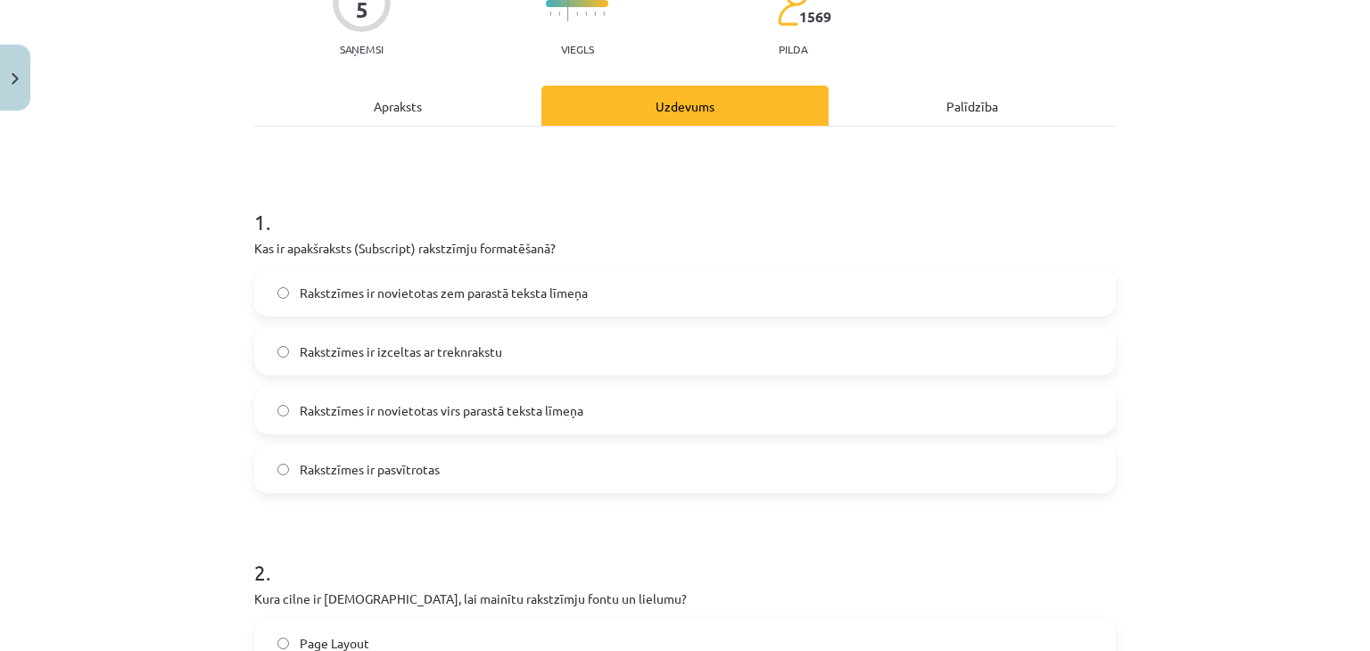
scroll to position [178, 0]
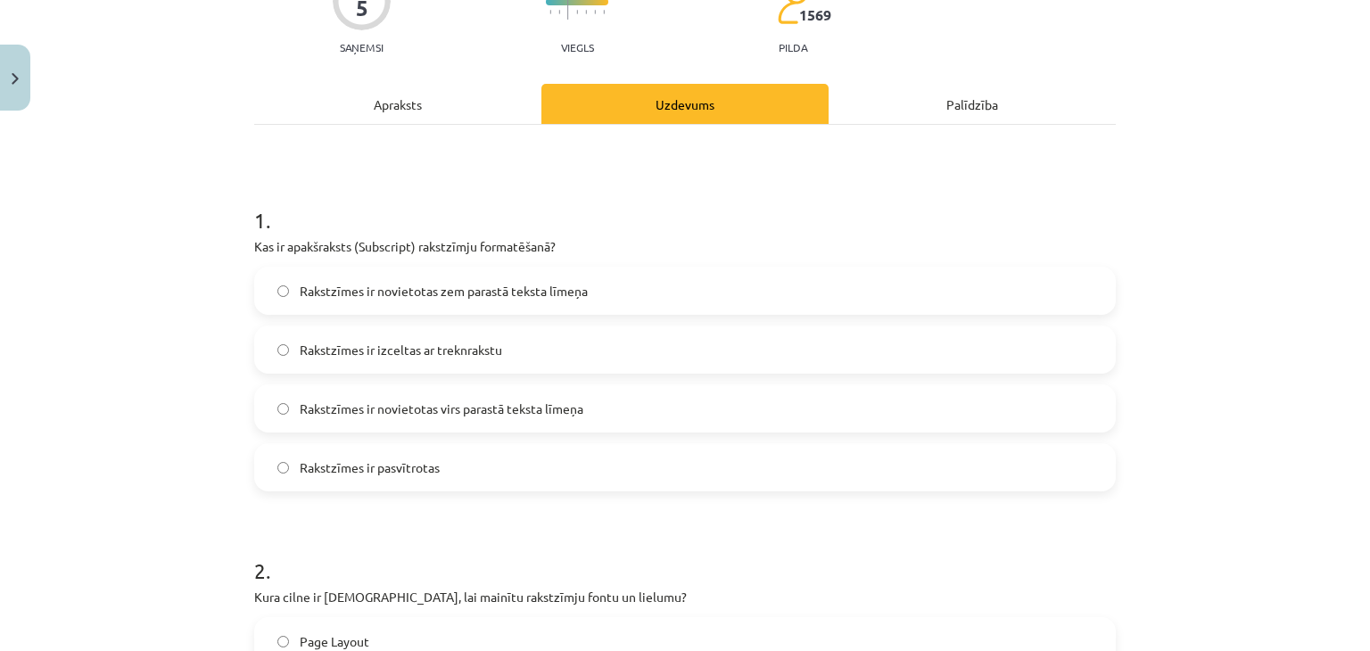
click at [485, 292] on span "Rakstzīmes ir novietotas zem parastā teksta līmeņa" at bounding box center [444, 291] width 288 height 19
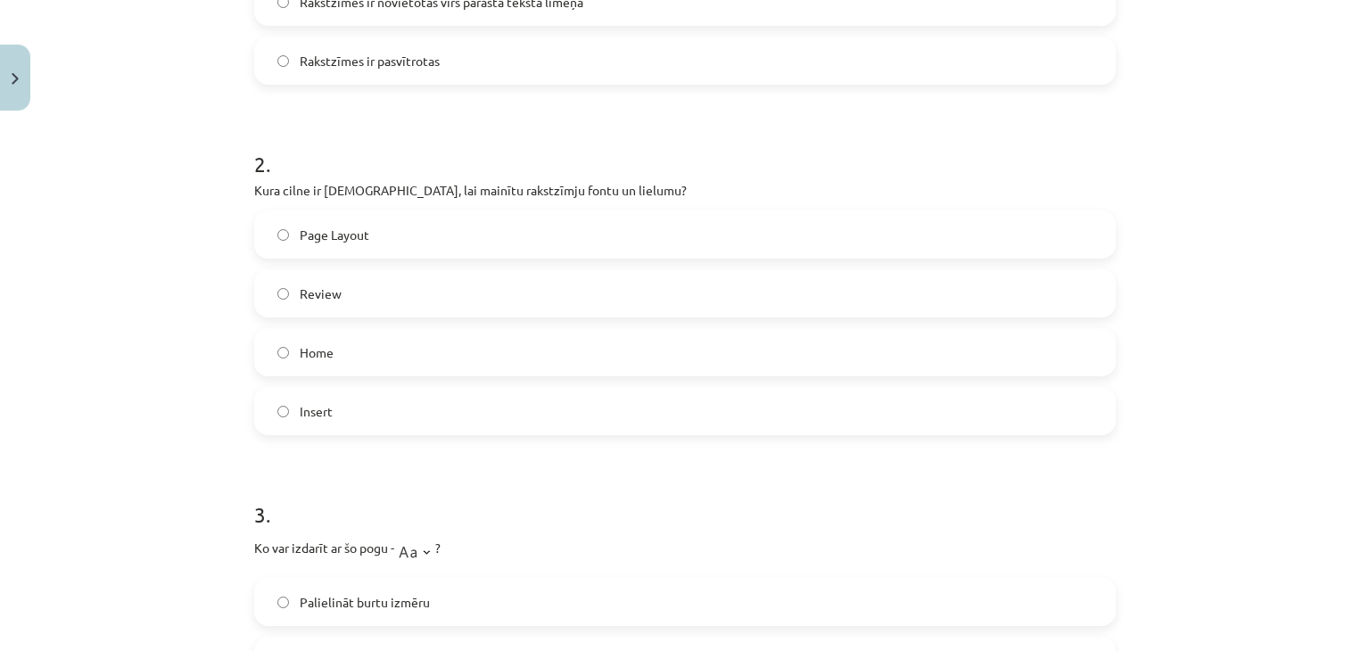
scroll to position [624, 0]
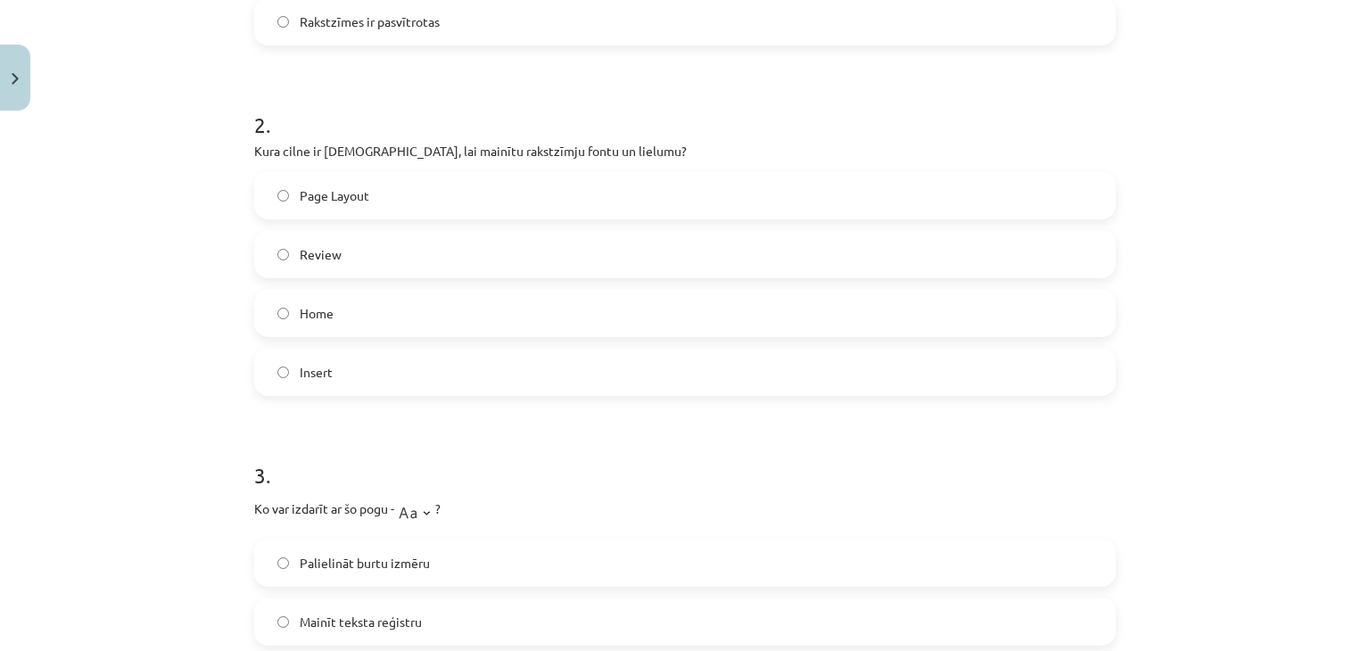
click at [369, 322] on label "Home" at bounding box center [685, 313] width 858 height 45
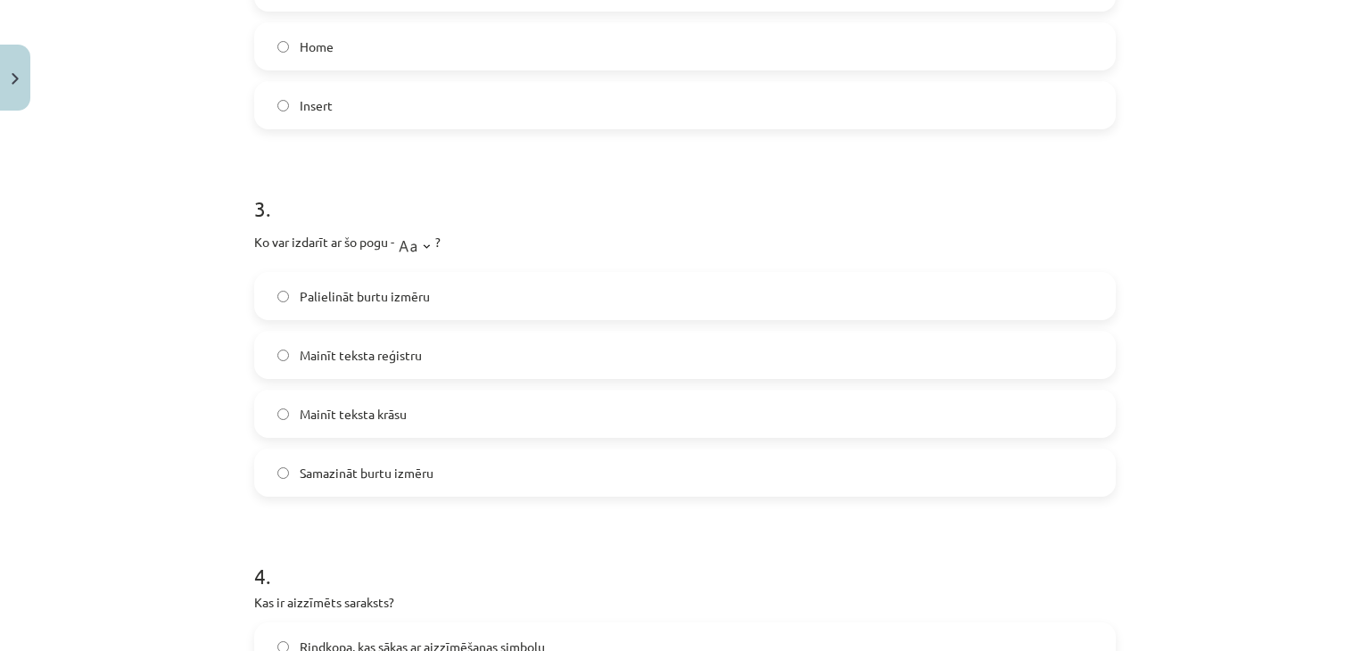
scroll to position [892, 0]
click at [401, 306] on label "Palielināt burtu izmēru" at bounding box center [685, 295] width 858 height 45
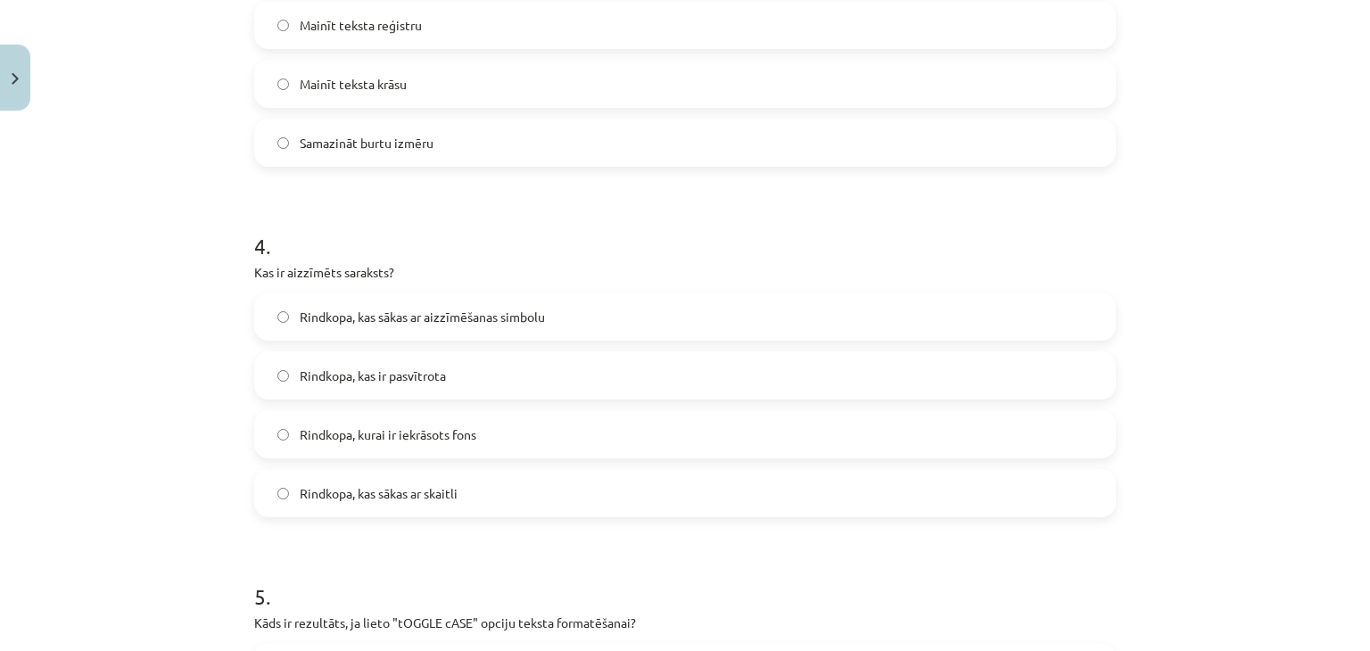
scroll to position [1248, 0]
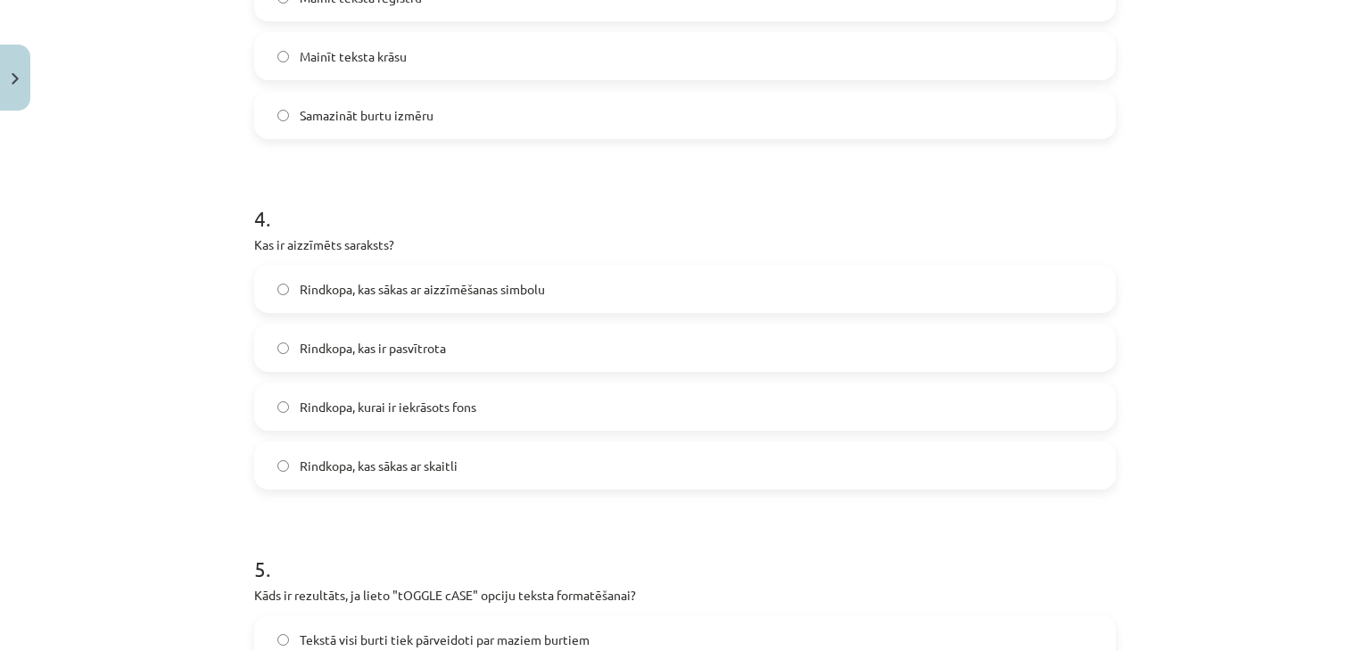
click at [416, 298] on label "Rindkopa, kas sākas ar aizzīmēšanas simbolu" at bounding box center [685, 289] width 858 height 45
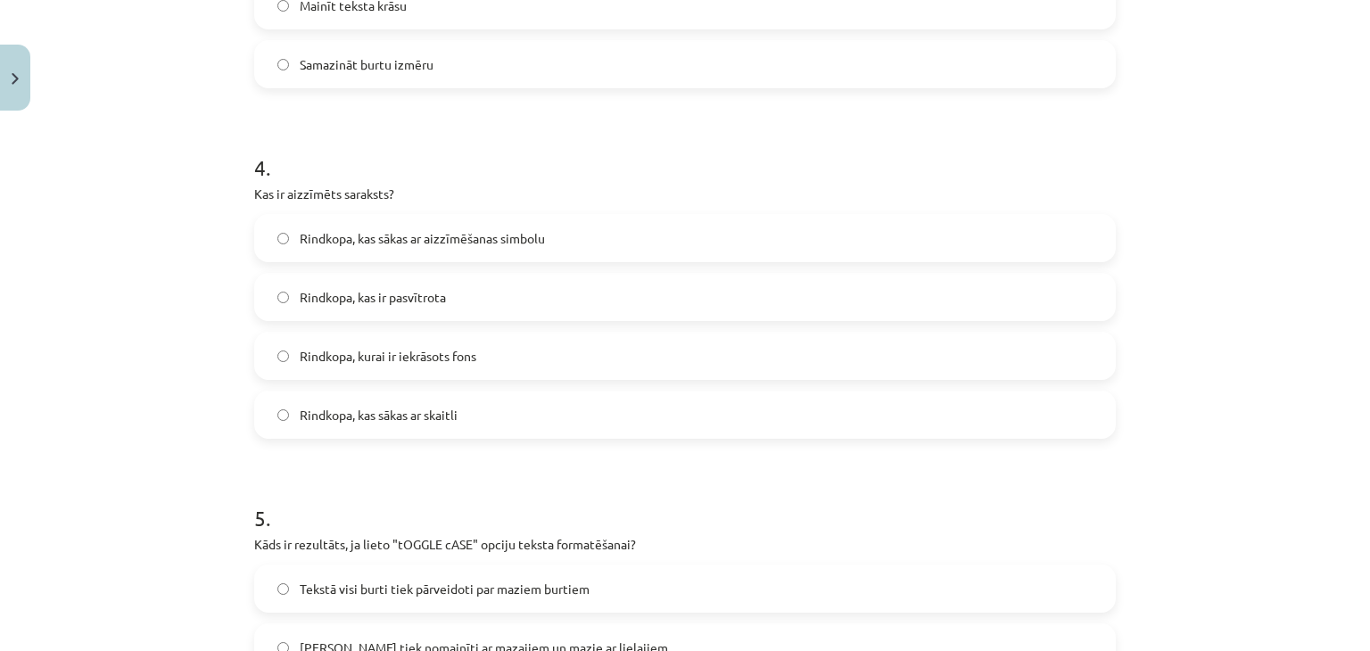
scroll to position [1516, 0]
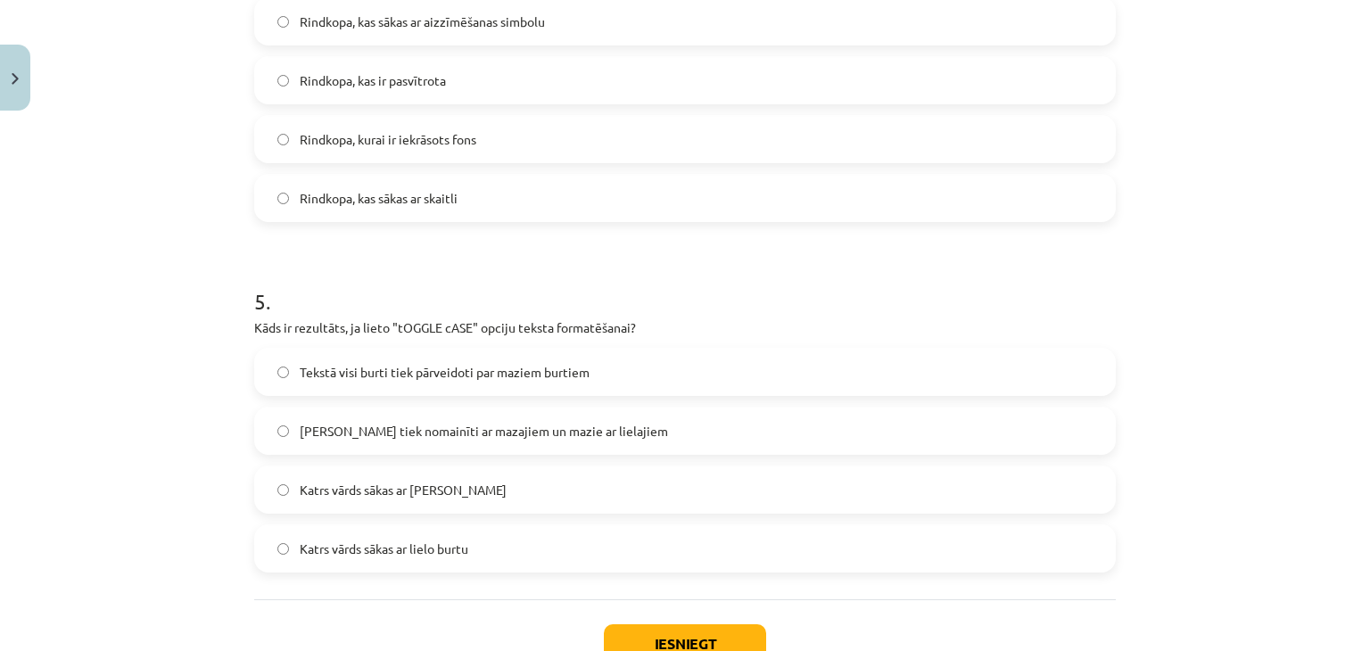
click at [482, 435] on span "Lielie burti tiek nomainīti ar mazajiem un mazie ar lielajiem" at bounding box center [484, 431] width 368 height 19
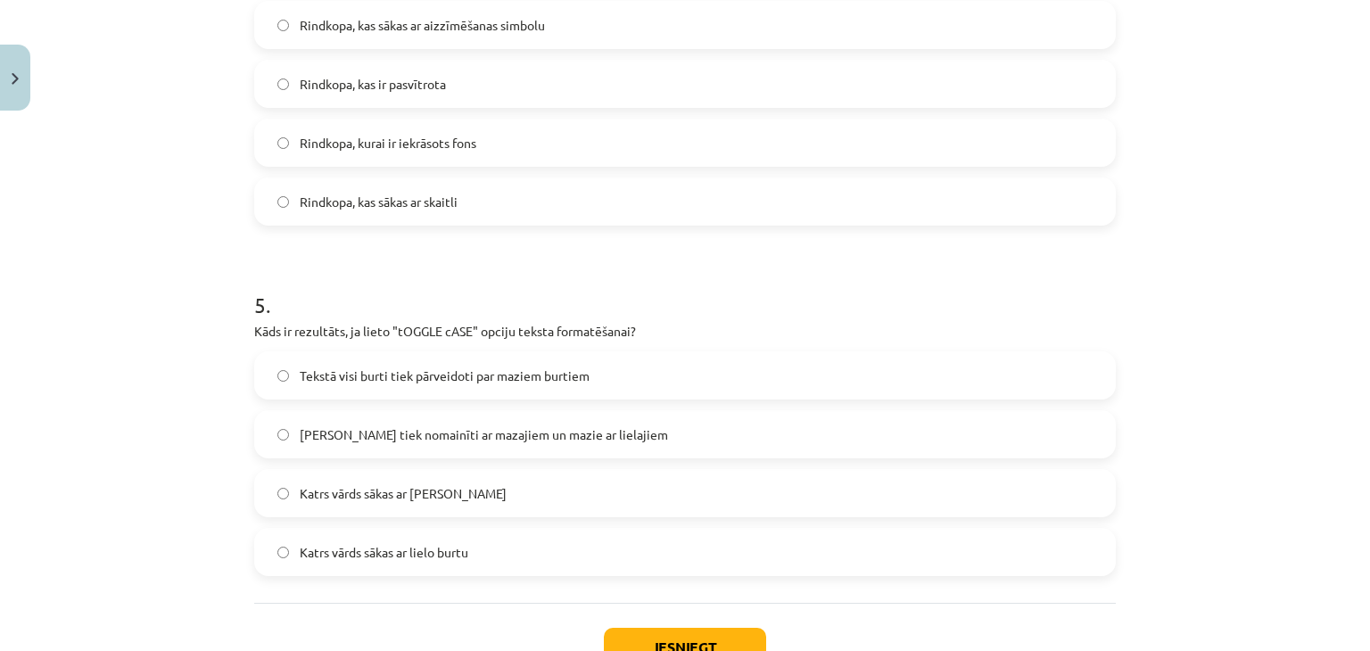
scroll to position [1644, 0]
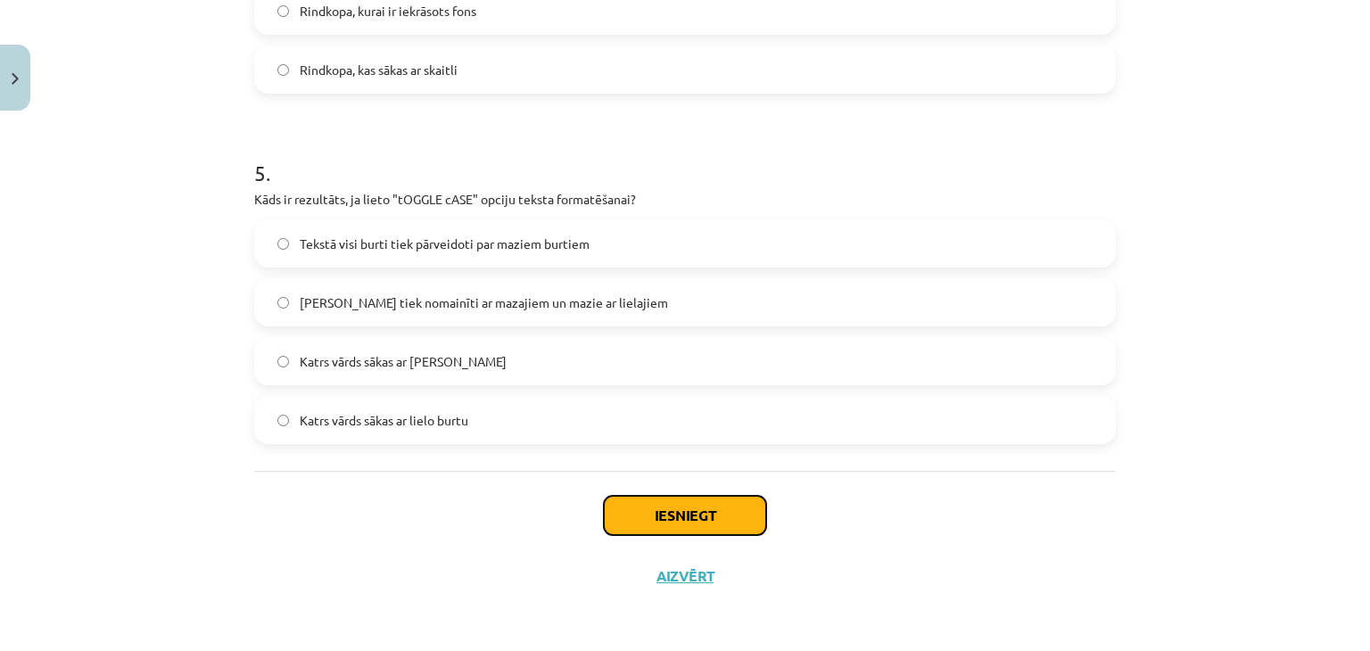
click at [681, 516] on button "Iesniegt" at bounding box center [685, 515] width 162 height 39
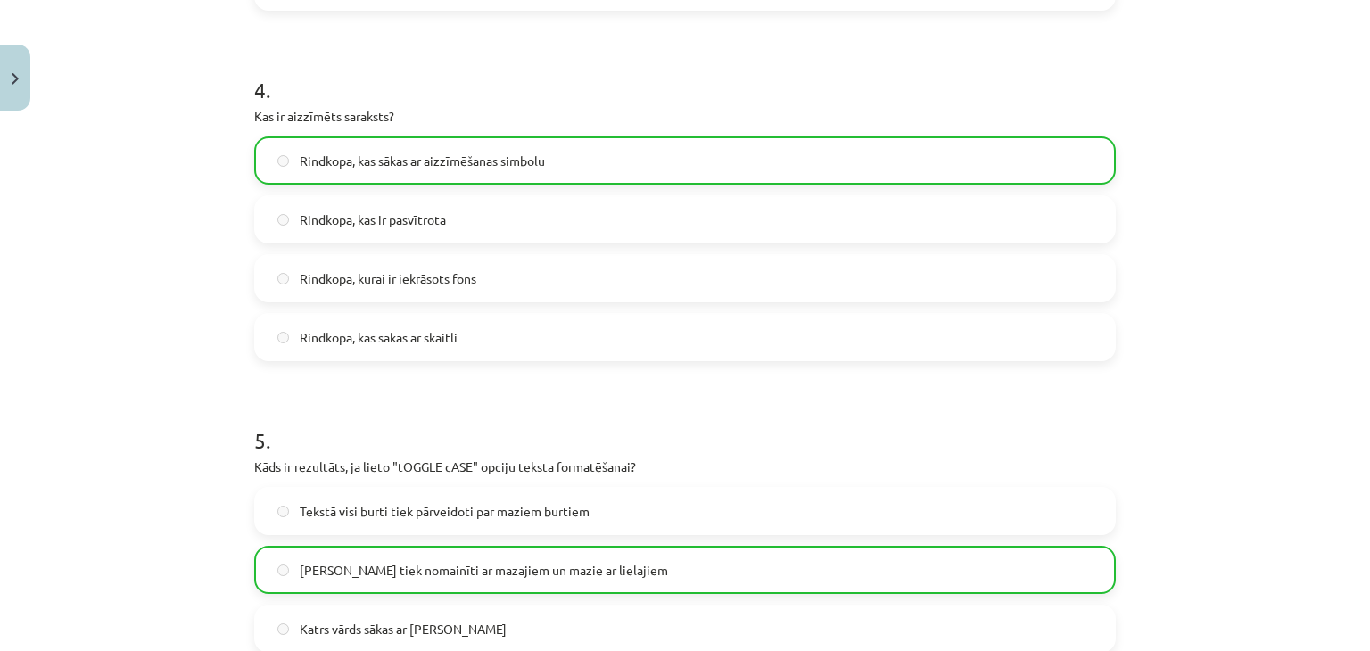
scroll to position [1701, 0]
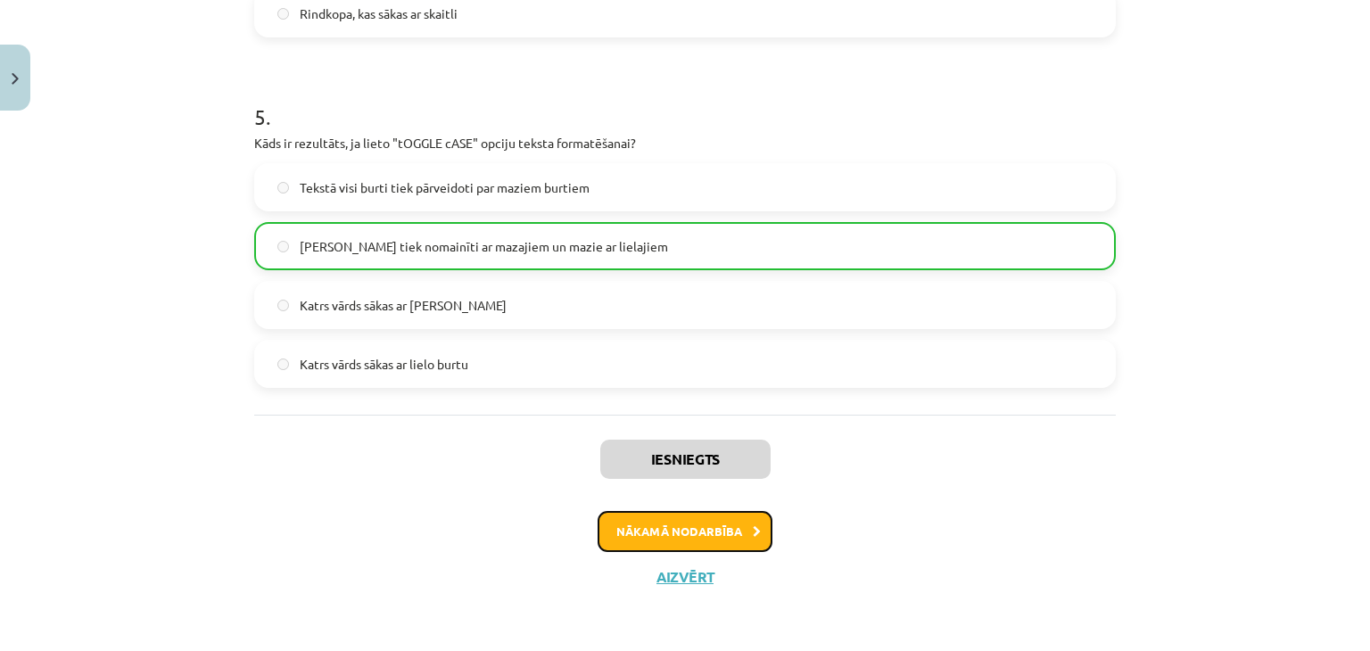
click at [709, 531] on button "Nākamā nodarbība" at bounding box center [684, 531] width 175 height 41
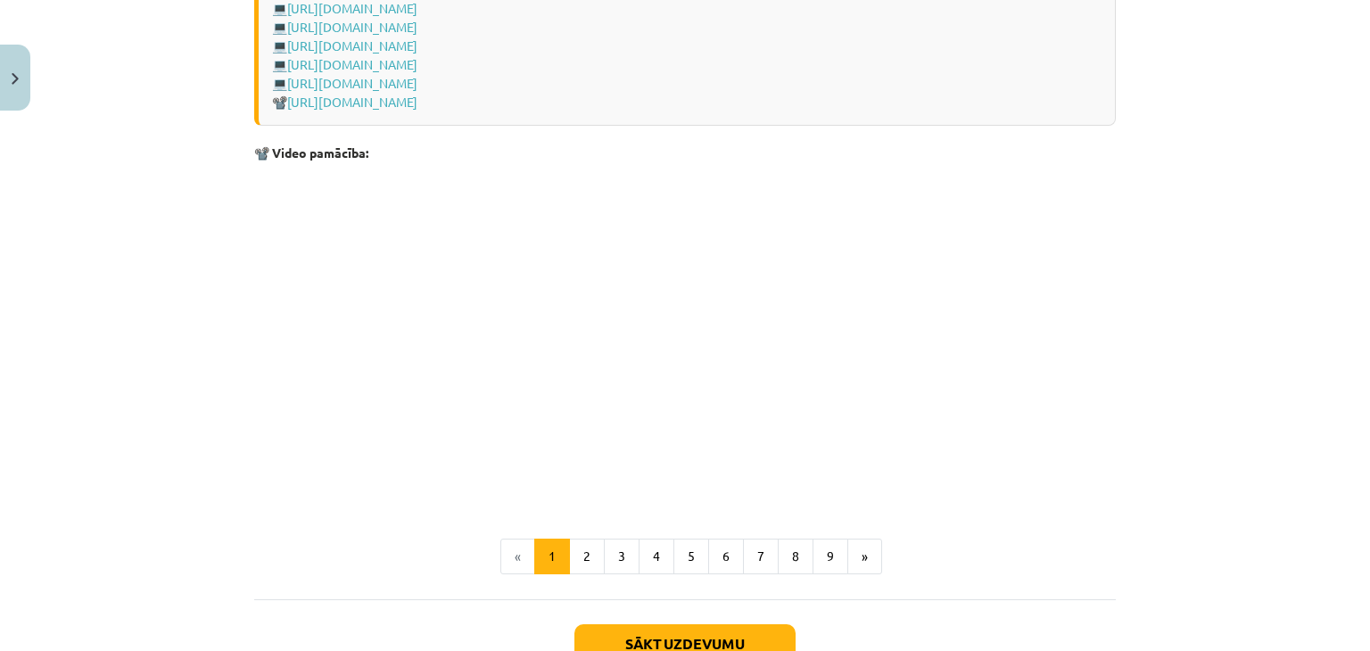
scroll to position [3755, 0]
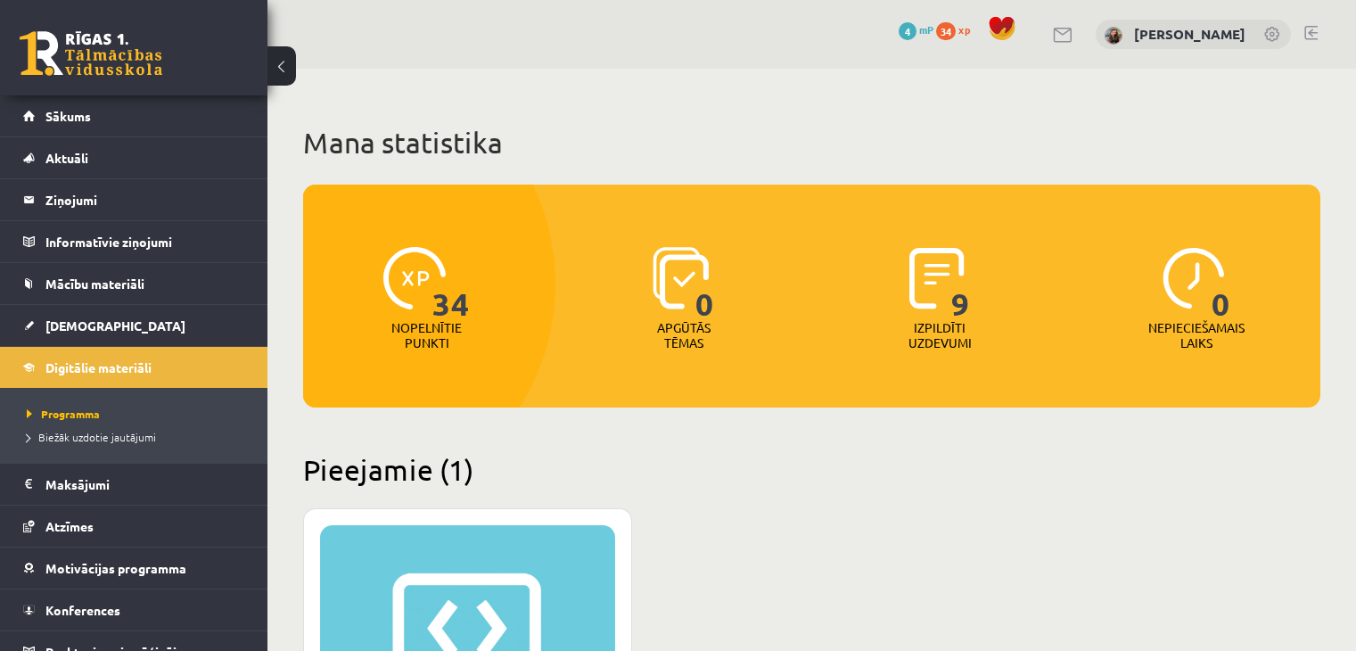
scroll to position [446, 0]
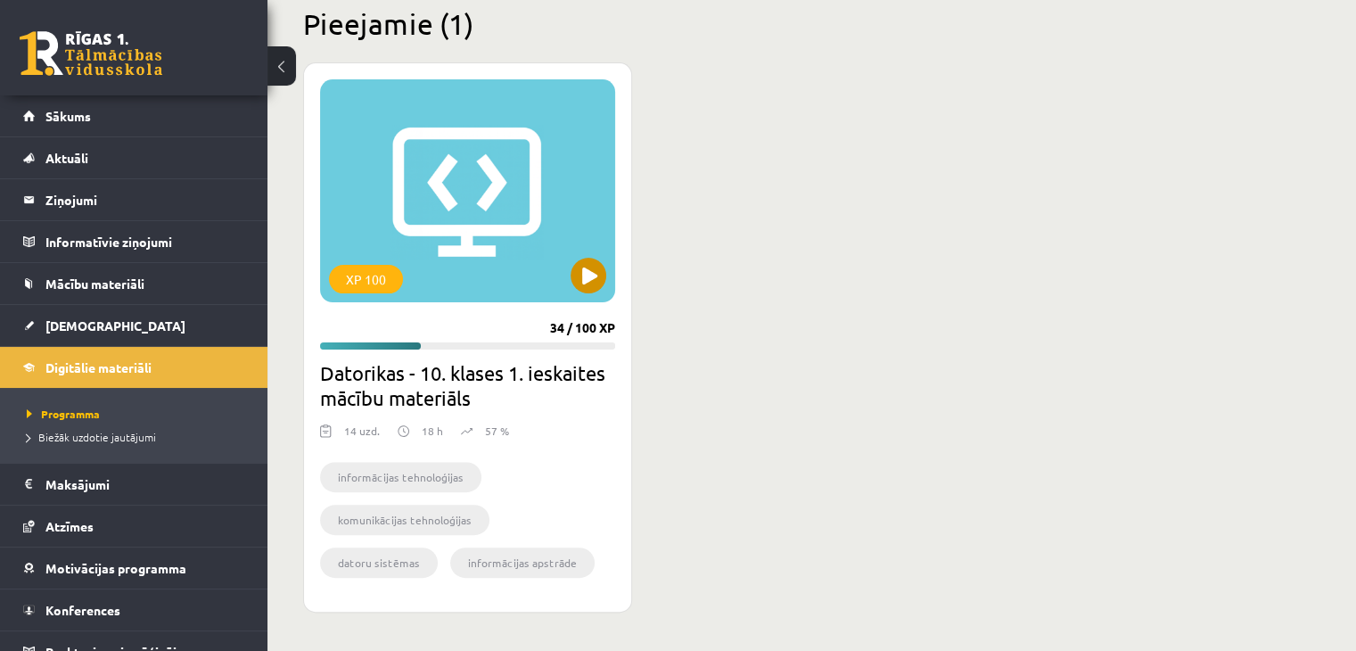
click at [535, 214] on div "XP 100" at bounding box center [467, 190] width 295 height 223
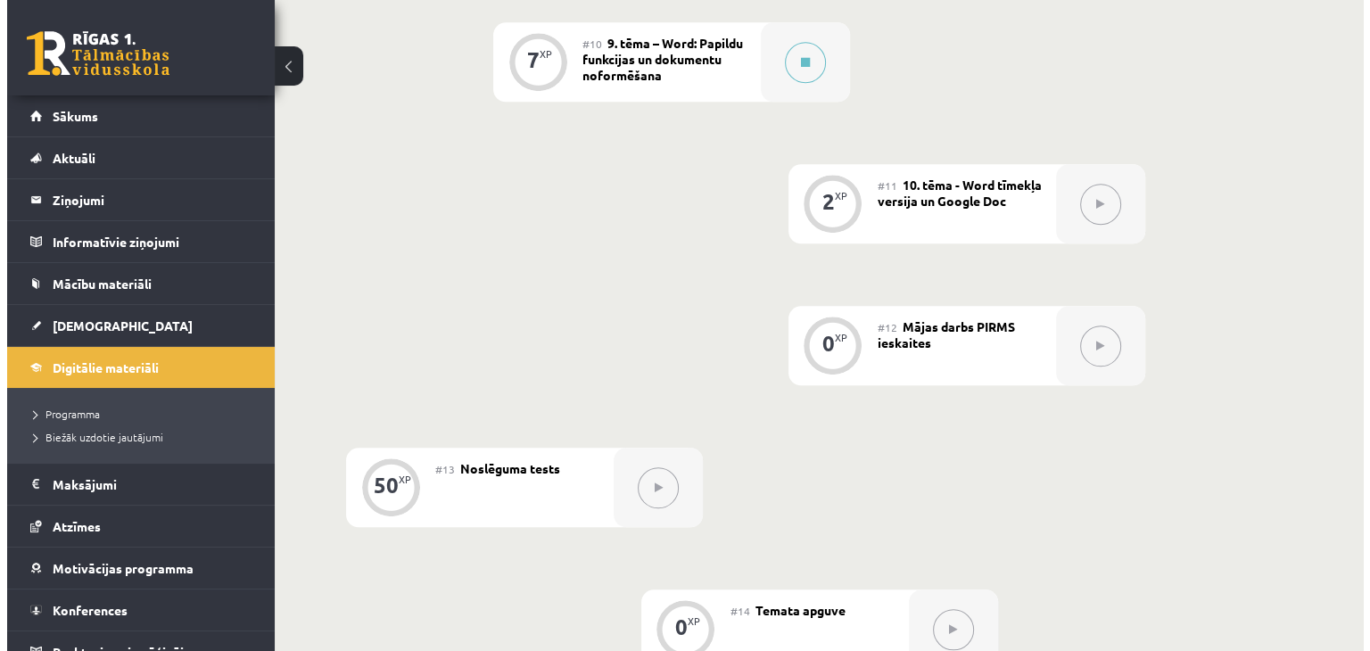
scroll to position [1826, 0]
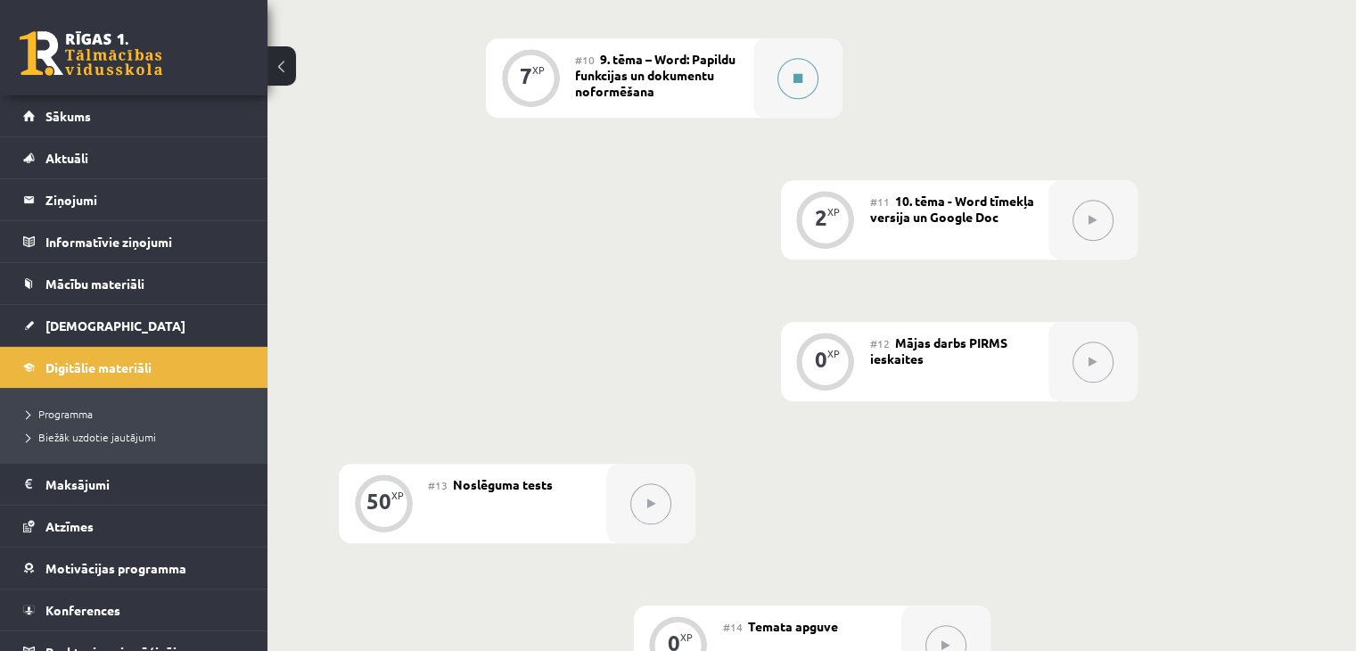
click at [798, 73] on icon at bounding box center [798, 78] width 9 height 11
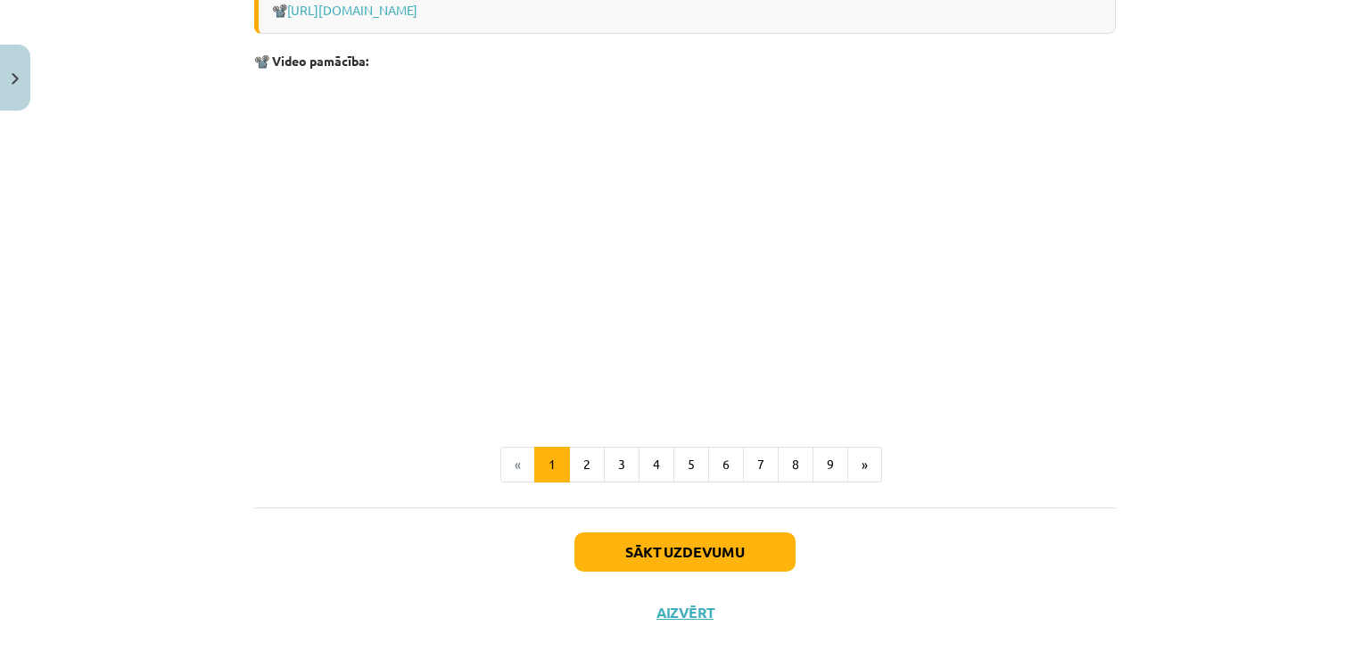
scroll to position [3755, 0]
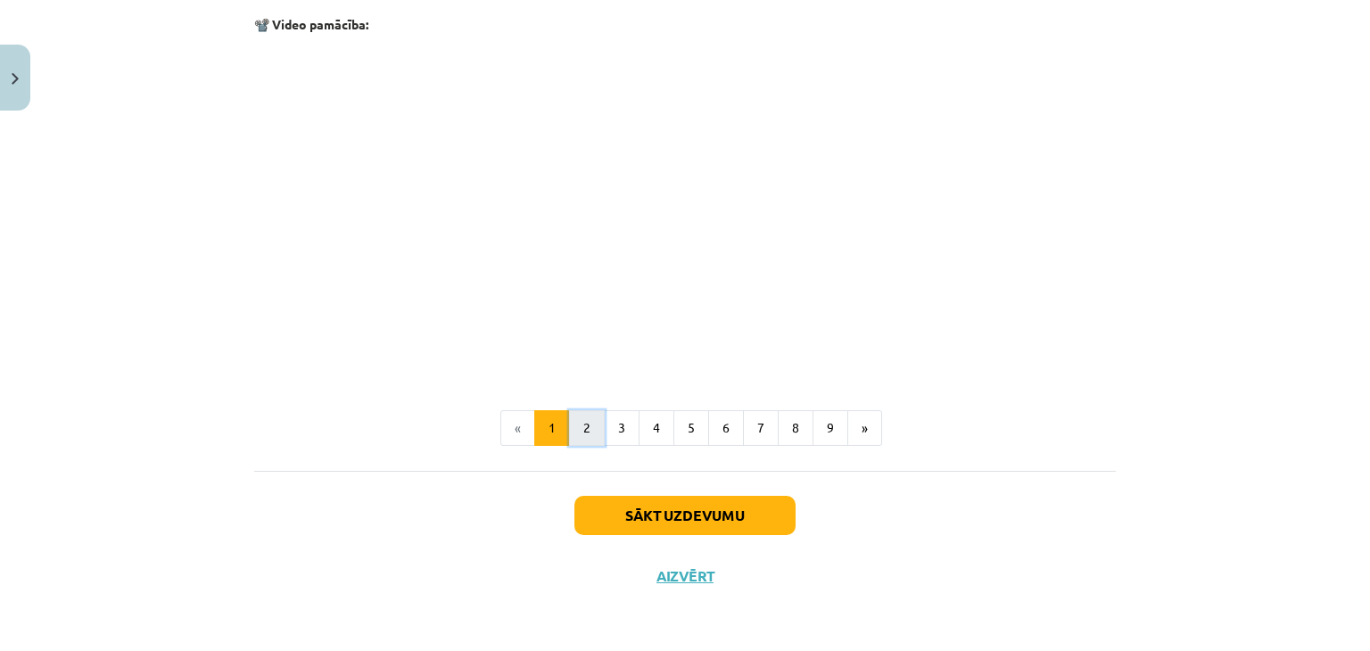
click at [581, 432] on button "2" at bounding box center [587, 428] width 36 height 36
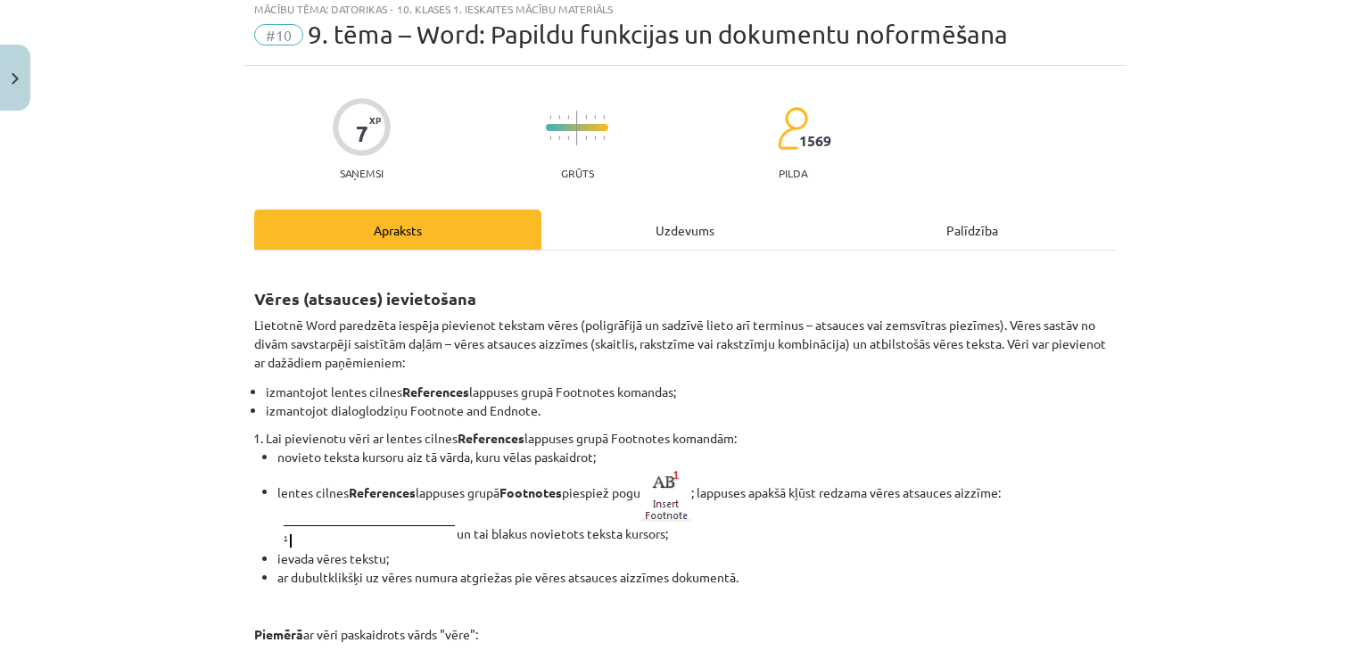
scroll to position [51, 0]
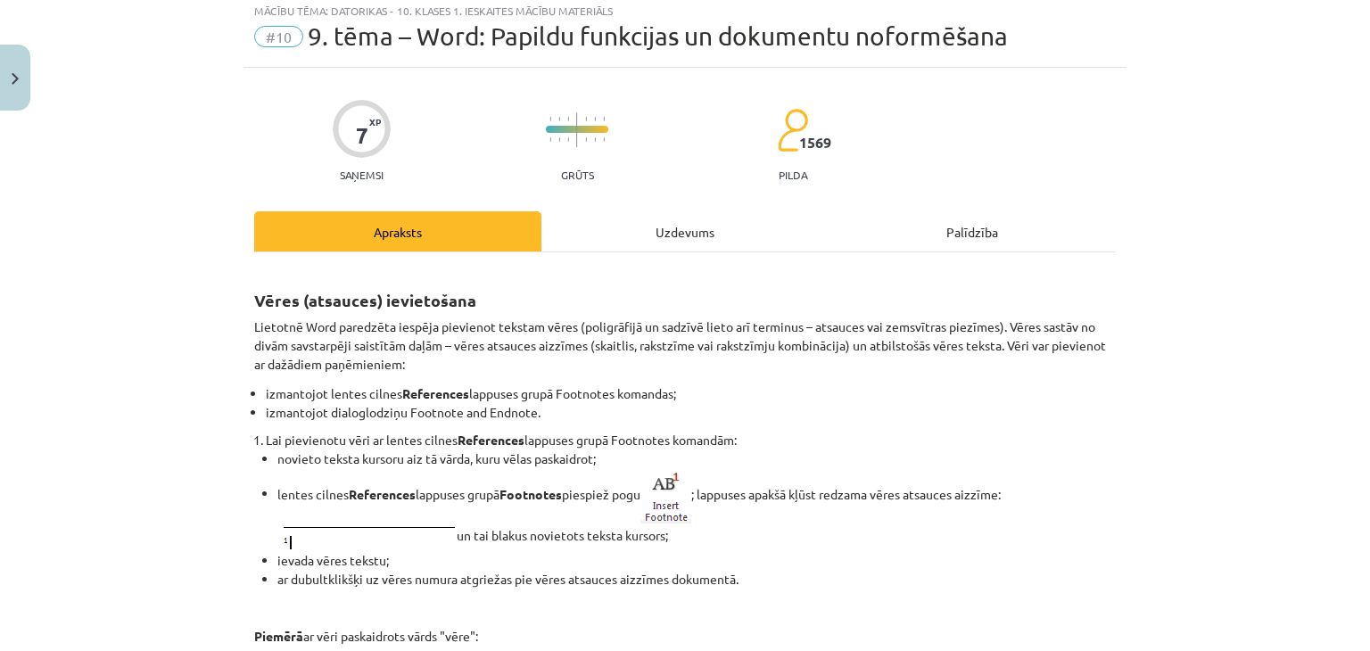
click at [679, 229] on div "Uzdevums" at bounding box center [684, 231] width 287 height 40
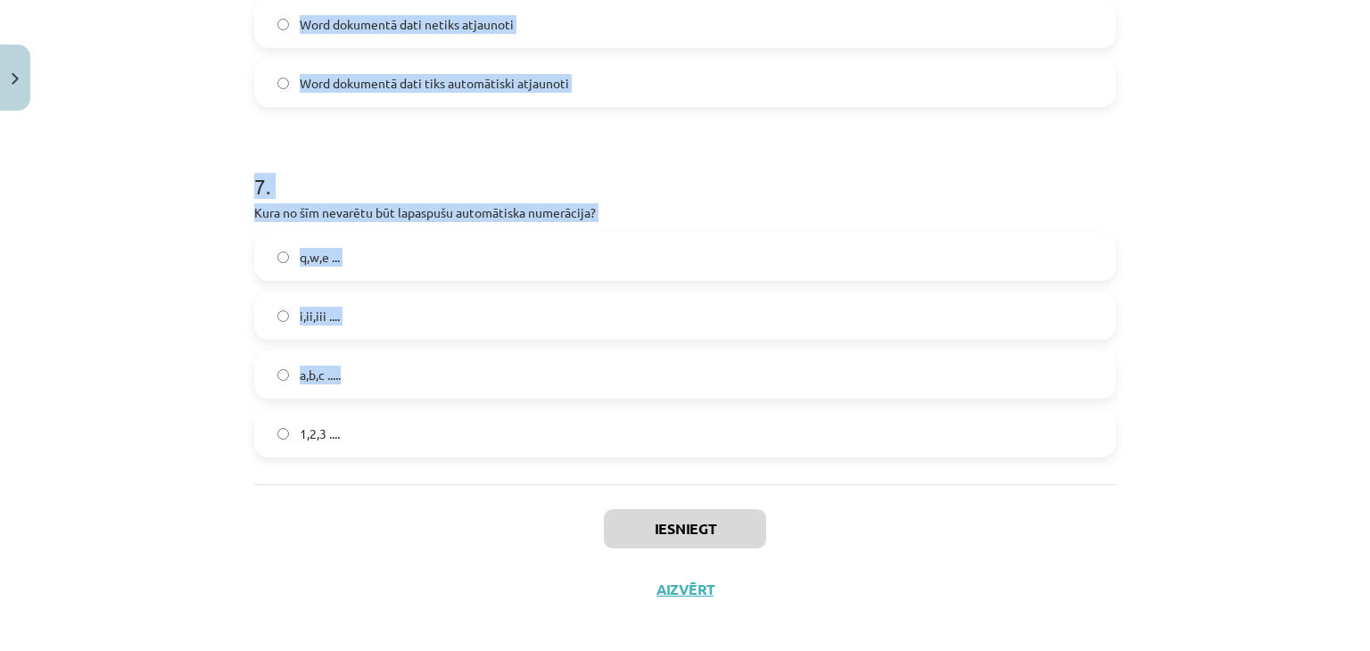
scroll to position [2211, 0]
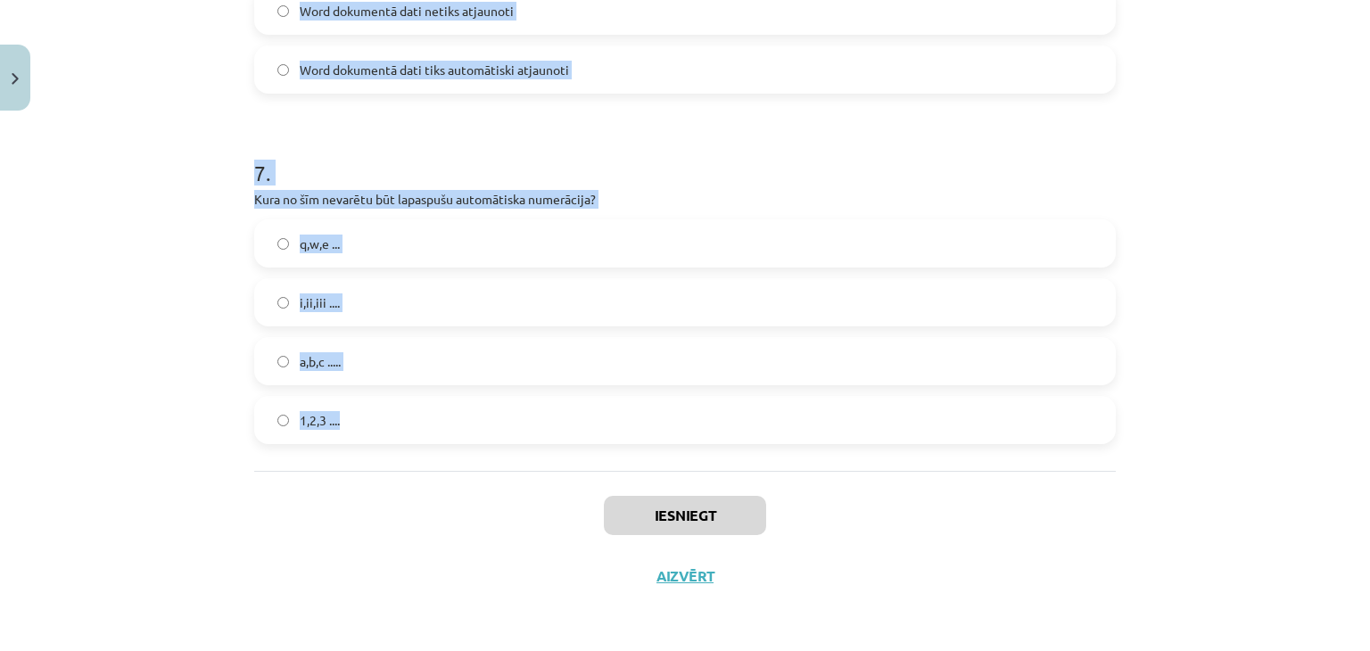
drag, startPoint x: 227, startPoint y: 327, endPoint x: 510, endPoint y: 397, distance: 291.1
click at [510, 397] on div "Mācību tēma: Datorikas - 10. klases 1. ieskaites mācību materiāls #10 9. tēma –…" at bounding box center [685, 325] width 1370 height 651
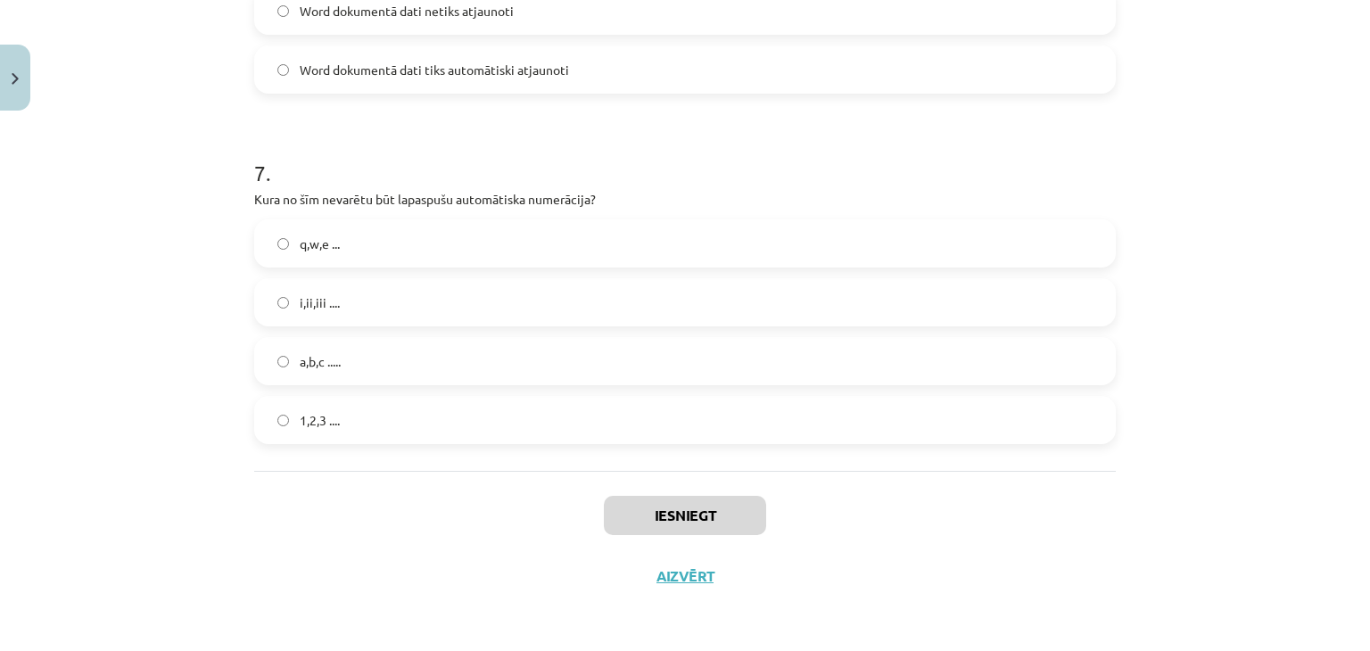
drag, startPoint x: 490, startPoint y: 481, endPoint x: 284, endPoint y: 343, distance: 248.3
click at [275, 334] on div "q,w,e ... i,ii,iii .... a,b,c ..... 1,2,3 ...." at bounding box center [684, 331] width 861 height 225
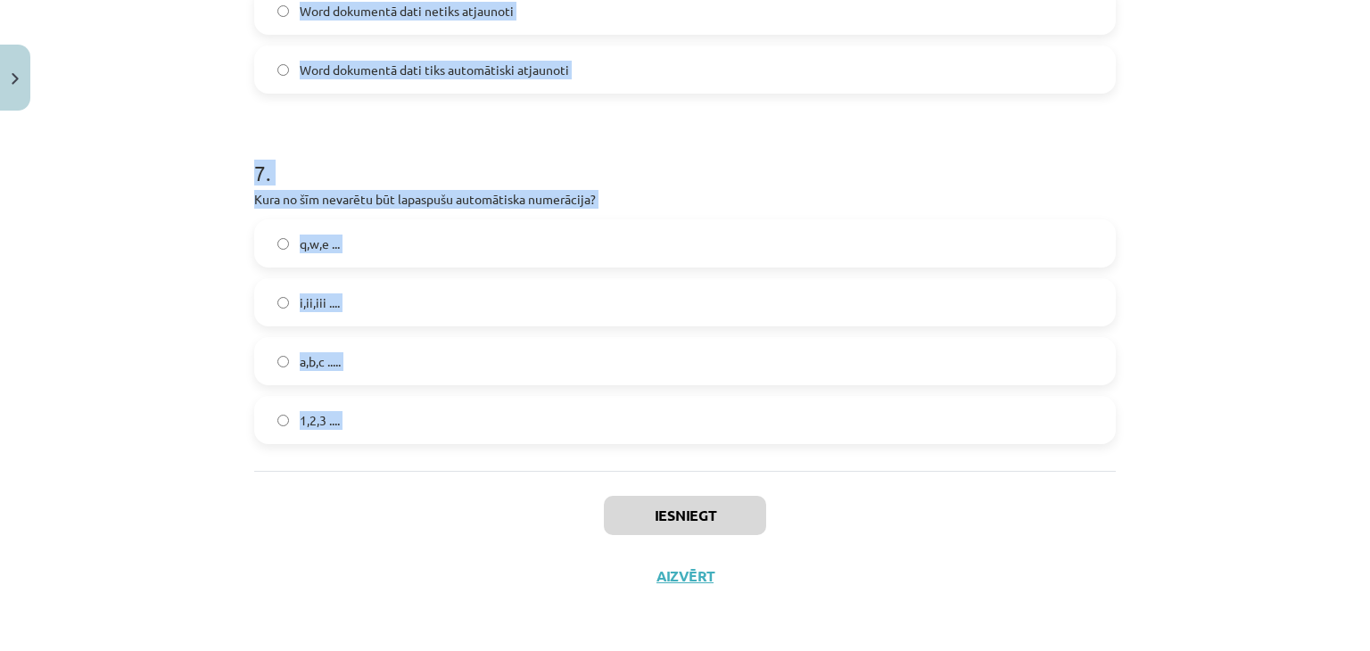
drag, startPoint x: 240, startPoint y: 226, endPoint x: 492, endPoint y: 490, distance: 365.2
copy form "1 . Kas notiek, ja Word dokumentā dzēšat vēres numuru pamattekstā? Tiek dzēsts …"
click at [460, 494] on div "Iesniegt Aizvērt" at bounding box center [684, 533] width 861 height 125
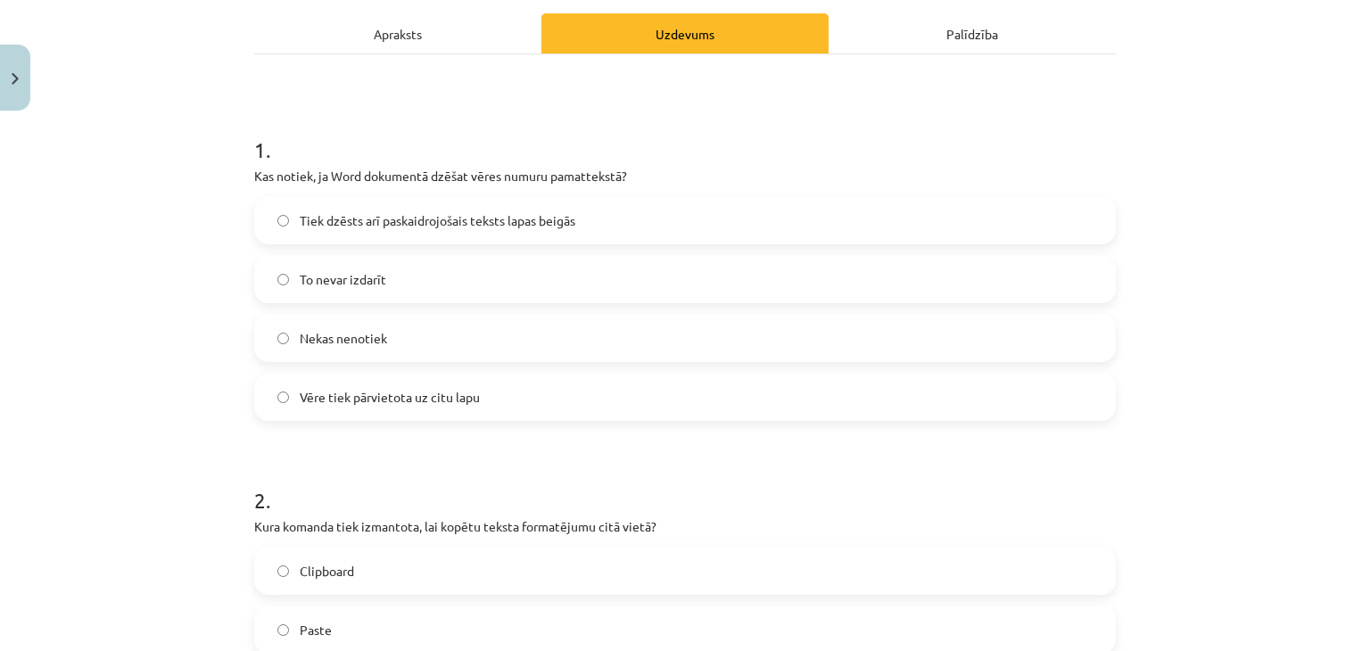
scroll to position [70, 0]
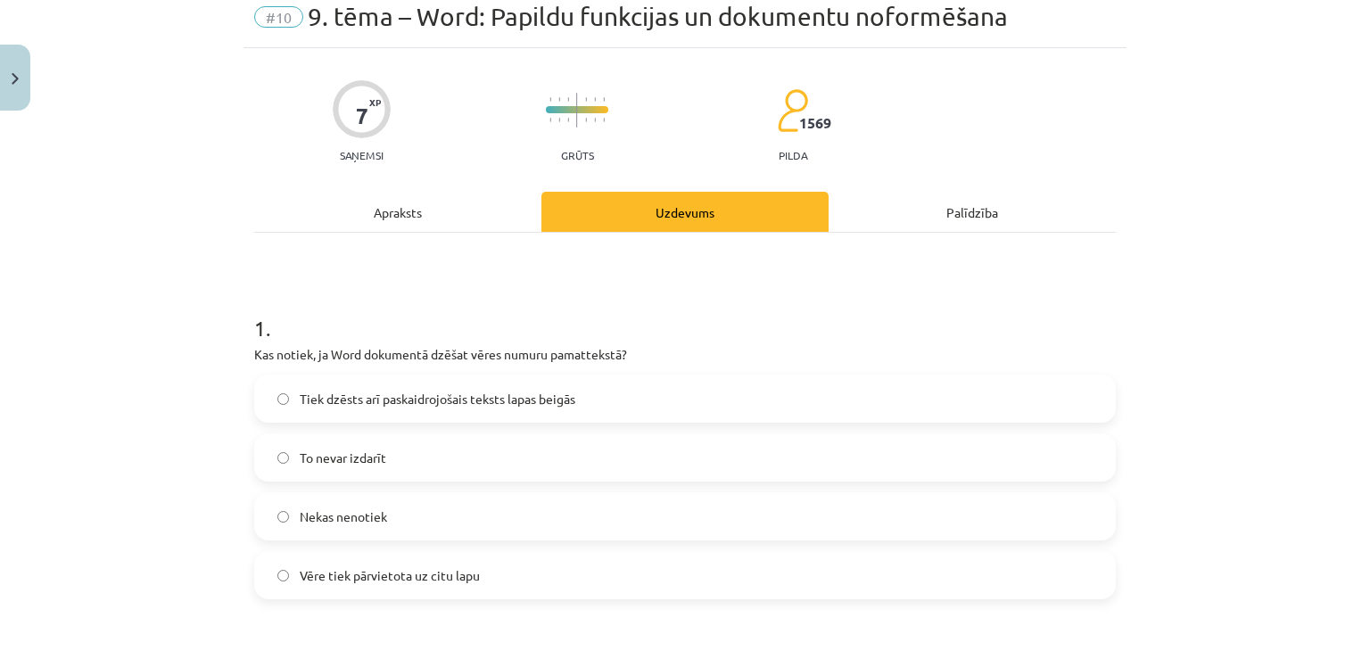
click at [451, 394] on span "Tiek dzēsts arī paskaidrojošais teksts lapas beigās" at bounding box center [438, 399] width 276 height 19
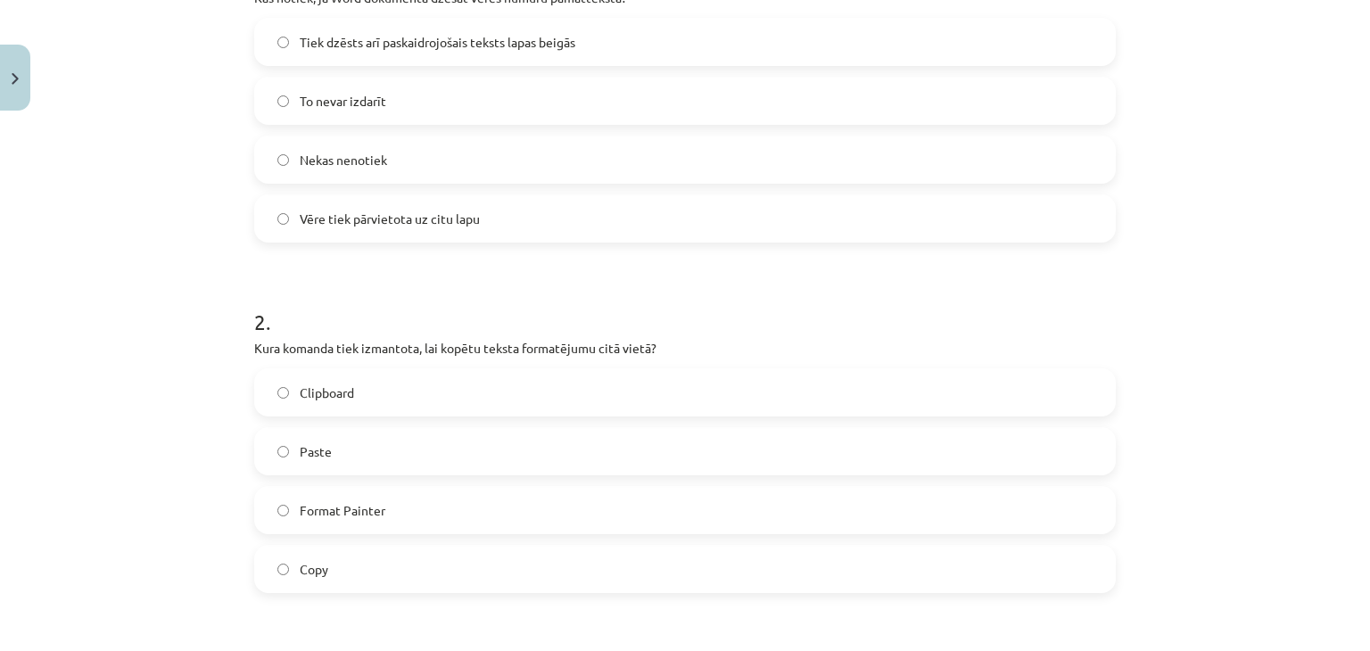
scroll to position [606, 0]
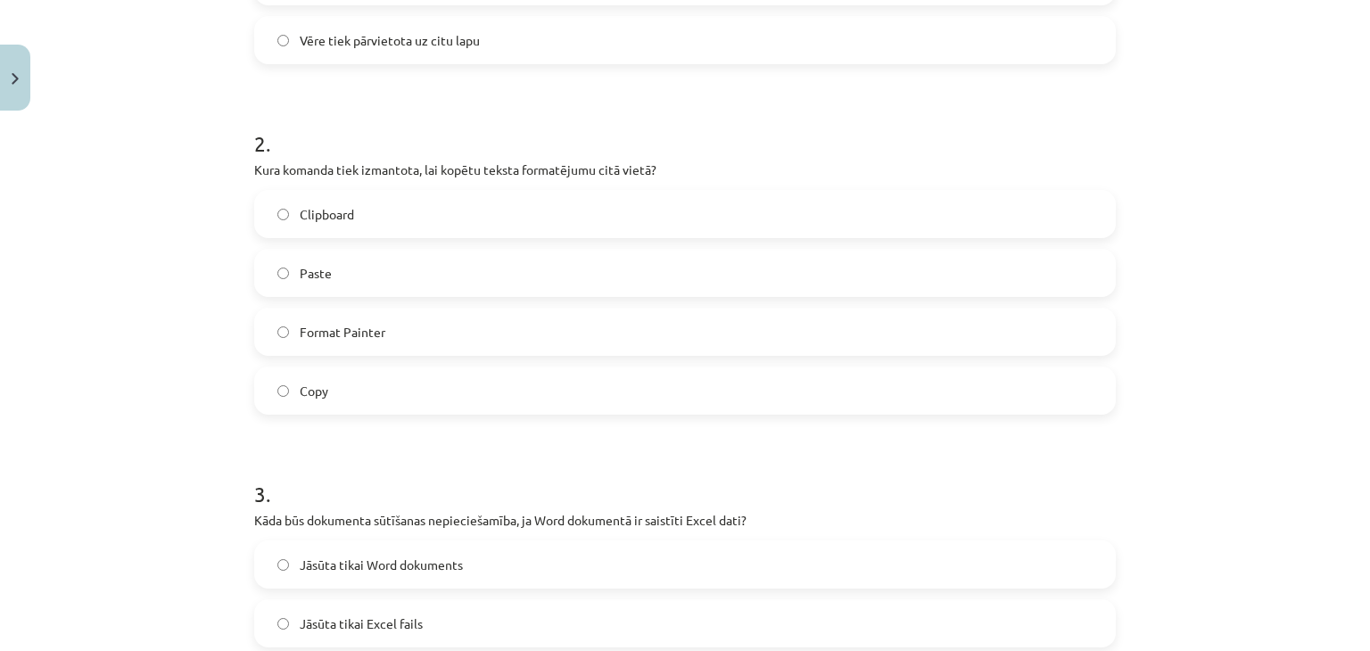
click at [487, 331] on label "Format Painter" at bounding box center [685, 331] width 858 height 45
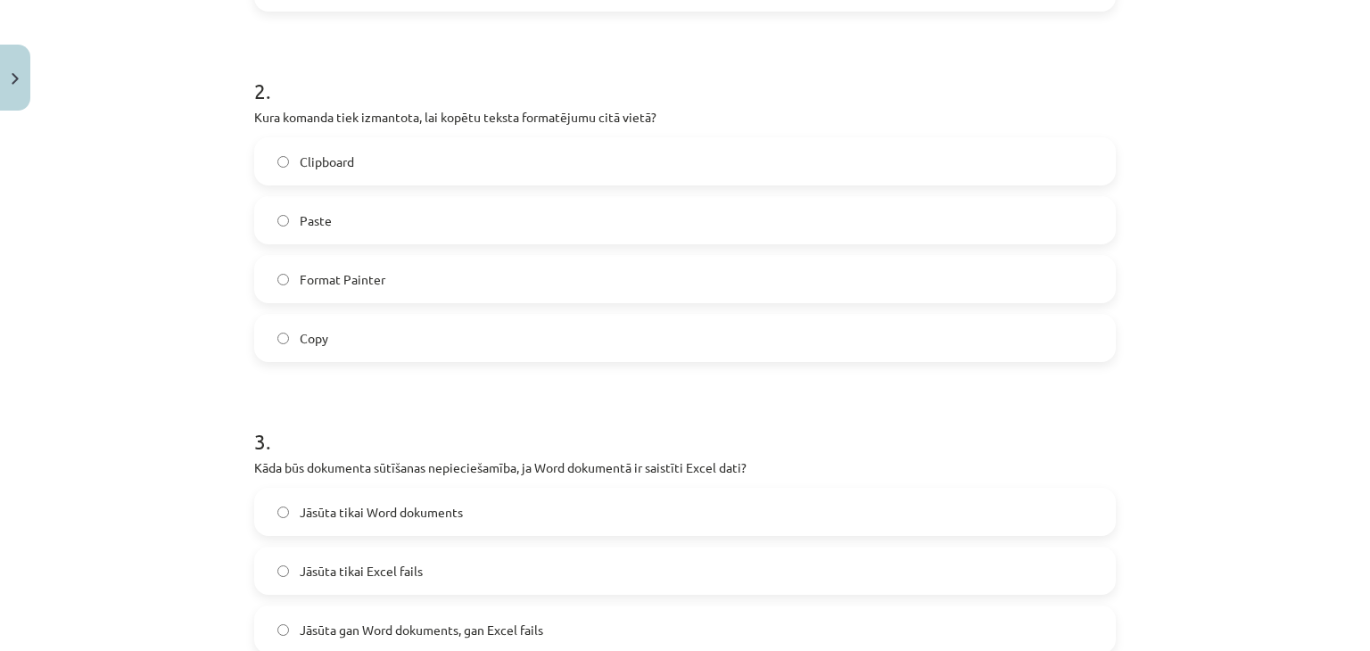
scroll to position [784, 0]
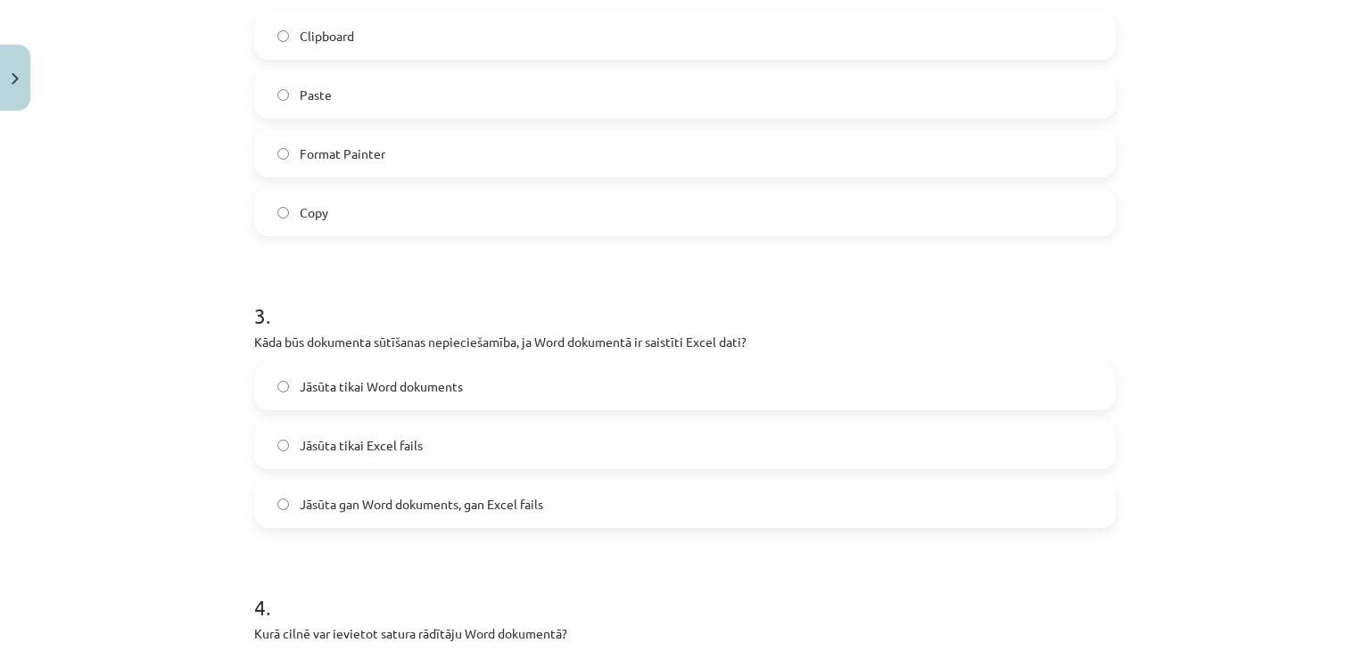
click at [539, 515] on label "Jāsūta gan Word dokuments, gan Excel fails" at bounding box center [685, 504] width 858 height 45
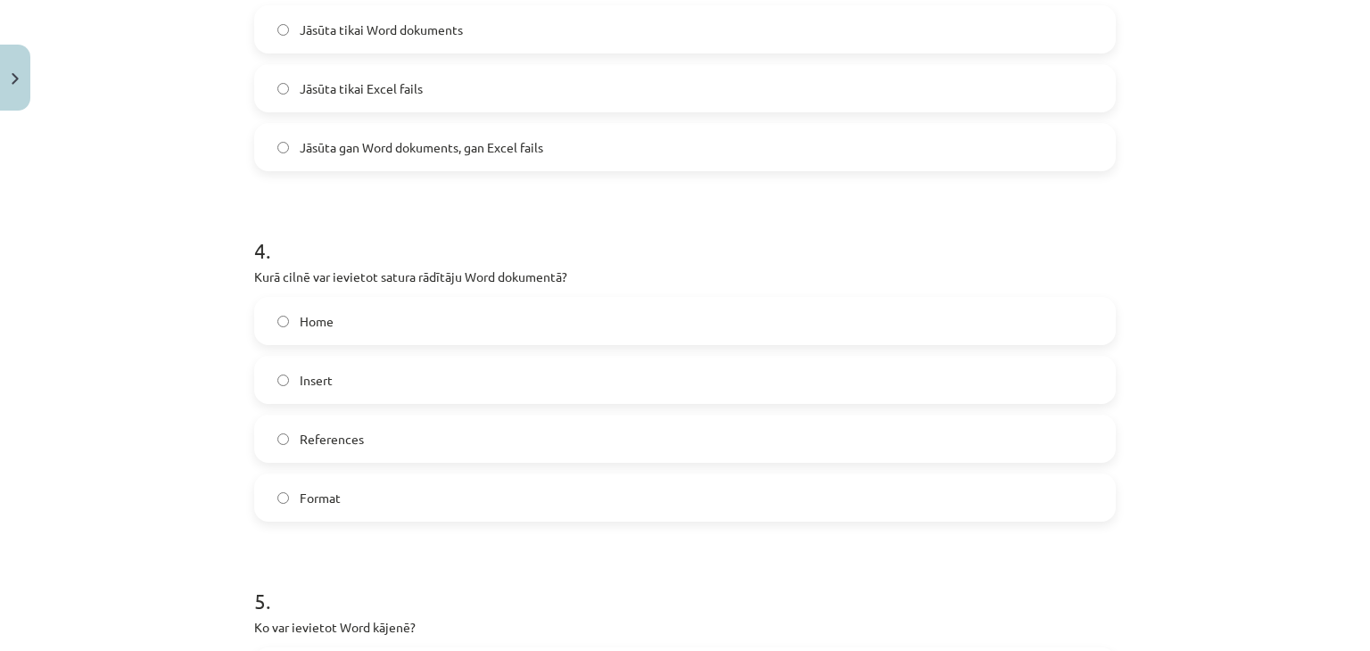
scroll to position [1319, 0]
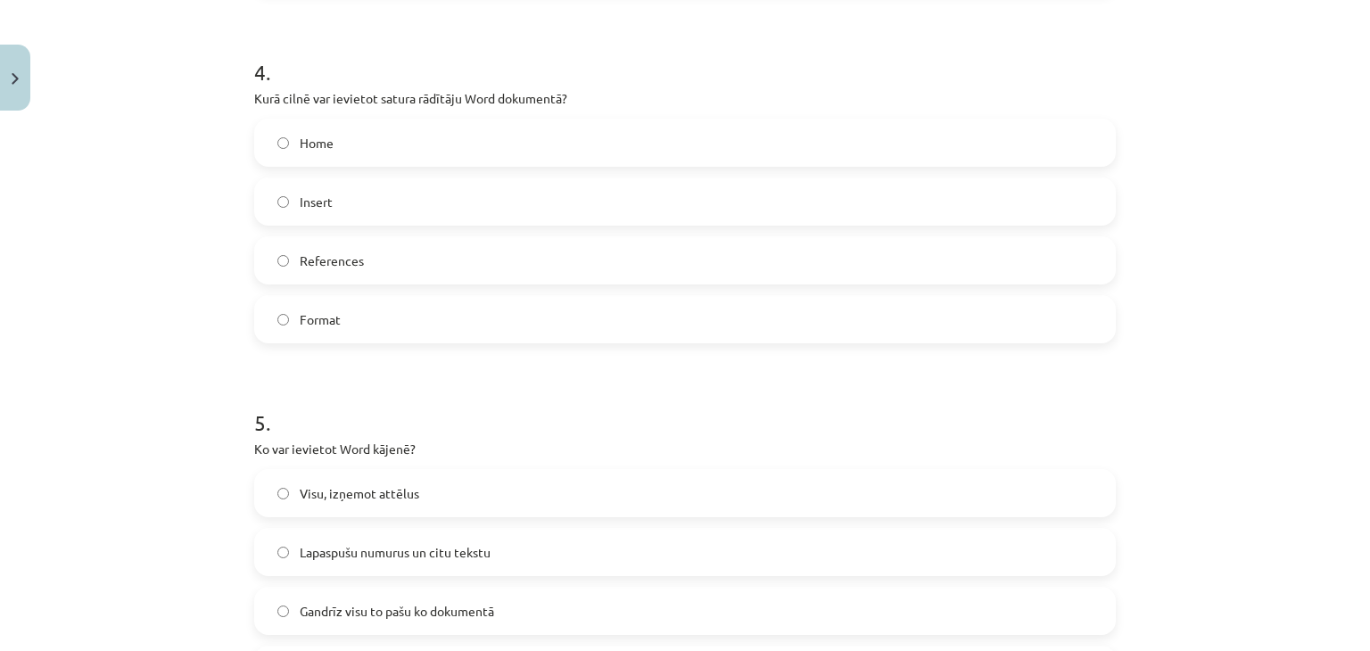
click at [401, 246] on label "References" at bounding box center [685, 260] width 858 height 45
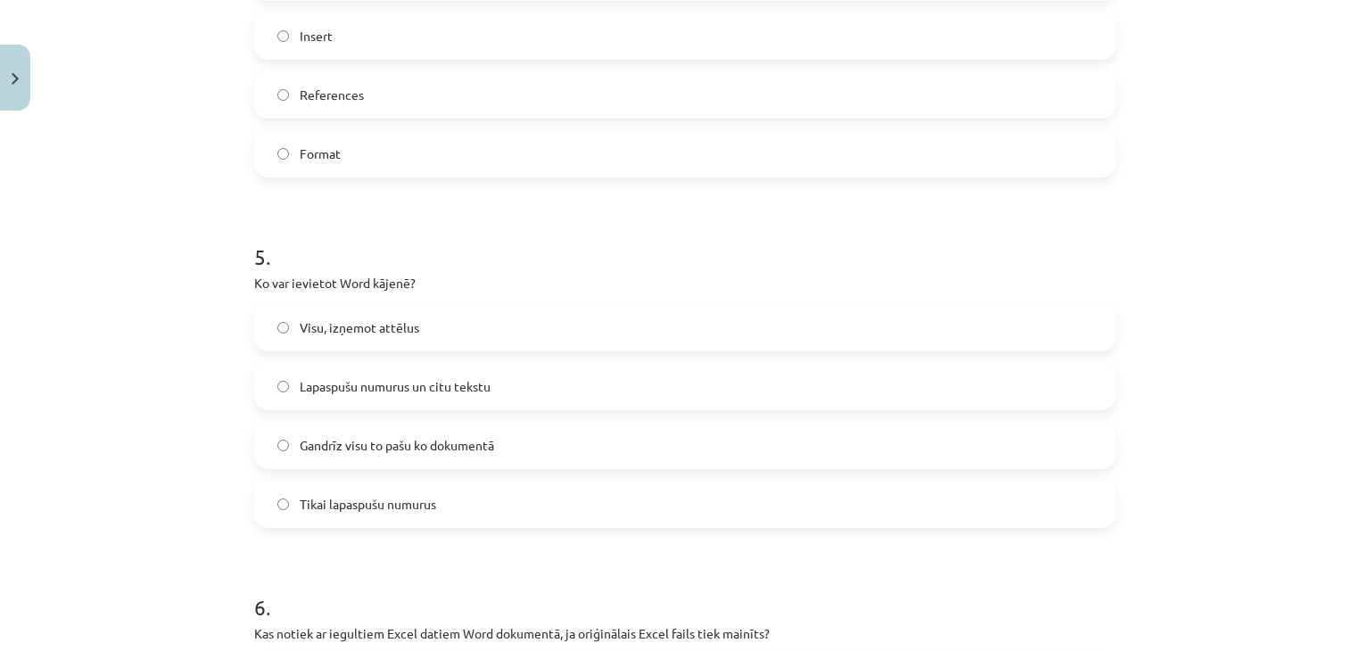
scroll to position [1586, 0]
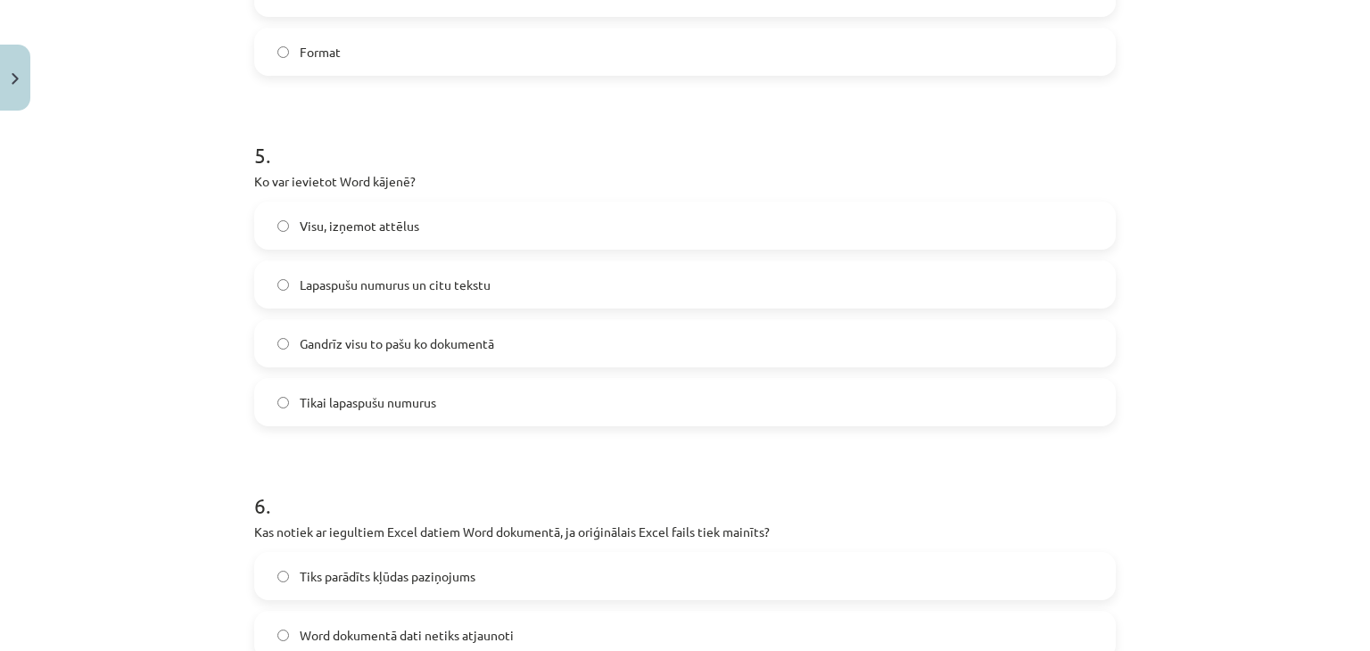
click at [421, 293] on label "Lapaspušu numurus un citu tekstu" at bounding box center [685, 284] width 858 height 45
click at [398, 336] on span "Gandrīz visu to pašu ko dokumentā" at bounding box center [397, 343] width 194 height 19
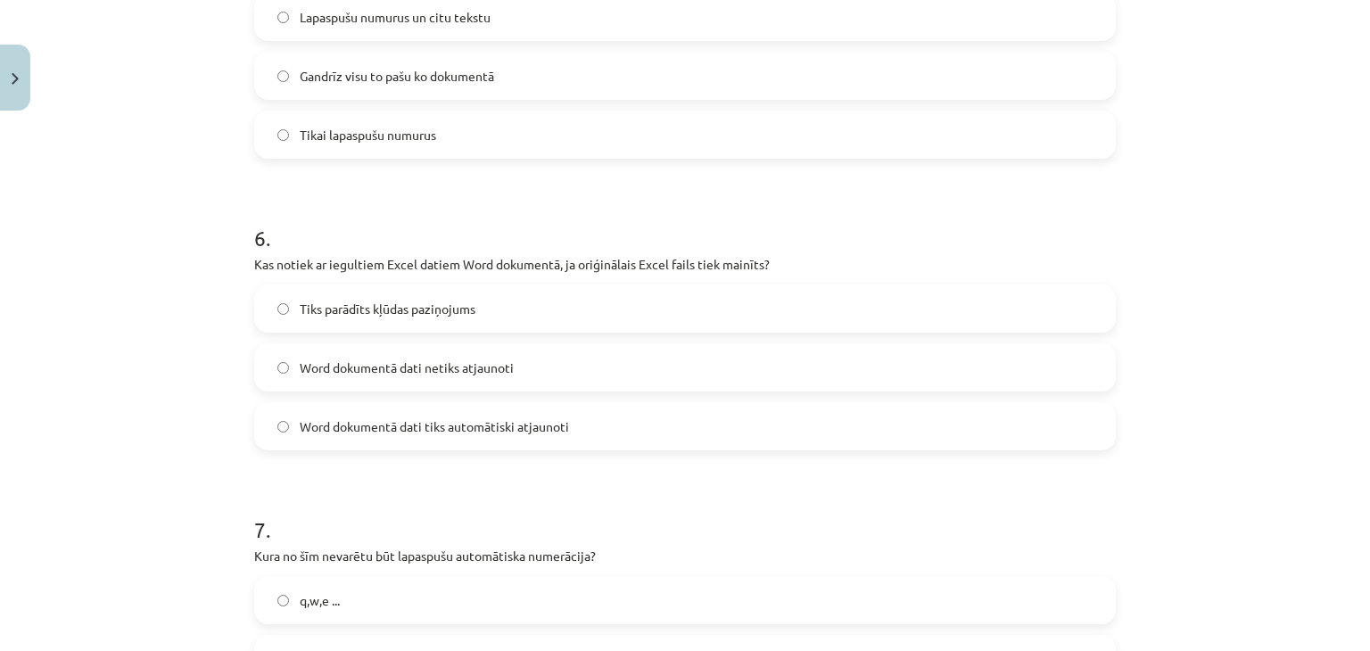
scroll to position [2032, 0]
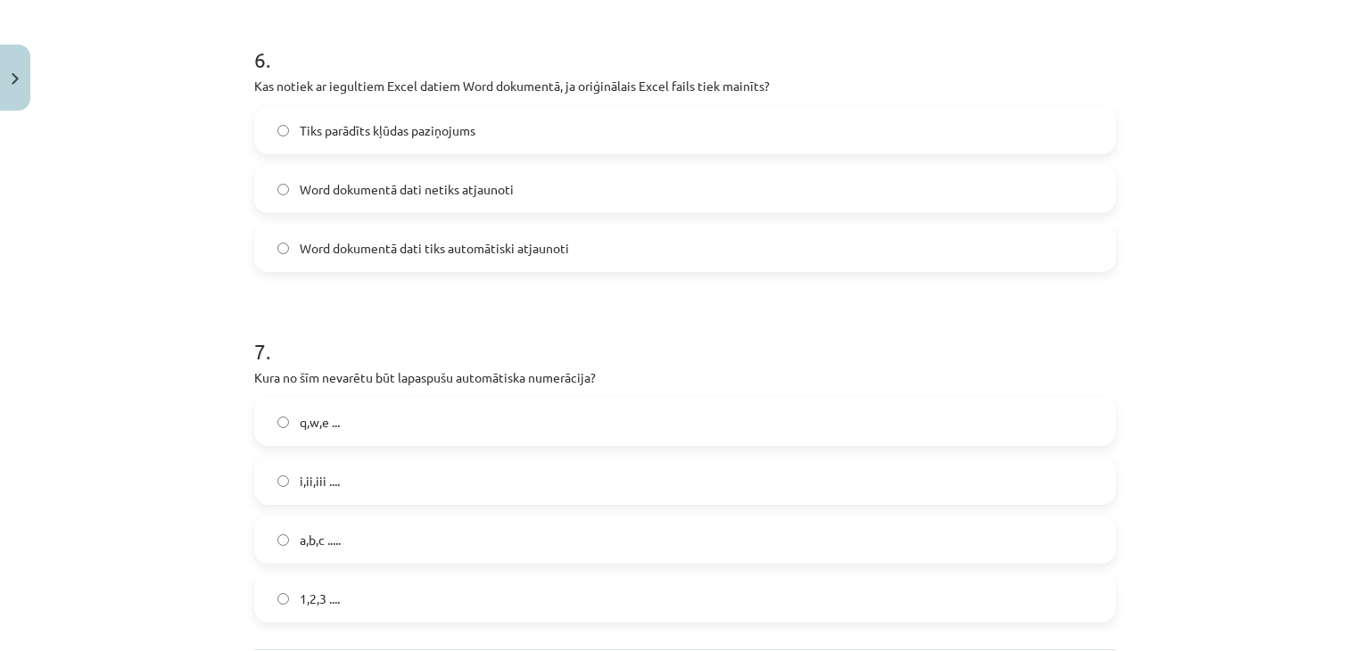
click at [392, 187] on span "Word dokumentā dati netiks atjaunoti" at bounding box center [407, 189] width 214 height 19
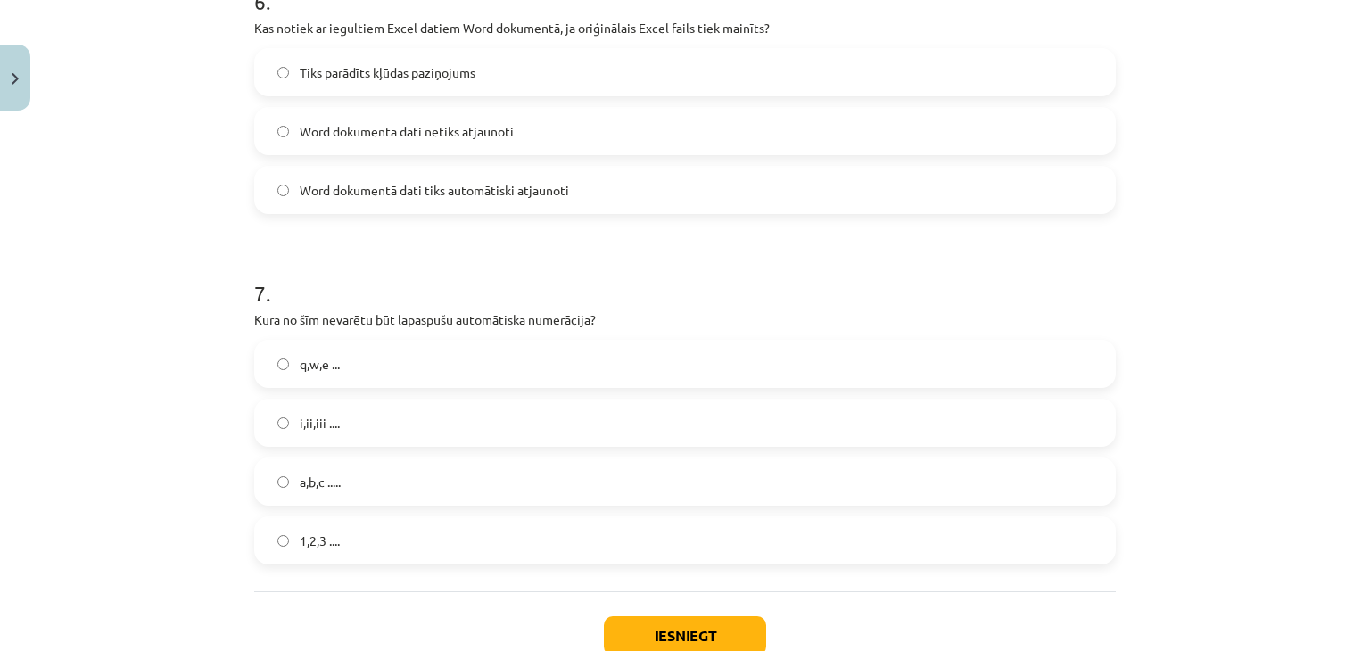
scroll to position [2122, 0]
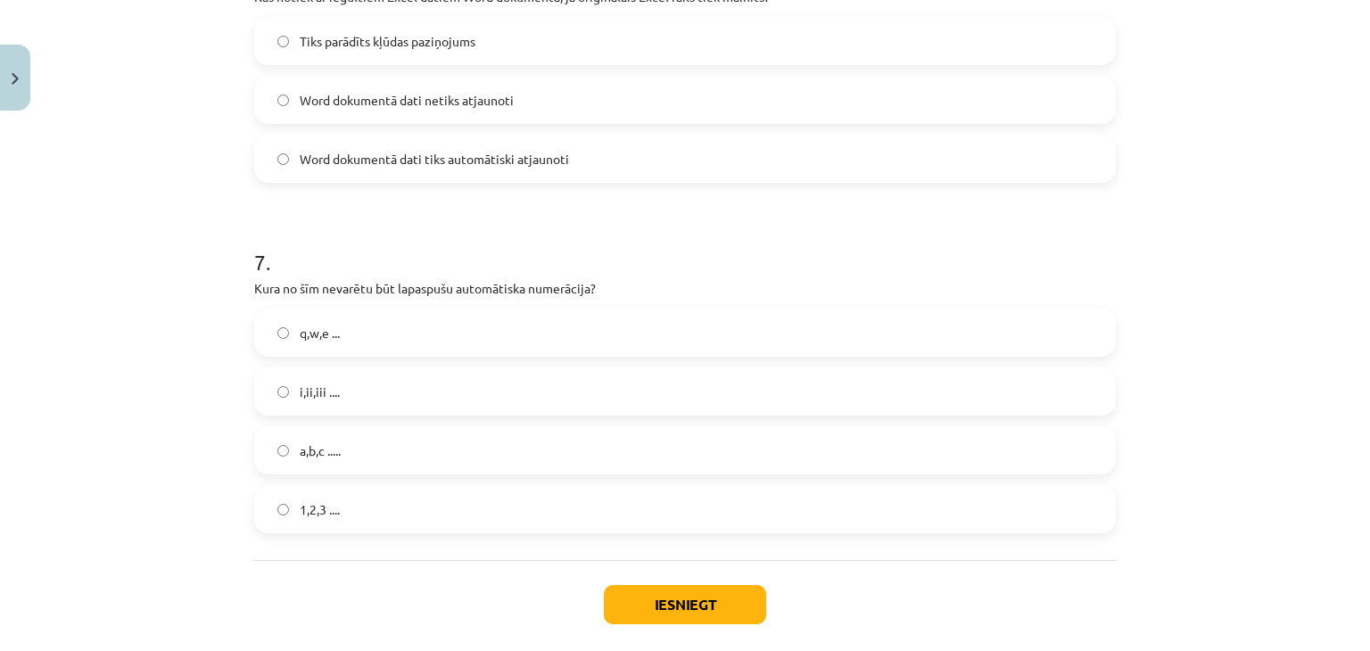
click at [410, 395] on label "i,ii,iii ...." at bounding box center [685, 391] width 858 height 45
drag, startPoint x: 663, startPoint y: 407, endPoint x: 1322, endPoint y: 322, distance: 663.6
click at [1322, 322] on div "Mācību tēma: Datorikas - 10. klases 1. ieskaites mācību materiāls #10 9. tēma –…" at bounding box center [685, 325] width 1370 height 651
click at [713, 603] on button "Iesniegt" at bounding box center [685, 604] width 162 height 39
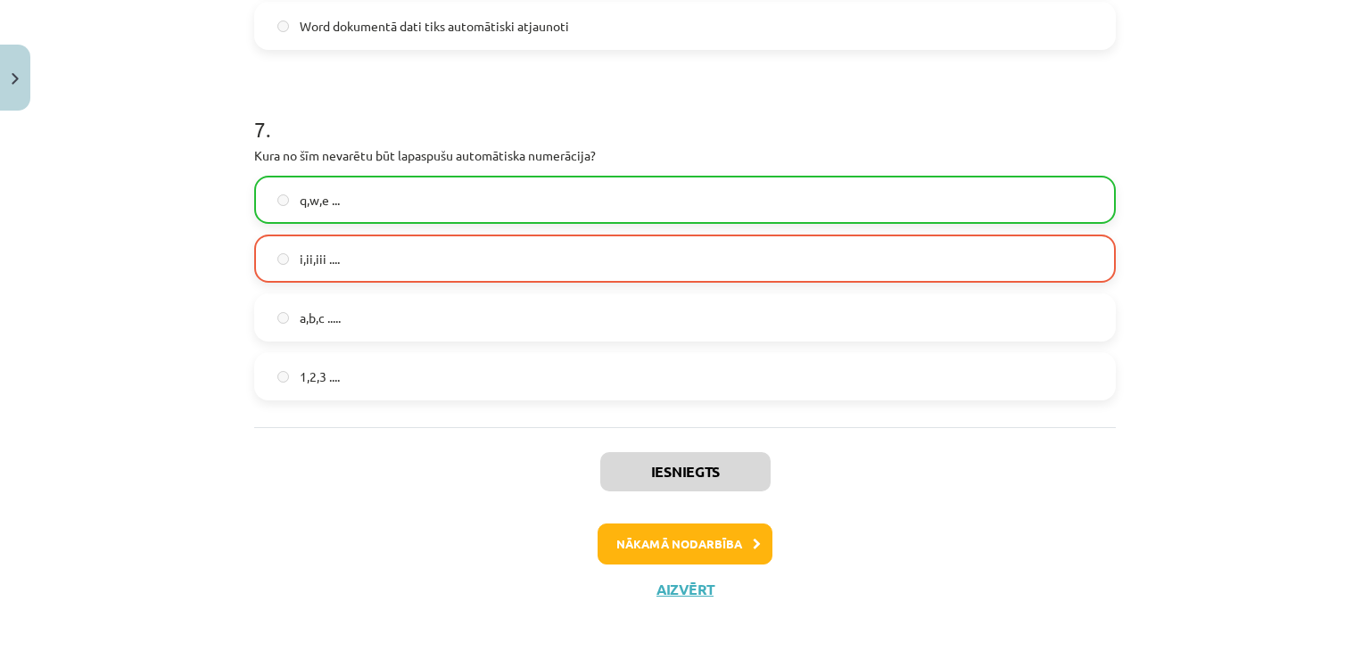
scroll to position [2266, 0]
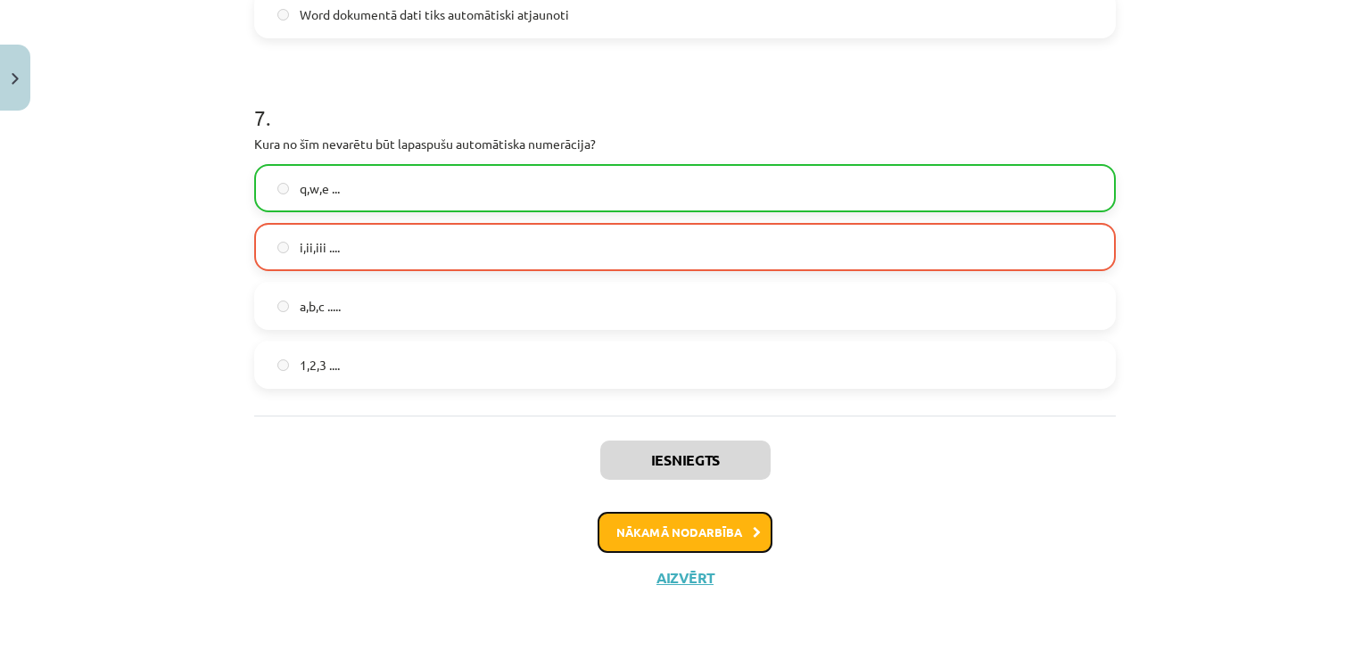
click at [718, 532] on button "Nākamā nodarbība" at bounding box center [684, 532] width 175 height 41
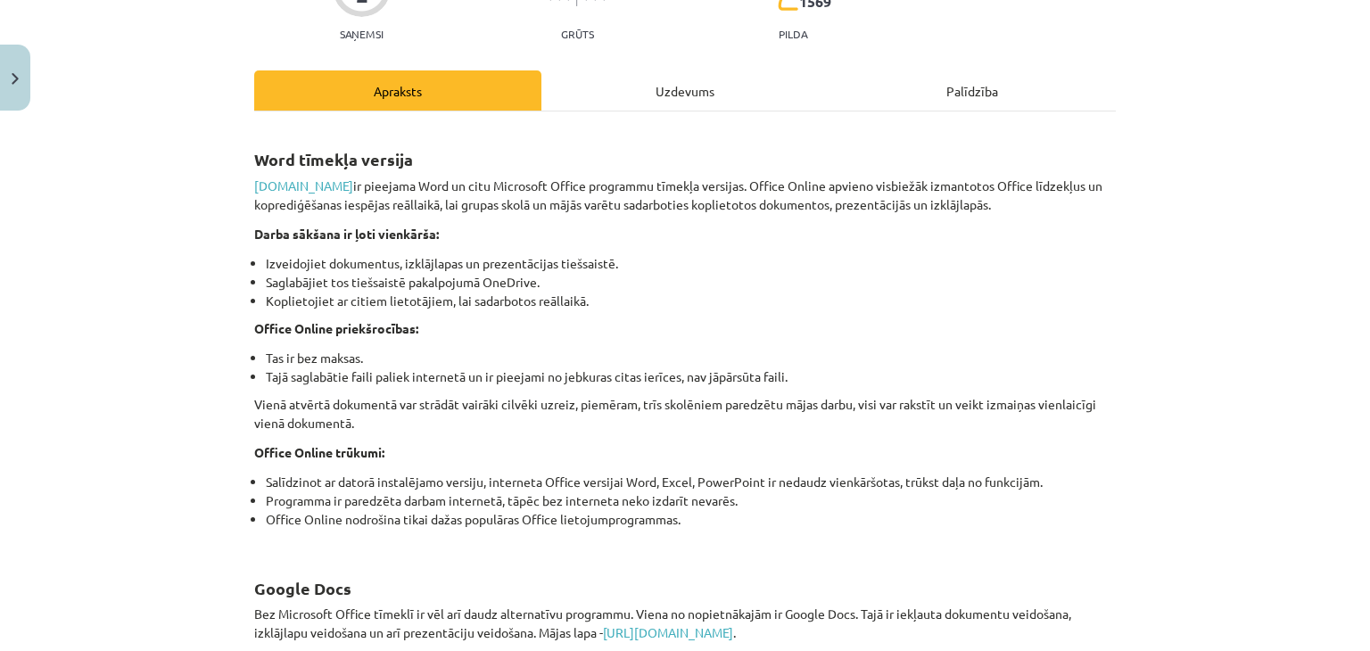
scroll to position [179, 0]
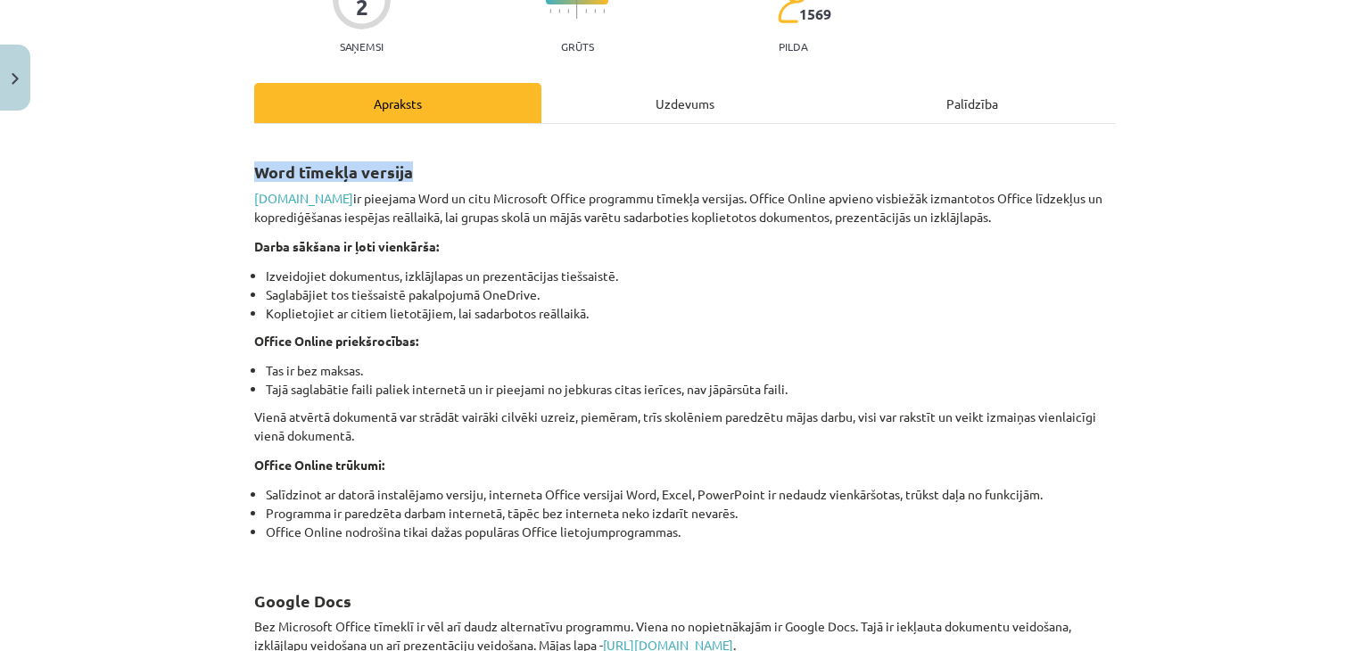
drag, startPoint x: 250, startPoint y: 168, endPoint x: 404, endPoint y: 162, distance: 154.4
click at [404, 162] on strong "Word tīmekļa versija" at bounding box center [333, 171] width 159 height 21
copy strong "Word tīmekļa versija"
drag, startPoint x: 236, startPoint y: 188, endPoint x: 999, endPoint y: 218, distance: 763.1
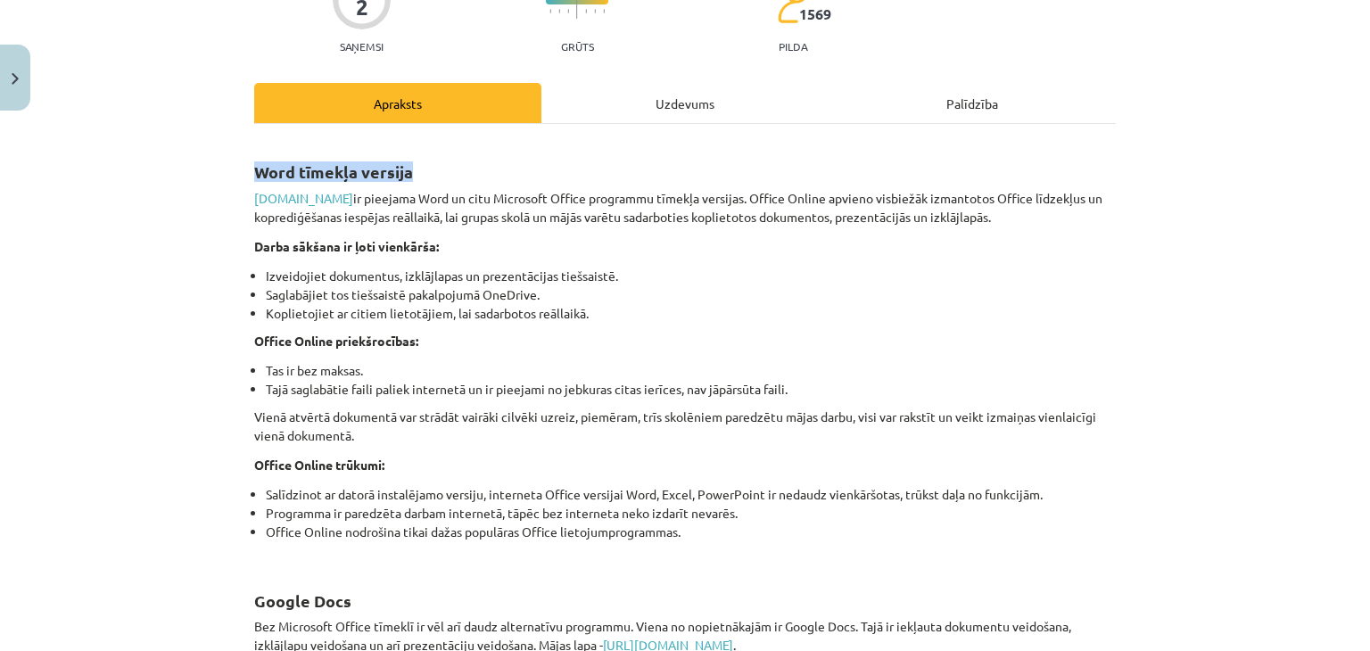
copy p "www.office.com ir pieejama Word un citu Microsoft Office programmu tīmekļa vers…"
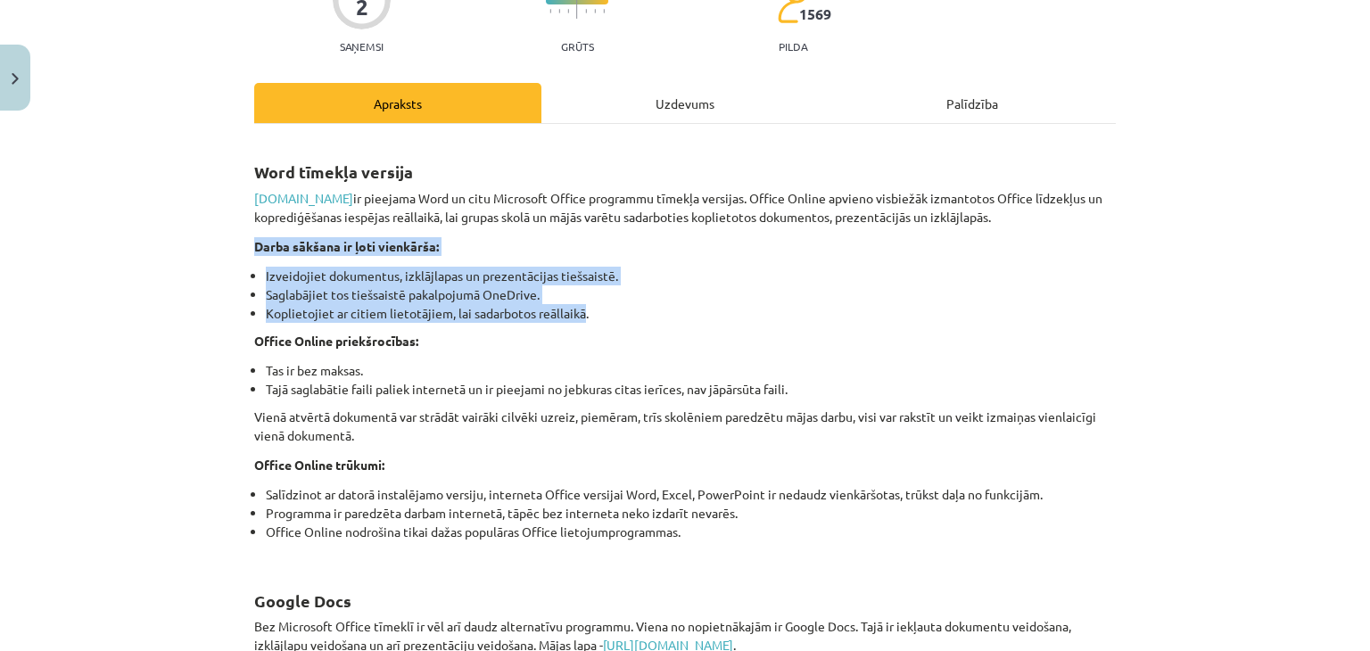
drag, startPoint x: 243, startPoint y: 244, endPoint x: 575, endPoint y: 306, distance: 338.3
click at [133, 232] on div "Mācību tēma: Datorikas - 10. klases 1. ieskaites mācību materiāls #11 10. tēma …" at bounding box center [685, 325] width 1370 height 651
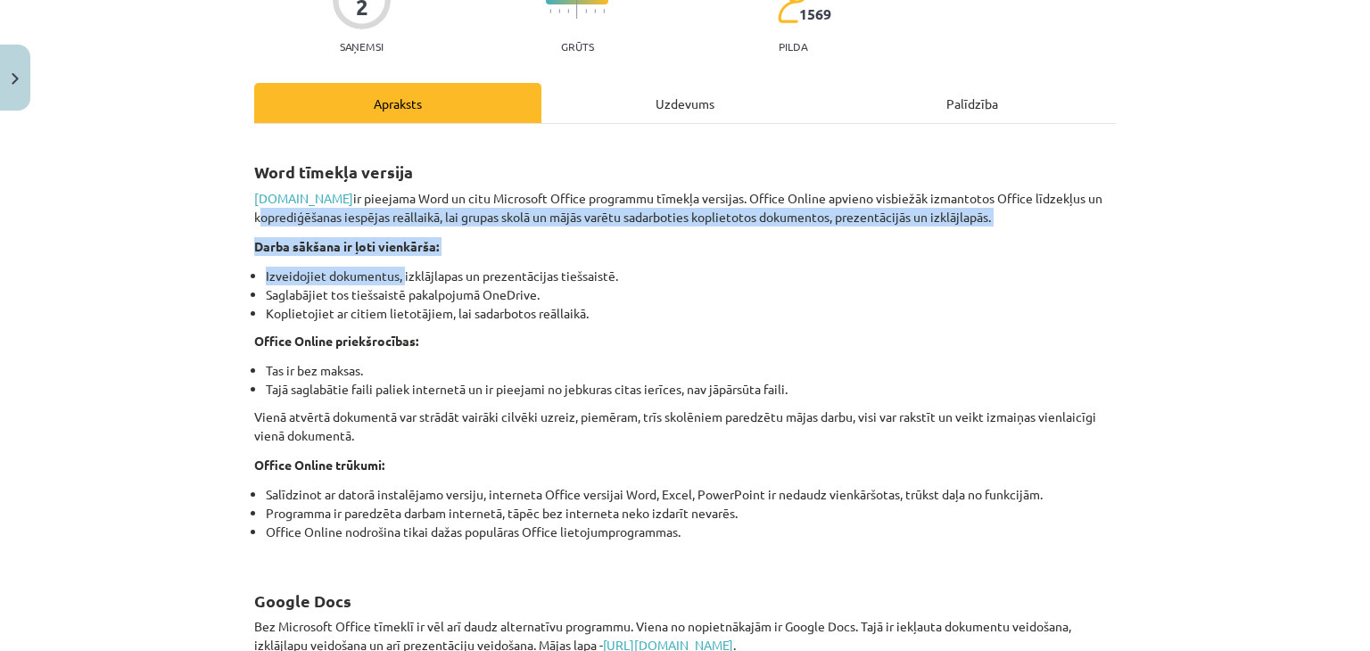
drag, startPoint x: 132, startPoint y: 219, endPoint x: 168, endPoint y: 247, distance: 45.1
click at [387, 268] on div "Mācību tēma: Datorikas - 10. klases 1. ieskaites mācību materiāls #11 10. tēma …" at bounding box center [685, 325] width 1370 height 651
click at [157, 243] on div "Mācību tēma: Datorikas - 10. klases 1. ieskaites mācību materiāls #11 10. tēma …" at bounding box center [685, 325] width 1370 height 651
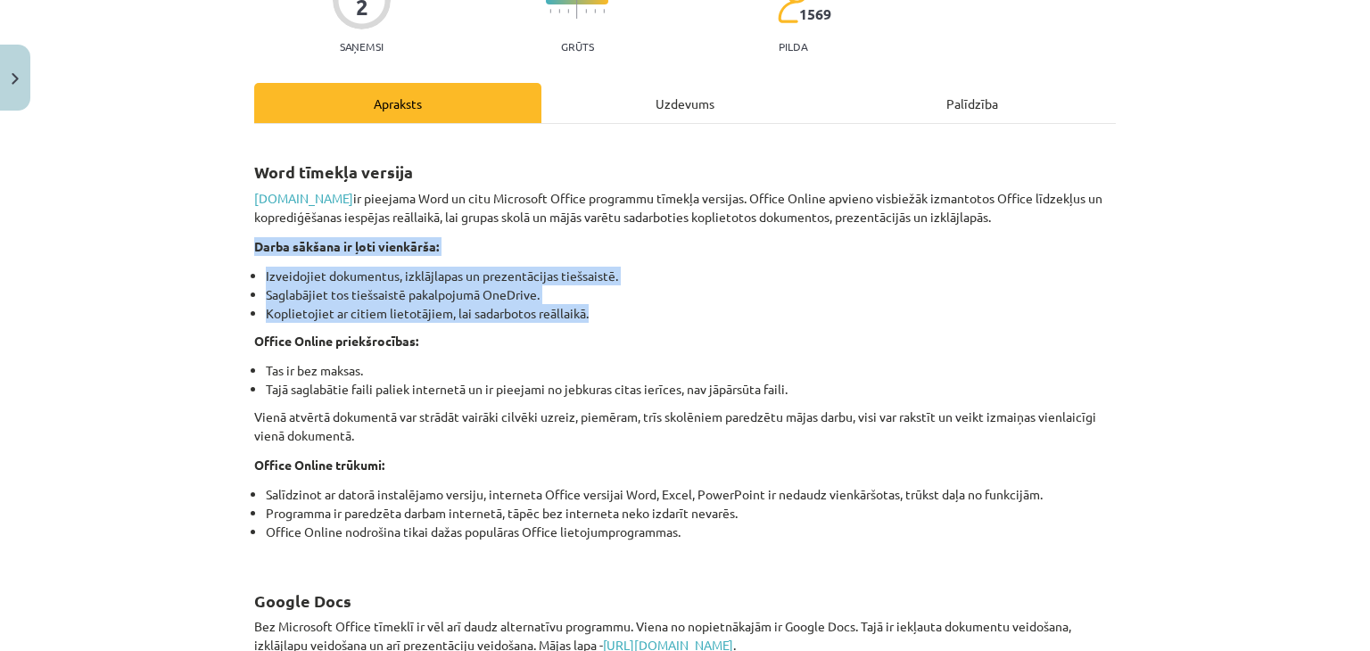
drag, startPoint x: 173, startPoint y: 231, endPoint x: 589, endPoint y: 317, distance: 424.3
click at [589, 317] on div "Mācību tēma: Datorikas - 10. klases 1. ieskaites mācību materiāls #11 10. tēma …" at bounding box center [685, 325] width 1370 height 651
copy div "Darba sākšana ir ļoti vienkārša: Izveidojiet dokumentus, izklājlapas un prezent…"
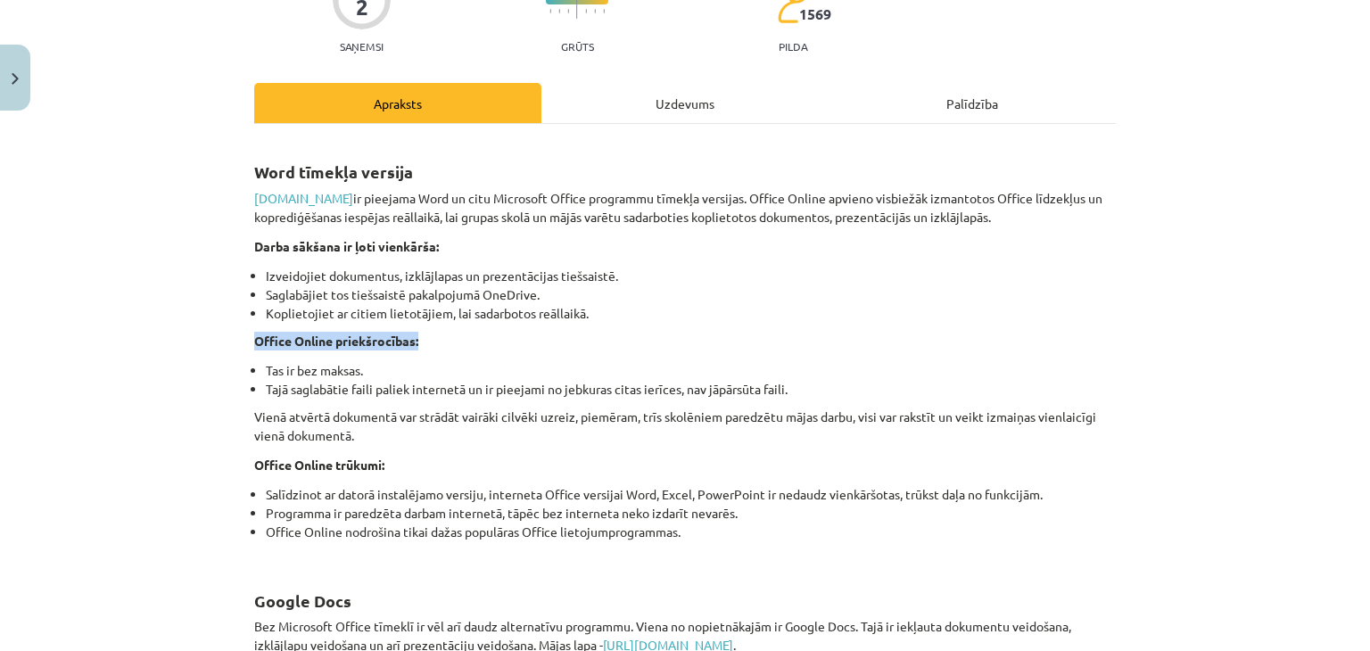
drag, startPoint x: 245, startPoint y: 338, endPoint x: 436, endPoint y: 346, distance: 191.0
copy strong "Office Online priekšrocības:"
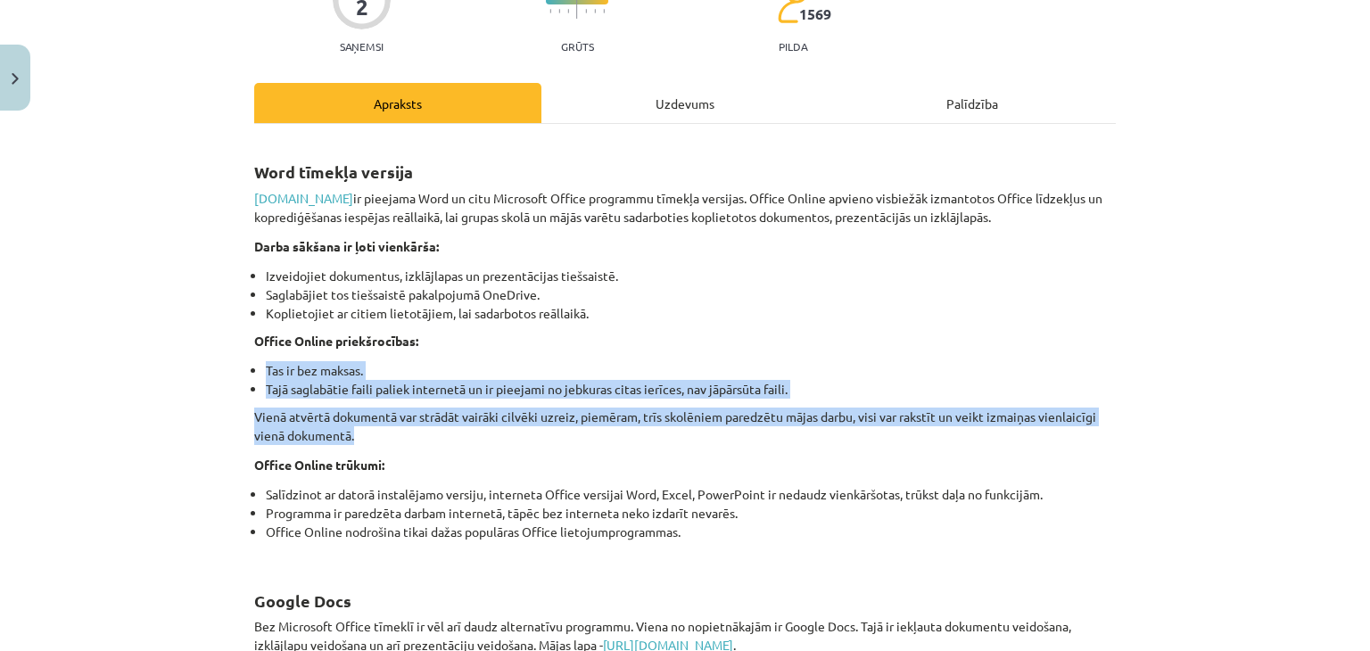
drag, startPoint x: 235, startPoint y: 357, endPoint x: 464, endPoint y: 432, distance: 240.3
click at [464, 432] on div "Mācību tēma: Datorikas - 10. klases 1. ieskaites mācību materiāls #11 10. tēma …" at bounding box center [685, 325] width 1370 height 651
copy div "Tas ir bez maksas. Tajā saglabātie faili paliek internetā un ir pieejami no jeb…"
click at [581, 437] on p "Vienā atvērtā dokumentā var strādāt vairāki cilvēki uzreiz, piemēram, trīs skol…" at bounding box center [684, 426] width 861 height 37
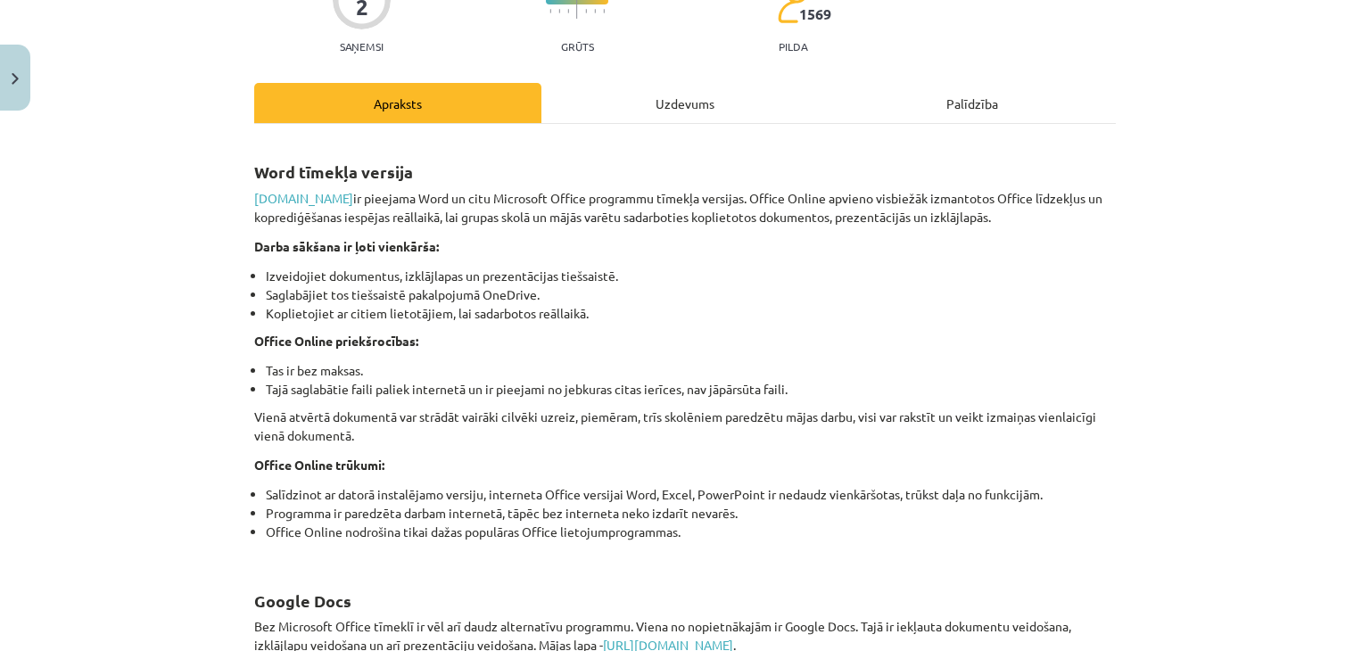
drag, startPoint x: 257, startPoint y: 472, endPoint x: 240, endPoint y: 455, distance: 24.0
click at [257, 472] on p "Office Online trūkumi:" at bounding box center [684, 465] width 861 height 19
drag, startPoint x: 239, startPoint y: 457, endPoint x: 371, endPoint y: 466, distance: 132.3
click at [361, 461] on strong "Office Online trūkumi:" at bounding box center [319, 465] width 130 height 16
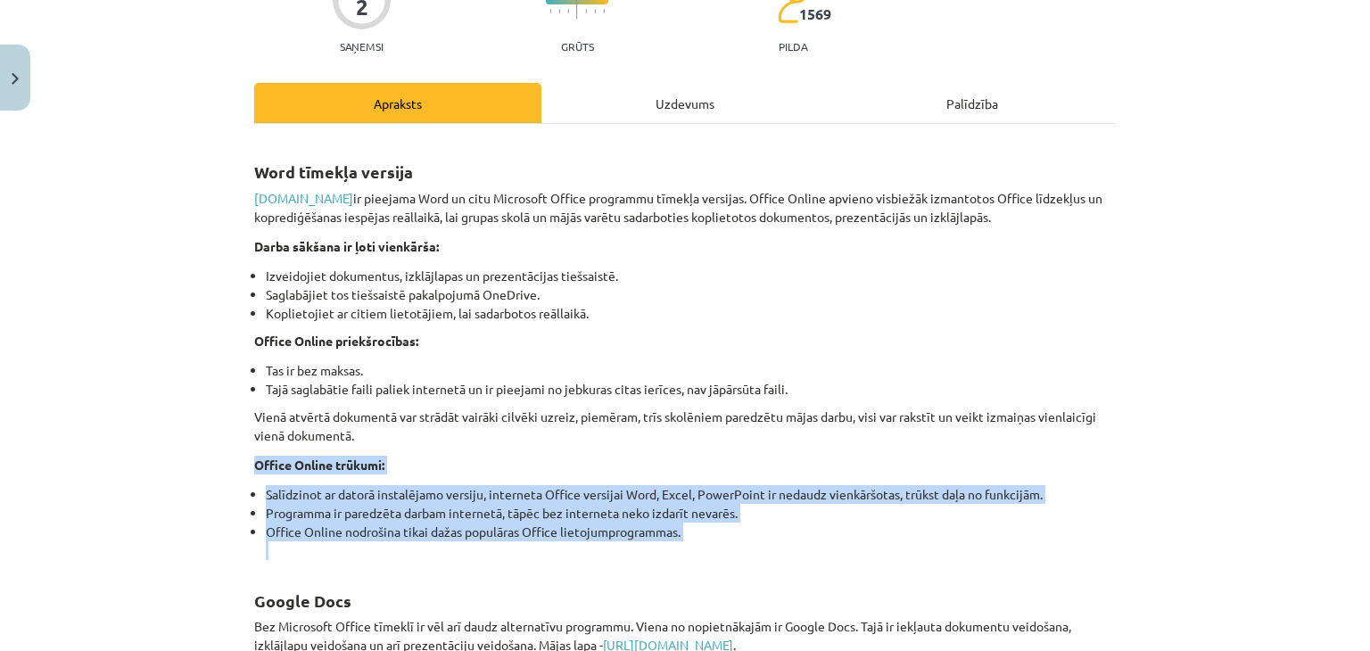
drag, startPoint x: 243, startPoint y: 455, endPoint x: 760, endPoint y: 551, distance: 525.2
copy div "Office Online trūkumi: Salīdzinot ar datorā instalējamo versiju, interneta Offi…"
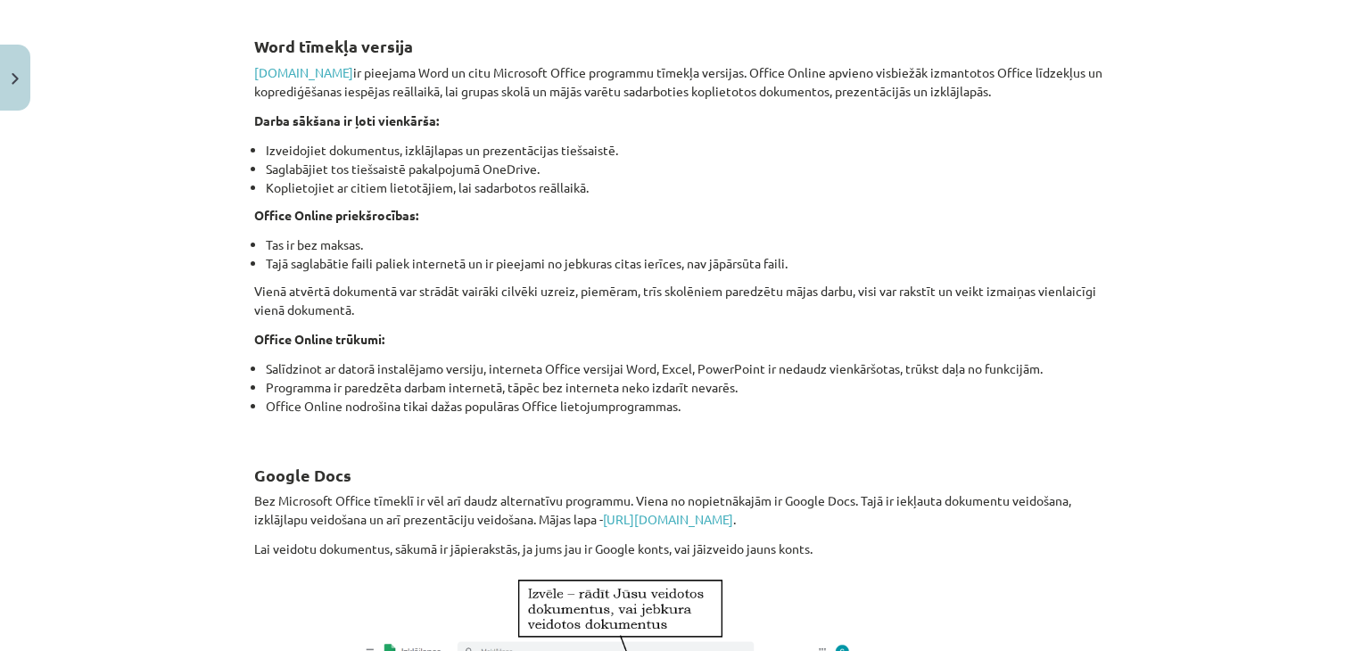
scroll to position [536, 0]
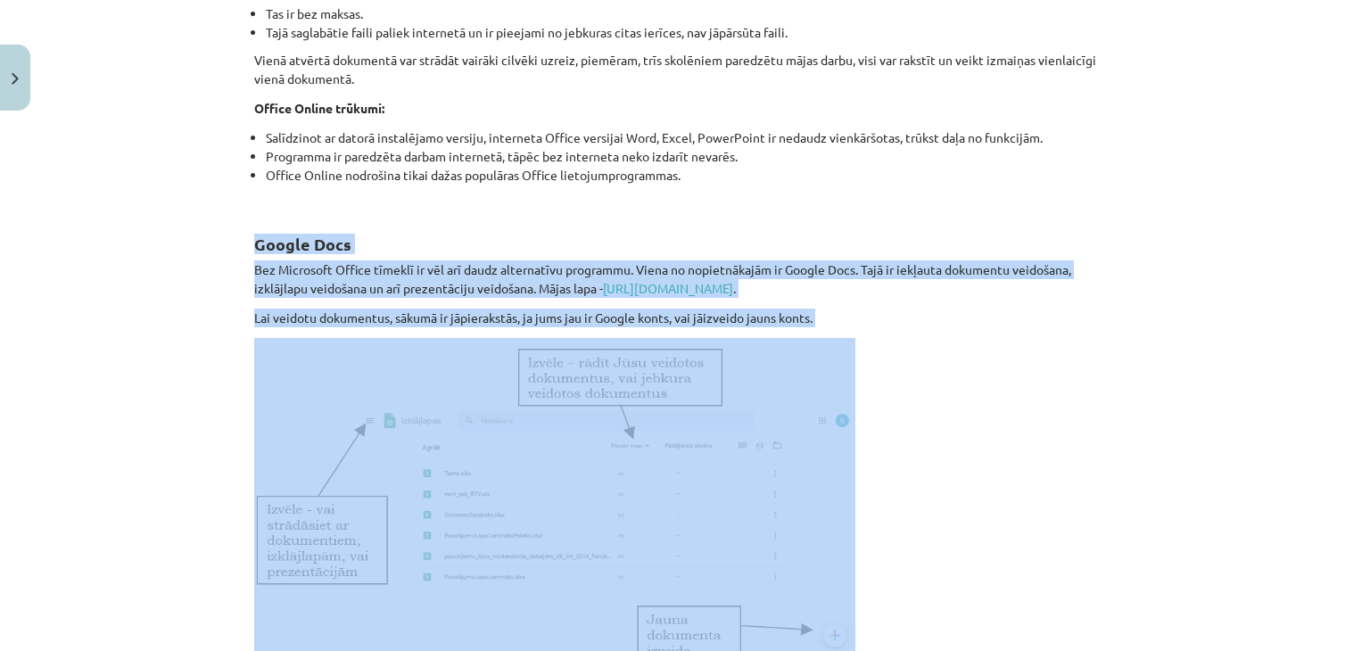
drag, startPoint x: 243, startPoint y: 237, endPoint x: 818, endPoint y: 330, distance: 581.7
click at [818, 330] on div "2 XP Saņemsi Grūts 1569 pilda Apraksts Uzdevums Palīdzība Word tīmekļa versija …" at bounding box center [684, 363] width 883 height 1560
copy div "Google Docs Bez Microsoft Office tīmeklī ir vēl arī daudz alternatīvu programmu…"
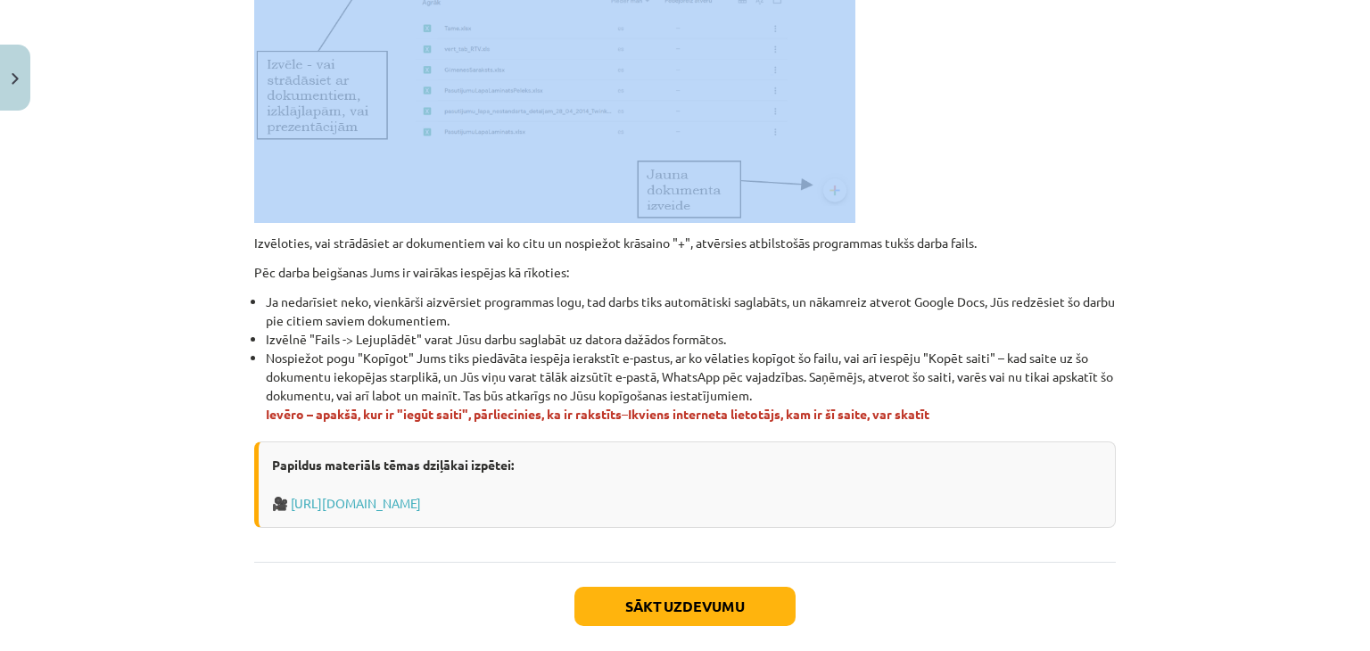
scroll to position [1071, 0]
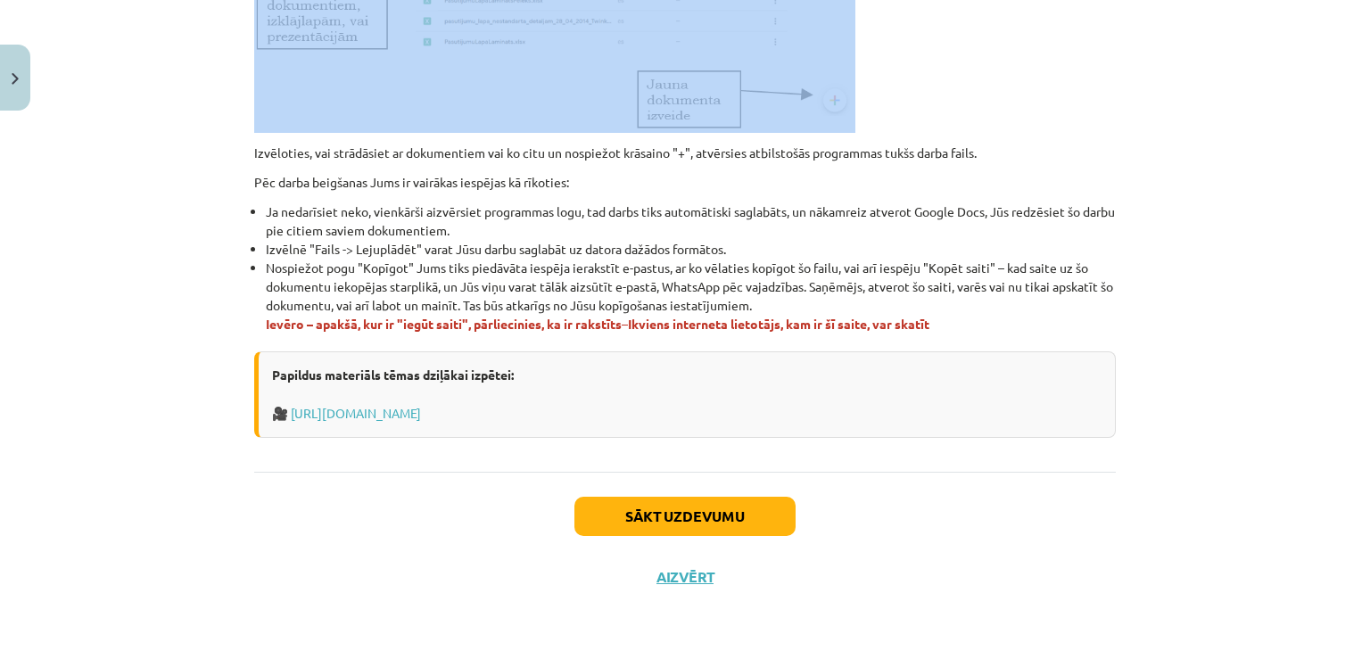
drag, startPoint x: 270, startPoint y: 167, endPoint x: 1009, endPoint y: 322, distance: 754.5
copy div "Izvēloties, vai strādāsiet ar dokumentiem vai ko citu un nospiežot krāsaino "+"…"
click at [1000, 240] on li "Izvēlnē "Fails -> Lejuplādēt" varat Jūsu darbu saglabāt uz datora dažādos formā…" at bounding box center [691, 249] width 850 height 19
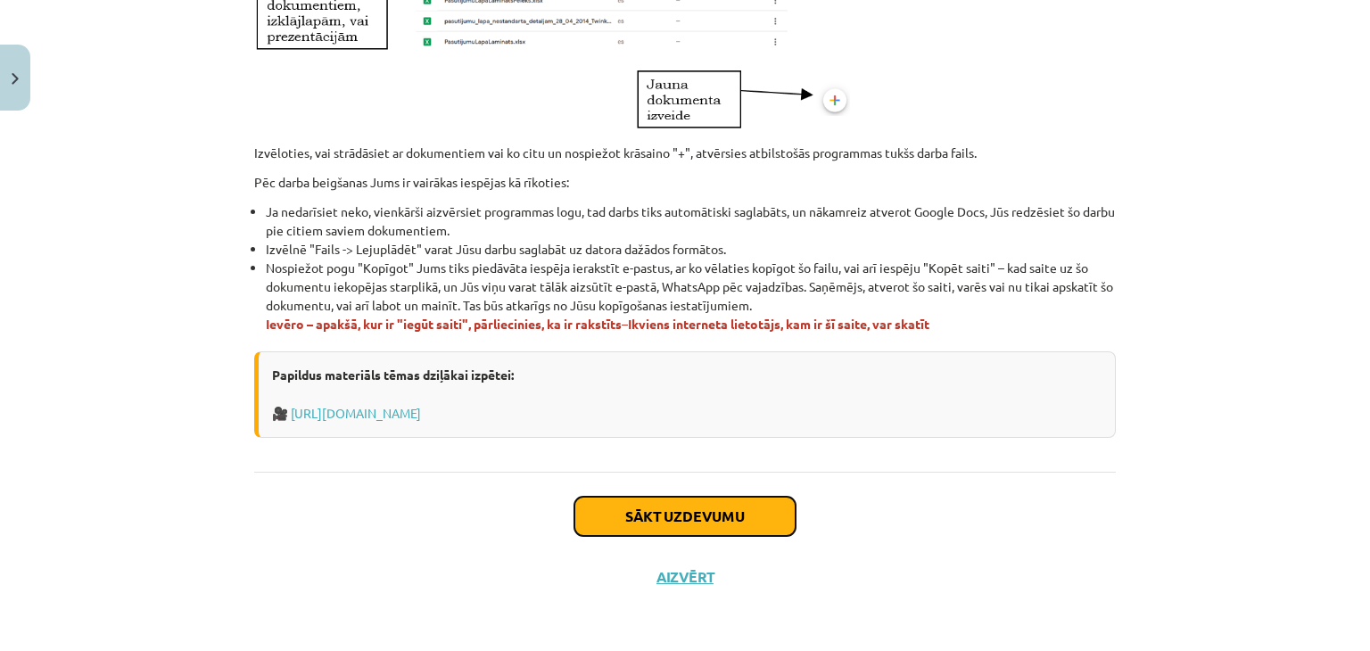
click at [687, 509] on button "Sākt uzdevumu" at bounding box center [684, 516] width 221 height 39
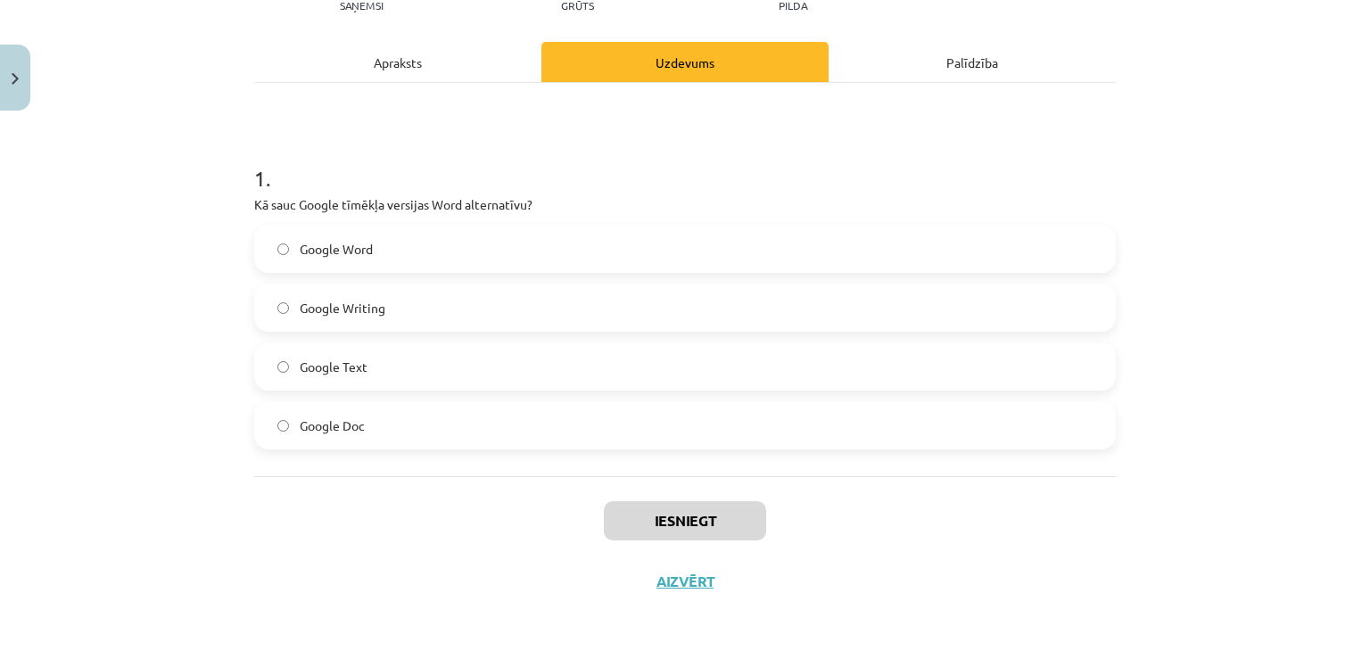
scroll to position [225, 0]
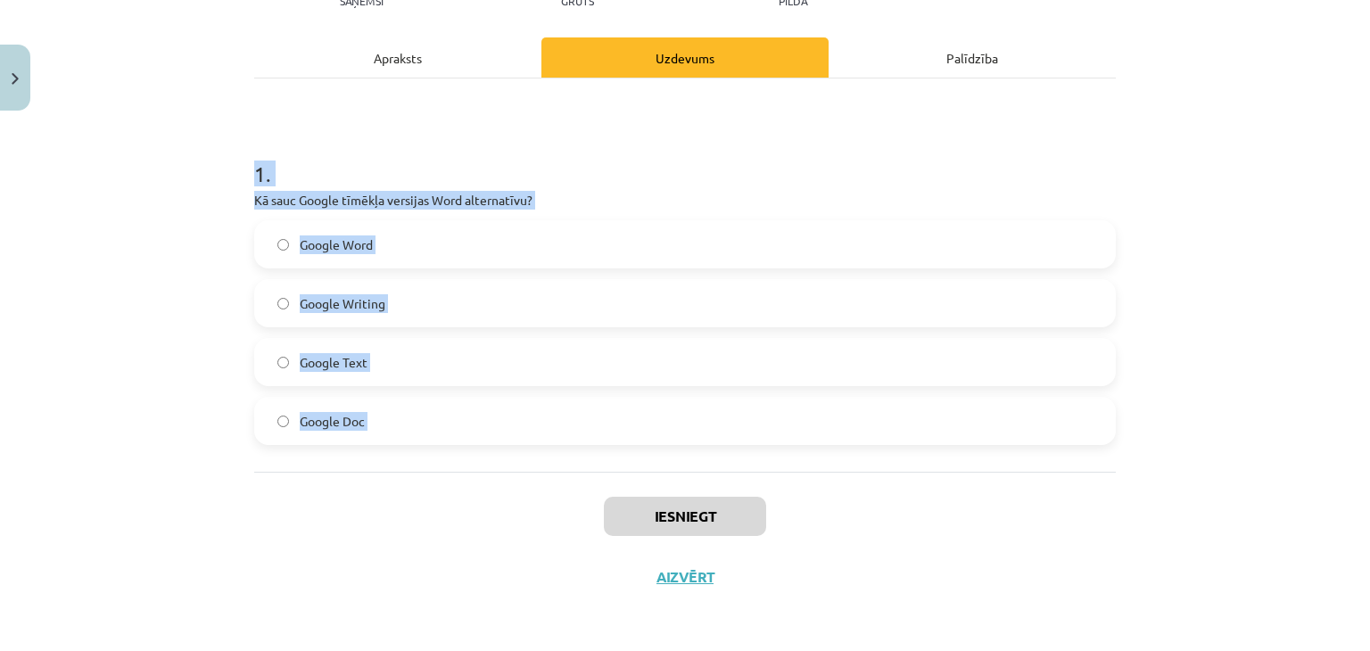
drag, startPoint x: 242, startPoint y: 150, endPoint x: 478, endPoint y: 474, distance: 400.8
click at [504, 490] on div "2 XP Saņemsi Grūts 1569 pilda Apraksts Uzdevums Palīdzība 1 . Kā sauc Google tī…" at bounding box center [684, 250] width 883 height 713
copy div "1 . Kā sauc Google tīmēkļa versijas Word alternatīvu? Google Word Google Writin…"
click at [614, 209] on div "1 . Kā sauc Google tīmēkļa versijas Word alternatīvu? Google Word Google Writin…" at bounding box center [684, 287] width 861 height 315
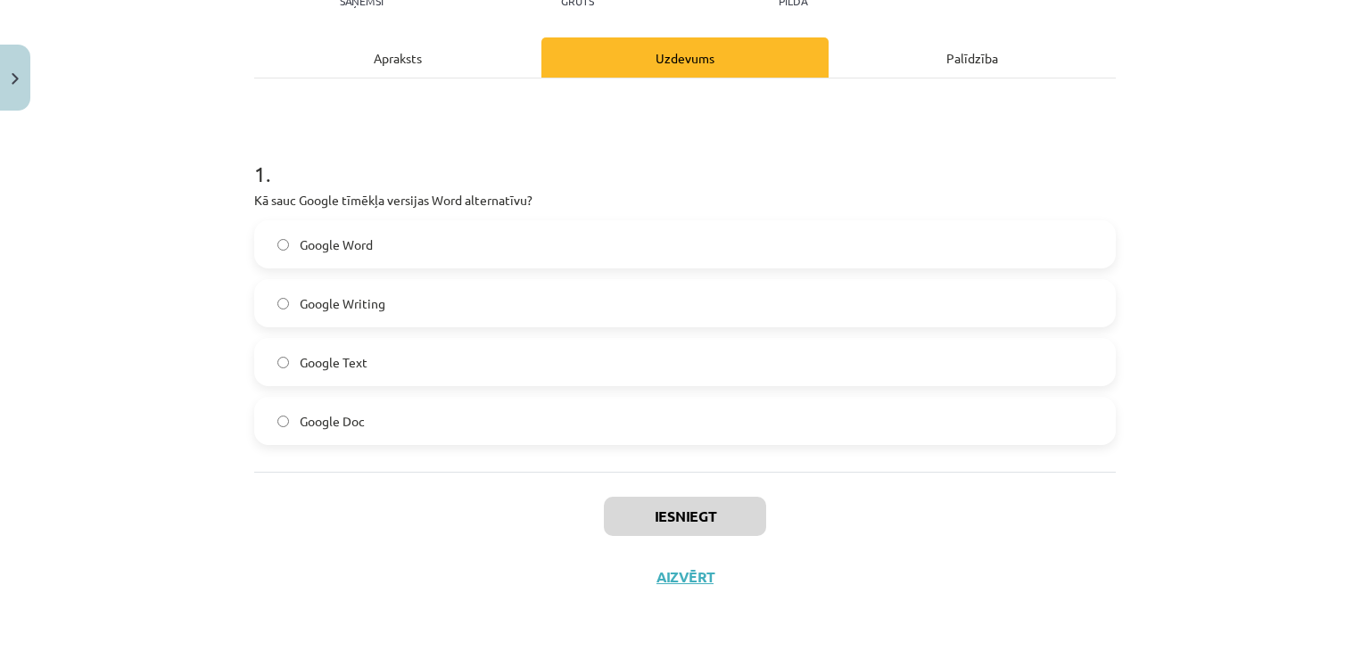
click at [439, 418] on label "Google Doc" at bounding box center [685, 421] width 858 height 45
click at [686, 502] on button "Iesniegt" at bounding box center [685, 516] width 162 height 39
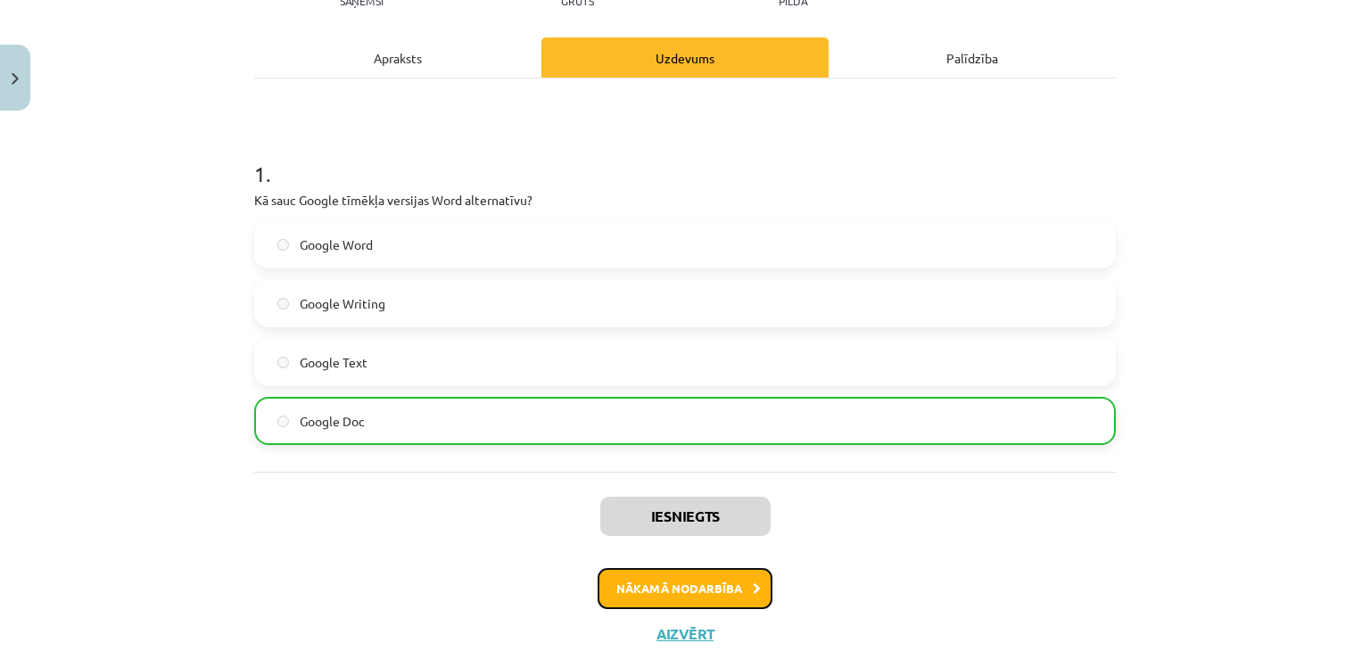
click at [721, 581] on button "Nākamā nodarbība" at bounding box center [684, 588] width 175 height 41
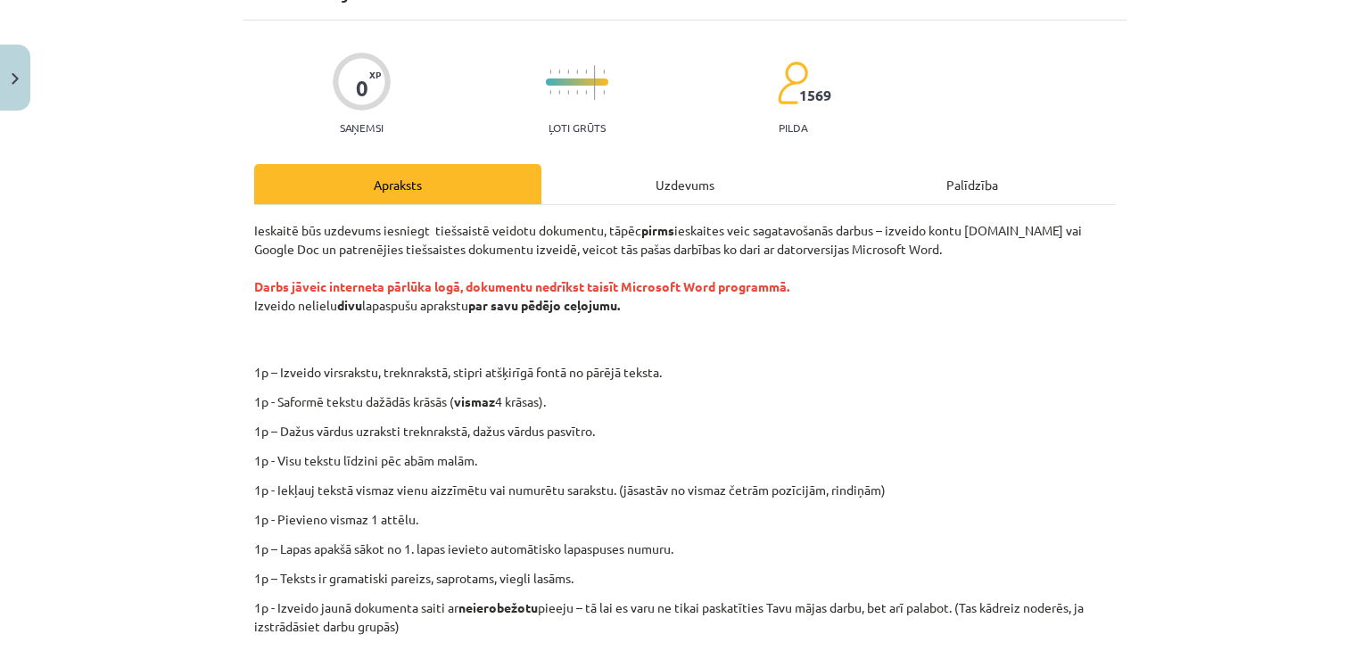
scroll to position [0, 0]
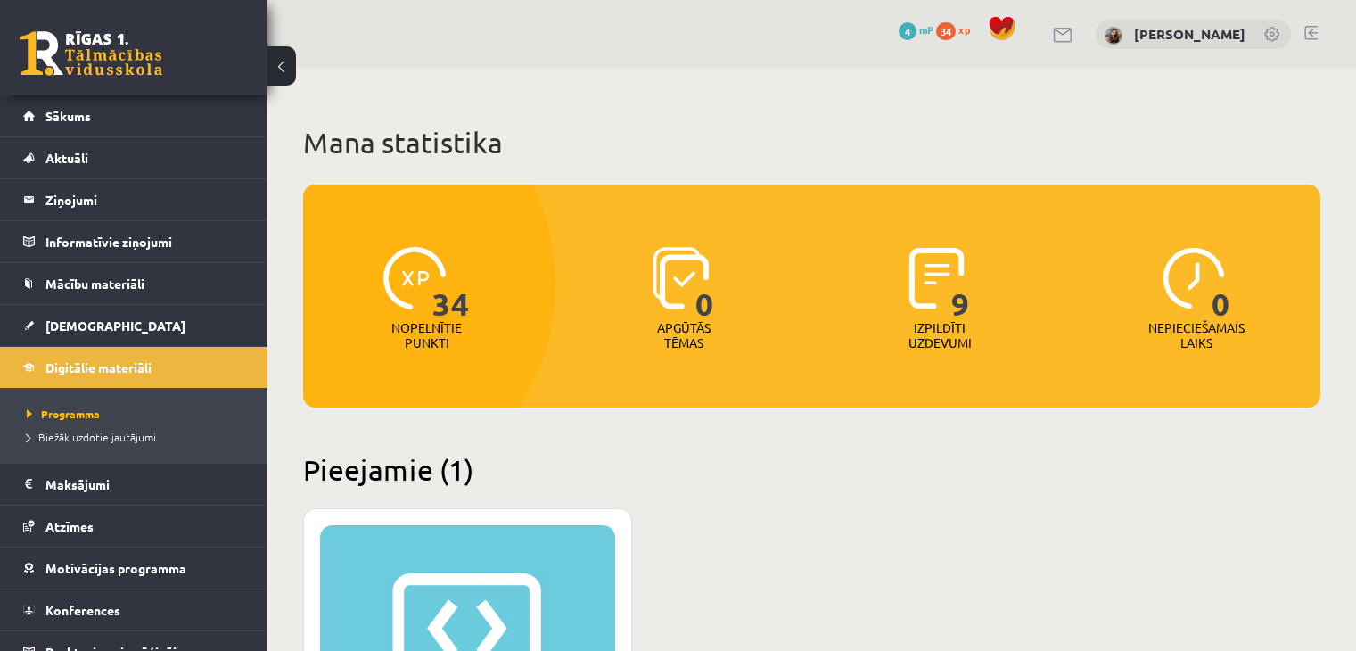
scroll to position [446, 0]
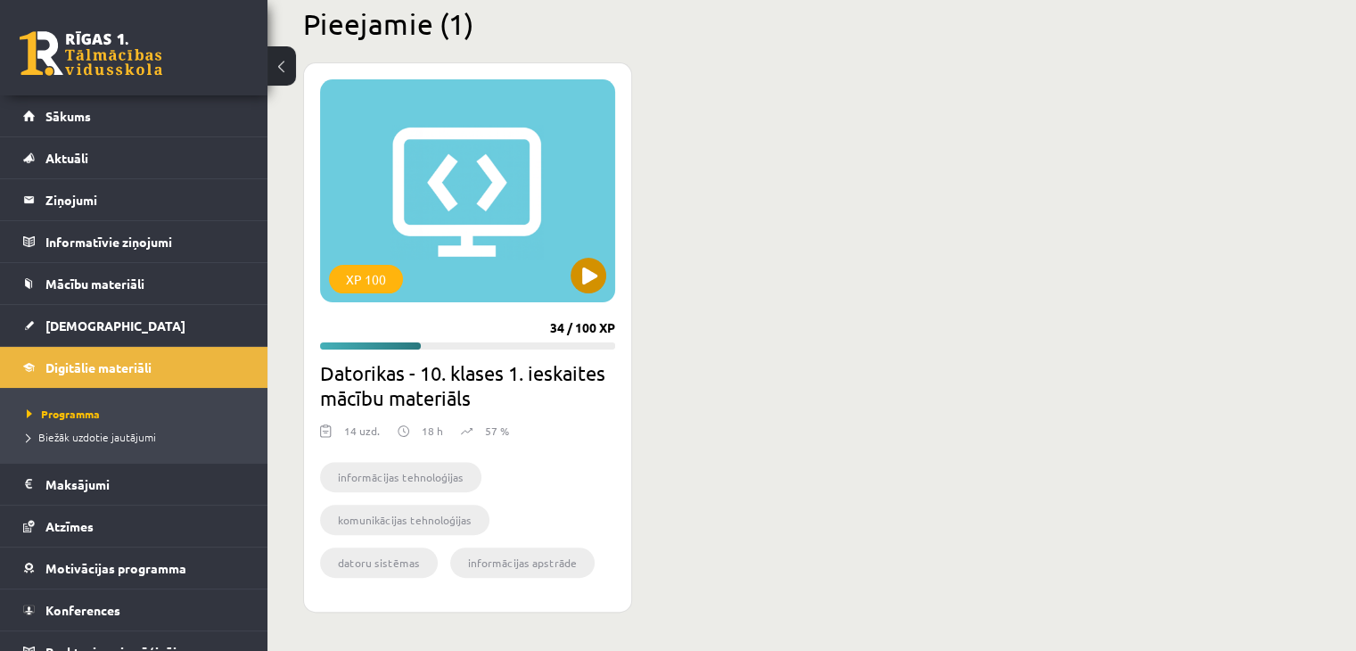
click at [471, 183] on div "XP 100" at bounding box center [467, 190] width 295 height 223
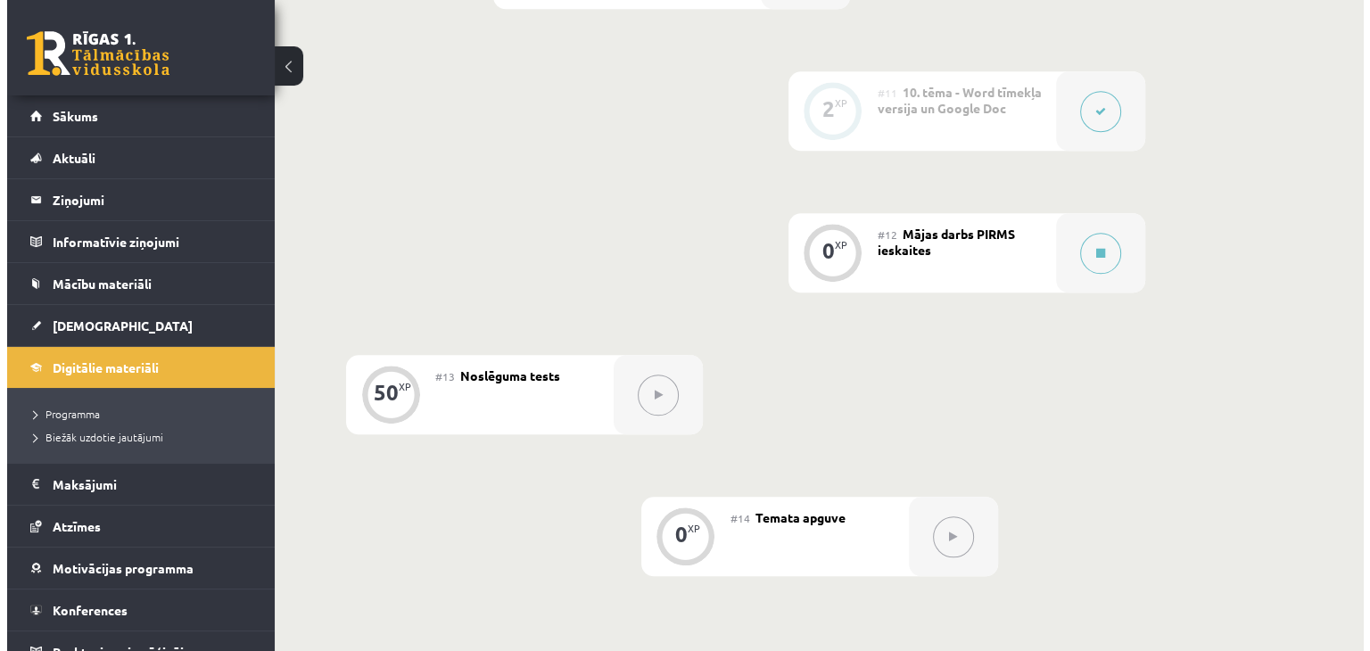
scroll to position [1962, 0]
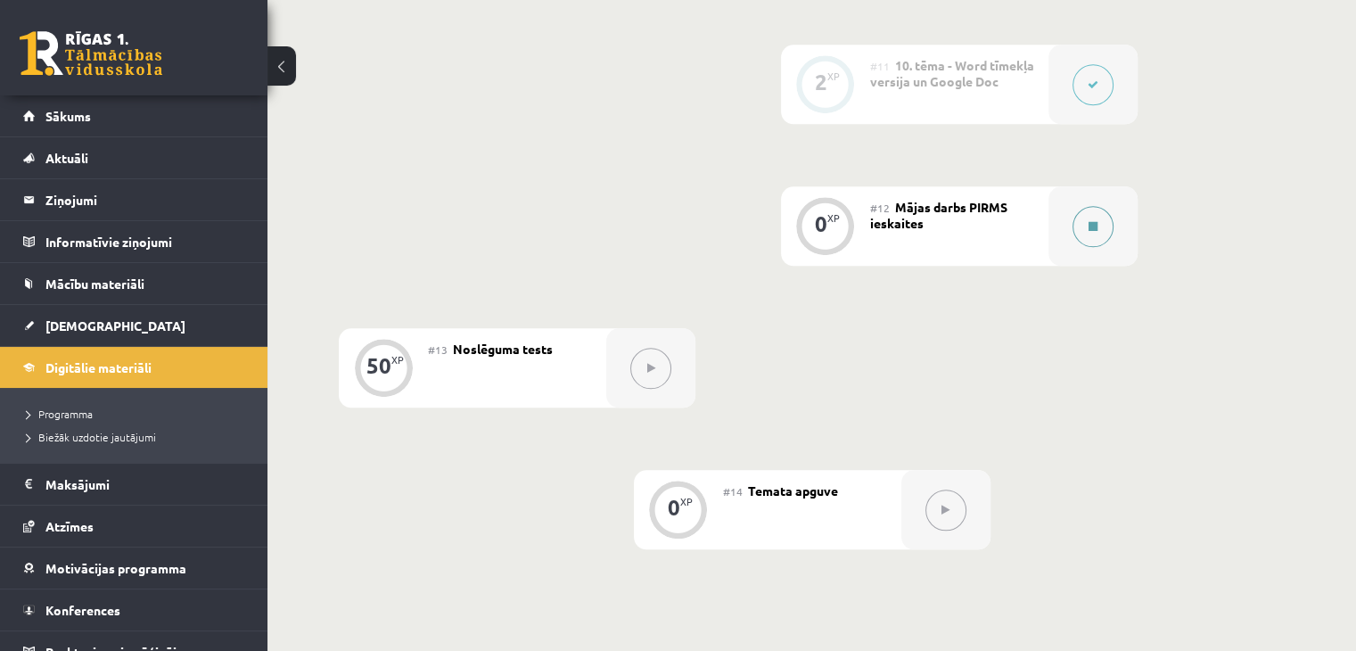
click at [1100, 206] on button at bounding box center [1093, 226] width 41 height 41
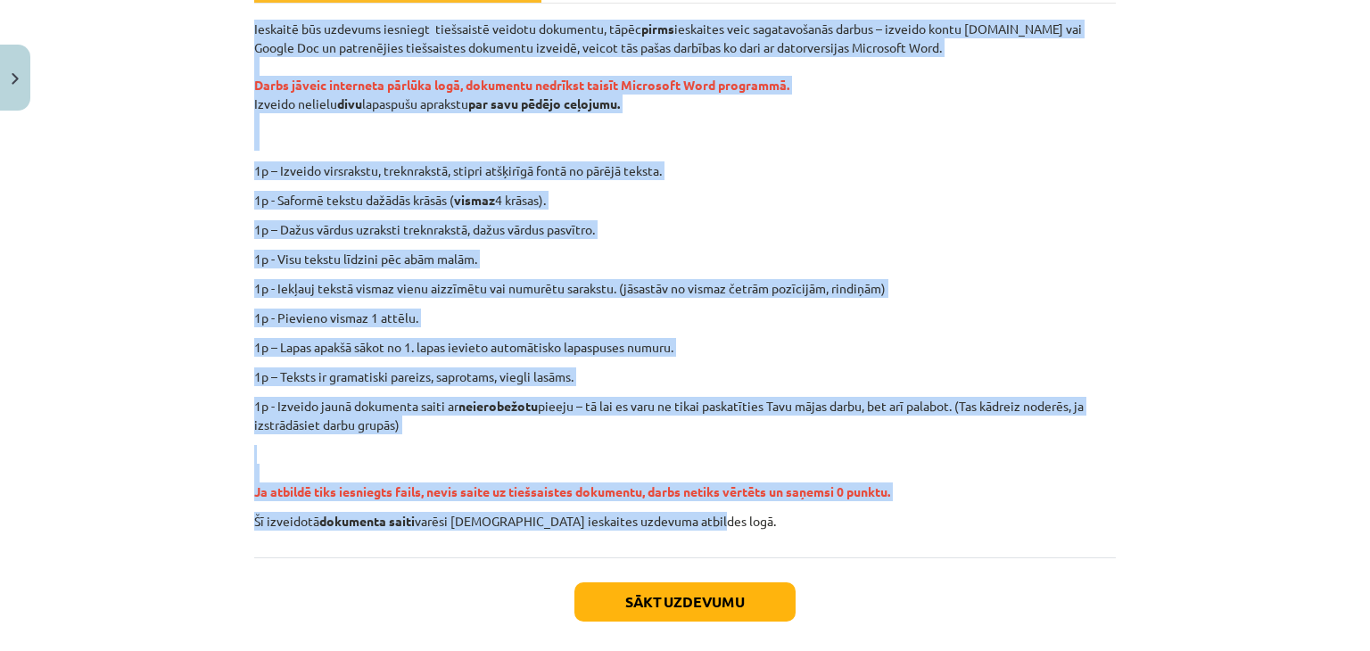
scroll to position [357, 0]
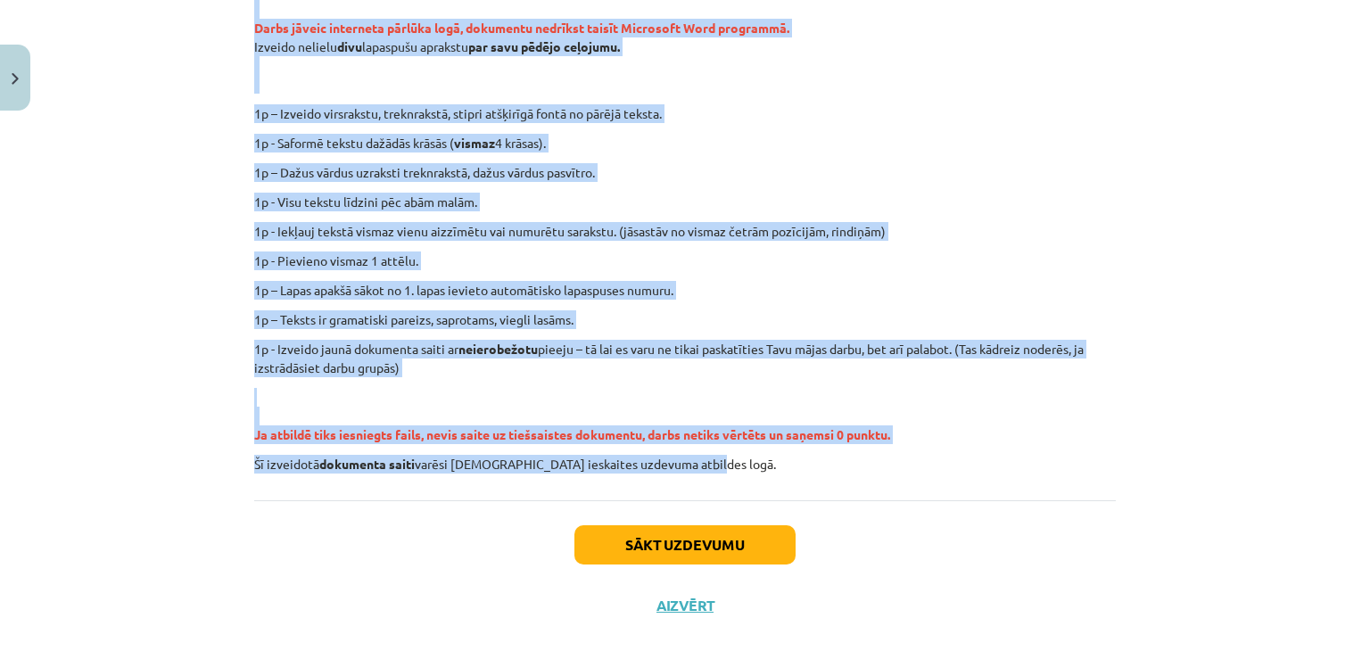
drag, startPoint x: 243, startPoint y: 320, endPoint x: 762, endPoint y: 475, distance: 542.6
click at [762, 475] on div "0 XP Saņemsi Ļoti grūts 1569 pilda Apraksts Uzdevums Palīdzība Ieskaitē būs uzd…" at bounding box center [684, 199] width 883 height 874
copy div "Loremips dol sitametc adipisci elitseddoe tempori utlaboree, dolor magna aliqua…"
click at [1107, 128] on div "Ieskaitē būs uzdevums iesniegt tiešsaistē veidotu dokumentu, tāpēc pirms ieskai…" at bounding box center [684, 218] width 861 height 511
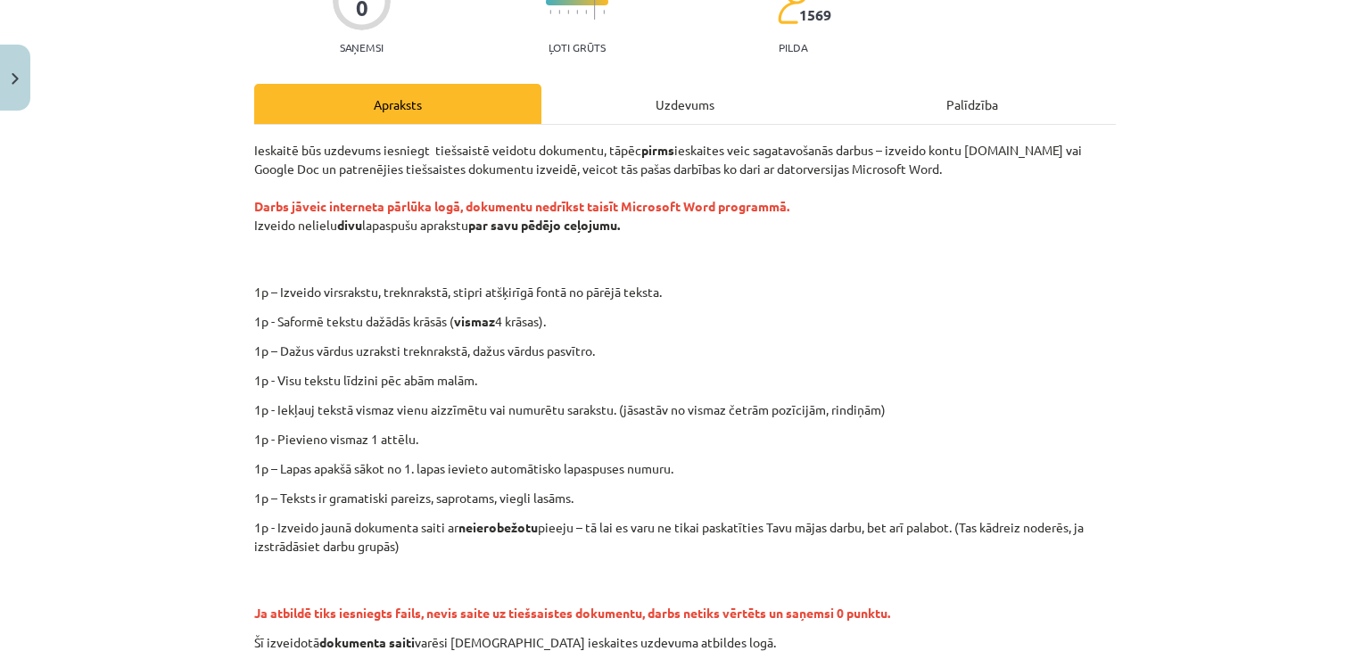
scroll to position [268, 0]
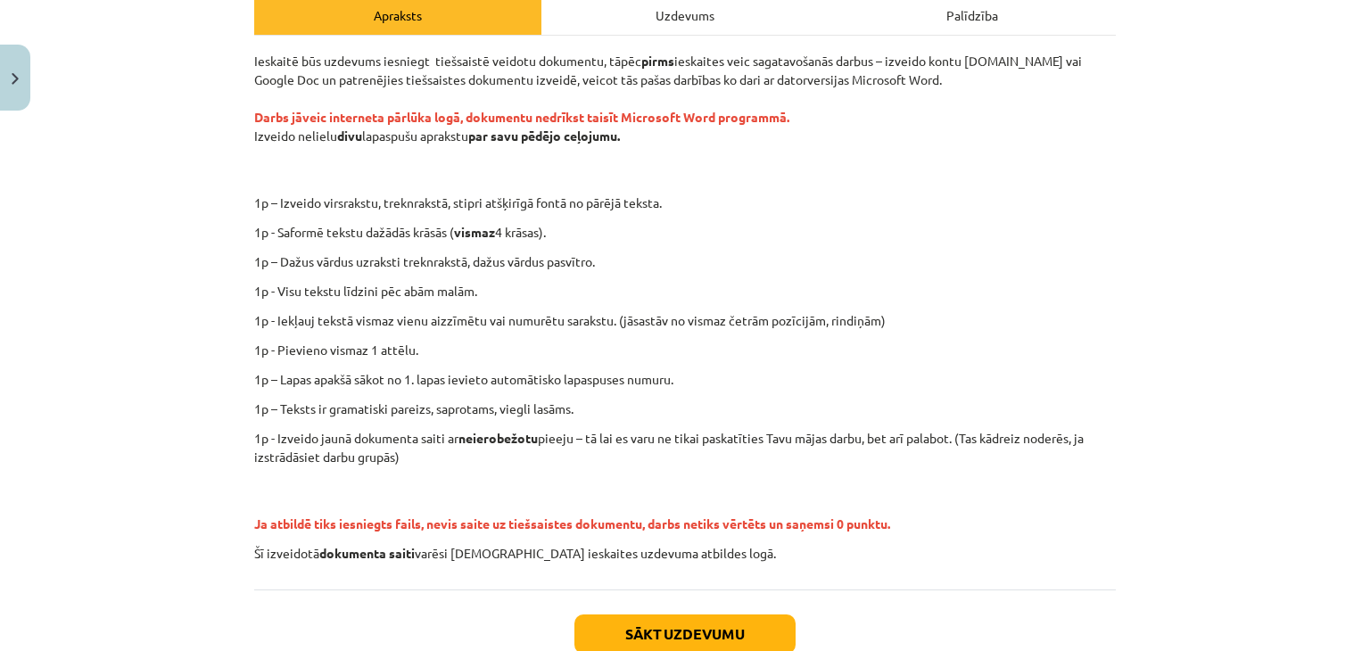
click at [948, 297] on p "1p - Visu tekstu līdzini pēc abām malām." at bounding box center [684, 291] width 861 height 19
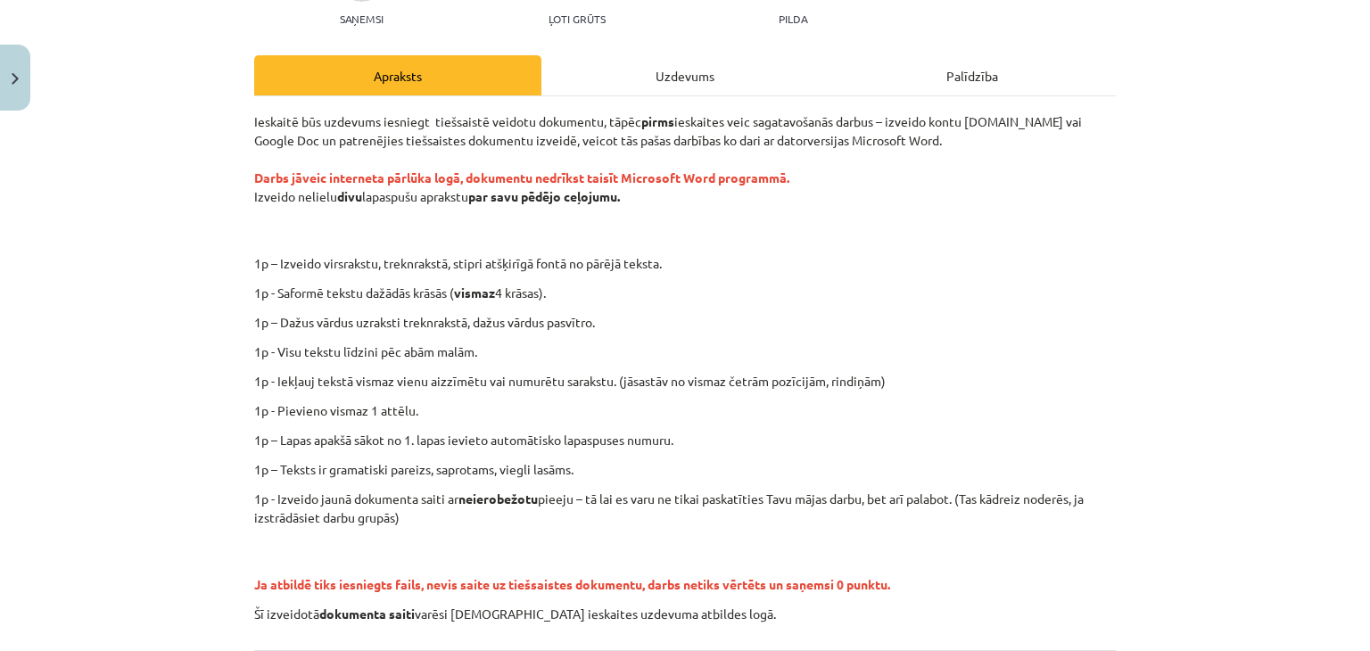
scroll to position [296, 0]
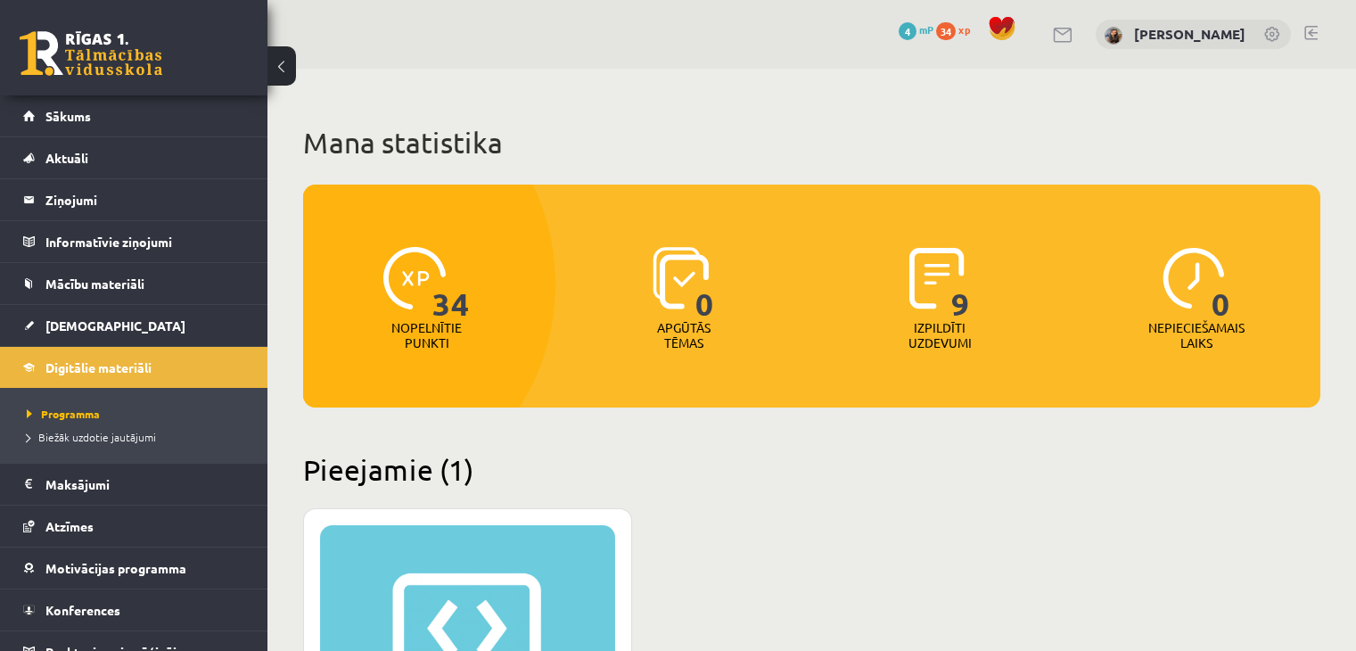
scroll to position [446, 0]
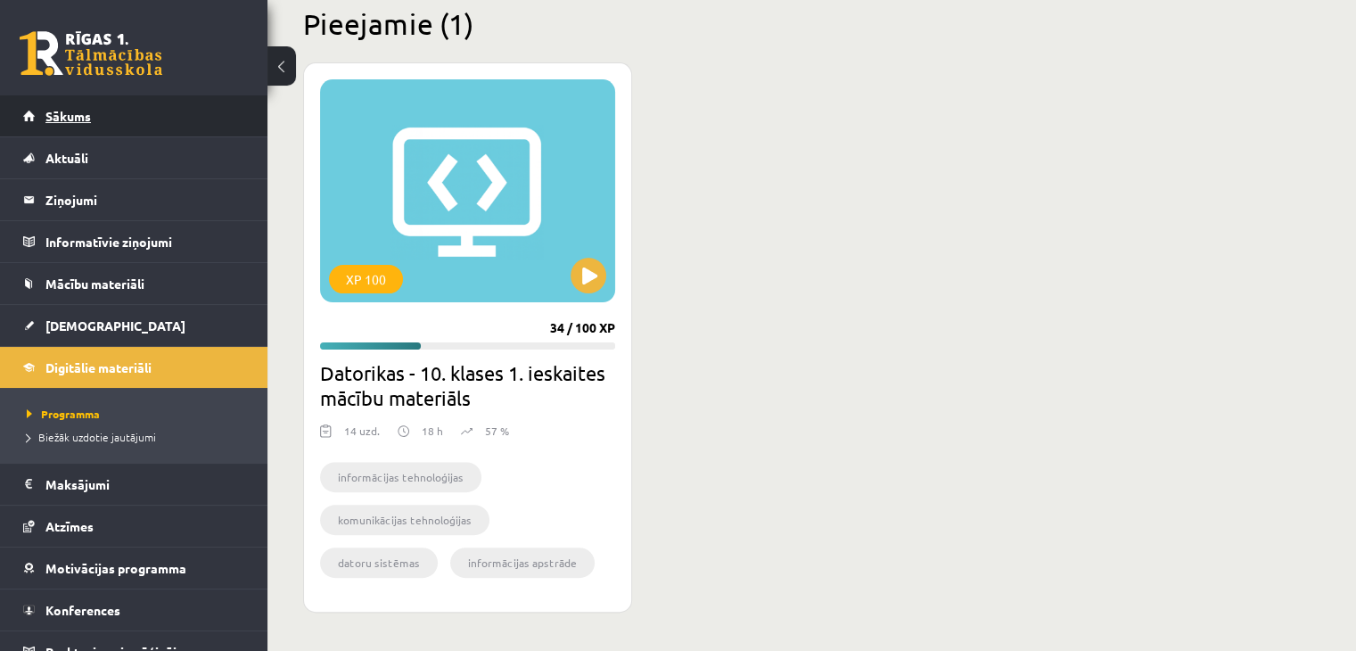
click at [80, 115] on span "Sākums" at bounding box center [67, 116] width 45 height 16
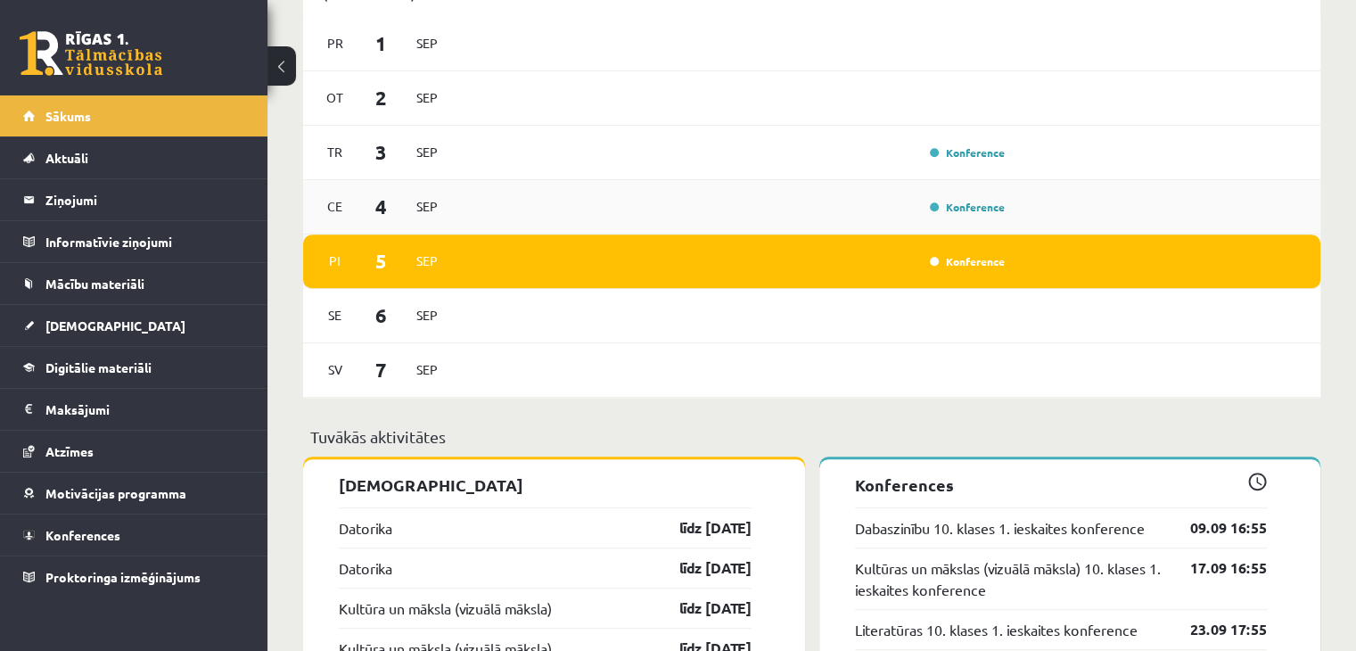
scroll to position [892, 0]
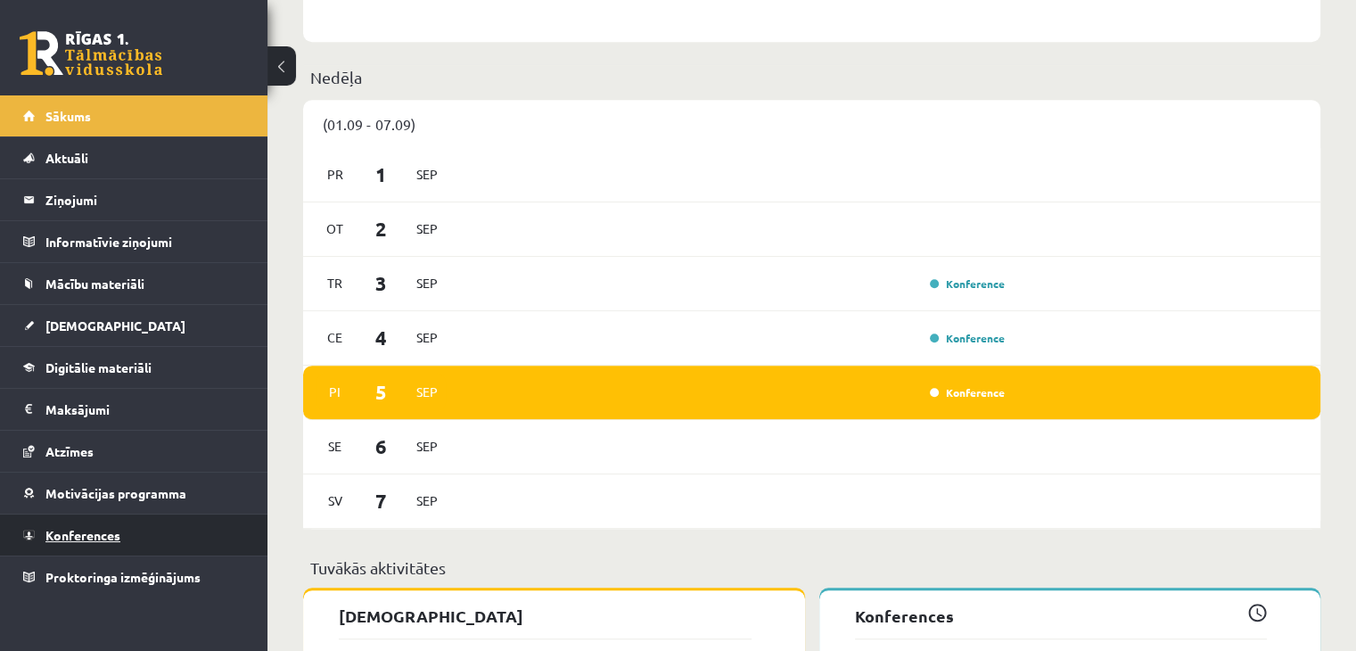
click at [130, 542] on link "Konferences" at bounding box center [134, 535] width 222 height 41
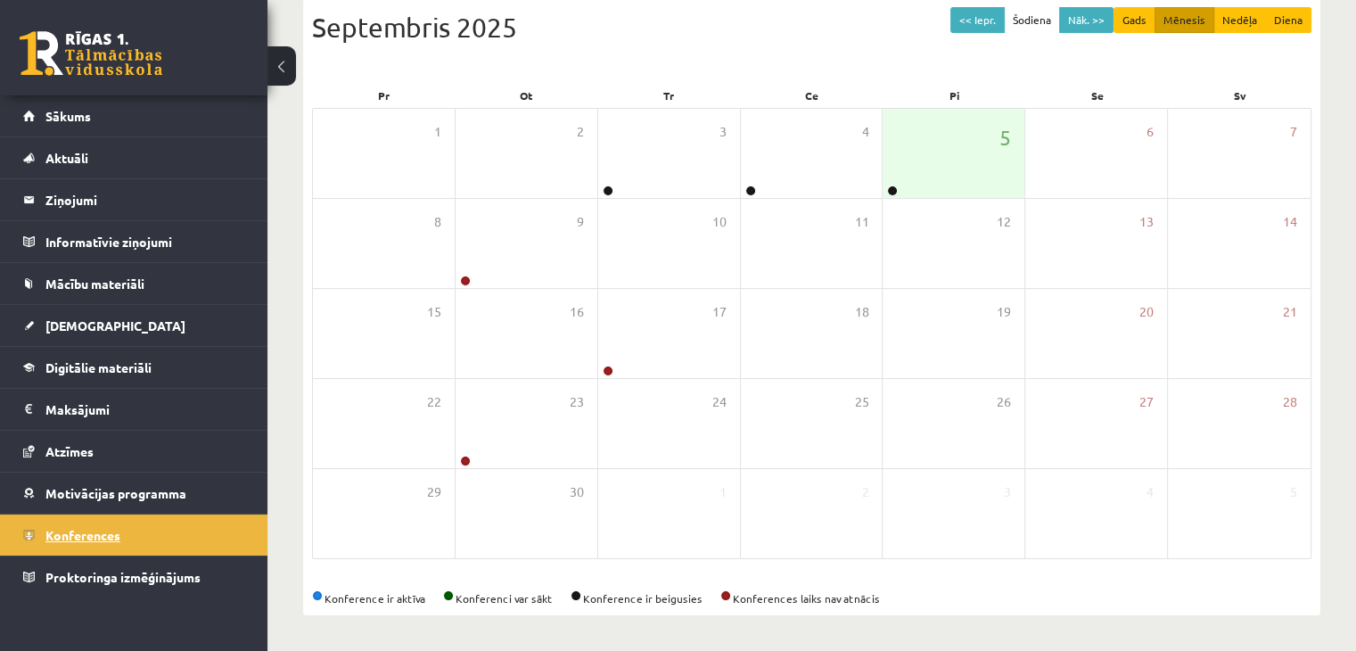
scroll to position [200, 0]
click at [1080, 15] on button "Nāk. >>" at bounding box center [1086, 21] width 54 height 26
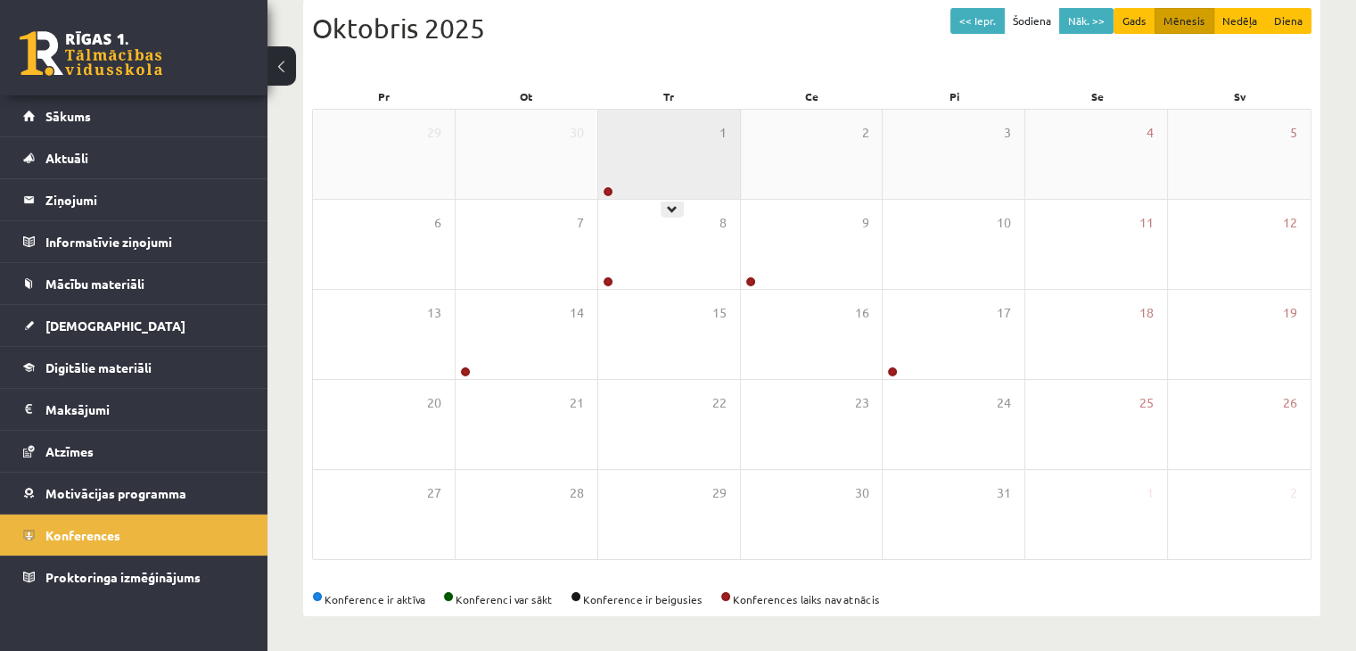
click at [631, 182] on div "1" at bounding box center [669, 154] width 142 height 89
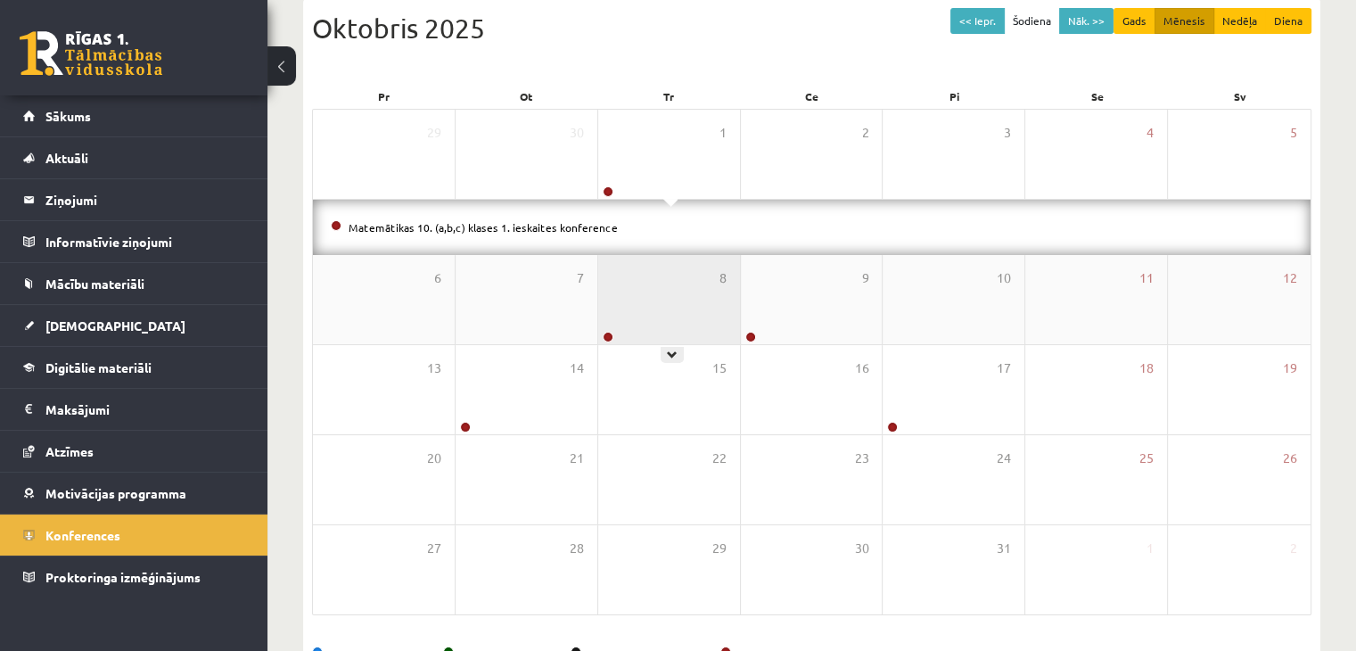
click at [659, 308] on div "8" at bounding box center [669, 299] width 142 height 89
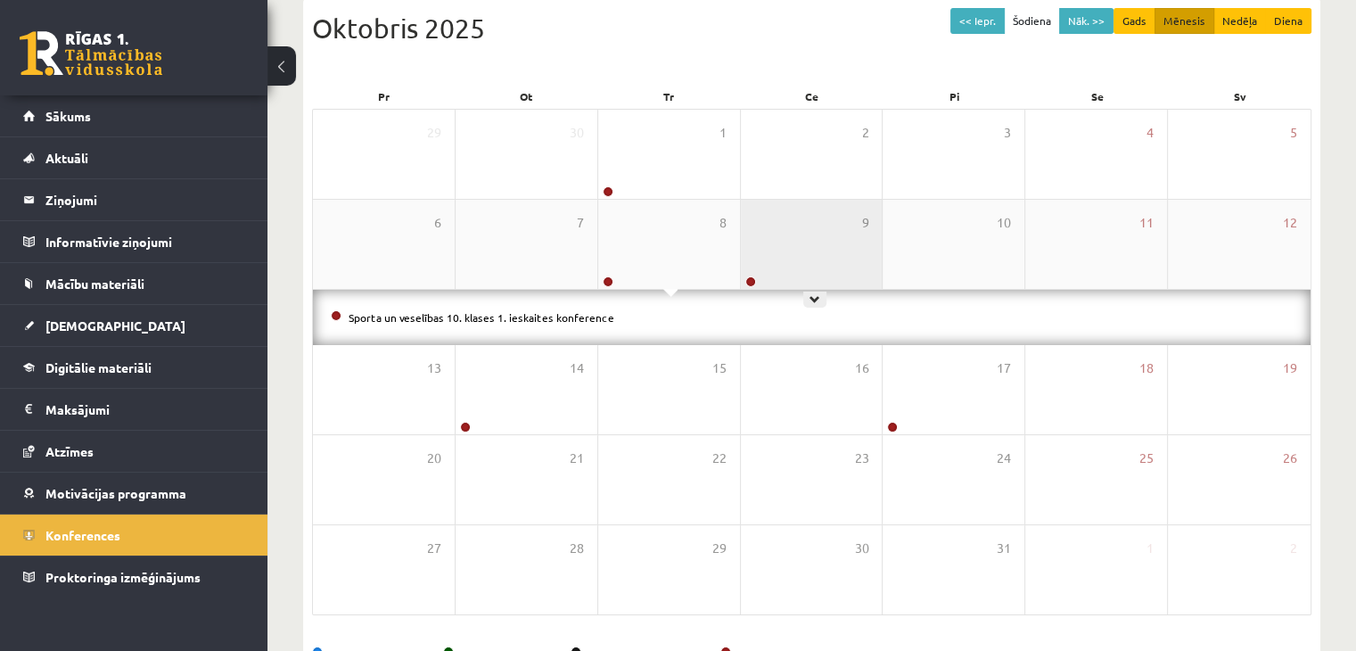
click at [810, 257] on div "9" at bounding box center [812, 244] width 142 height 89
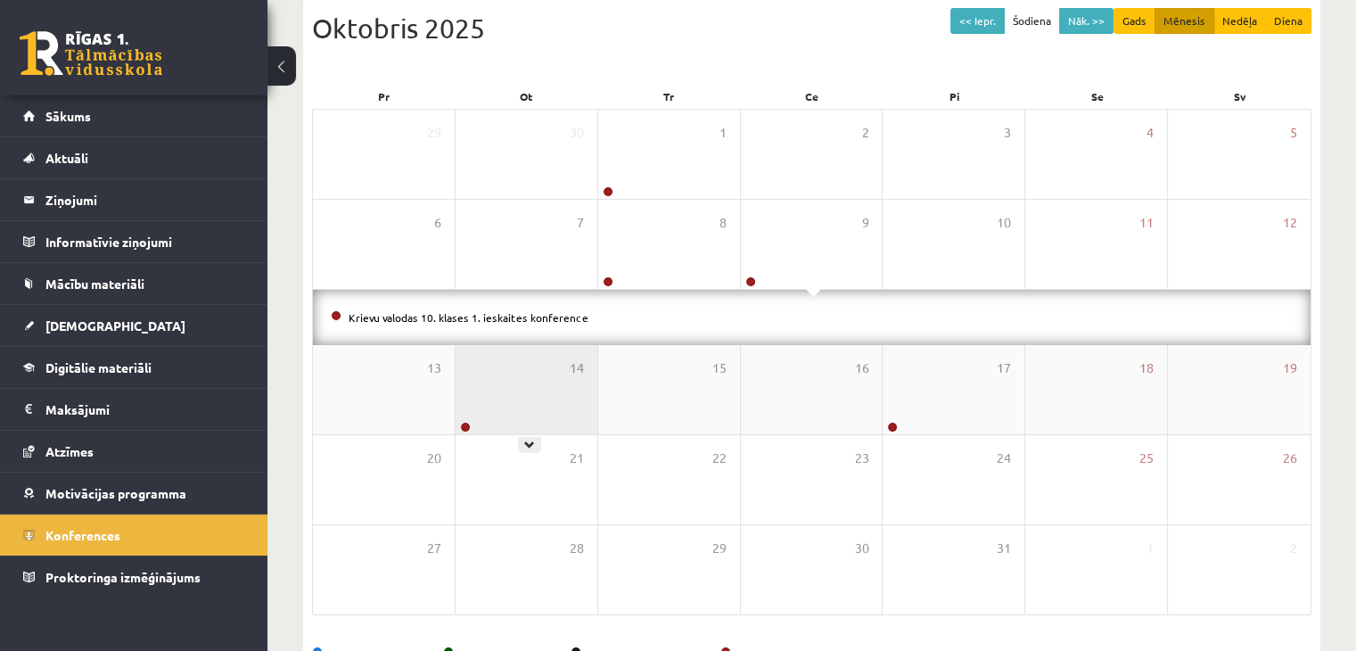
click at [545, 393] on div "14" at bounding box center [527, 389] width 142 height 89
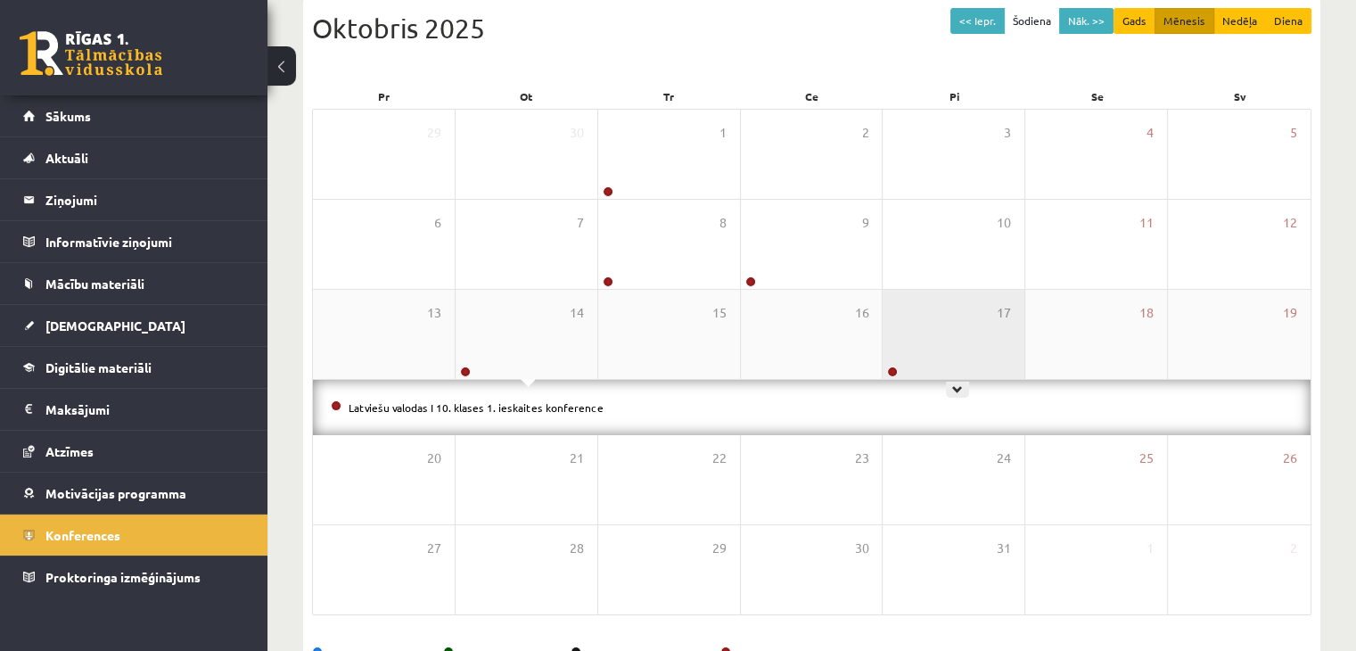
click at [987, 360] on div "17" at bounding box center [954, 334] width 142 height 89
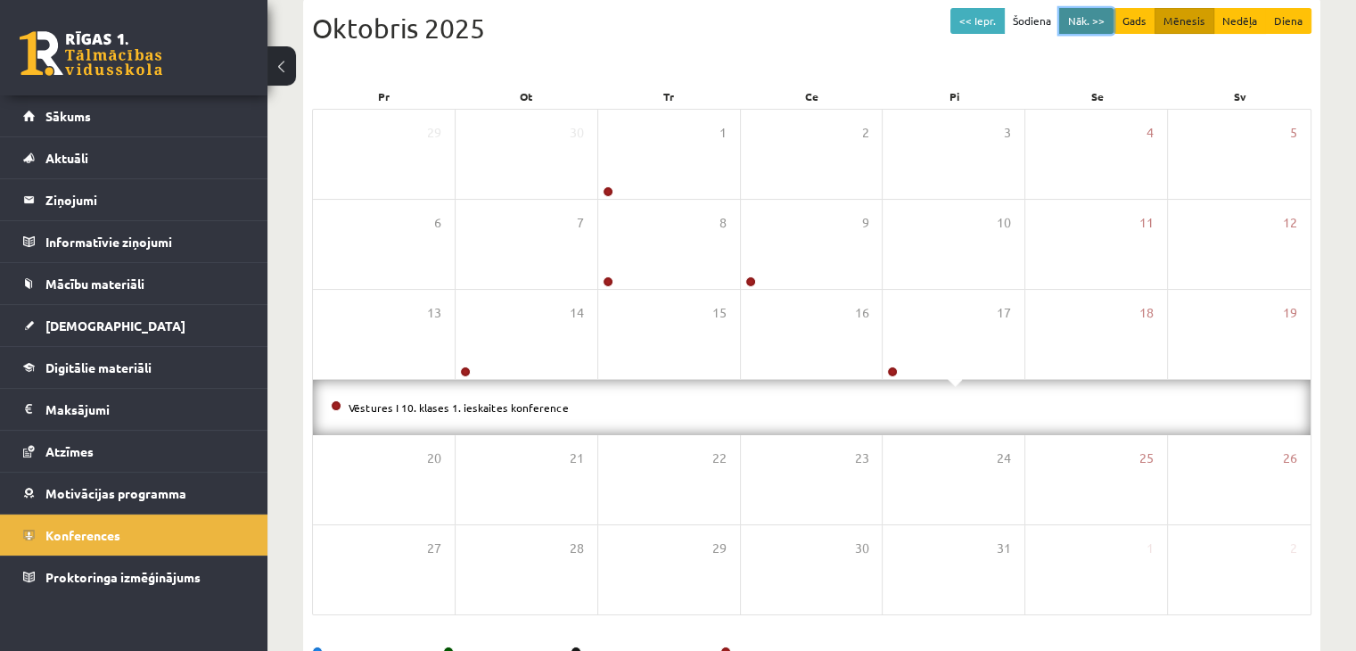
click at [1100, 12] on button "Nāk. >>" at bounding box center [1086, 21] width 54 height 26
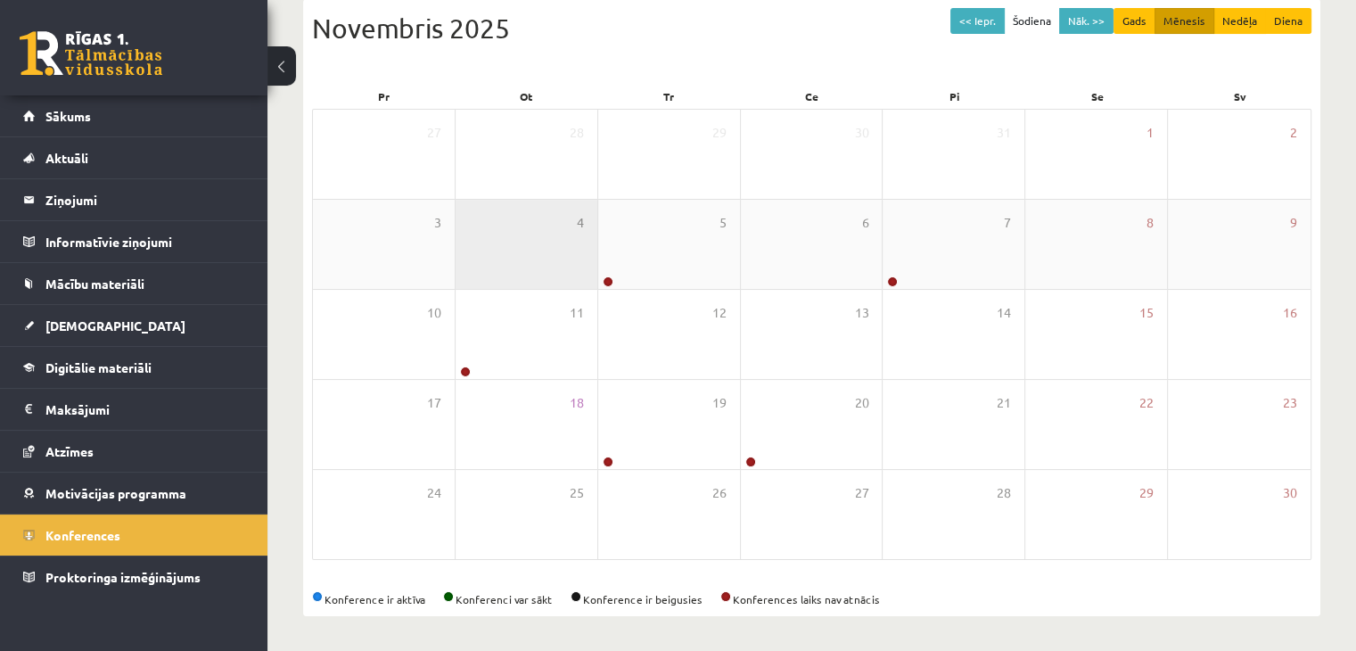
click at [553, 241] on div "4" at bounding box center [527, 244] width 142 height 89
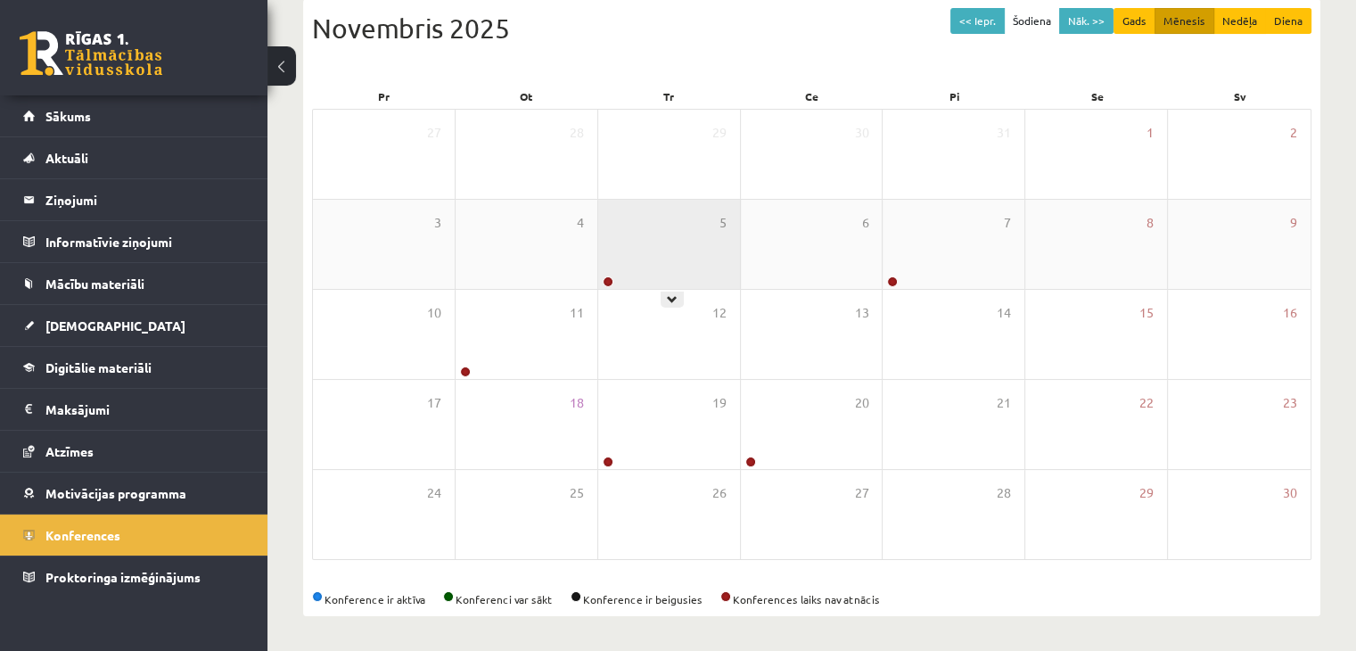
click at [666, 247] on div "5" at bounding box center [669, 244] width 142 height 89
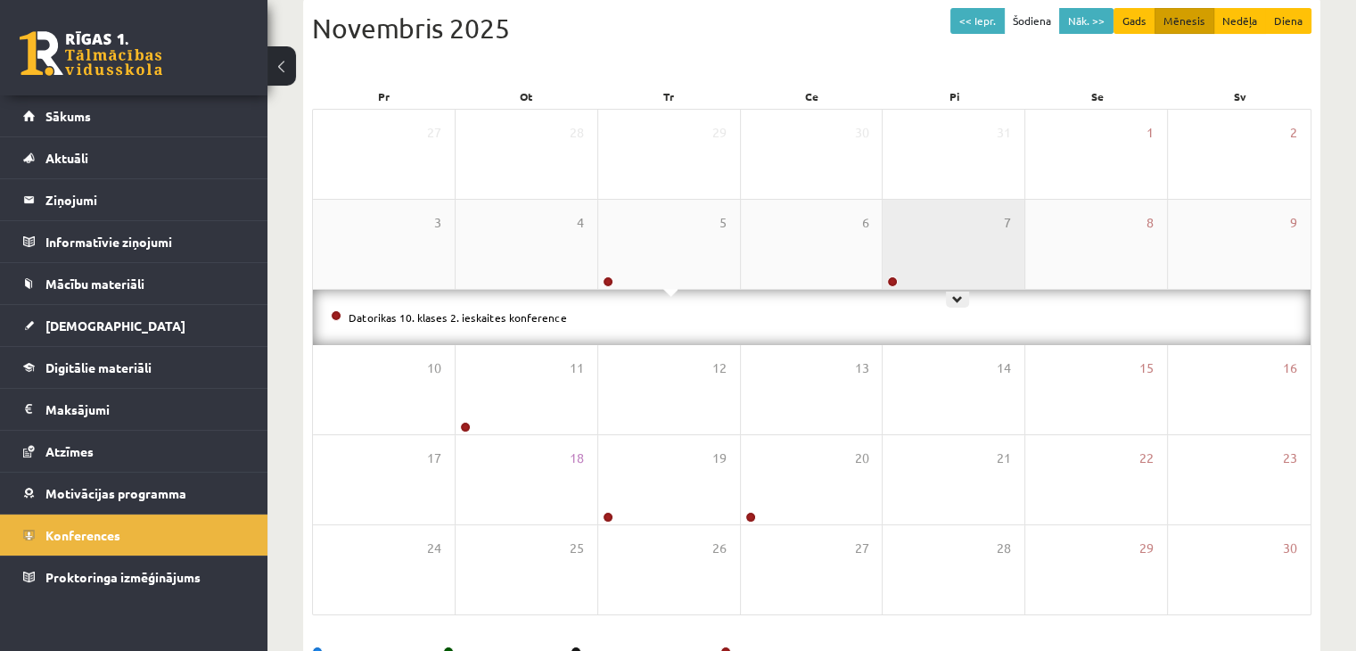
click at [910, 258] on div "7" at bounding box center [954, 244] width 142 height 89
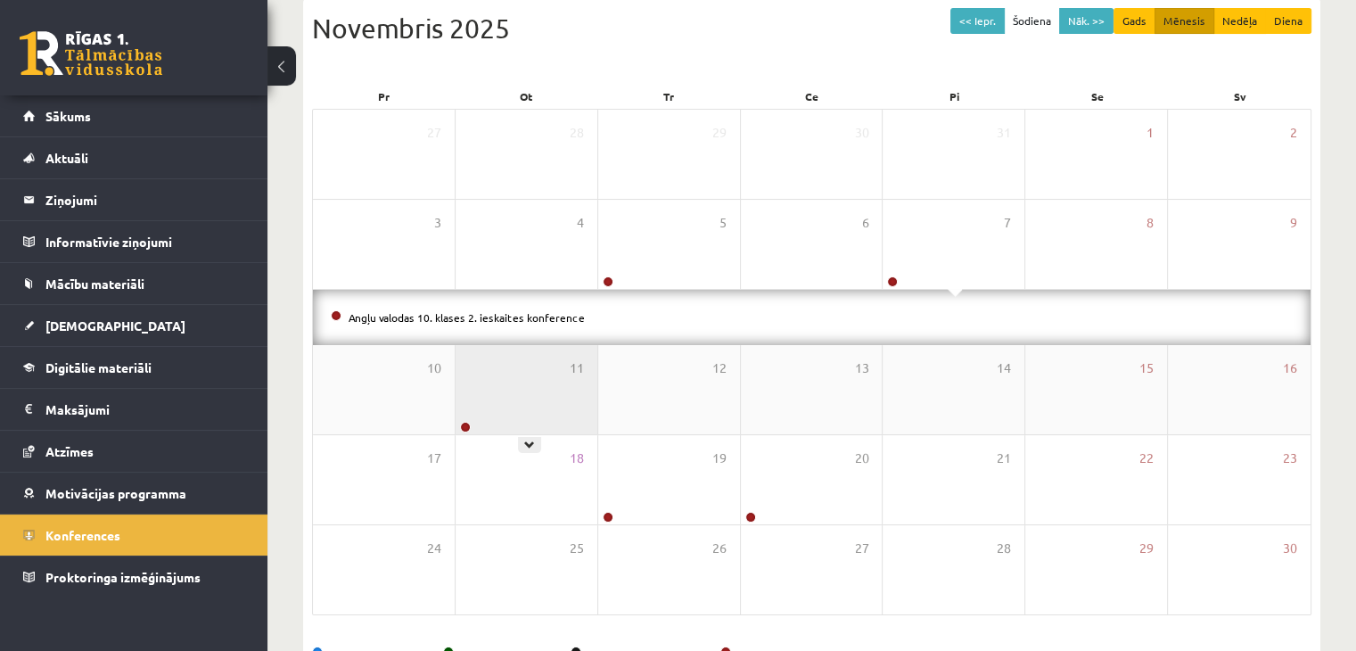
click at [545, 415] on div "11" at bounding box center [527, 389] width 142 height 89
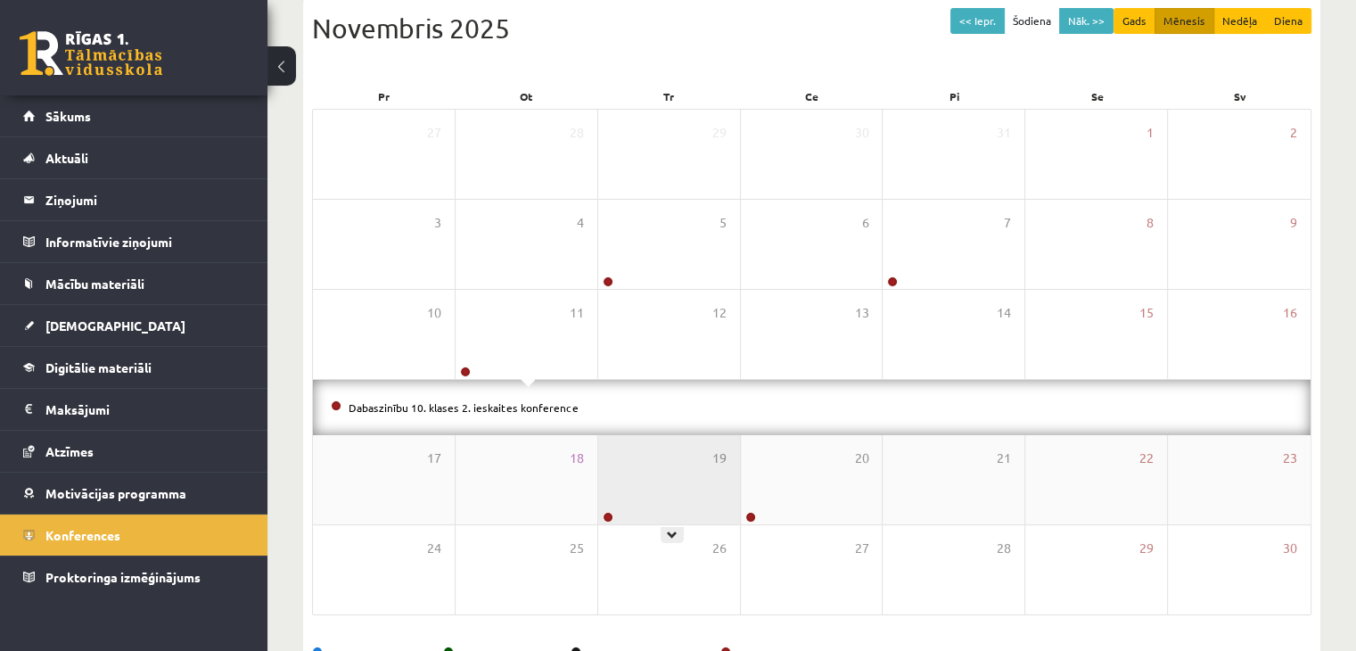
click at [686, 486] on div "19" at bounding box center [669, 479] width 142 height 89
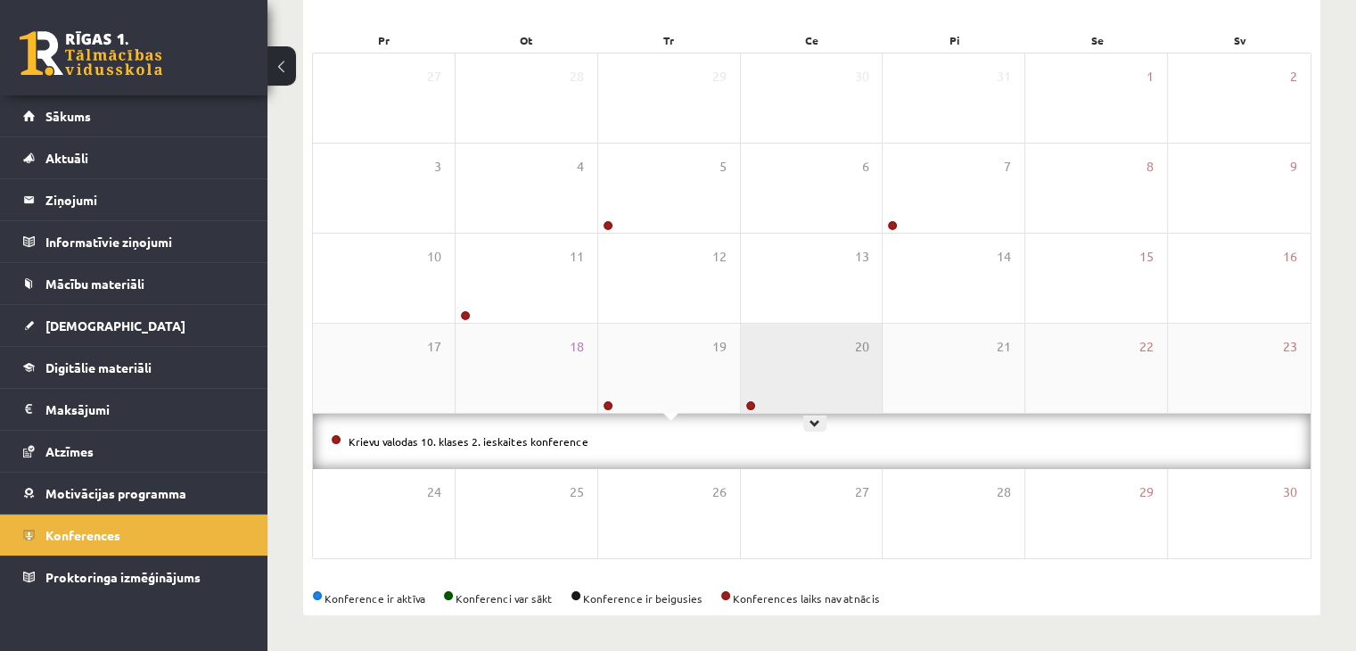
click at [820, 393] on div "20" at bounding box center [812, 368] width 142 height 89
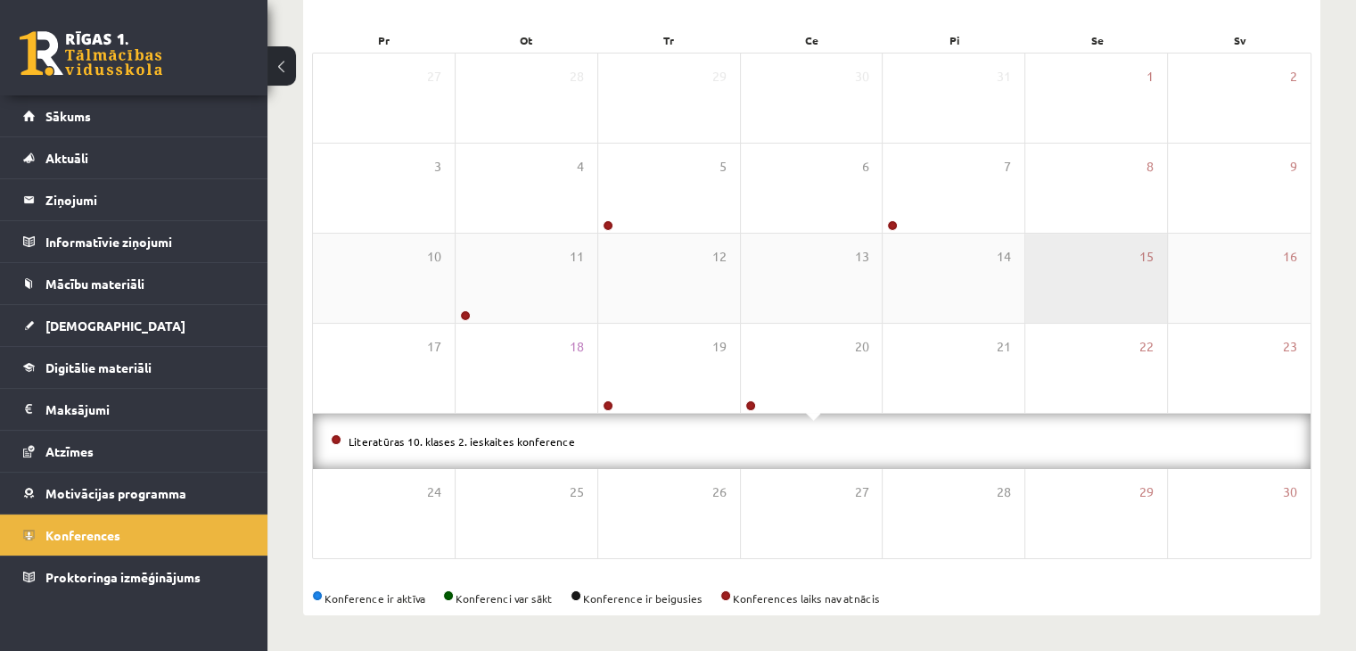
scroll to position [78, 0]
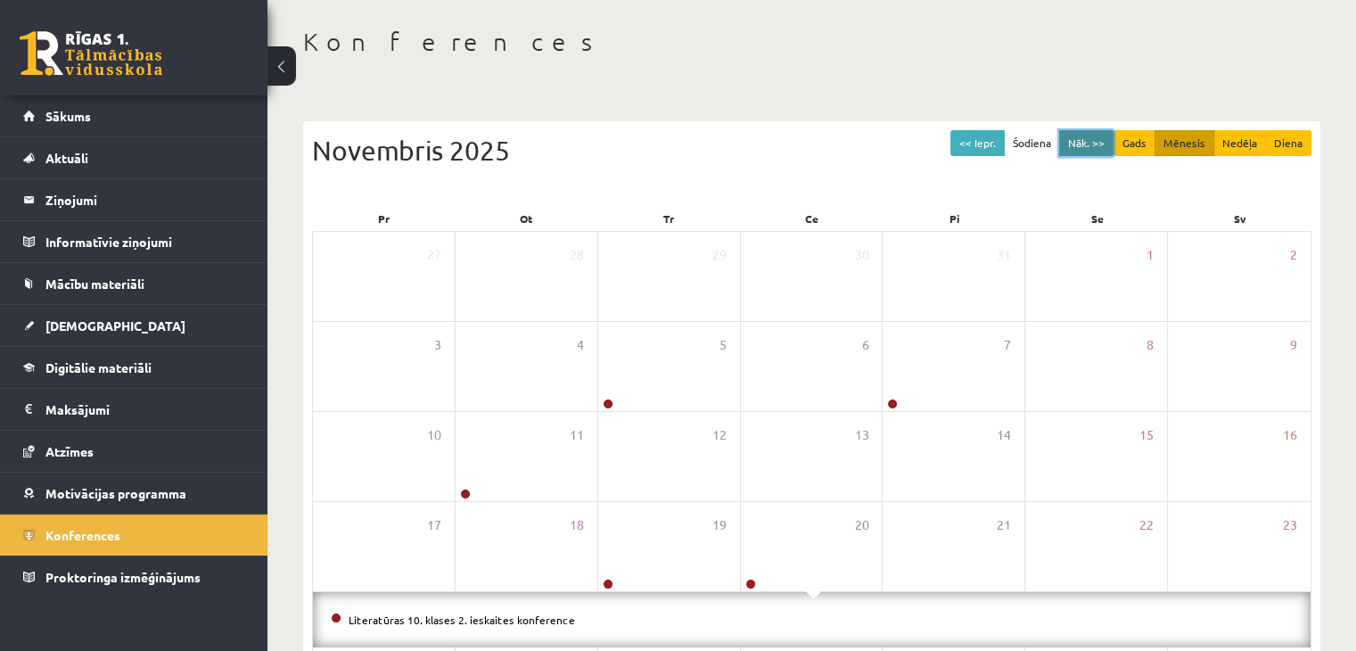
click at [1092, 149] on button "Nāk. >>" at bounding box center [1086, 143] width 54 height 26
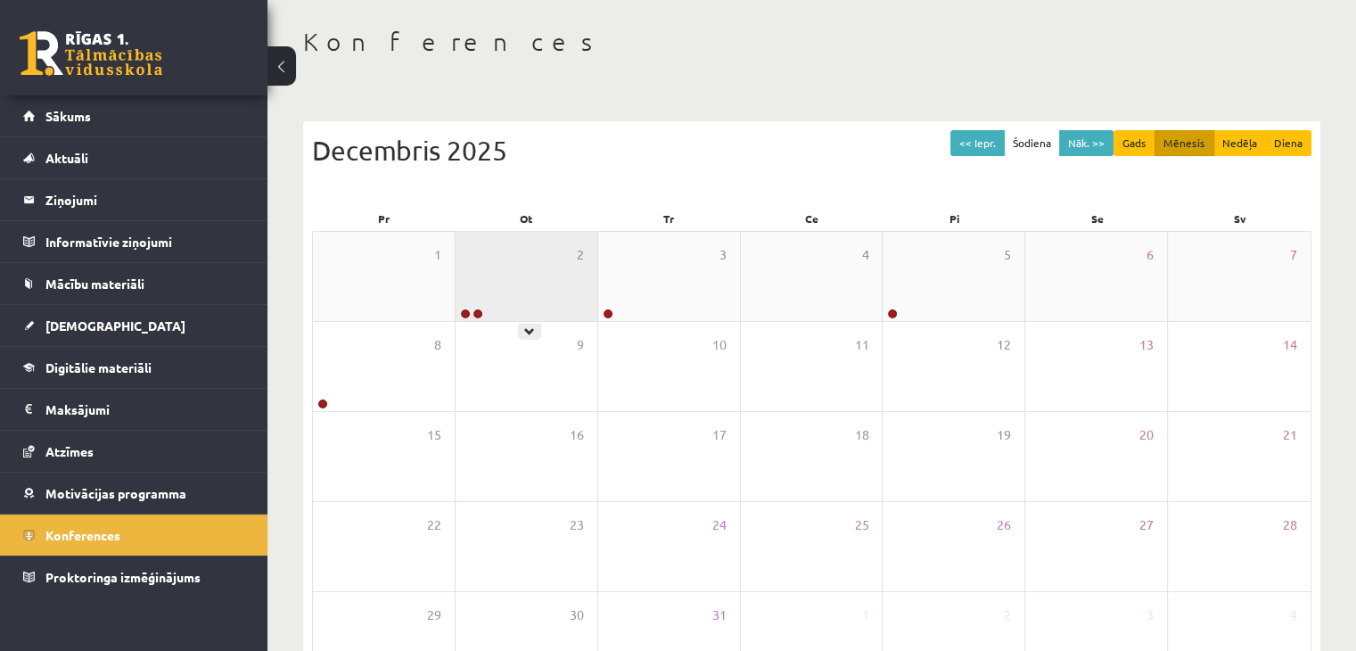
click at [576, 273] on div "2" at bounding box center [527, 276] width 142 height 89
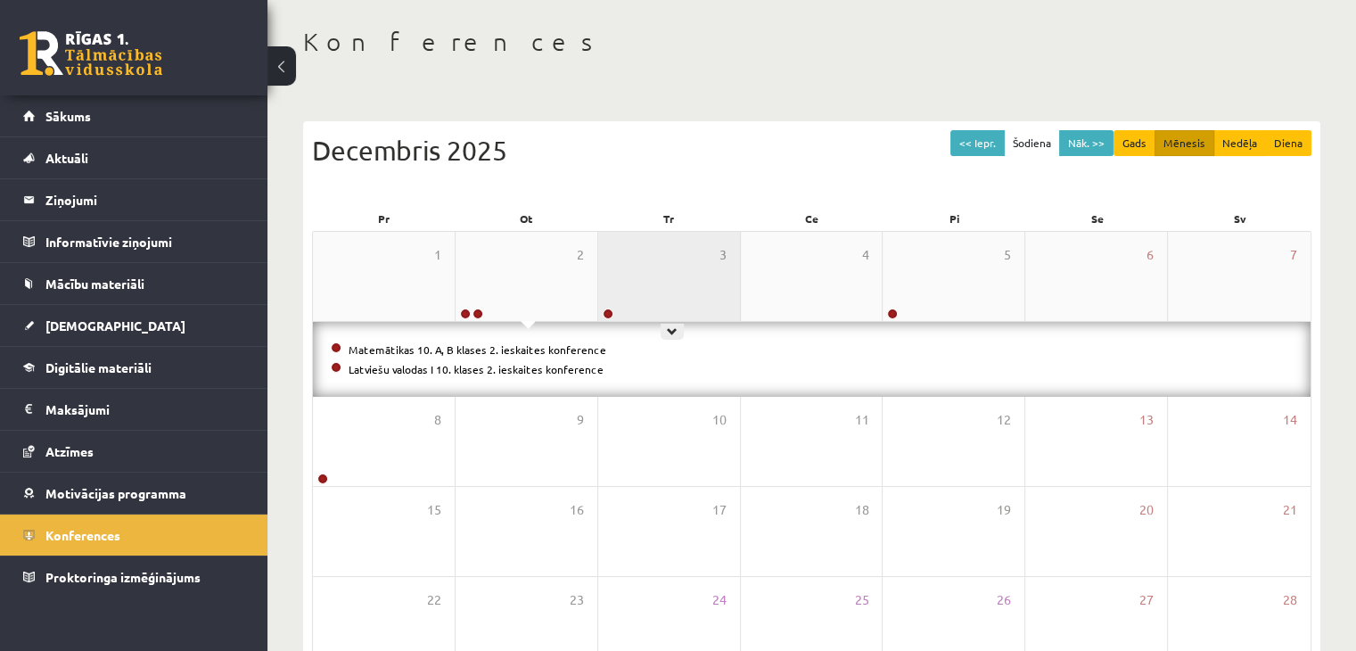
click at [622, 262] on div "3" at bounding box center [669, 276] width 142 height 89
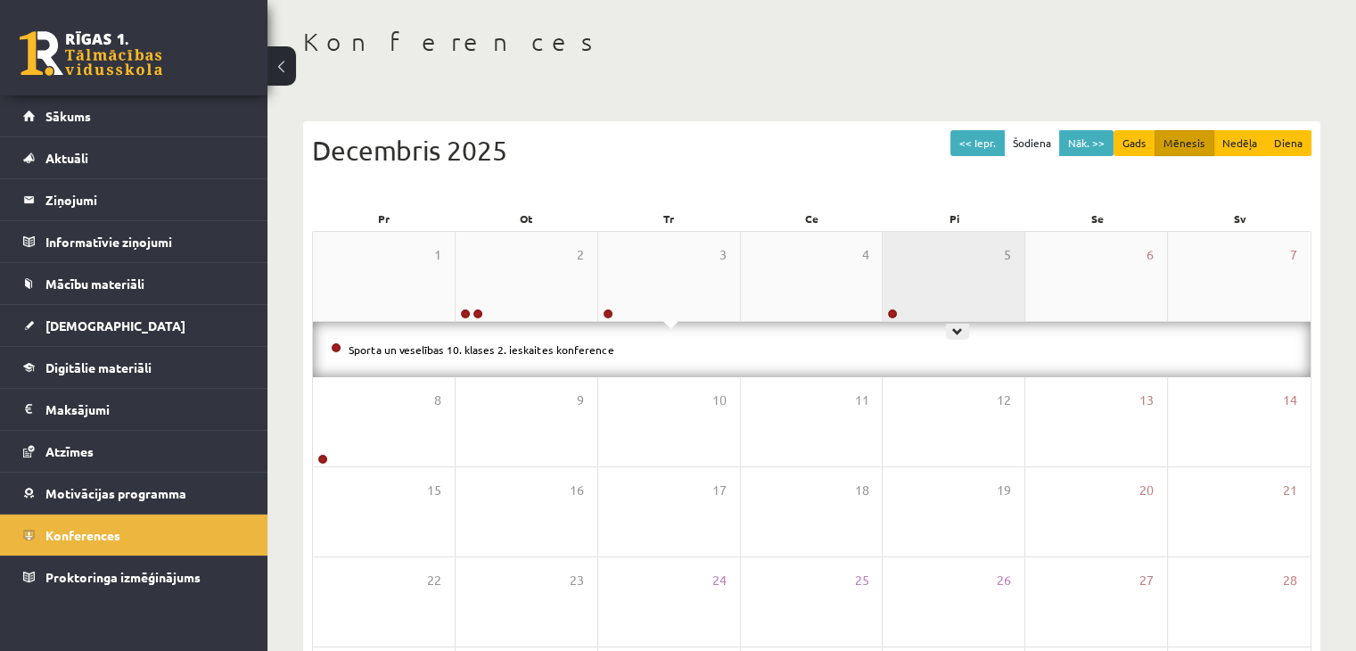
click at [905, 273] on div "5" at bounding box center [954, 276] width 142 height 89
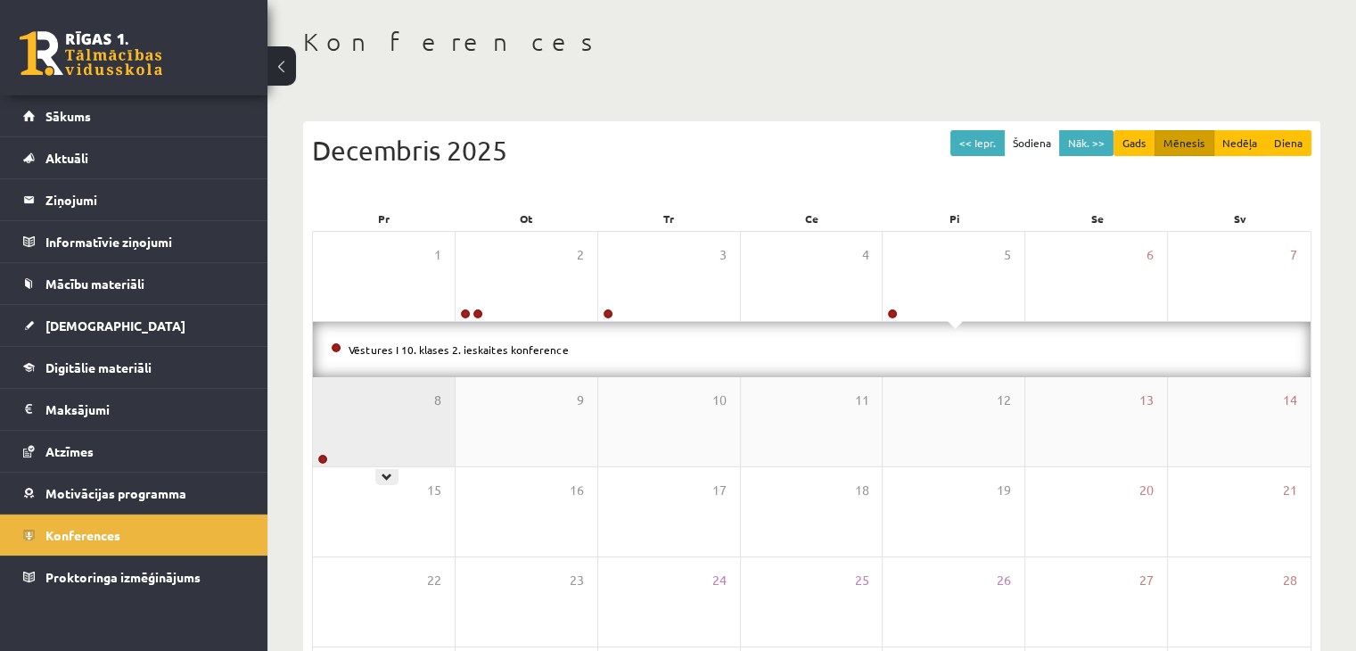
click at [382, 414] on div "8" at bounding box center [384, 421] width 142 height 89
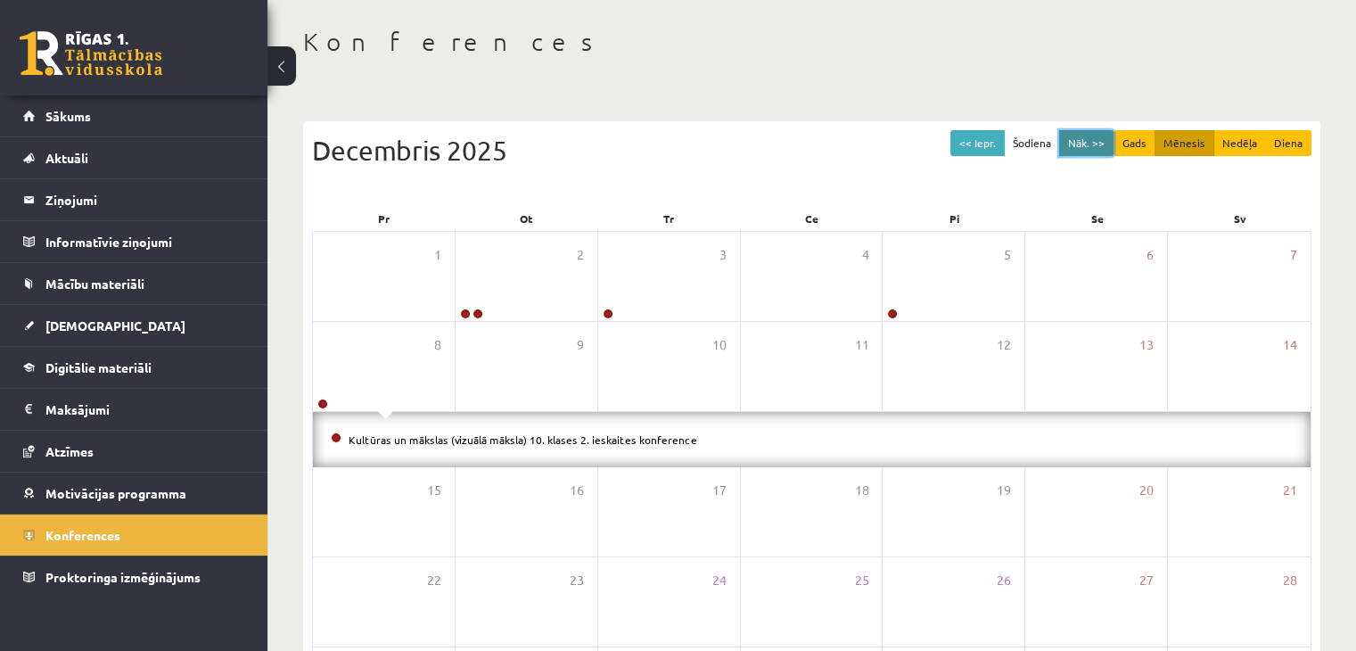
click at [1094, 139] on button "Nāk. >>" at bounding box center [1086, 143] width 54 height 26
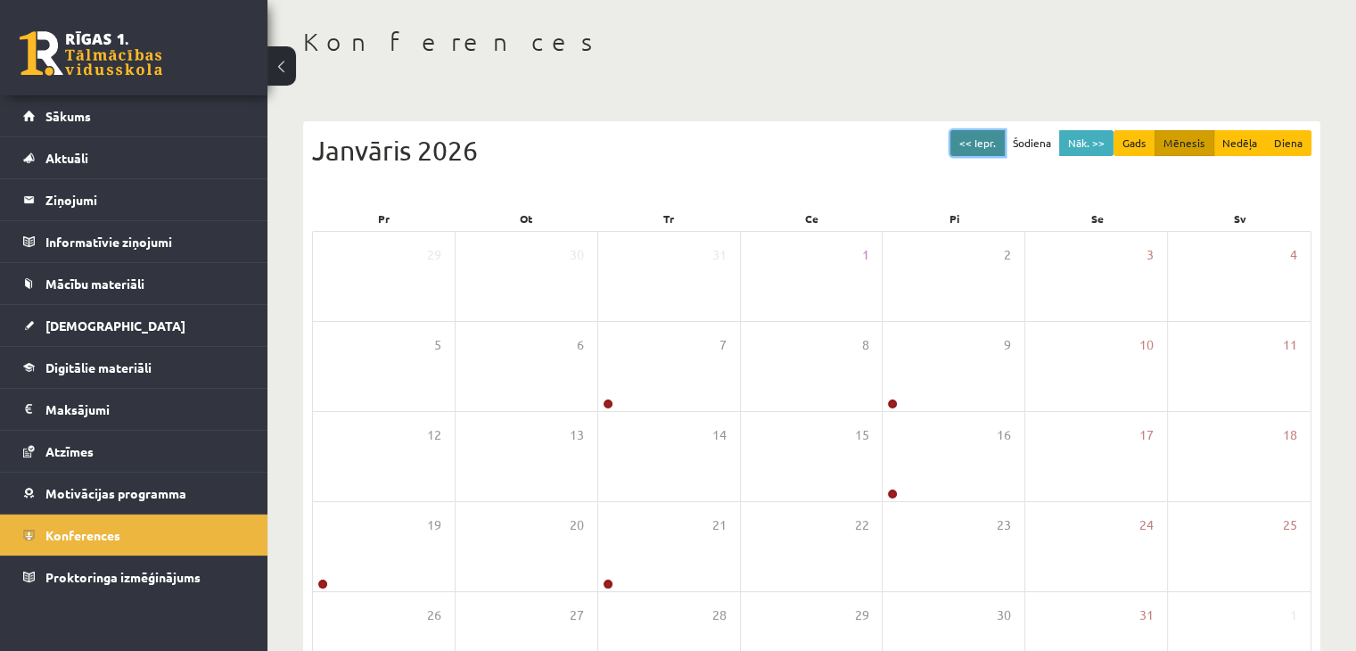
click at [987, 142] on button "<< Iepr." at bounding box center [978, 143] width 54 height 26
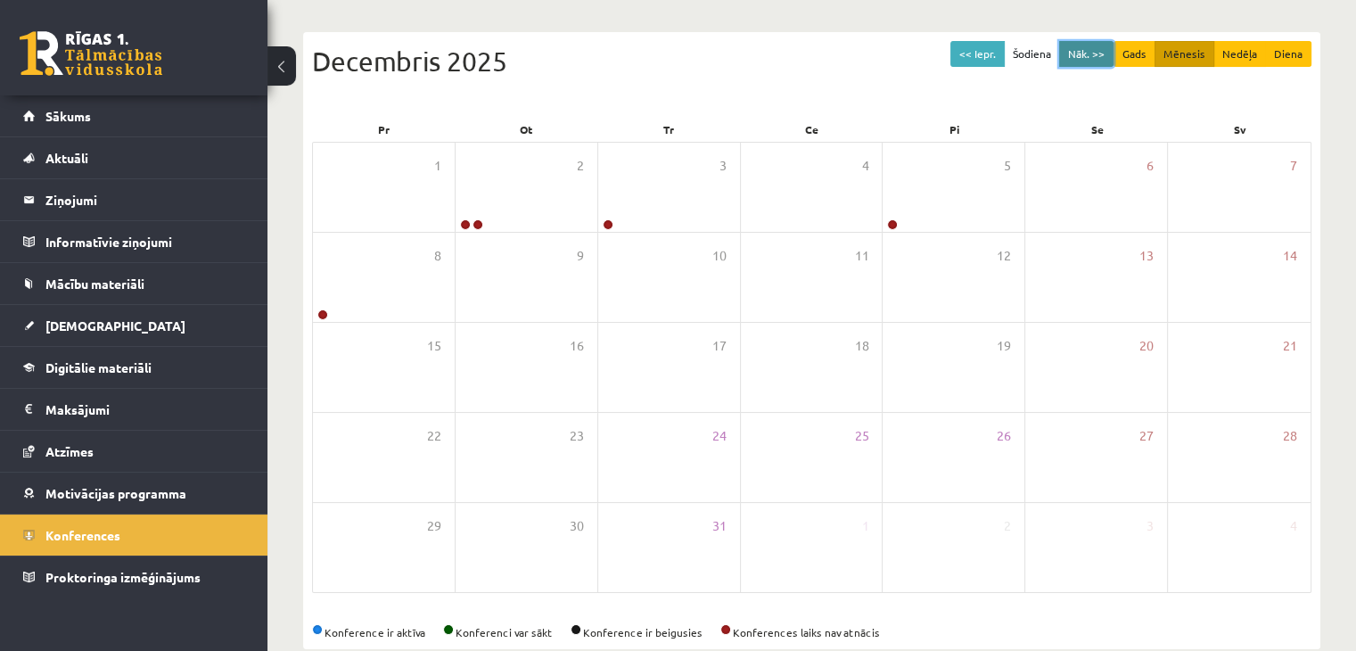
click at [1105, 54] on button "Nāk. >>" at bounding box center [1086, 54] width 54 height 26
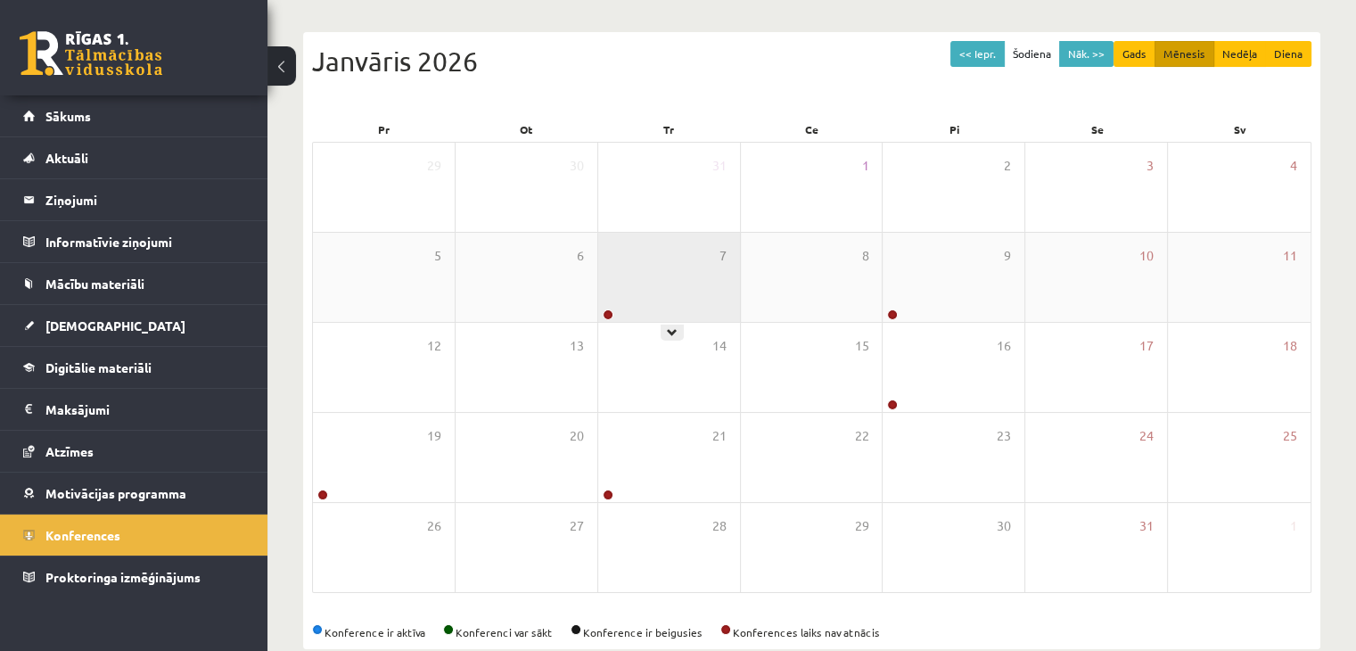
click at [696, 296] on div "7" at bounding box center [669, 277] width 142 height 89
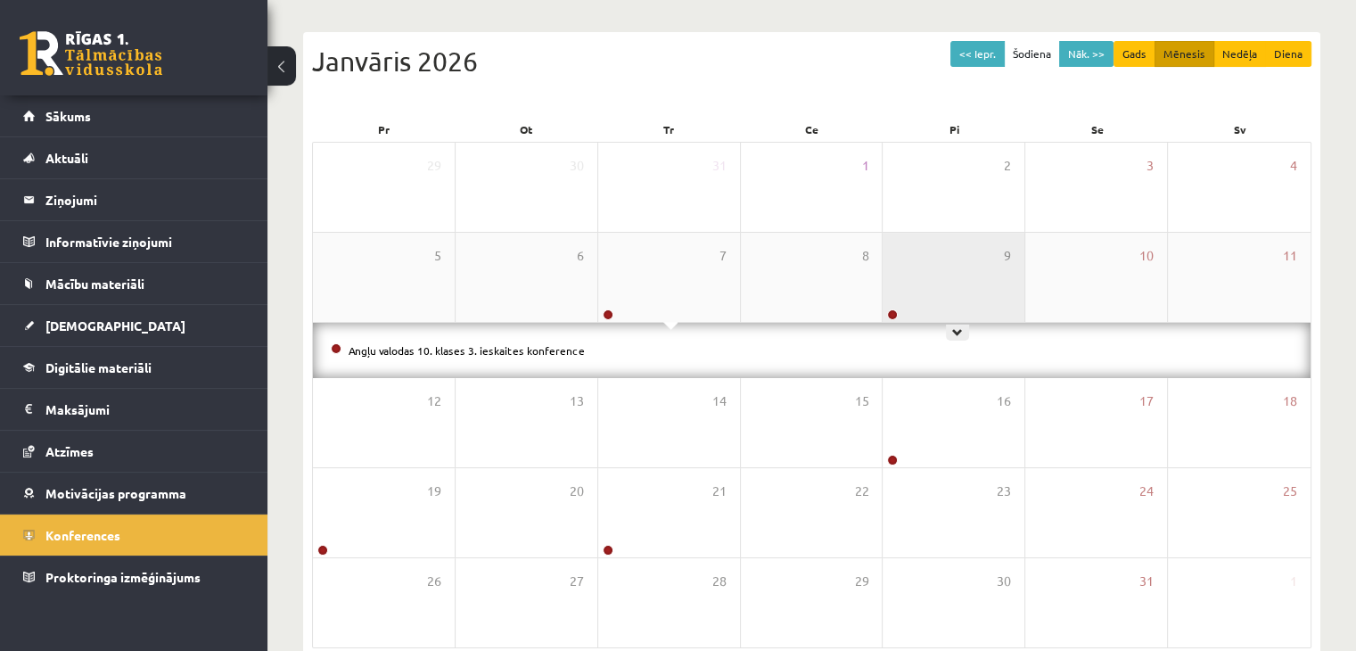
click at [913, 293] on div "9" at bounding box center [954, 277] width 142 height 89
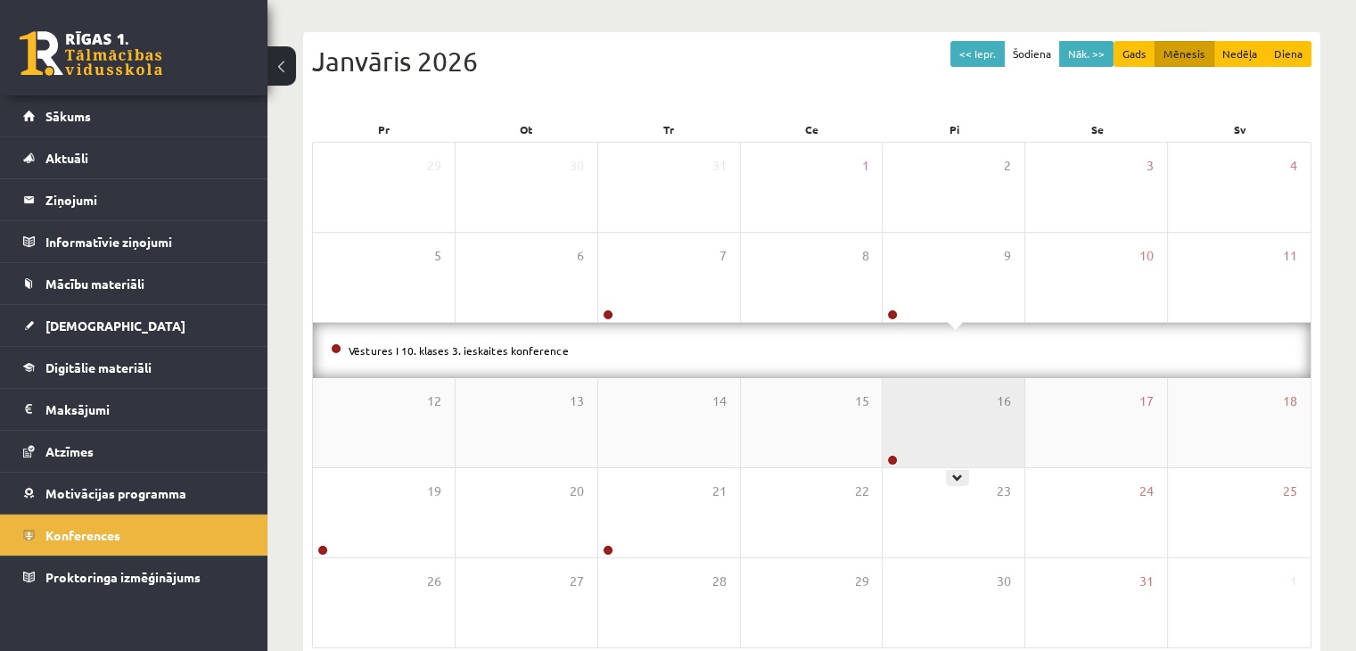
click at [953, 422] on div "16" at bounding box center [954, 422] width 142 height 89
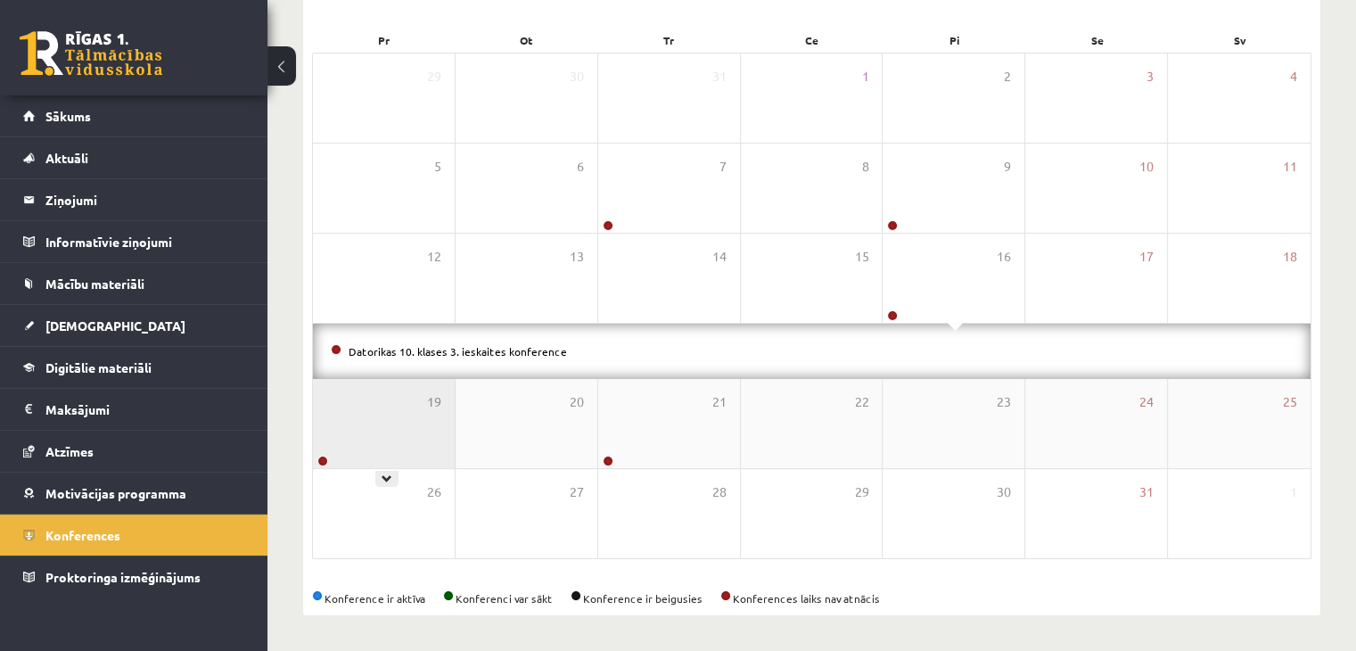
click at [430, 430] on div "19" at bounding box center [384, 423] width 142 height 89
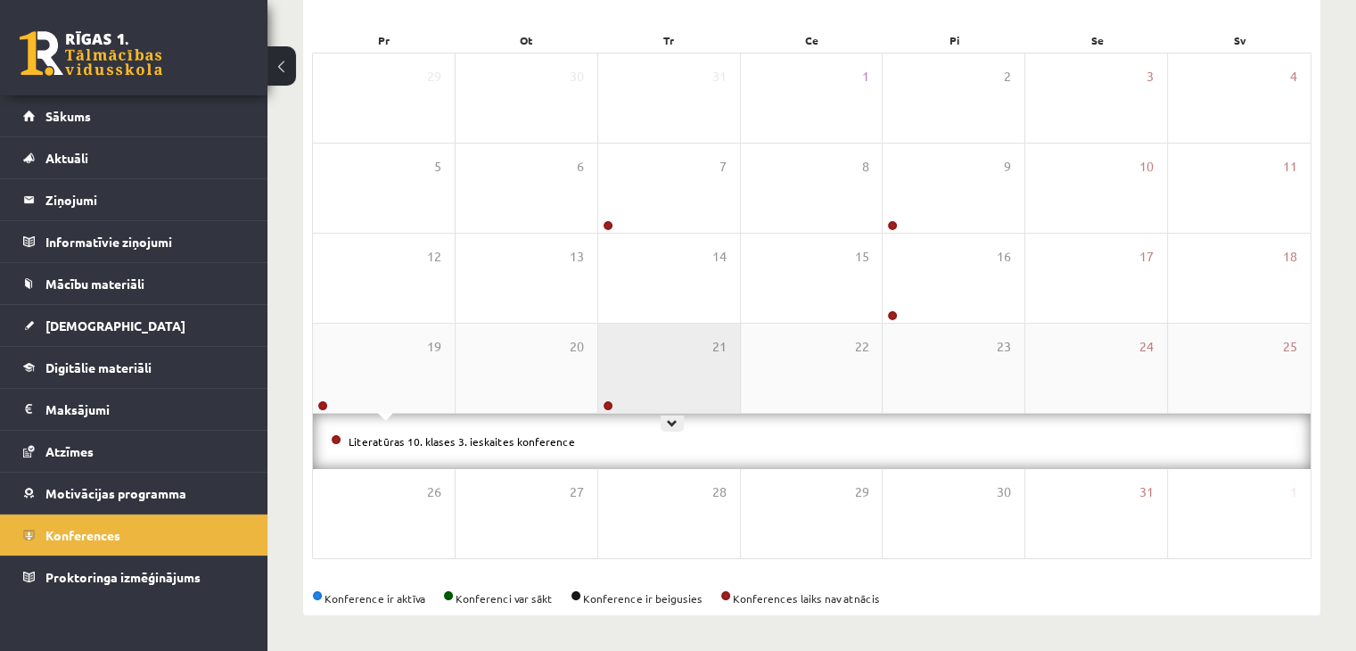
click at [663, 394] on div "21" at bounding box center [669, 368] width 142 height 89
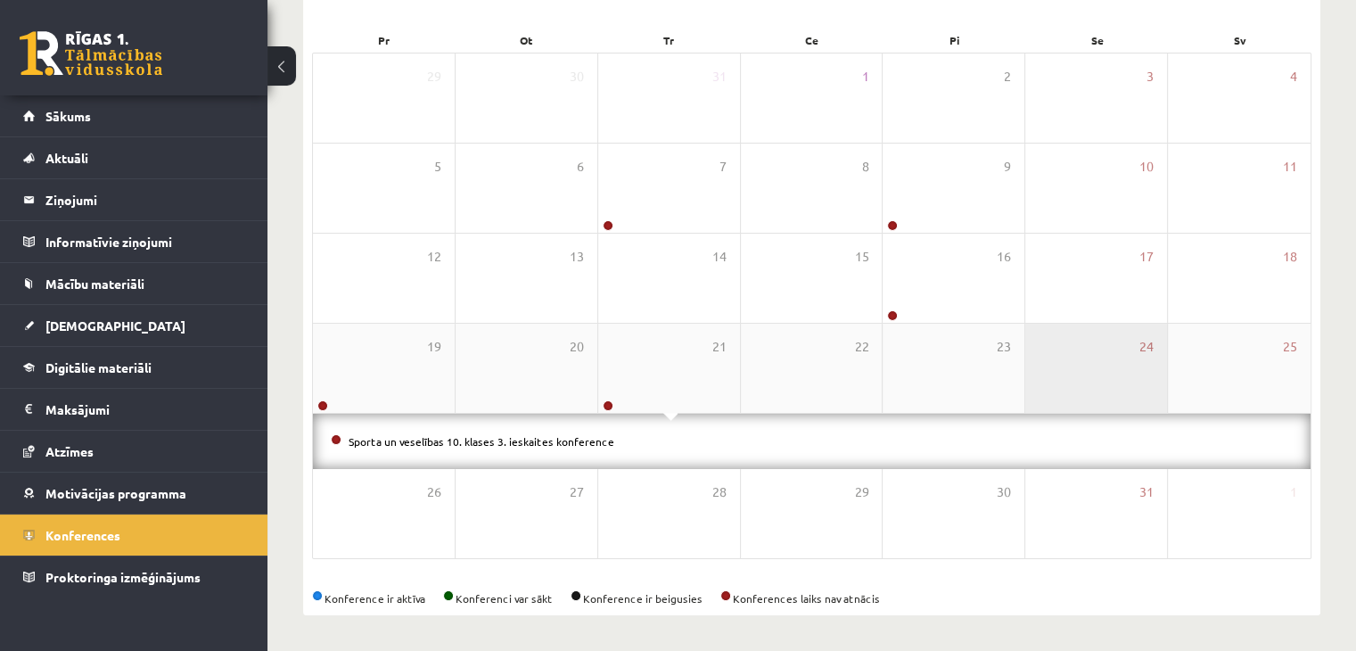
scroll to position [0, 0]
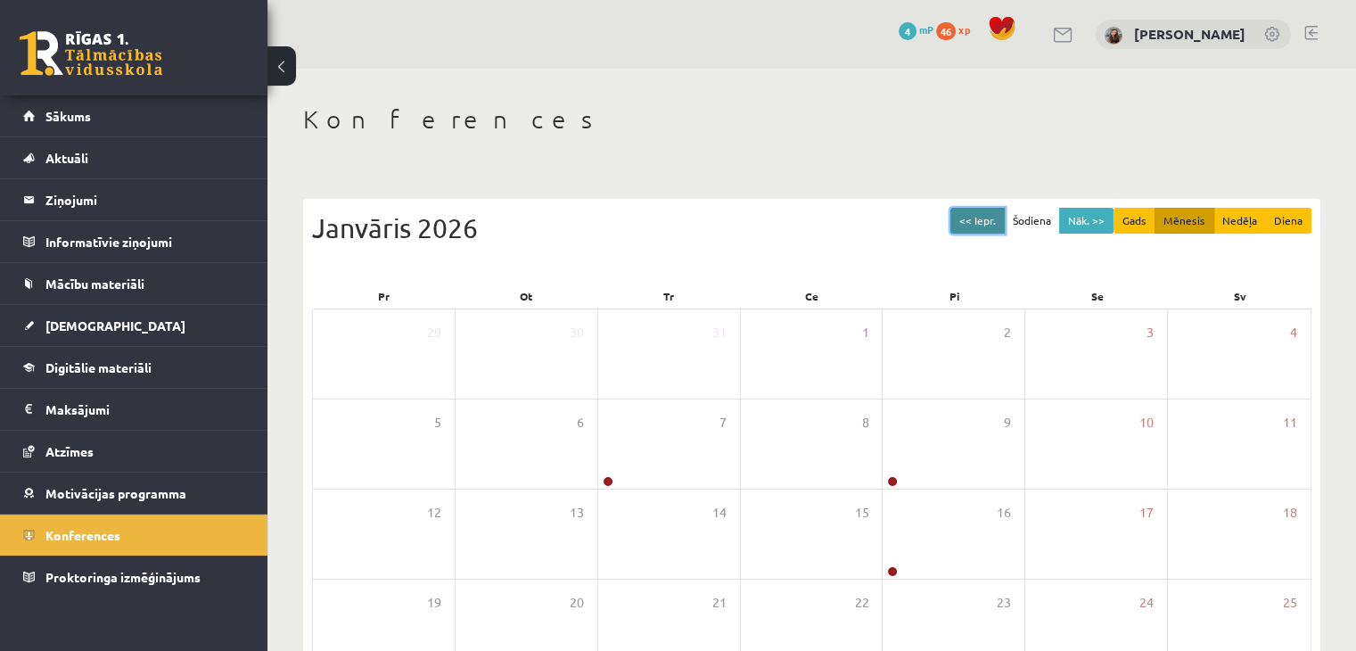
click at [993, 215] on button "<< Iepr." at bounding box center [978, 221] width 54 height 26
click at [1038, 219] on button "Šodiena" at bounding box center [1032, 221] width 56 height 26
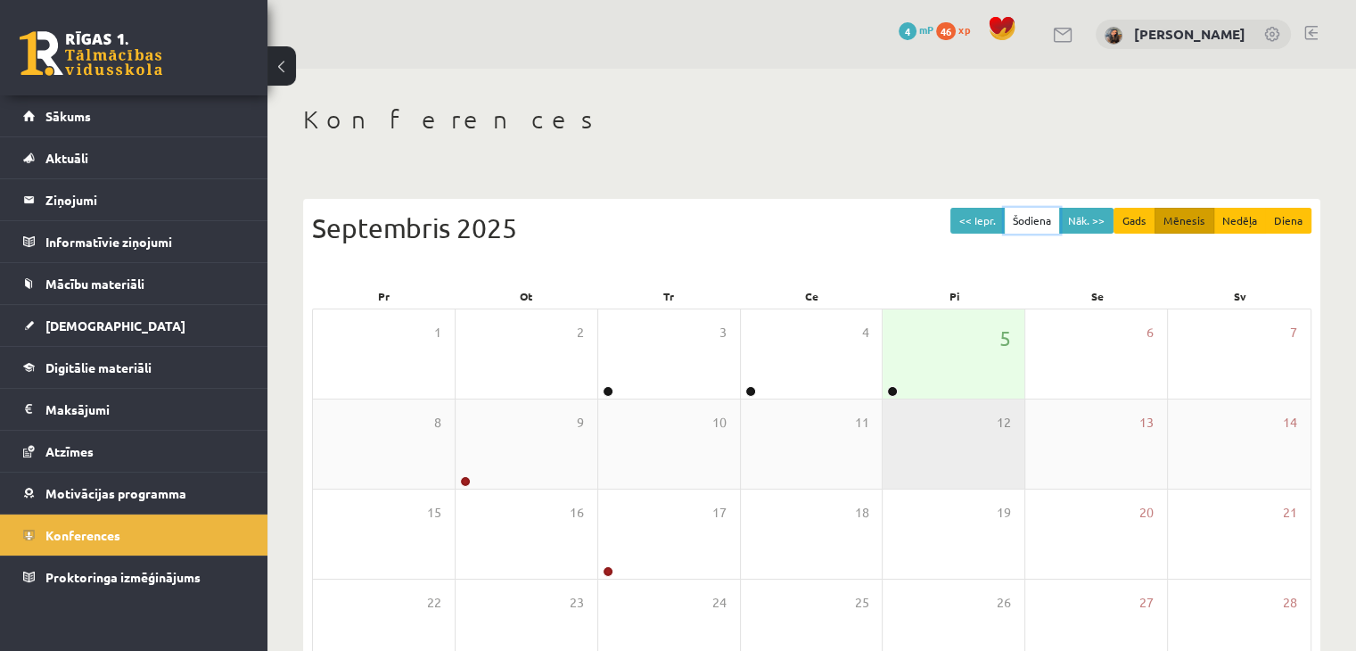
scroll to position [178, 0]
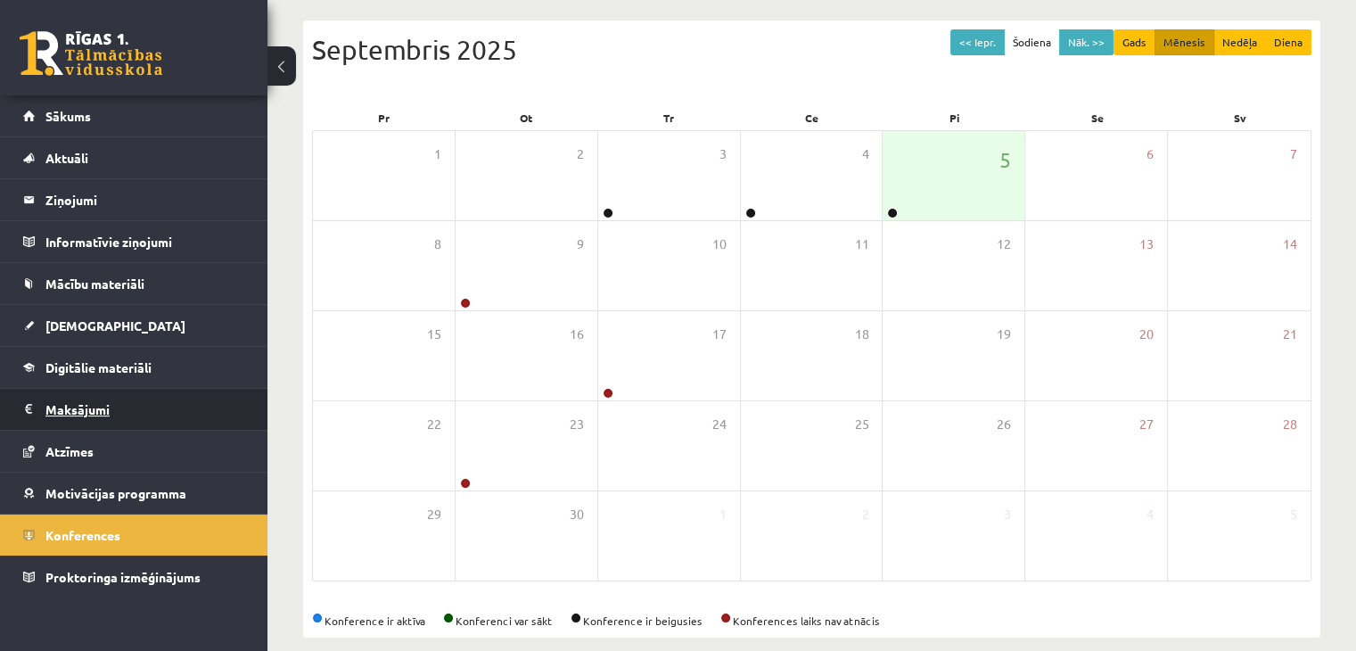
click at [114, 408] on legend "Maksājumi 0" at bounding box center [145, 409] width 200 height 41
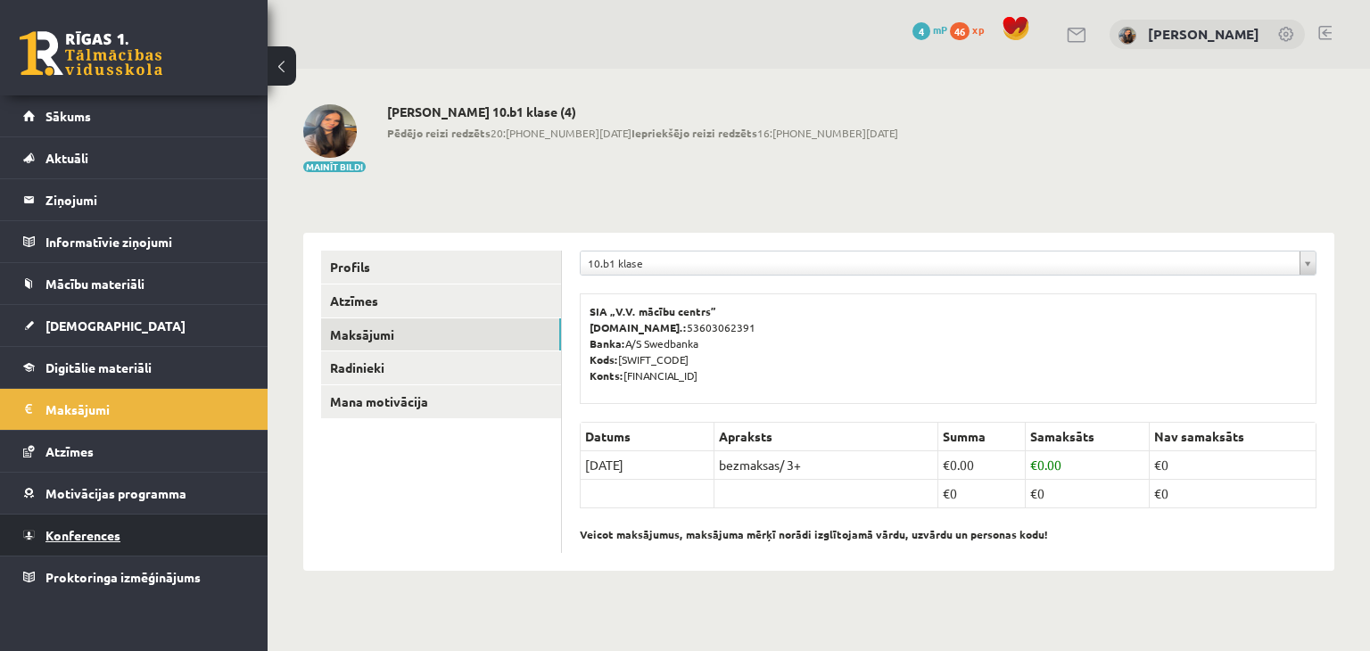
click at [100, 536] on span "Konferences" at bounding box center [82, 535] width 75 height 16
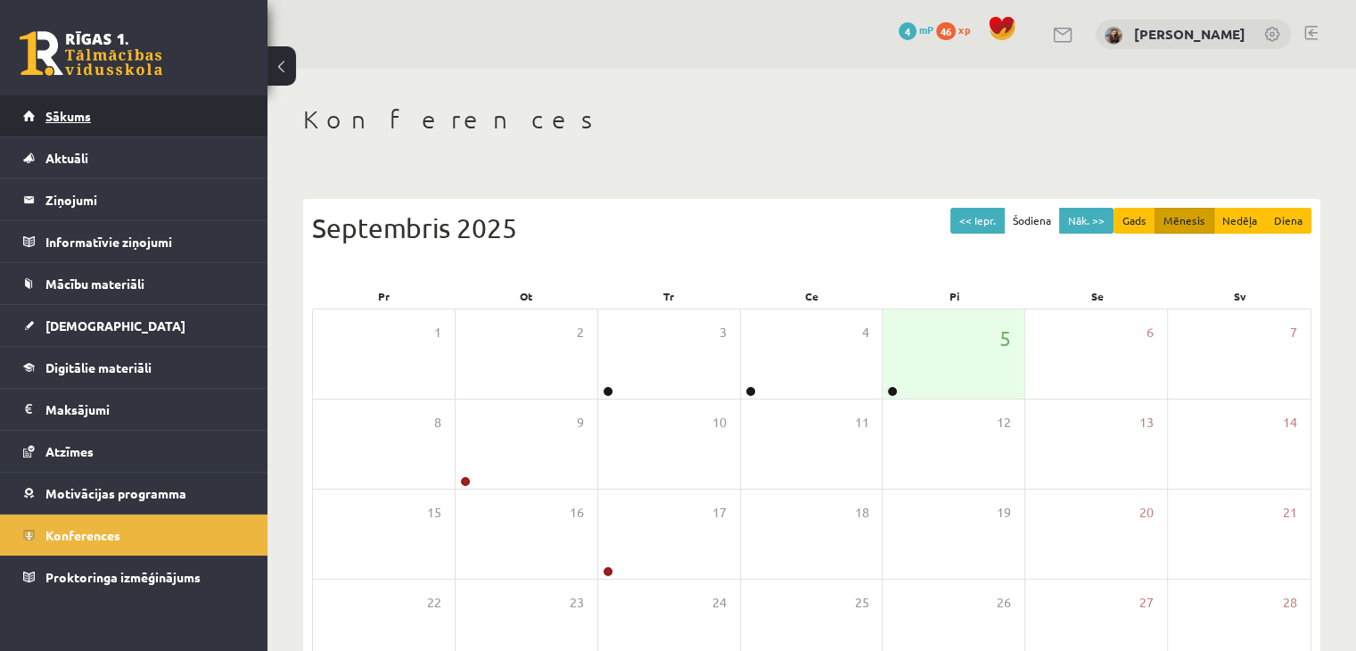
click at [84, 108] on span "Sākums" at bounding box center [67, 116] width 45 height 16
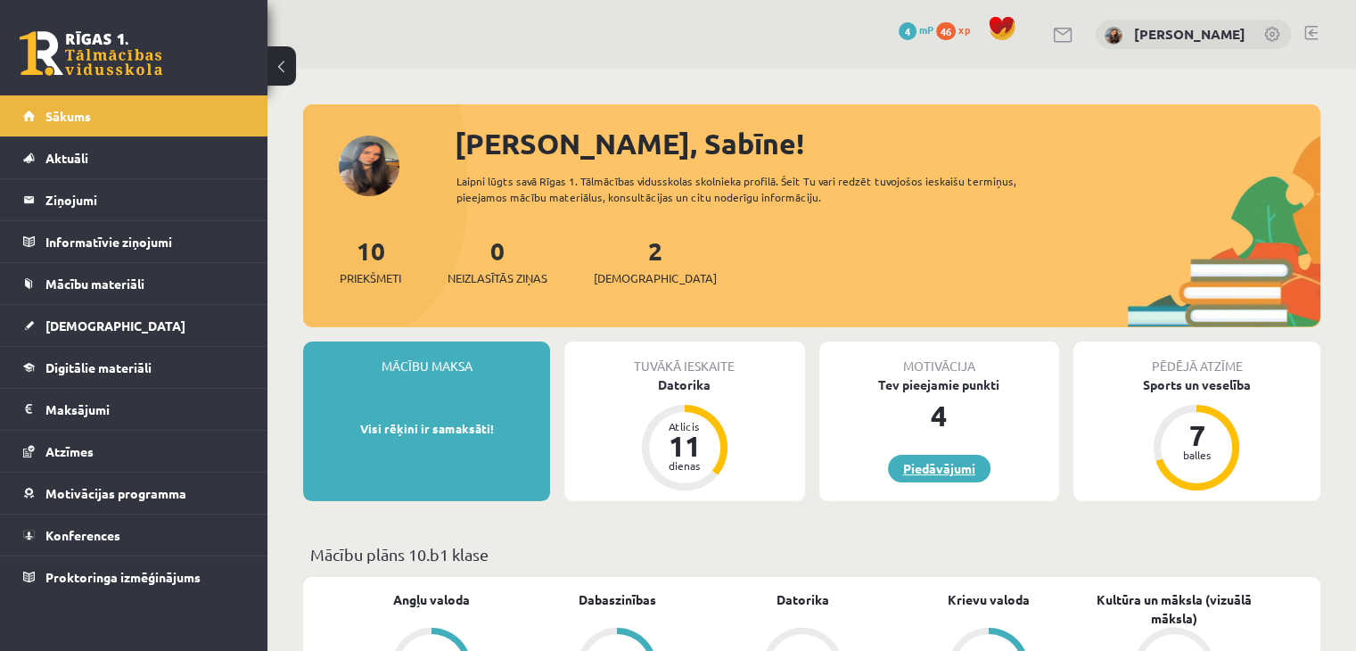
click at [972, 471] on link "Piedāvājumi" at bounding box center [939, 469] width 103 height 28
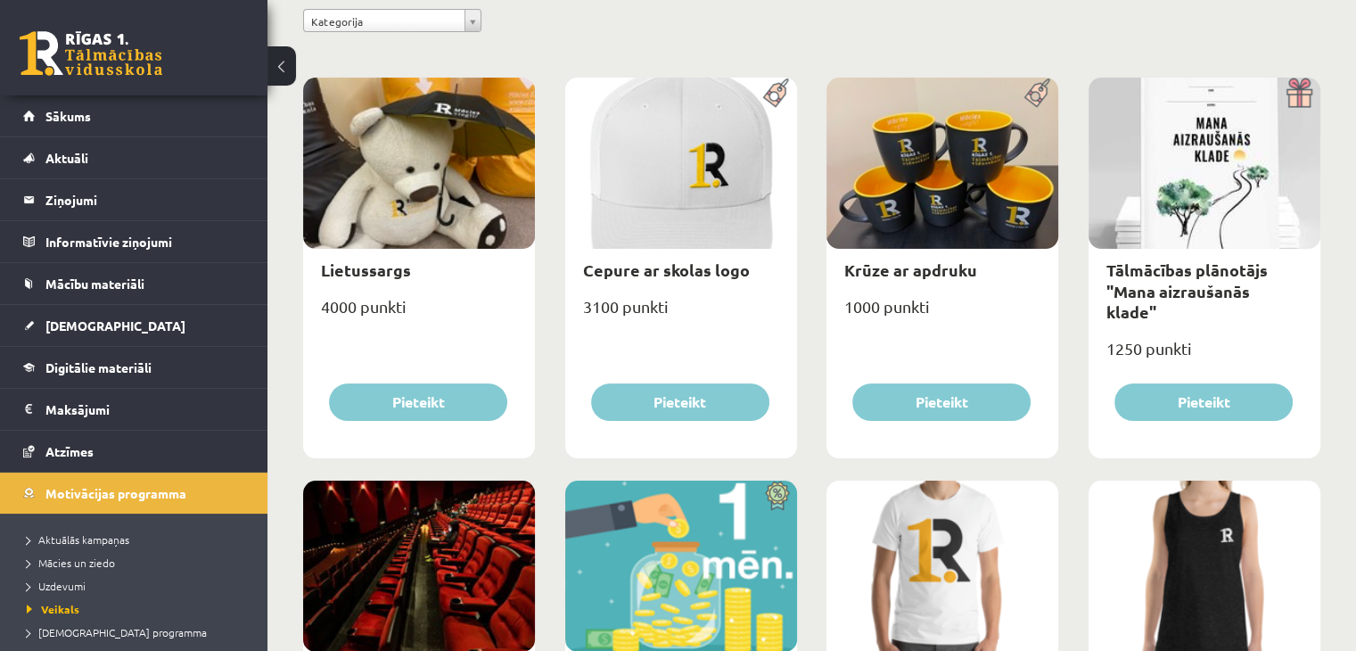
scroll to position [128, 0]
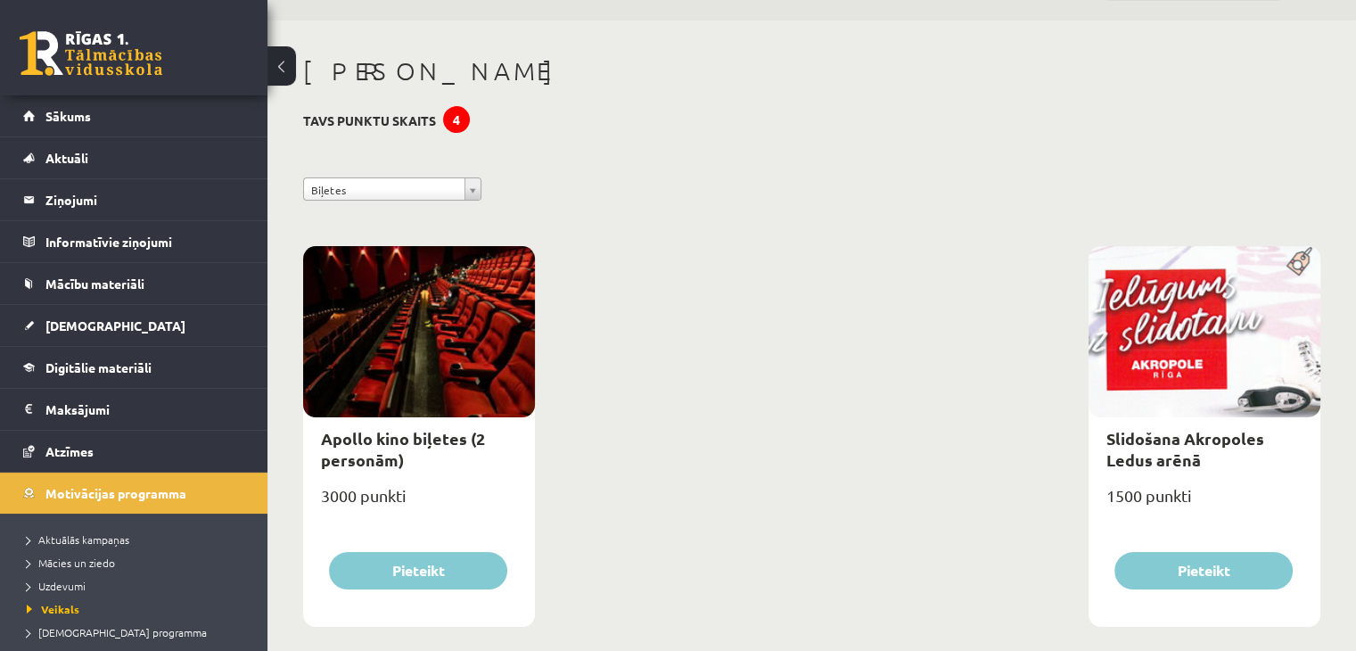
scroll to position [74, 0]
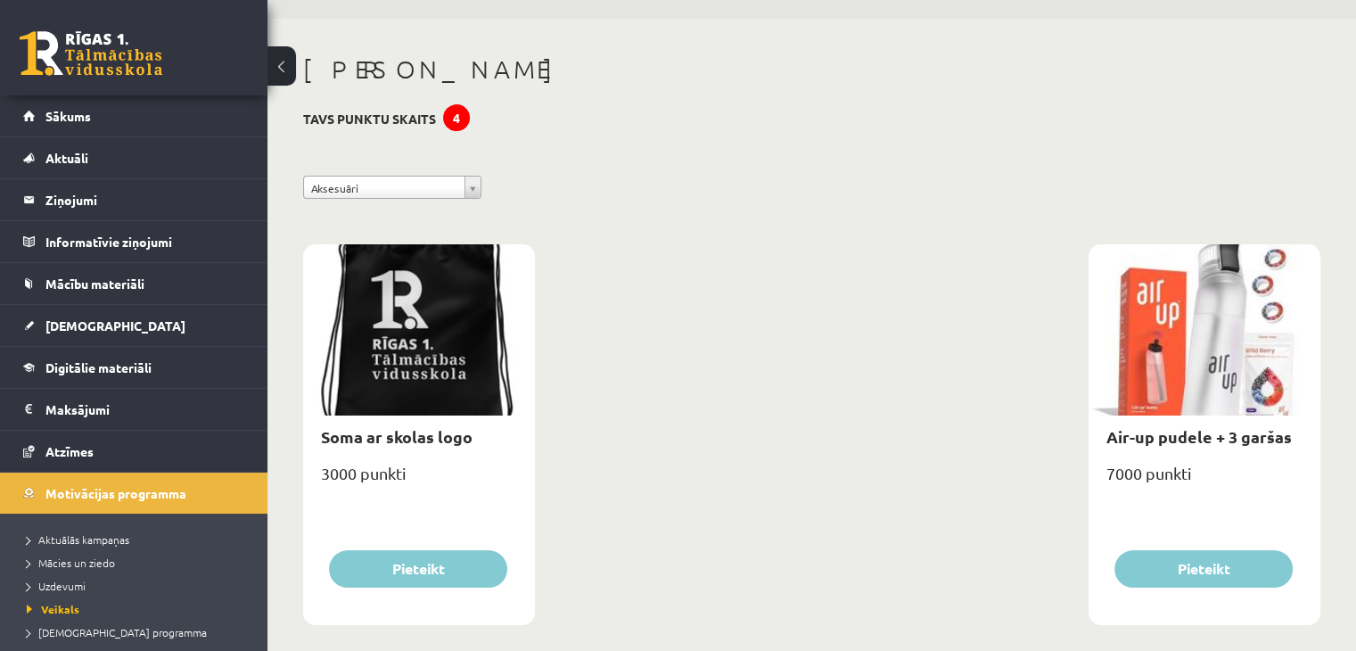
scroll to position [74, 0]
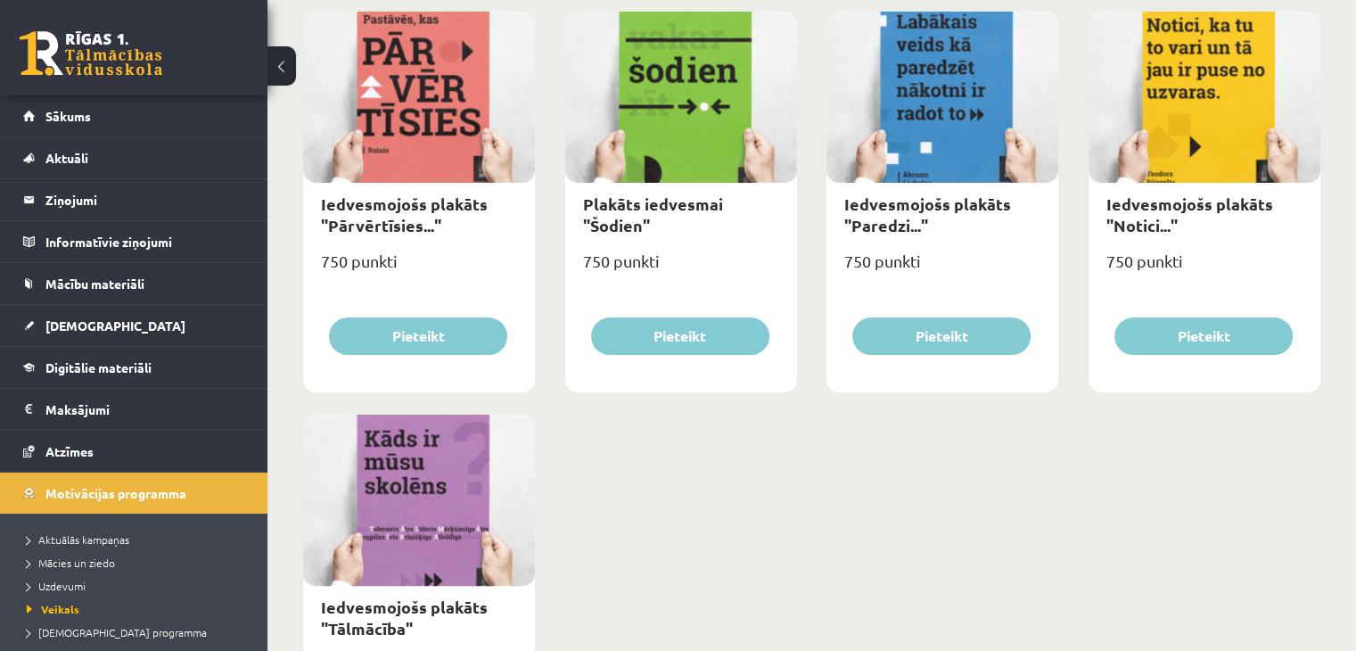
scroll to position [178, 0]
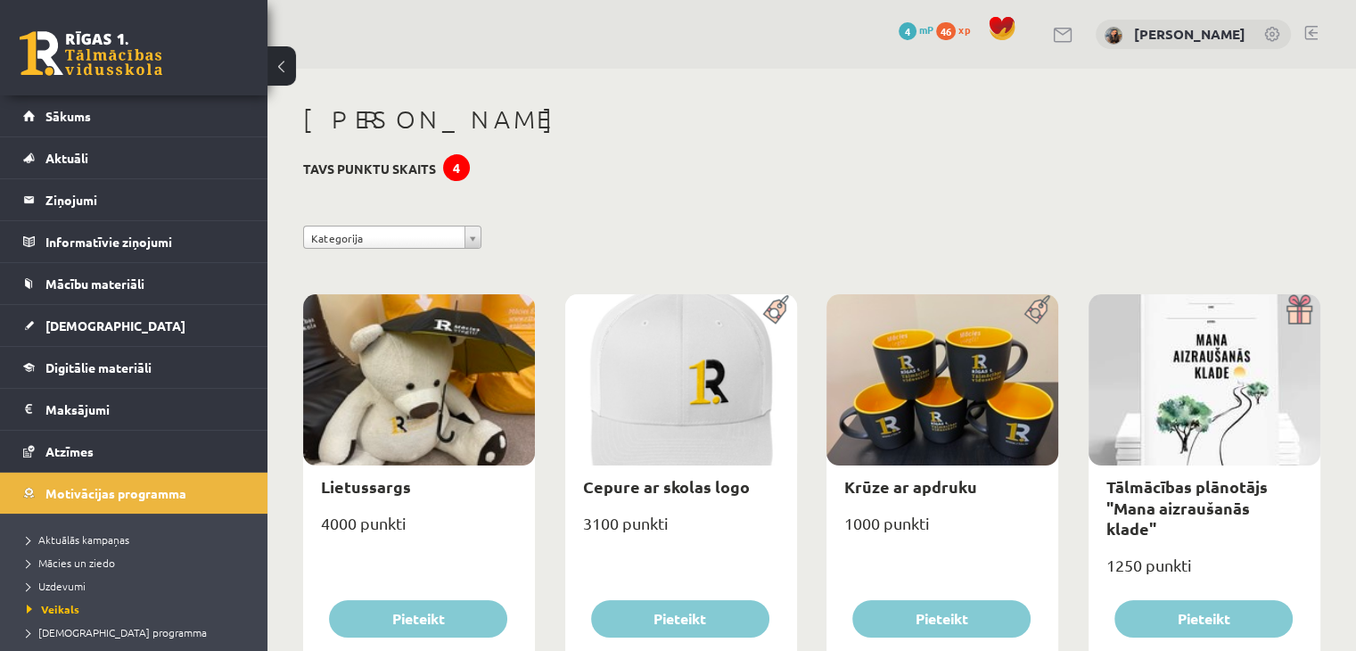
scroll to position [268, 0]
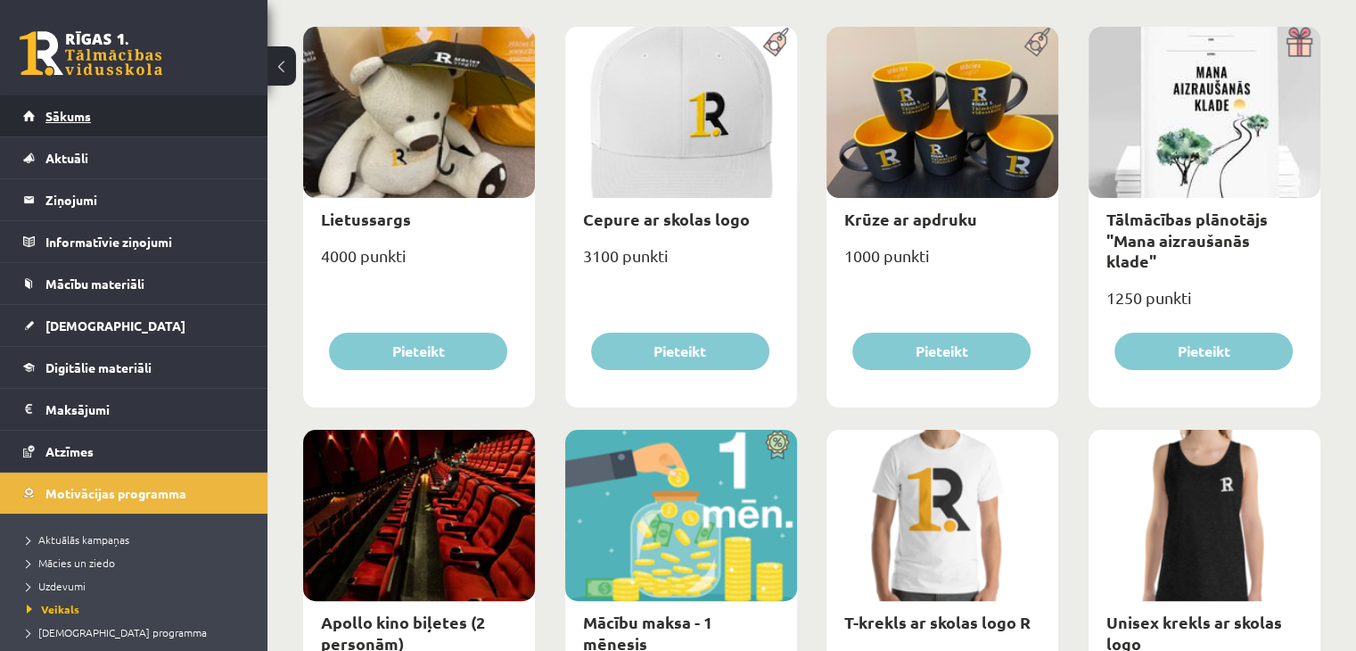
click at [64, 125] on link "Sākums" at bounding box center [134, 115] width 222 height 41
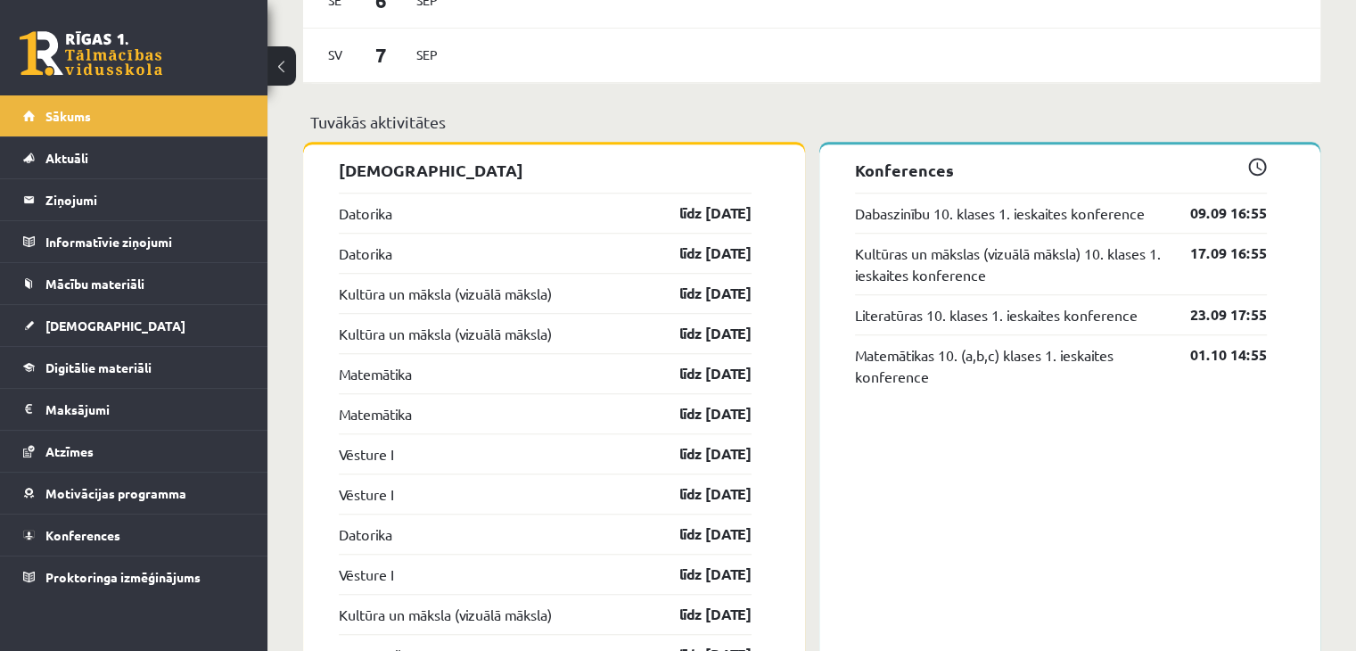
scroll to position [1159, 0]
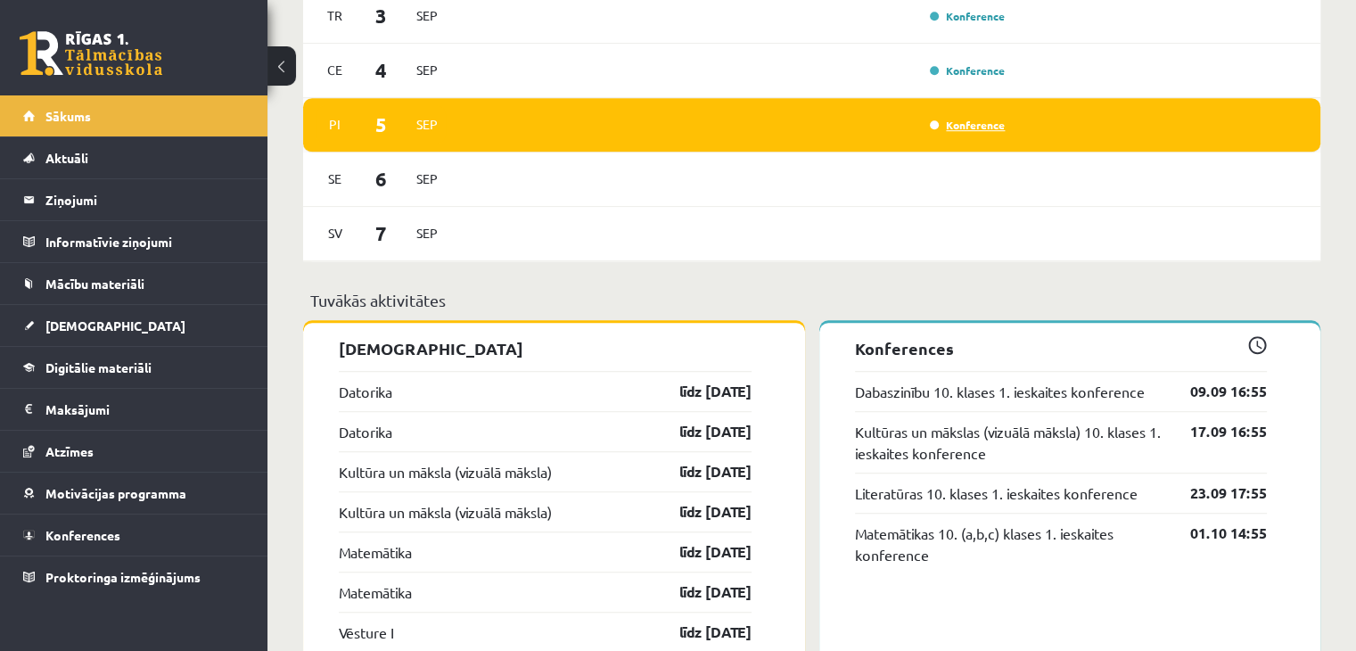
click at [974, 120] on link "Konference" at bounding box center [967, 125] width 75 height 14
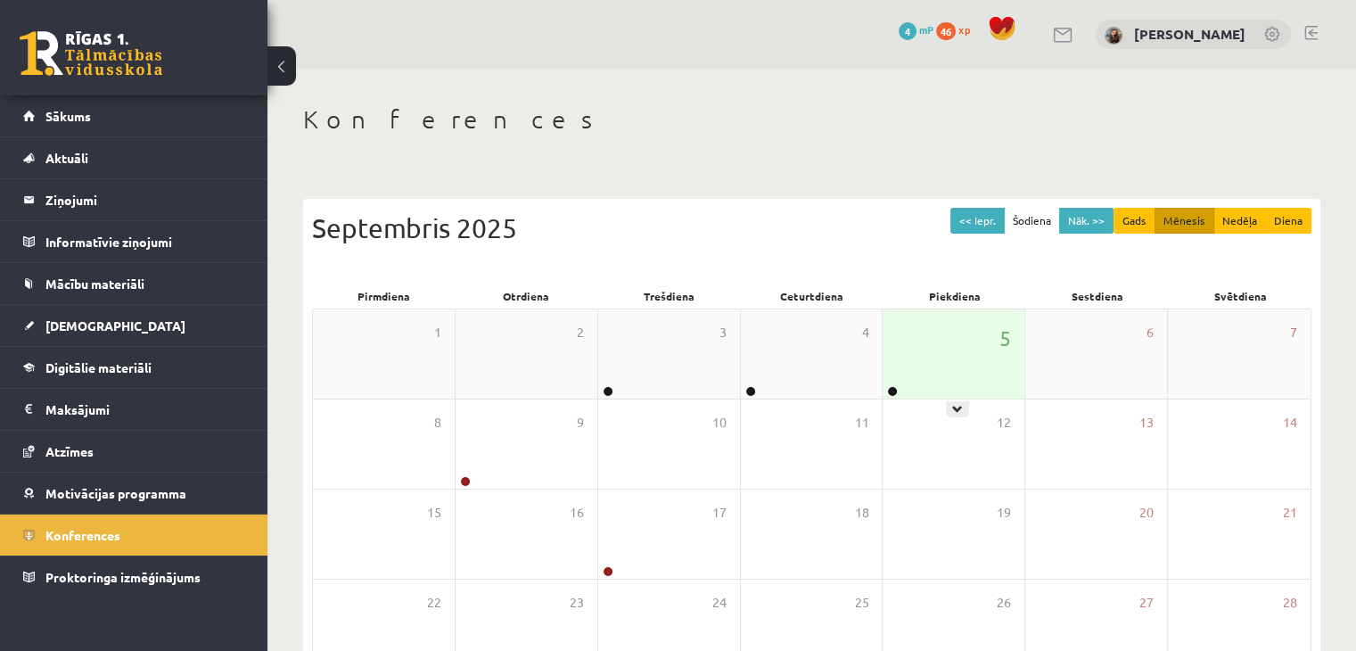
click at [933, 368] on div "5" at bounding box center [954, 353] width 142 height 89
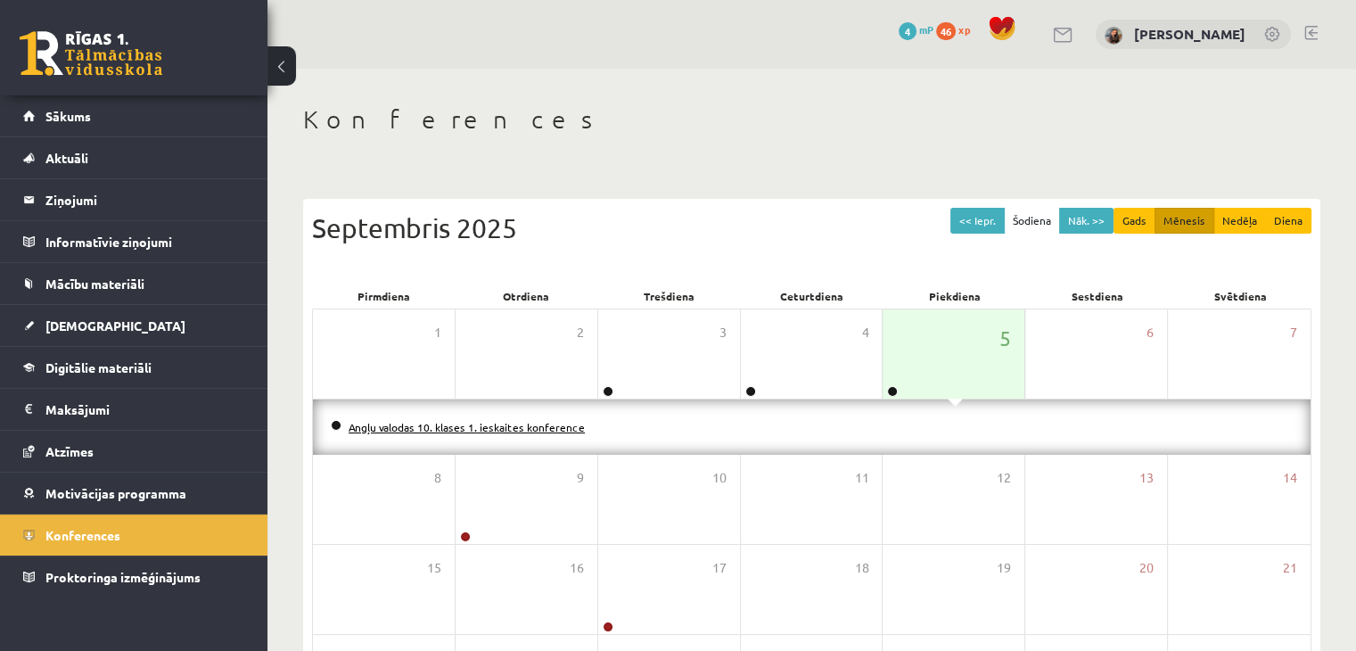
click at [550, 431] on link "Angļu valodas 10. klases 1. ieskaites konference" at bounding box center [467, 427] width 236 height 14
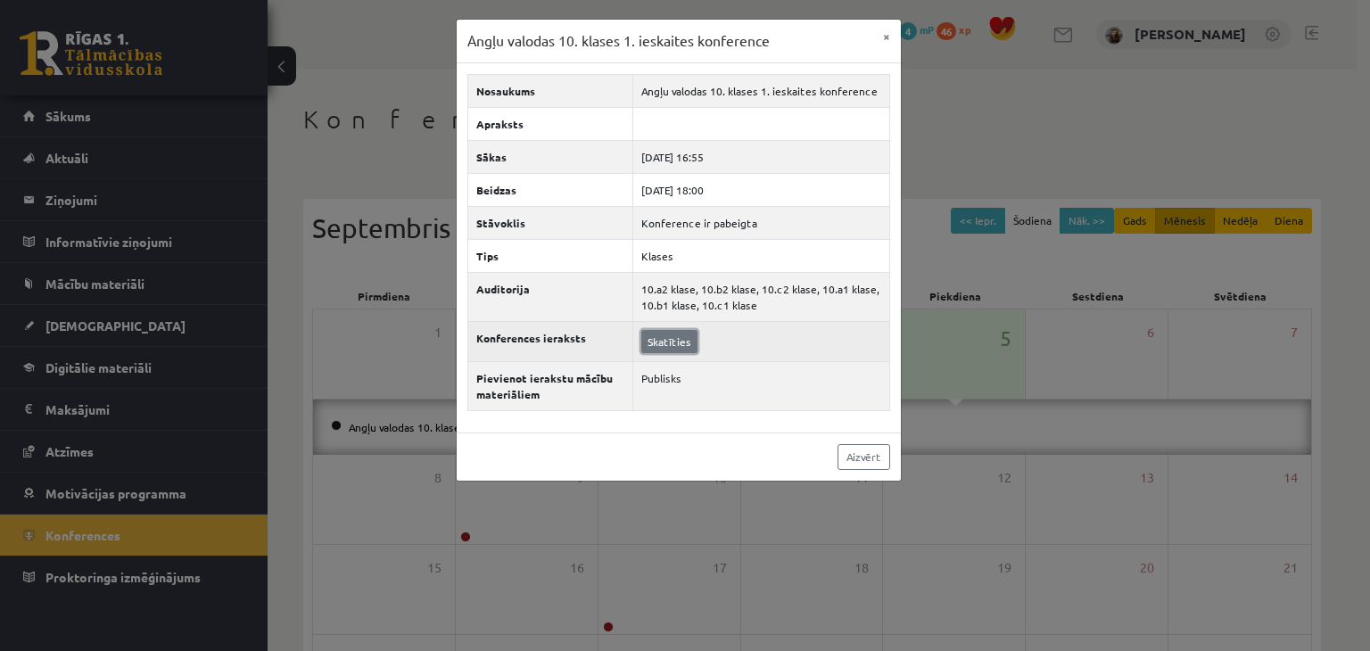
click at [660, 336] on link "Skatīties" at bounding box center [669, 341] width 56 height 23
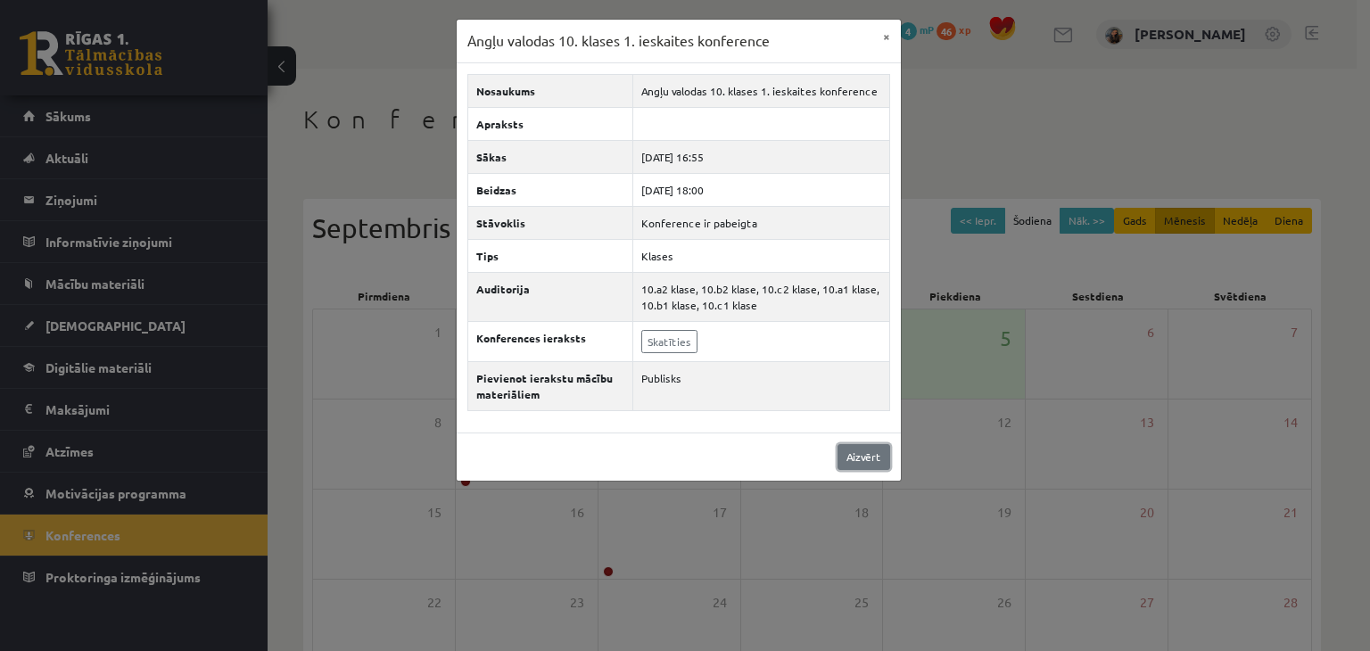
click at [867, 465] on link "Aizvērt" at bounding box center [863, 457] width 53 height 26
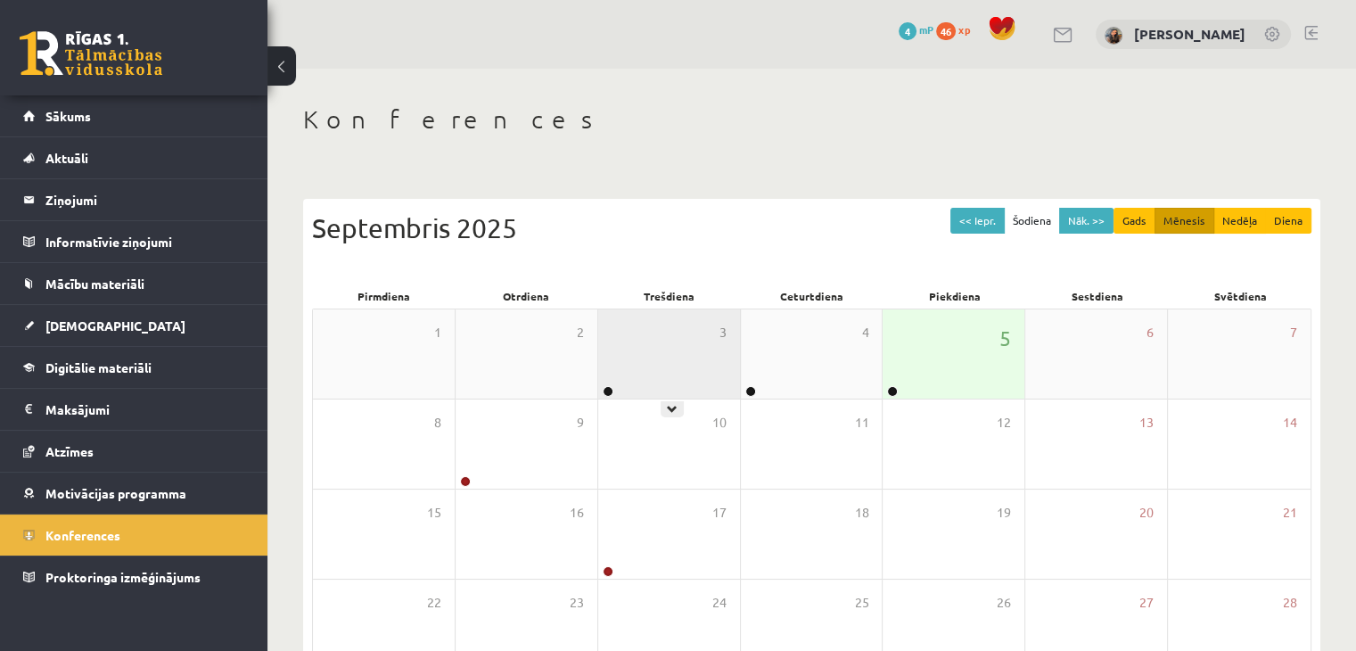
click at [673, 356] on div "3" at bounding box center [669, 353] width 142 height 89
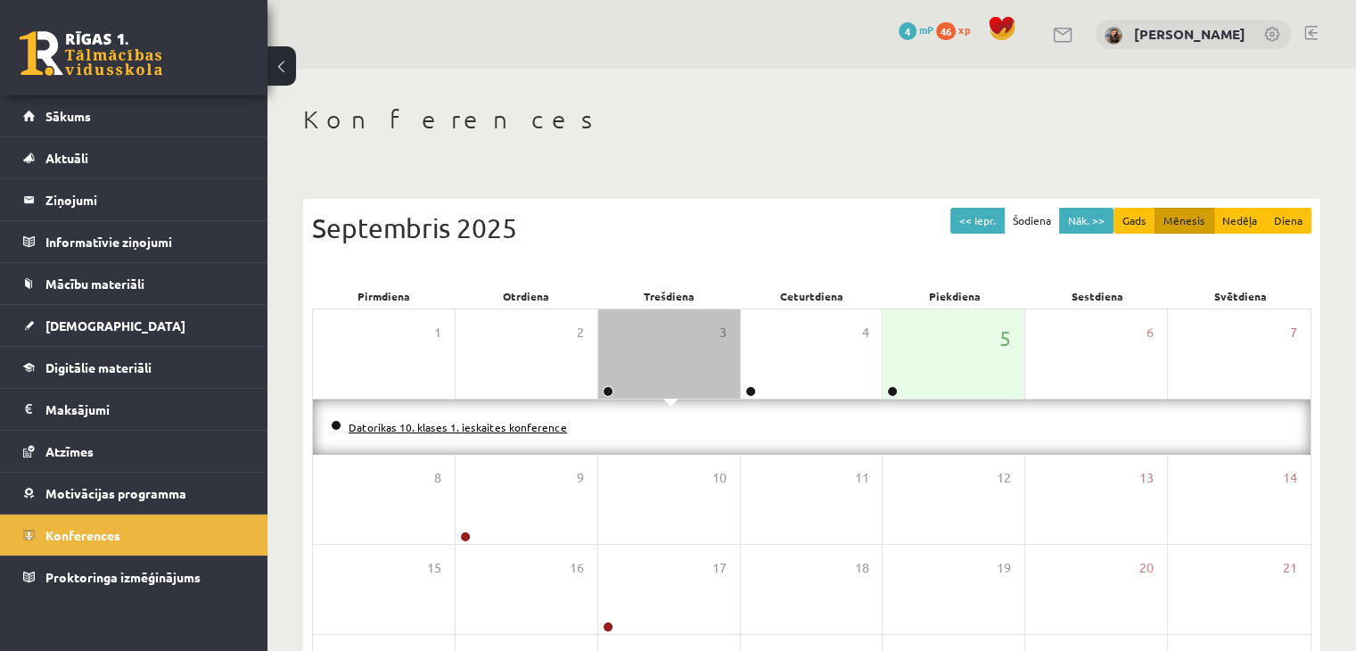
click at [547, 427] on link "Datorikas 10. klases 1. ieskaites konference" at bounding box center [458, 427] width 218 height 14
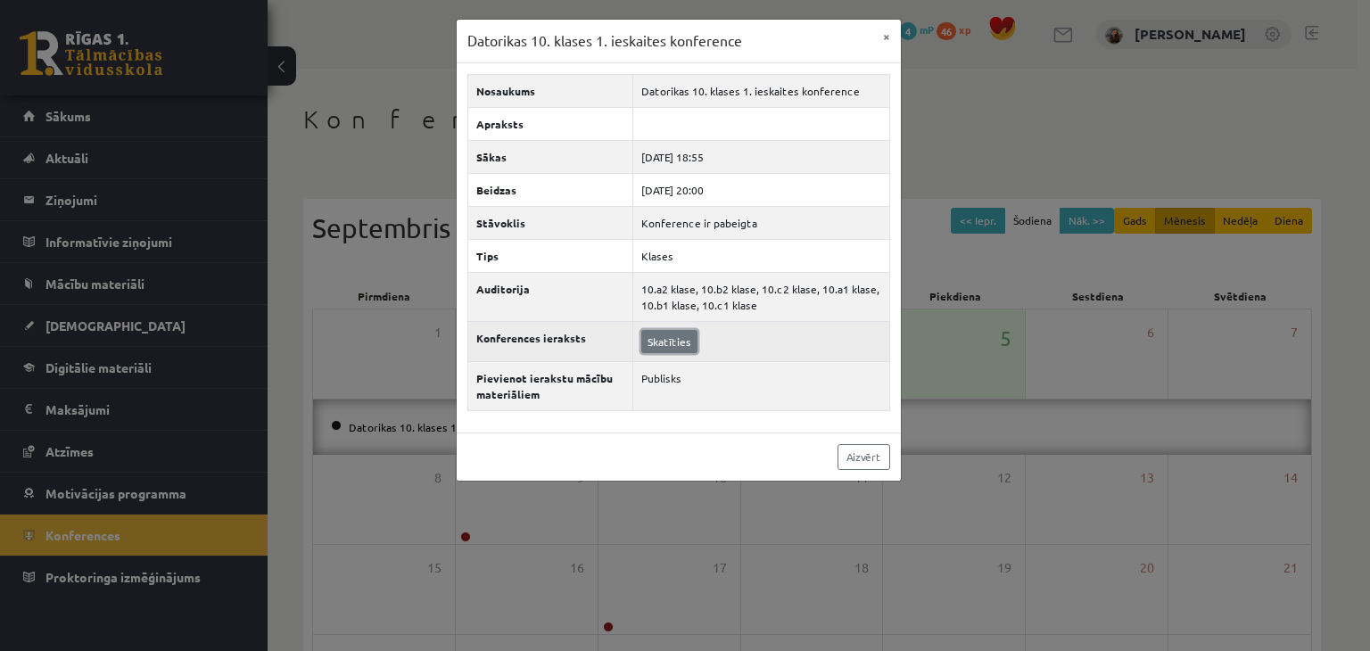
click at [666, 340] on link "Skatīties" at bounding box center [669, 341] width 56 height 23
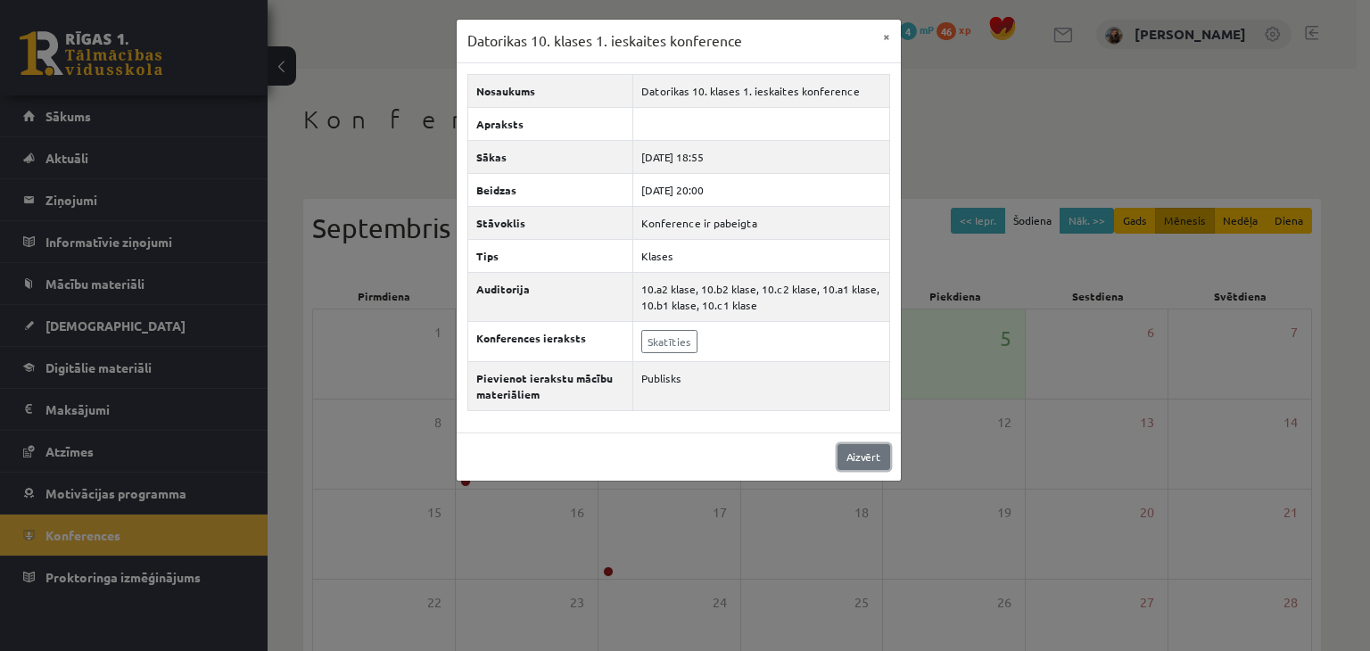
click at [879, 449] on link "Aizvērt" at bounding box center [863, 457] width 53 height 26
